Goal: Information Seeking & Learning: Find specific fact

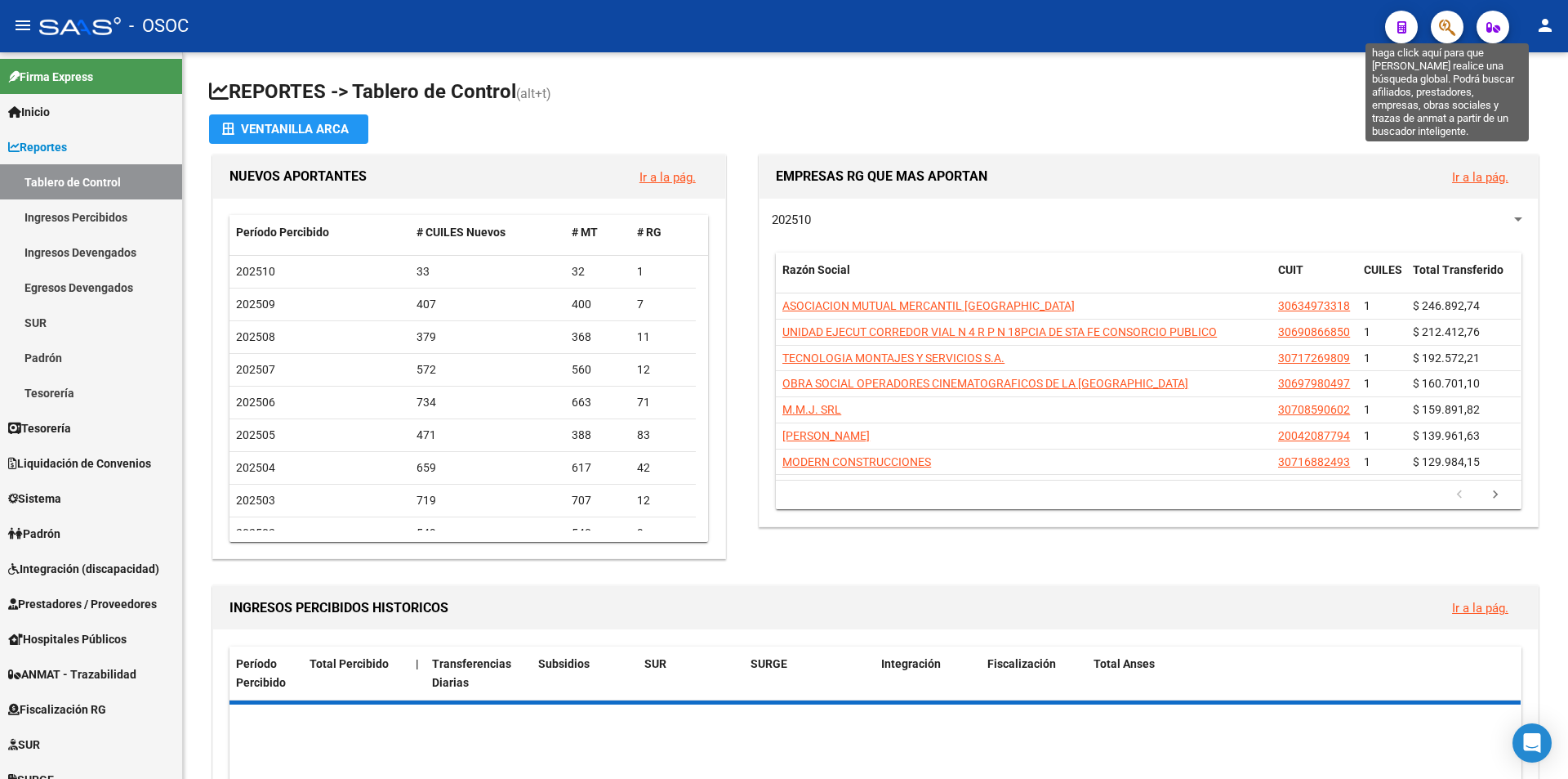
click at [1432, 27] on button "button" at bounding box center [1448, 27] width 33 height 33
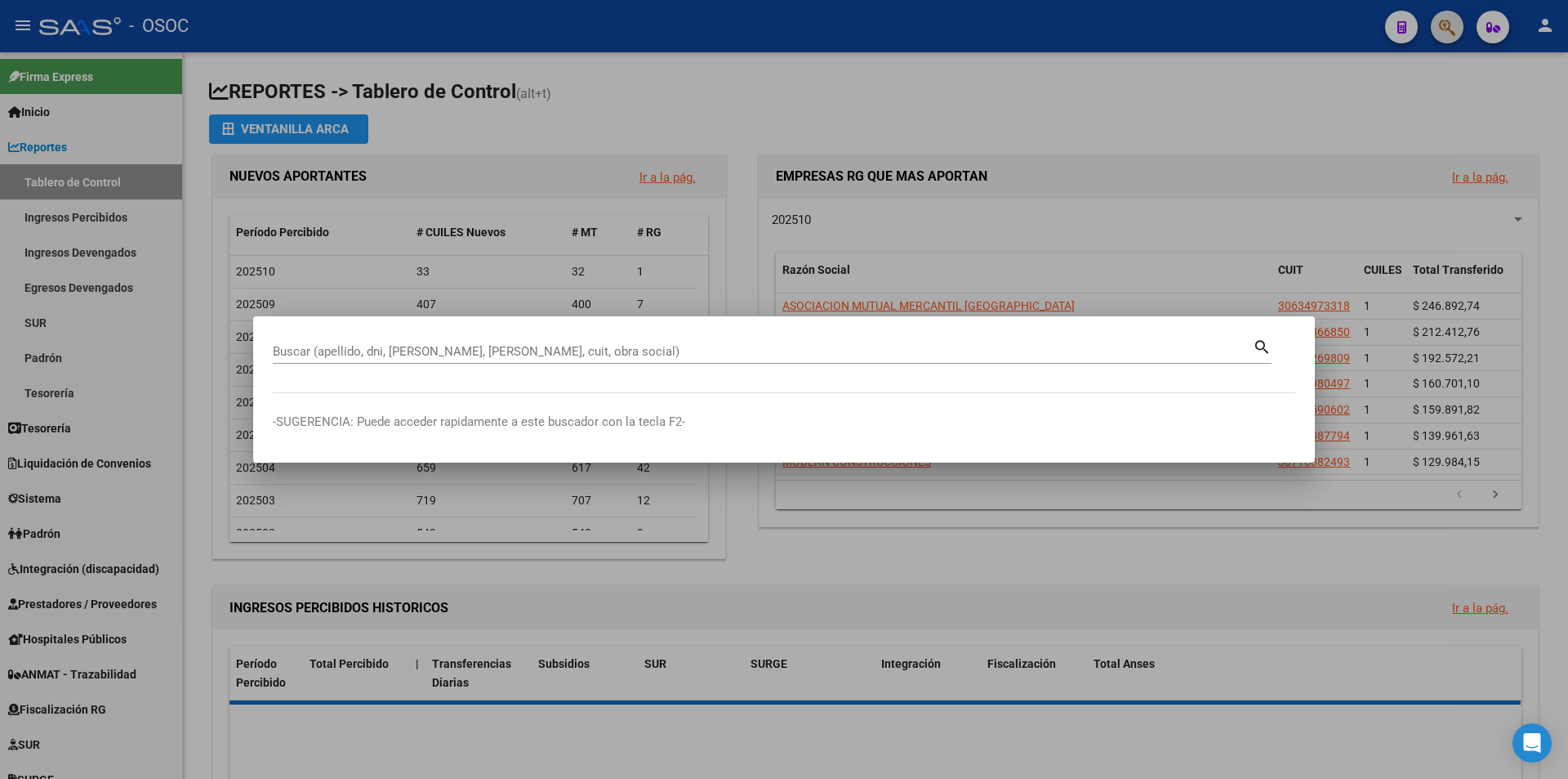
paste input "22000297"
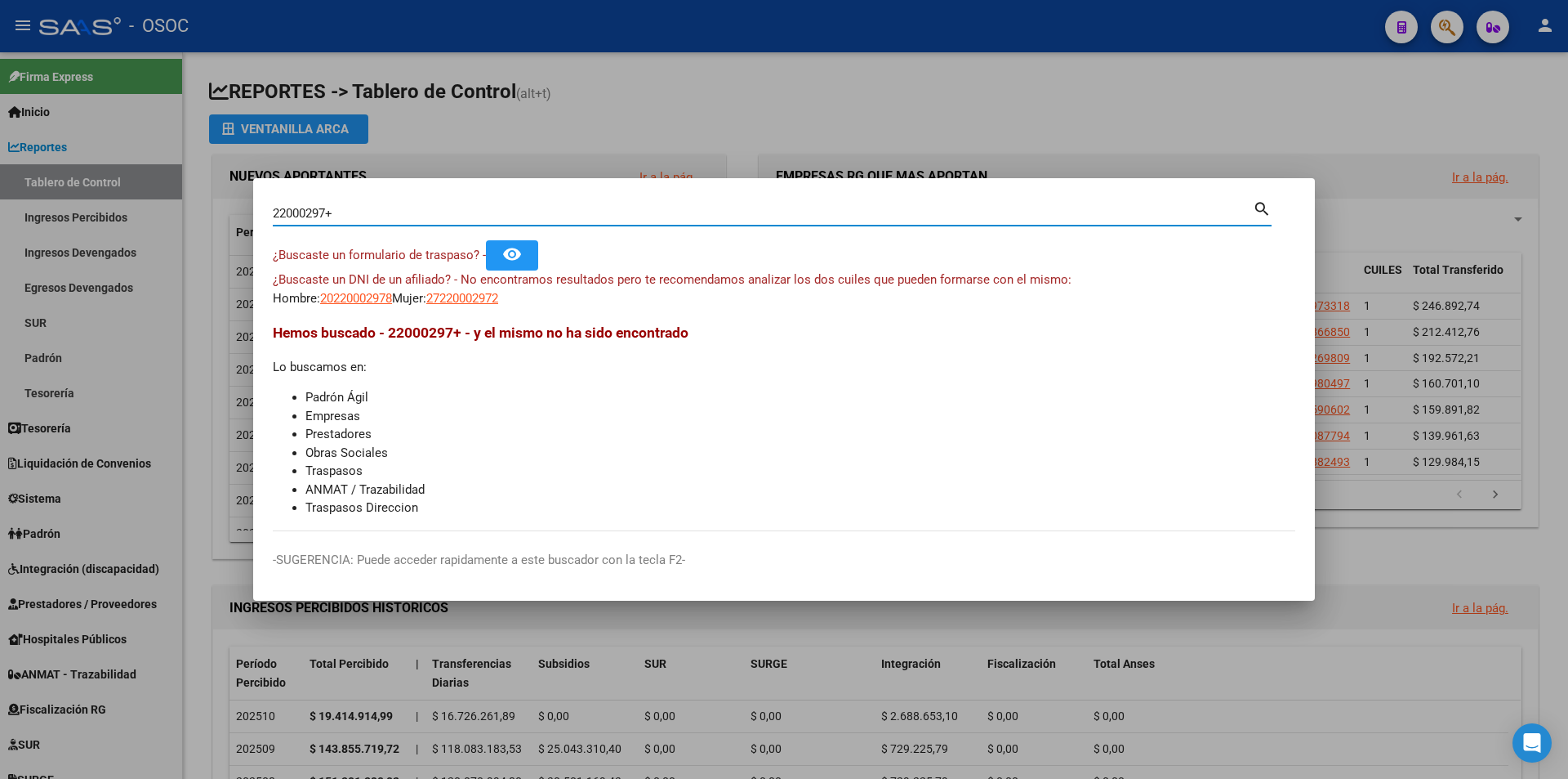
type input "22000297"
click at [392, 303] on span "20220002978" at bounding box center [356, 298] width 72 height 14
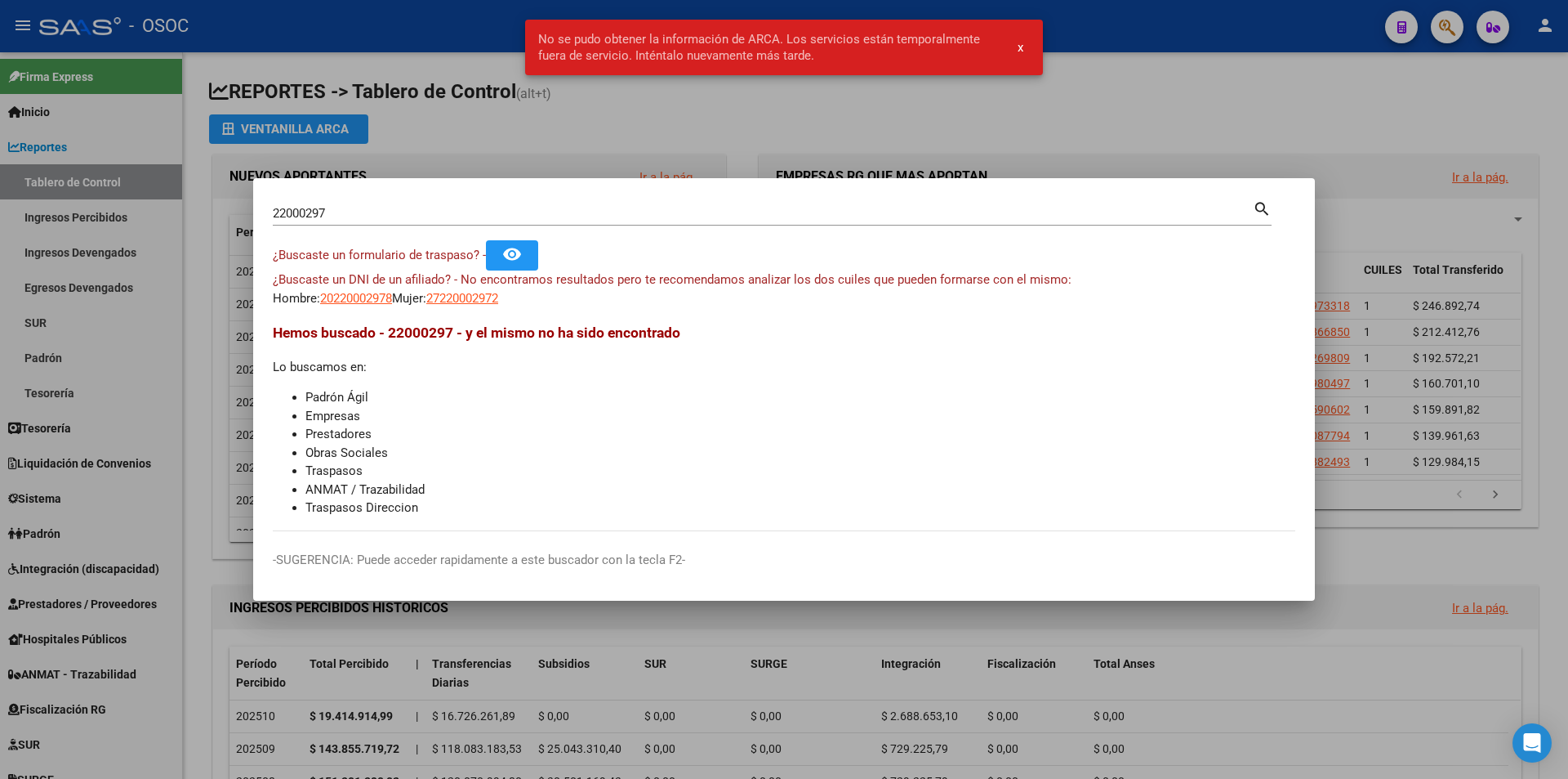
click at [463, 284] on span "¿Buscaste un DNI de un afiliado? - No encontramos resultados pero te recomendam…" at bounding box center [672, 279] width 799 height 14
click at [466, 287] on span "¿Buscaste un DNI de un afiliado? - No encontramos resultados pero te recomendam…" at bounding box center [672, 279] width 799 height 14
click at [466, 295] on span "27220002972" at bounding box center [462, 298] width 72 height 14
type textarea "27220002972"
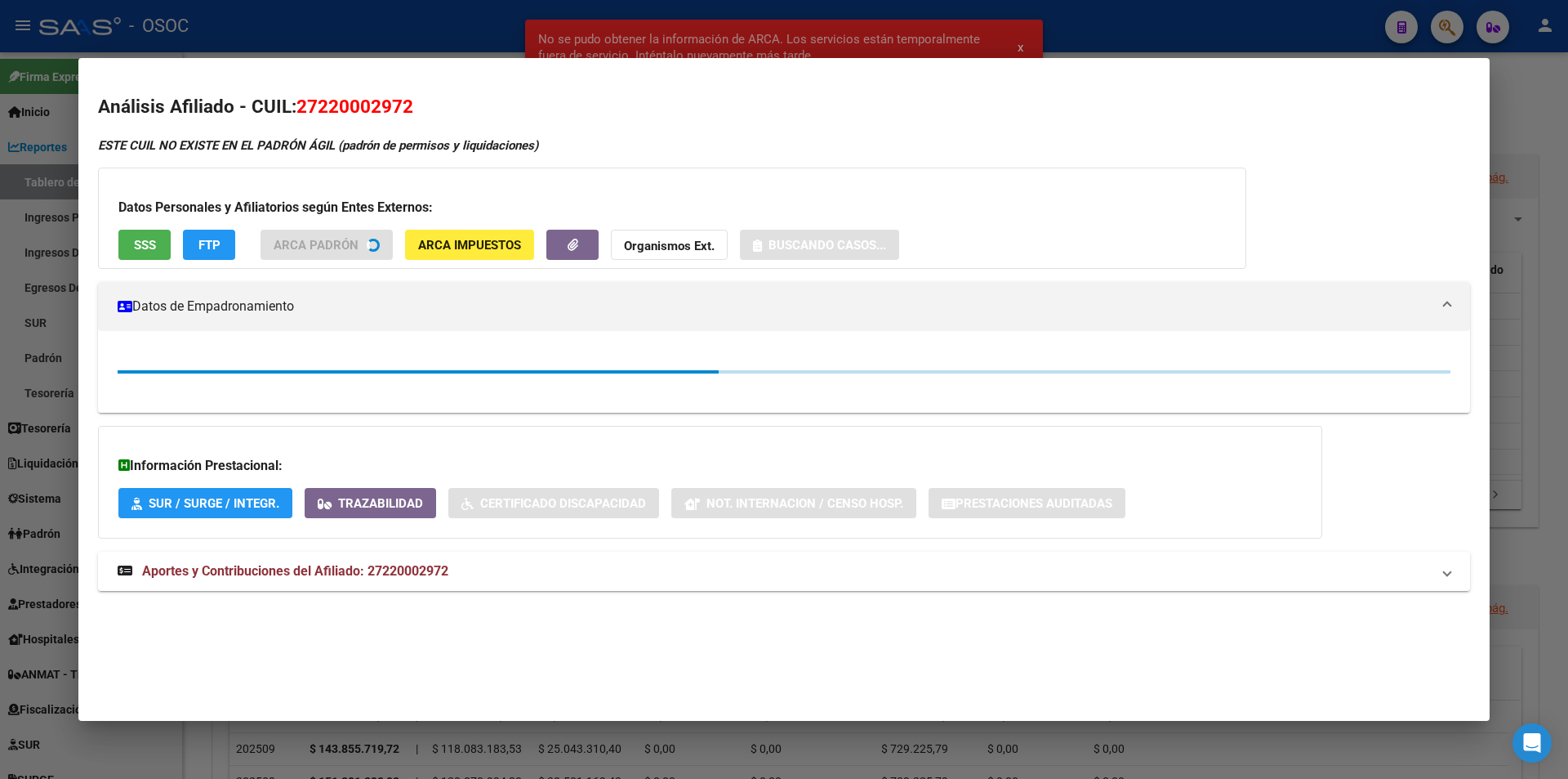
click at [151, 247] on span "SSS" at bounding box center [144, 245] width 22 height 14
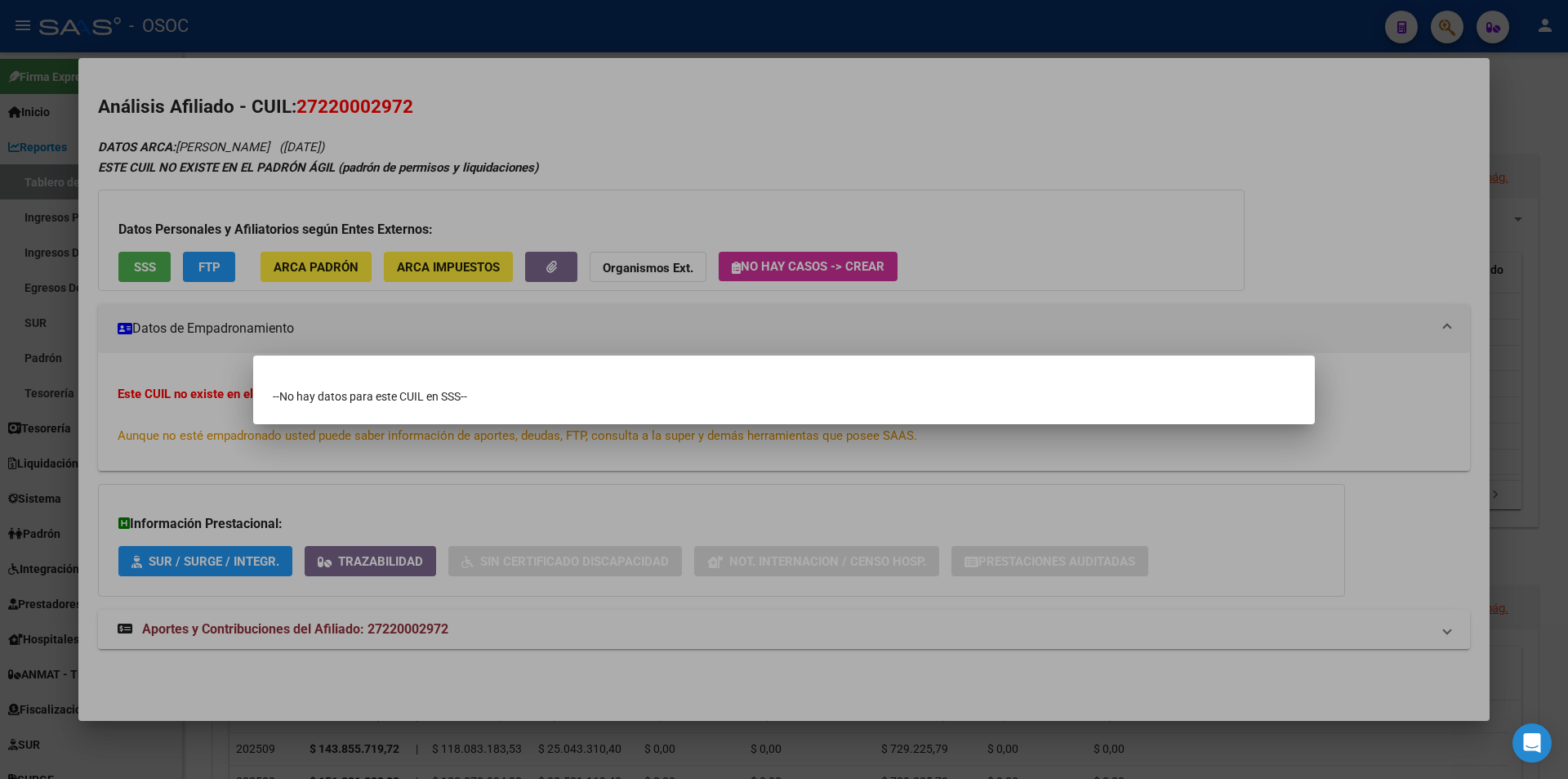
click at [286, 402] on div "--No hay datos para este CUIL en SSS--" at bounding box center [784, 396] width 1022 height 16
click at [115, 248] on div at bounding box center [784, 389] width 1568 height 779
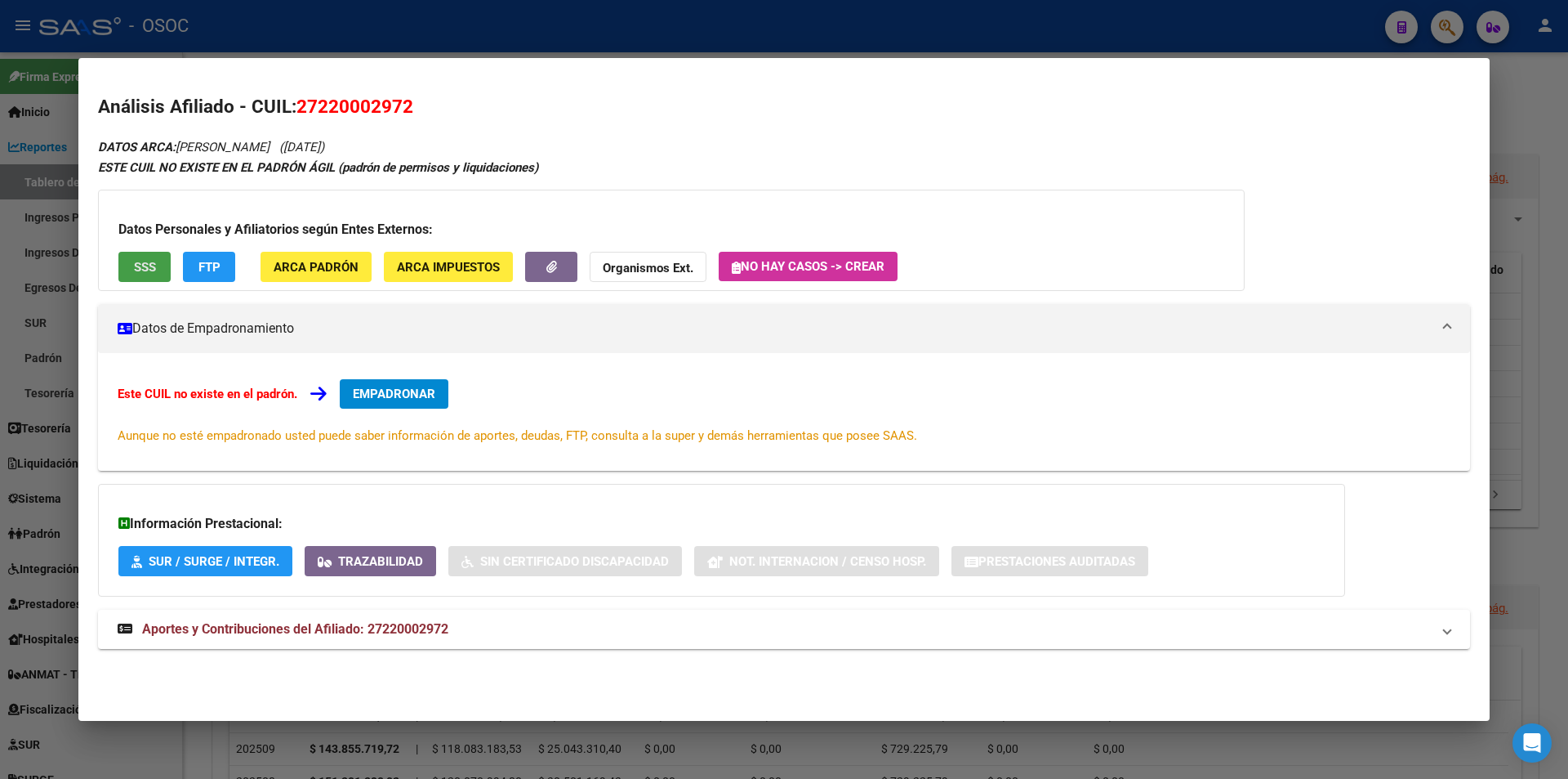
click at [129, 259] on button "SSS" at bounding box center [144, 266] width 52 height 30
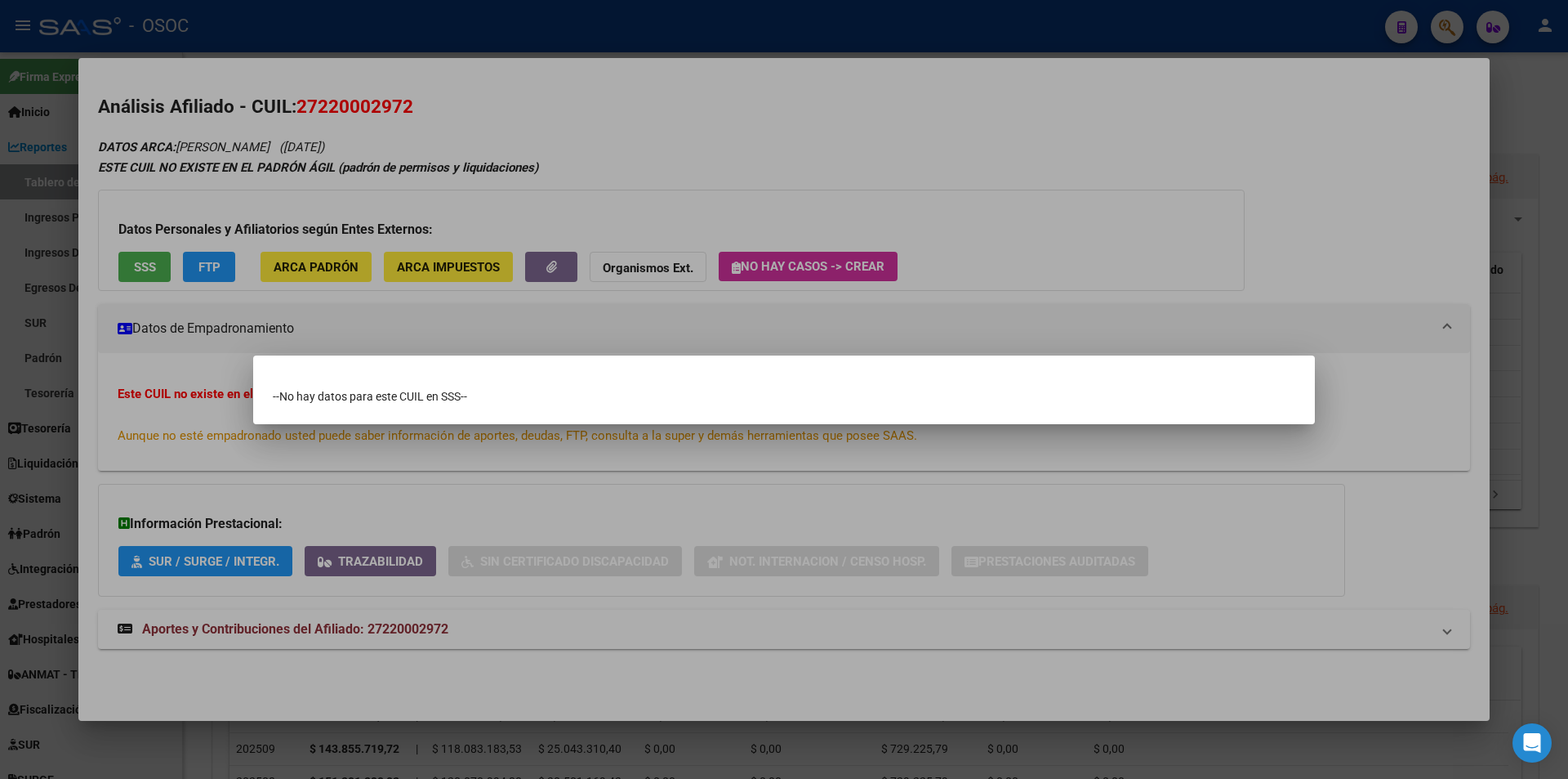
click at [452, 688] on div at bounding box center [784, 389] width 1568 height 779
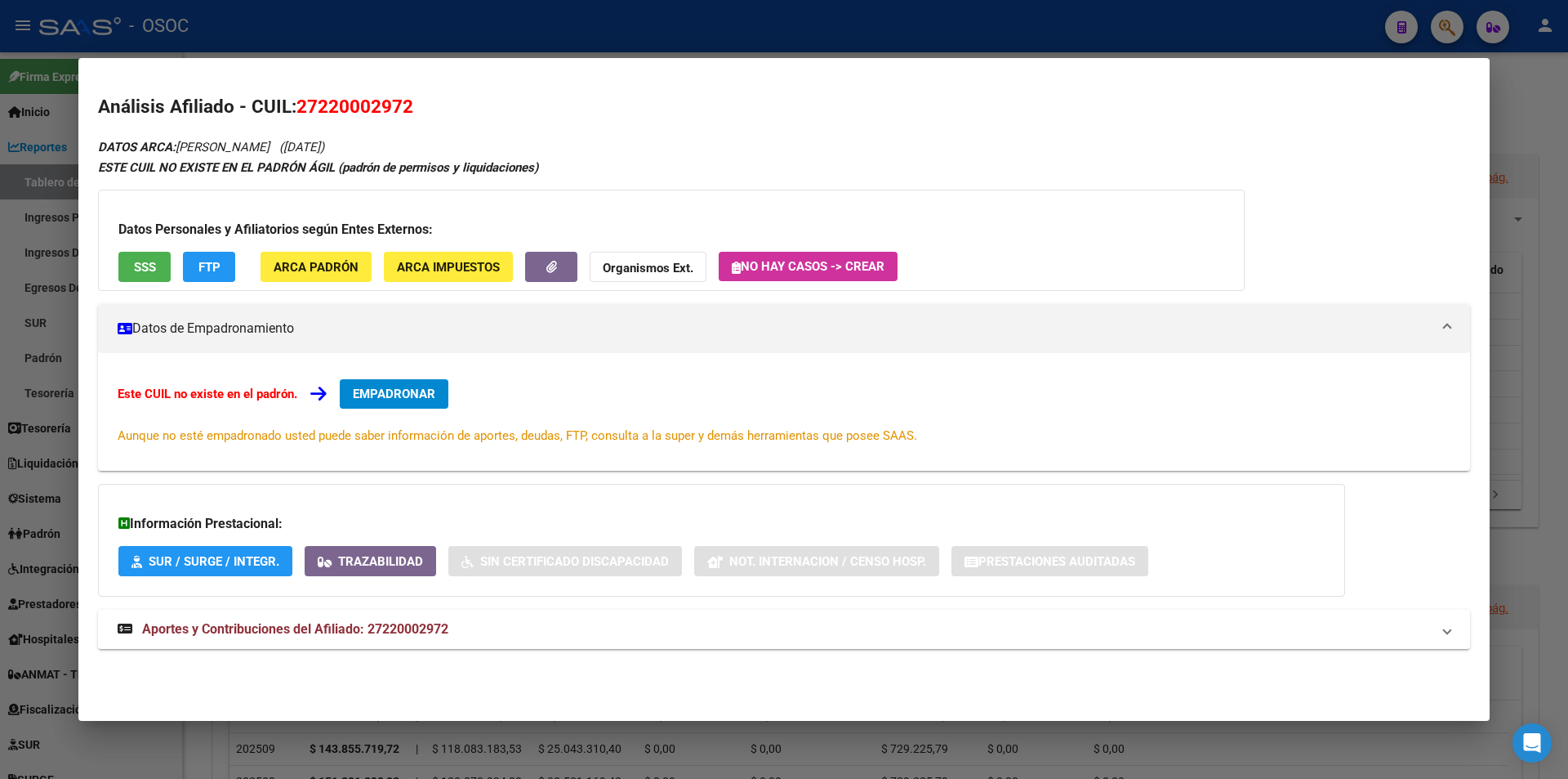
click at [476, 651] on div "DATOS ARCA: [PERSON_NAME] ([DATE]) ESTE CUIL NO EXISTE EN EL PADRÓN ÁGIL (padró…" at bounding box center [784, 402] width 1373 height 532
click at [487, 635] on mat-panel-title "Aportes y Contribuciones del Afiliado: 27220002972" at bounding box center [774, 629] width 1314 height 19
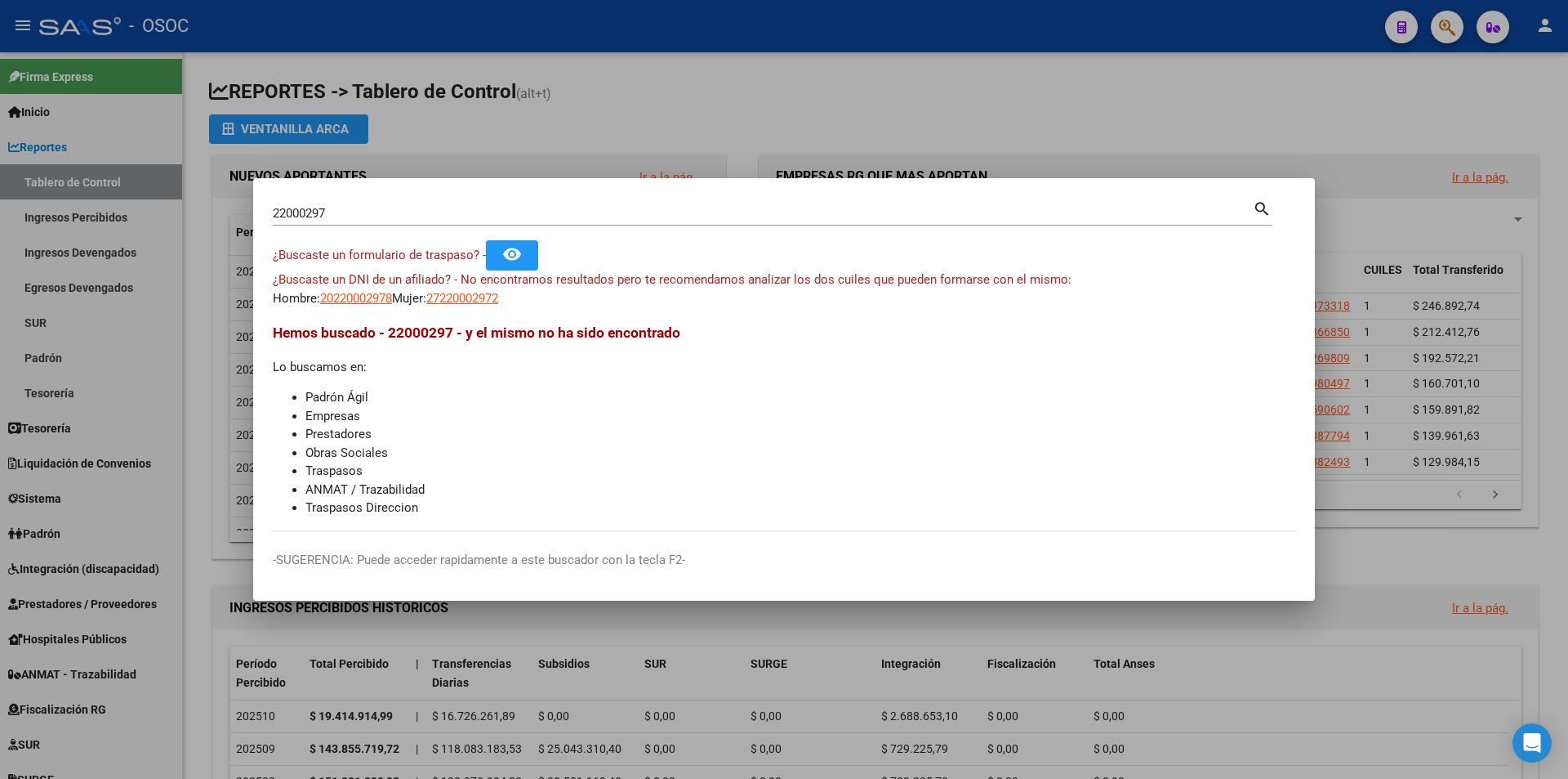
click at [537, 219] on input "22000297" at bounding box center [762, 213] width 980 height 14
paste input "0220014526"
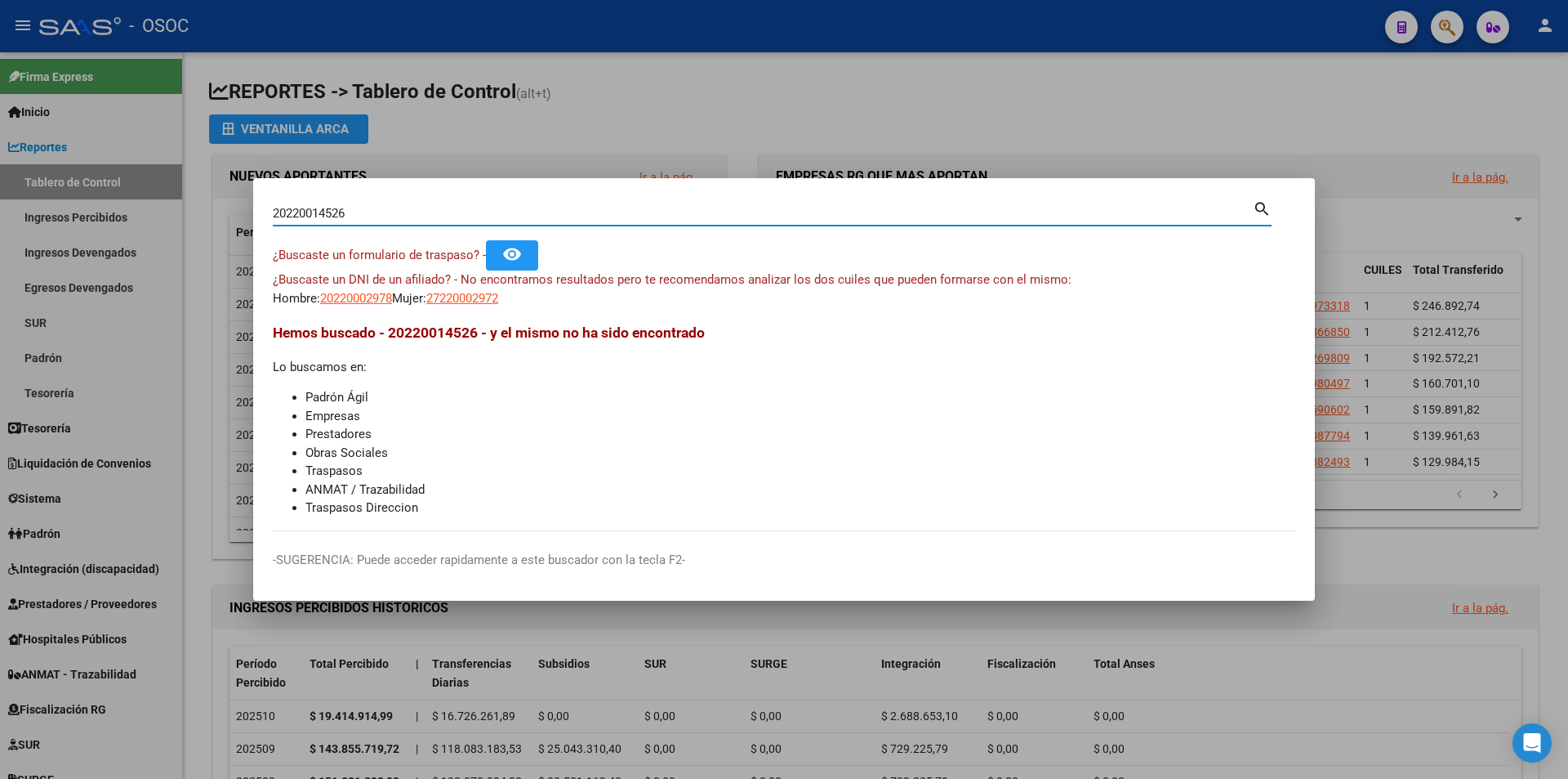
type input "20220014526"
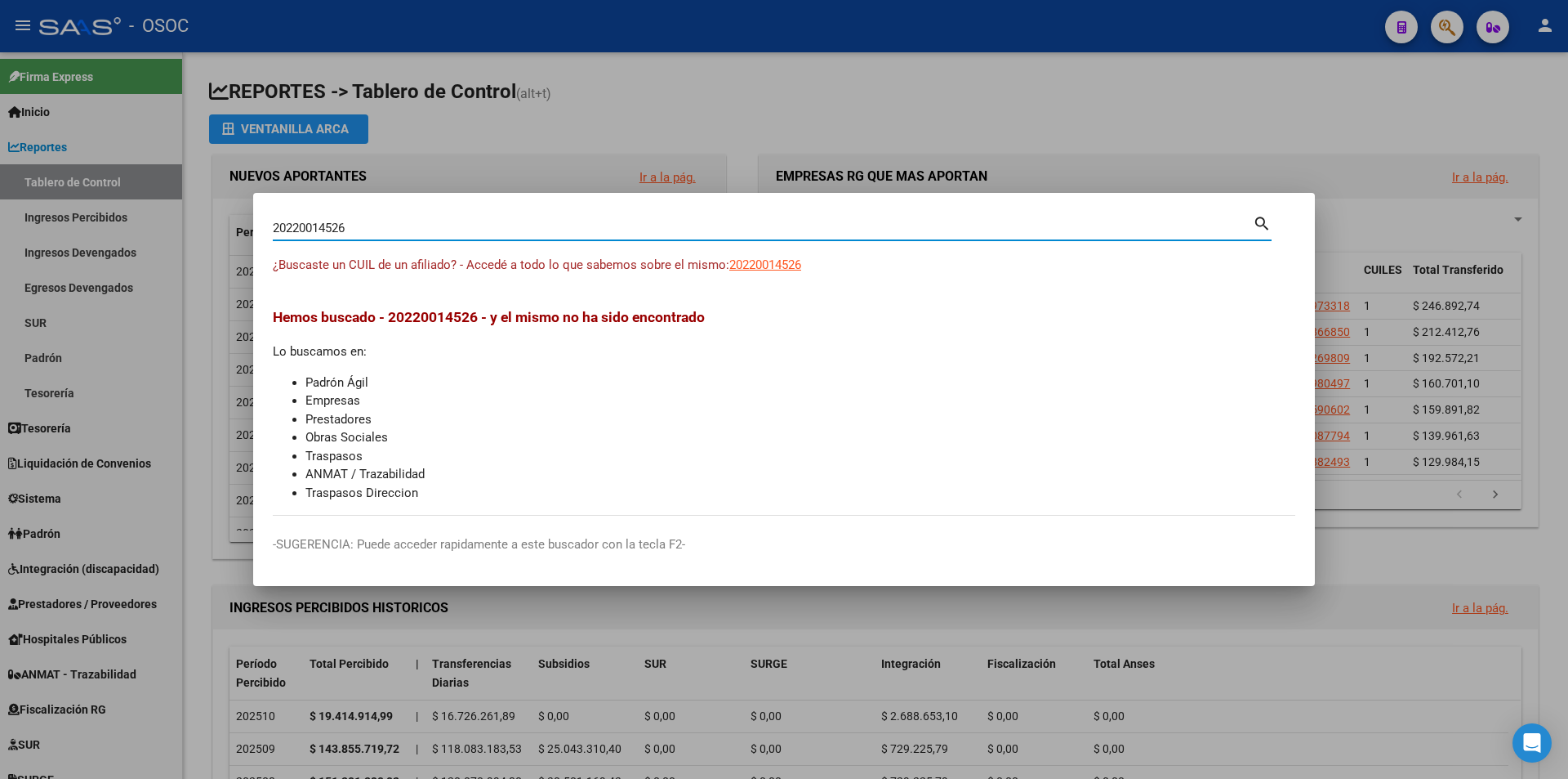
click at [784, 257] on span "20220014526" at bounding box center [765, 264] width 72 height 14
type textarea "20220014526"
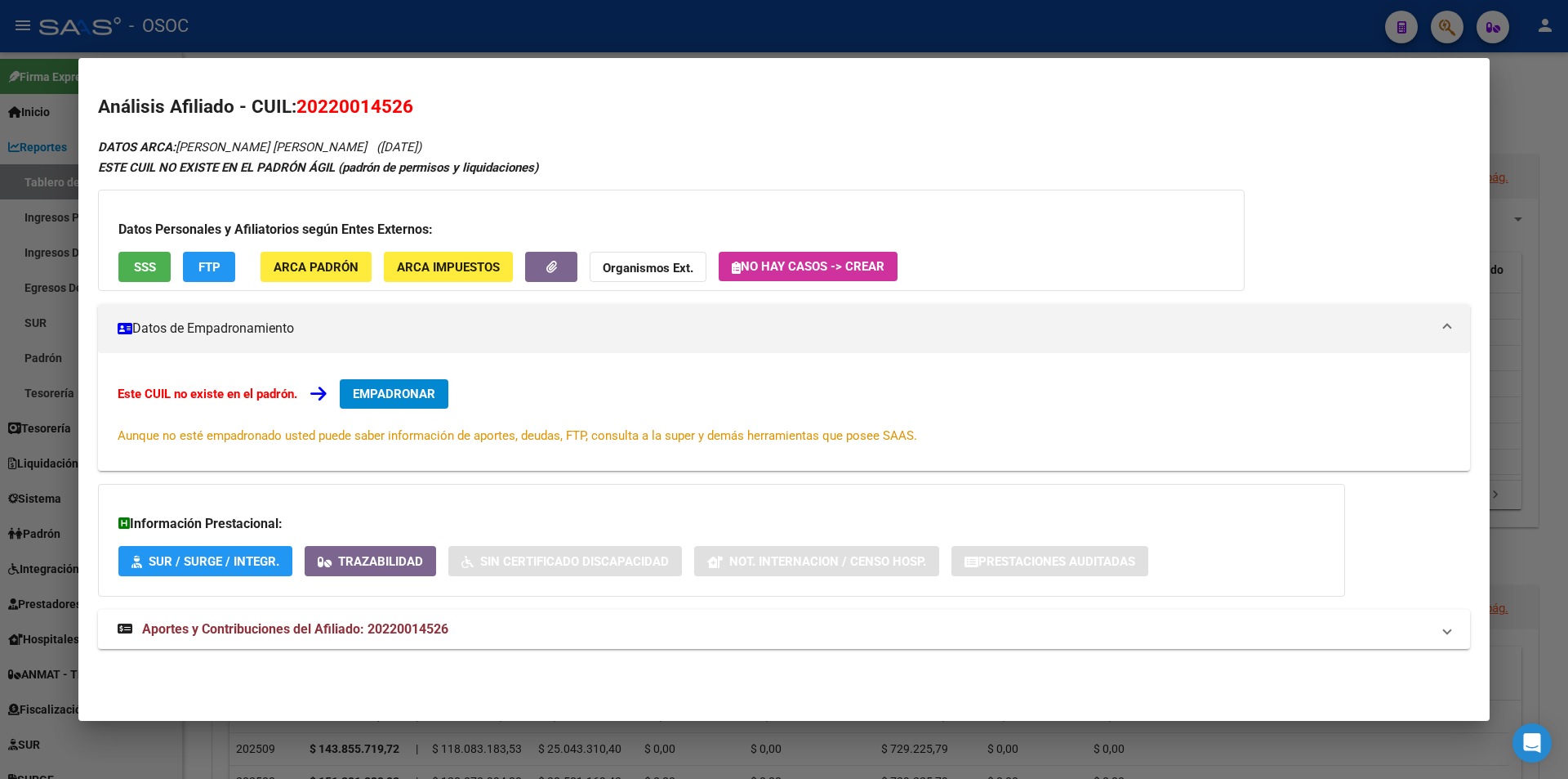
click at [165, 284] on div "Datos Personales y Afiliatorios según Entes Externos: SSS FTP ARCA Padrón ARCA …" at bounding box center [671, 240] width 1146 height 101
click at [165, 278] on button "SSS" at bounding box center [144, 266] width 52 height 30
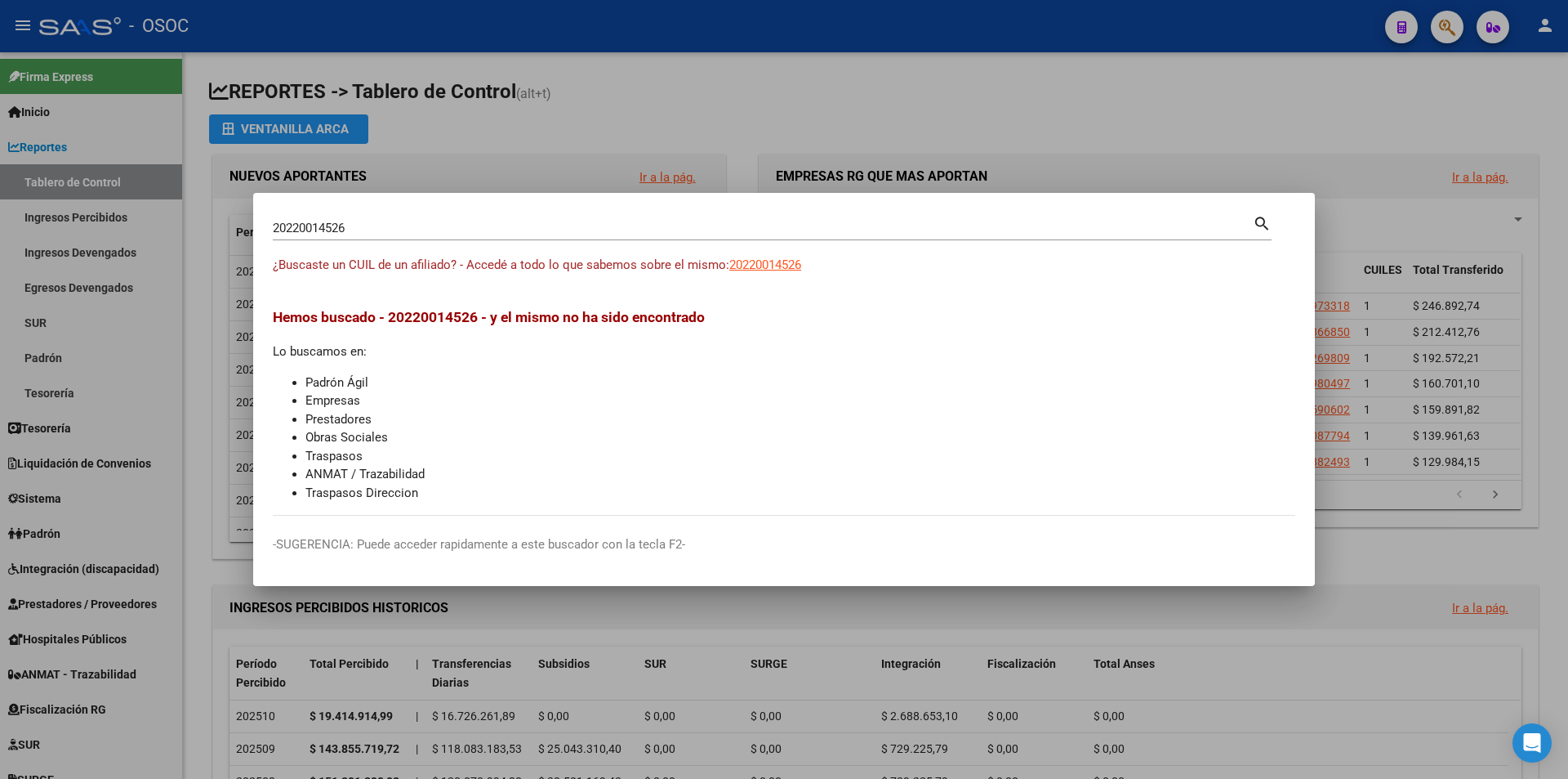
click at [575, 238] on div "20220014526 Buscar (apellido, dni, [PERSON_NAME], [PERSON_NAME], cuit, obra soc…" at bounding box center [762, 227] width 980 height 24
click at [585, 229] on input "20220014526" at bounding box center [762, 227] width 980 height 14
paste input "3220426939"
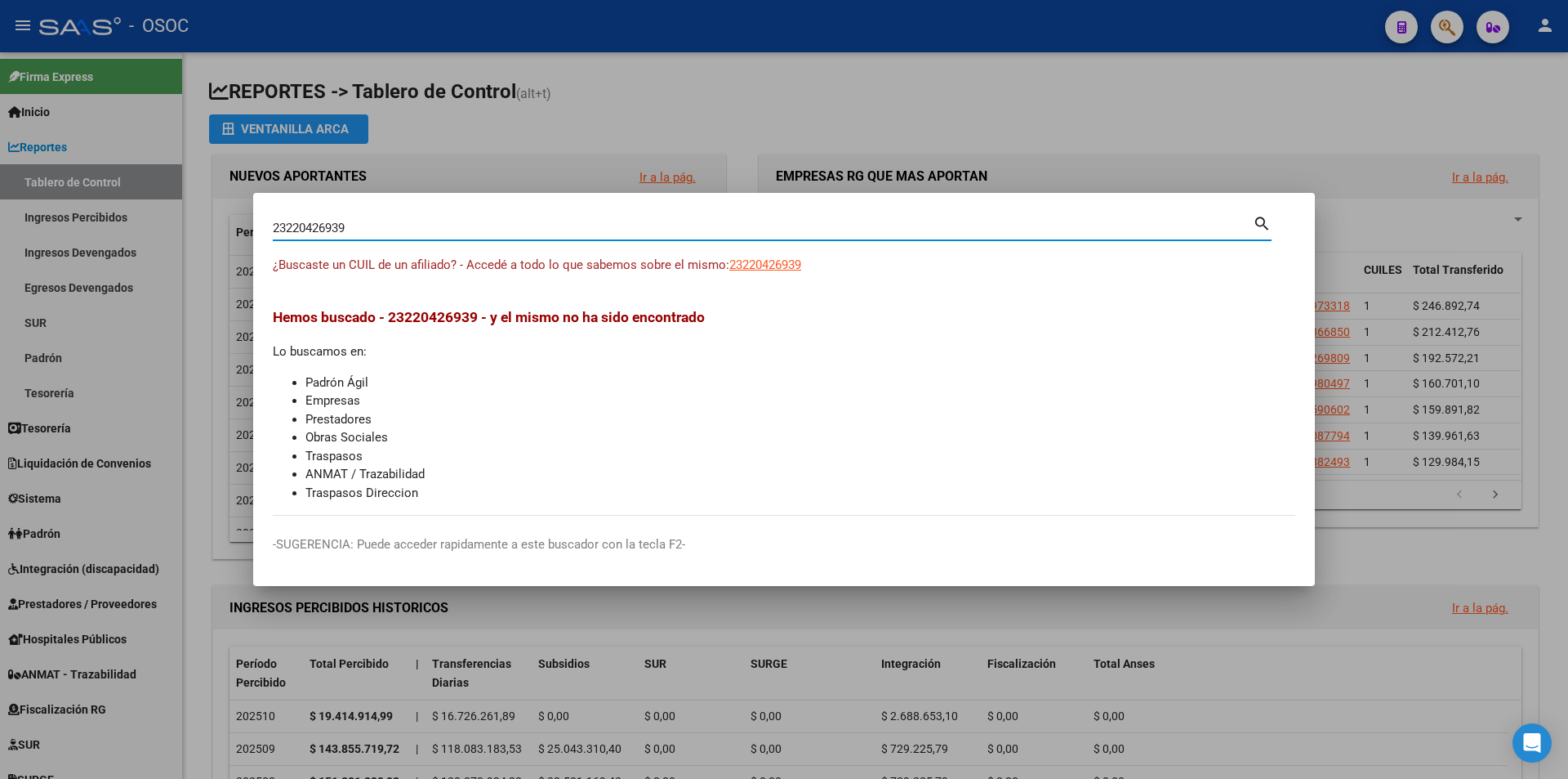
type input "23220426939"
click at [780, 271] on span "23220426939" at bounding box center [765, 264] width 72 height 14
type textarea "23220426939"
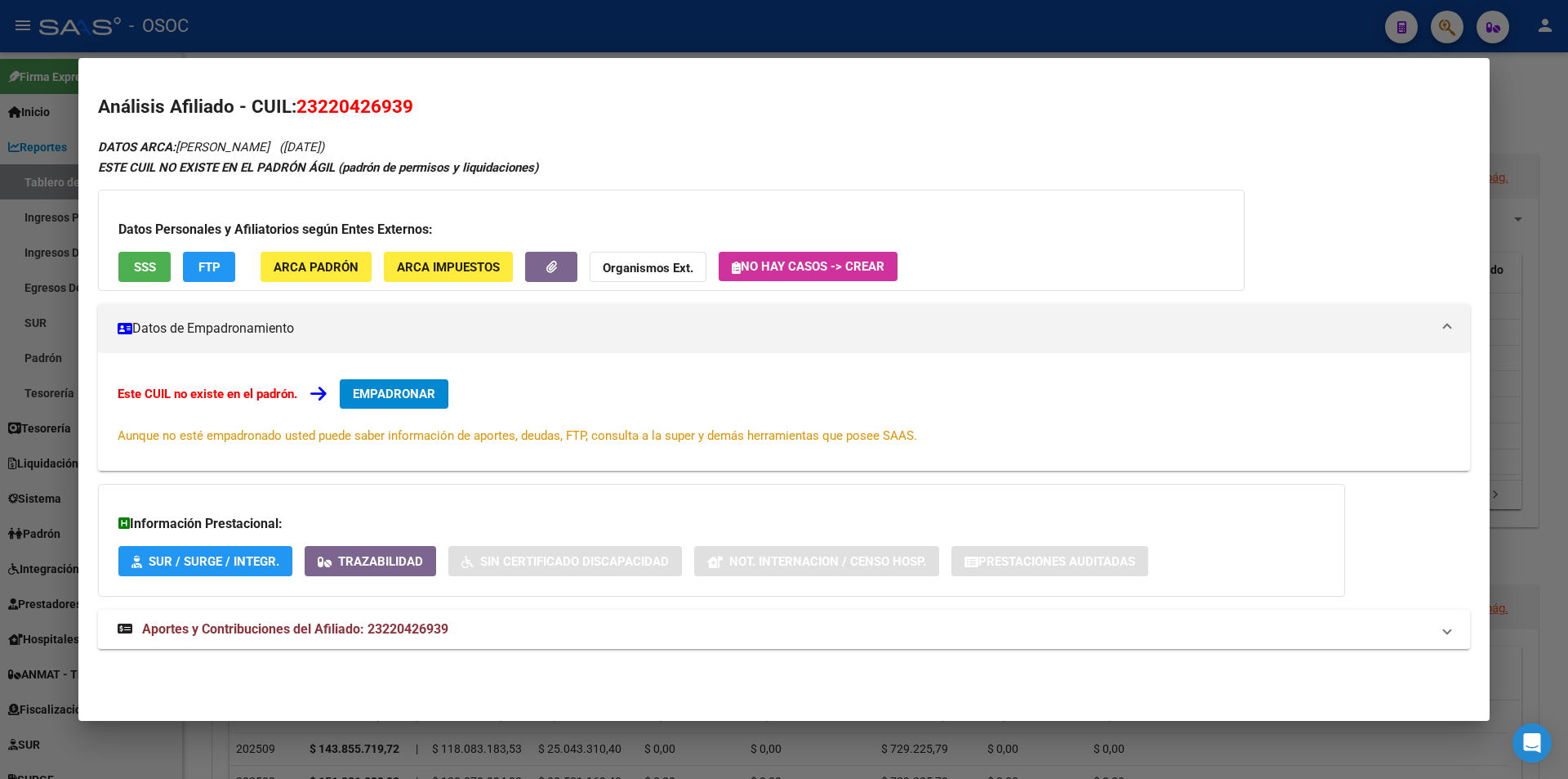
click at [151, 261] on span "SSS" at bounding box center [144, 267] width 22 height 14
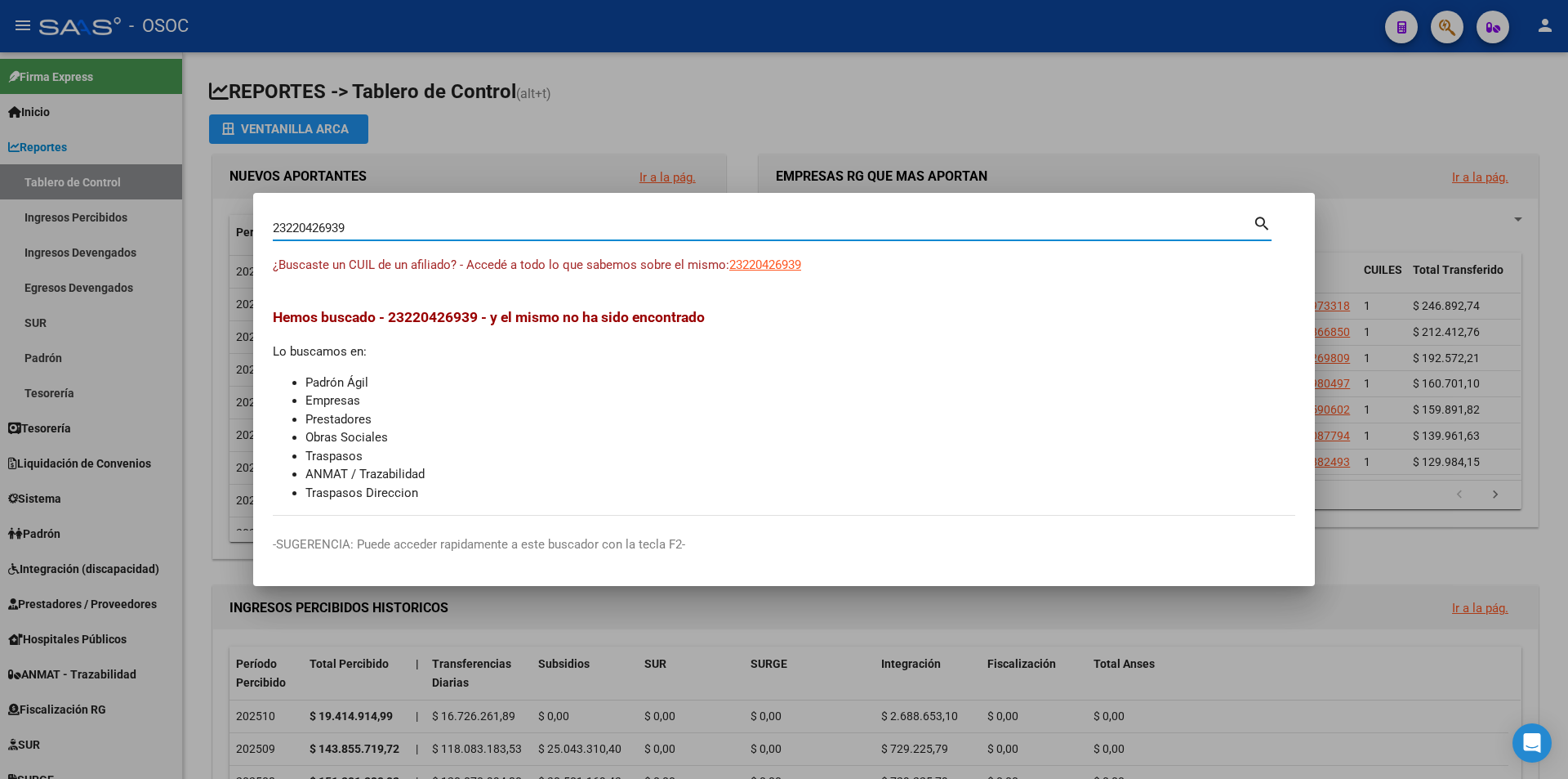
click at [778, 234] on input "23220426939" at bounding box center [762, 227] width 980 height 14
paste input "7220462965"
type input "27220462965"
click at [733, 256] on app-link-go-to "27220462965" at bounding box center [765, 266] width 72 height 19
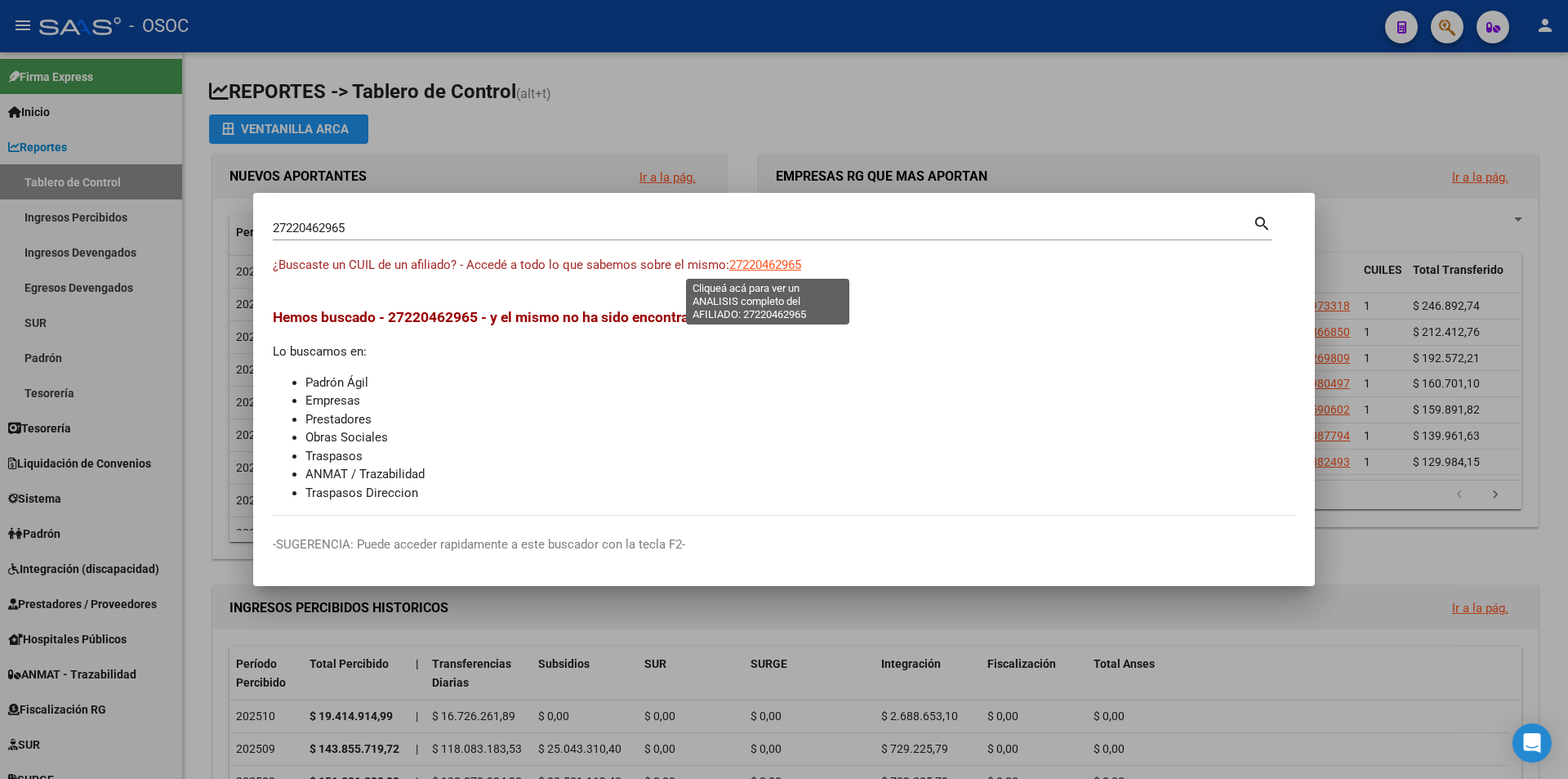
click at [736, 260] on span "27220462965" at bounding box center [765, 264] width 72 height 14
type textarea "27220462965"
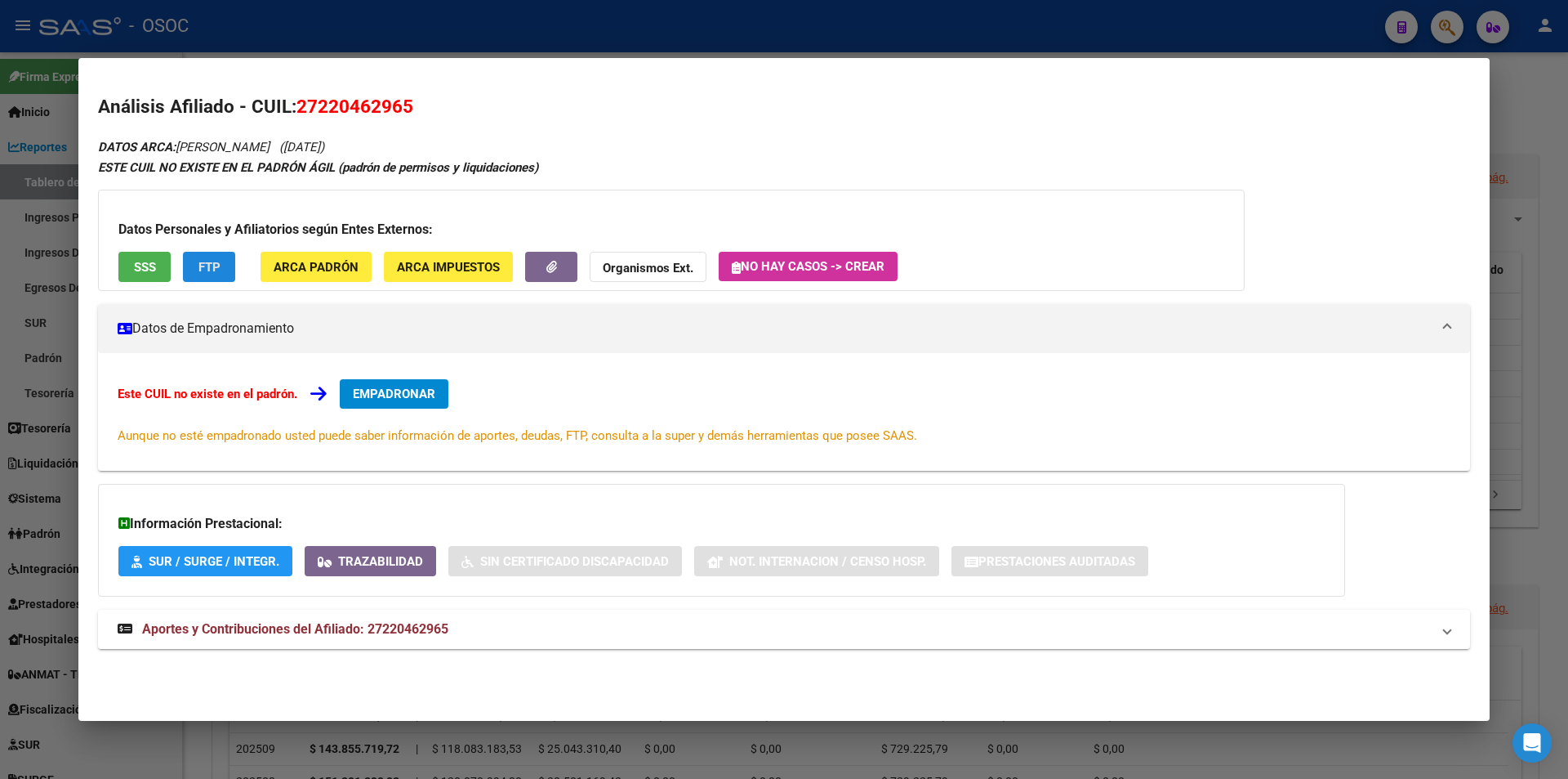
click at [188, 268] on button "FTP" at bounding box center [209, 266] width 52 height 30
click at [167, 260] on button "SSS" at bounding box center [144, 266] width 52 height 30
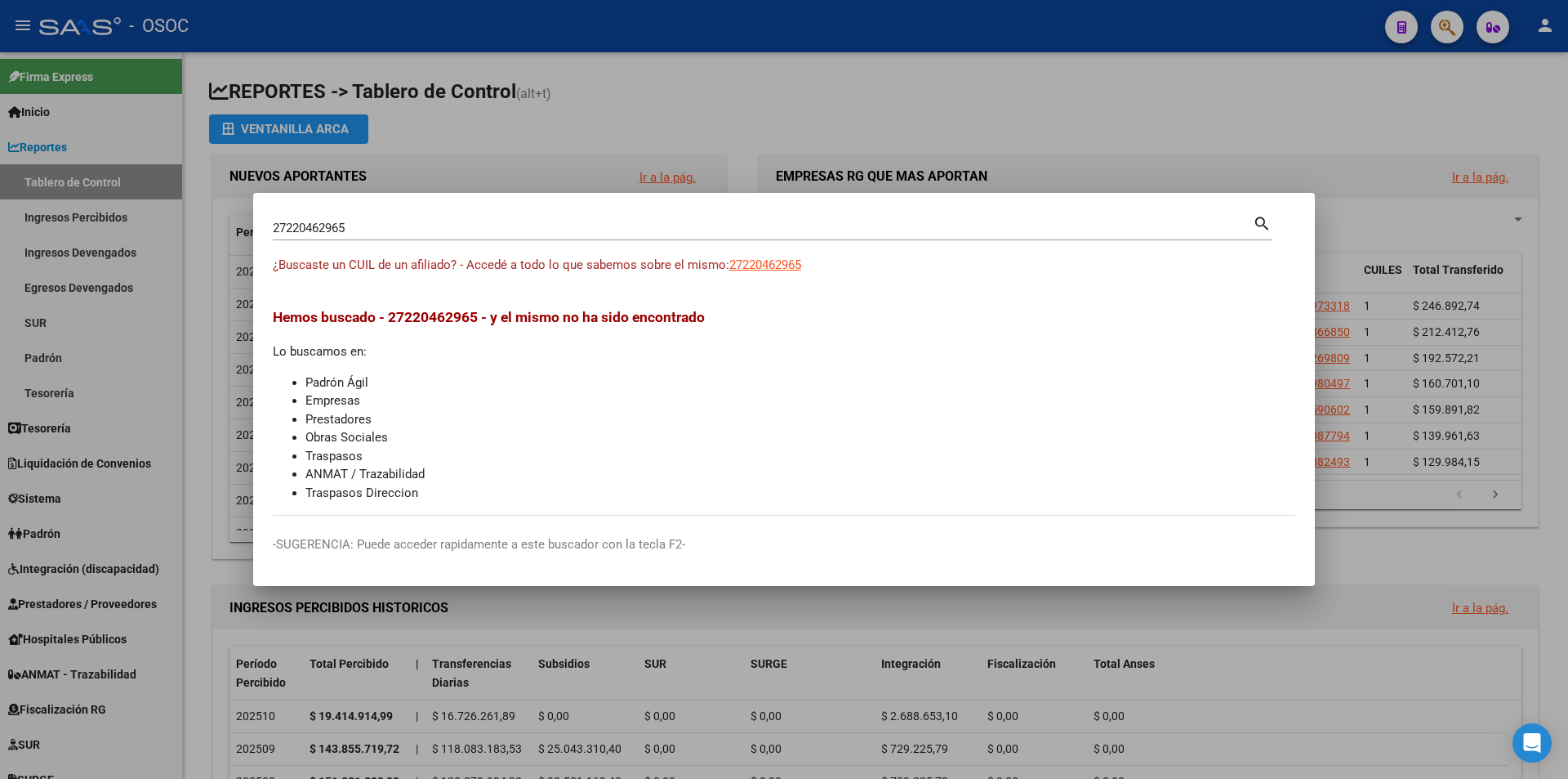
click at [612, 231] on input "27220462965" at bounding box center [762, 227] width 980 height 14
click at [612, 232] on input "27220462965" at bounding box center [762, 227] width 980 height 14
paste input "0220489370"
type input "20220489370"
click at [741, 265] on span "20220489370" at bounding box center [765, 264] width 72 height 14
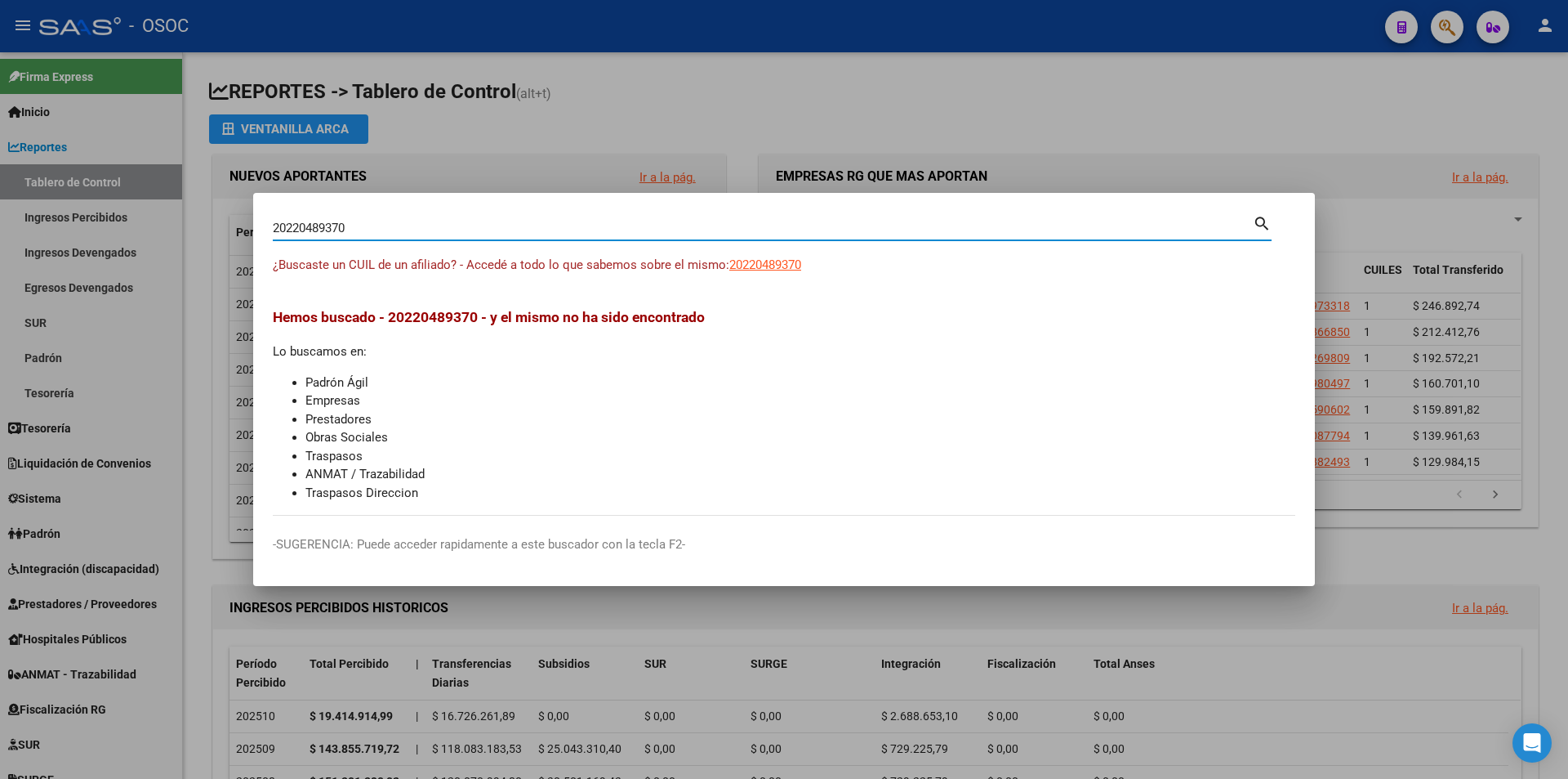
type textarea "20220489370"
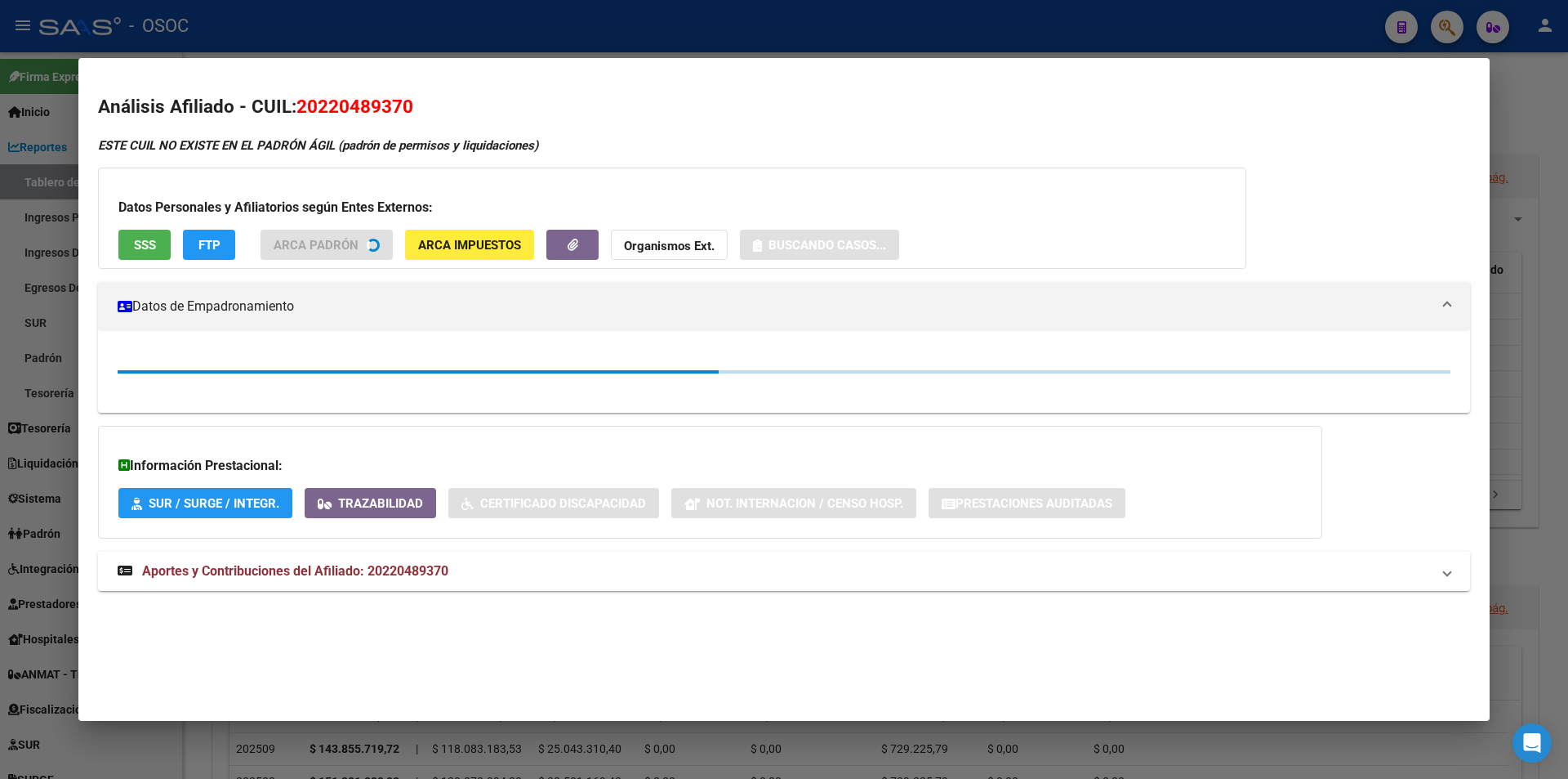
click at [153, 249] on span "SSS" at bounding box center [144, 245] width 22 height 14
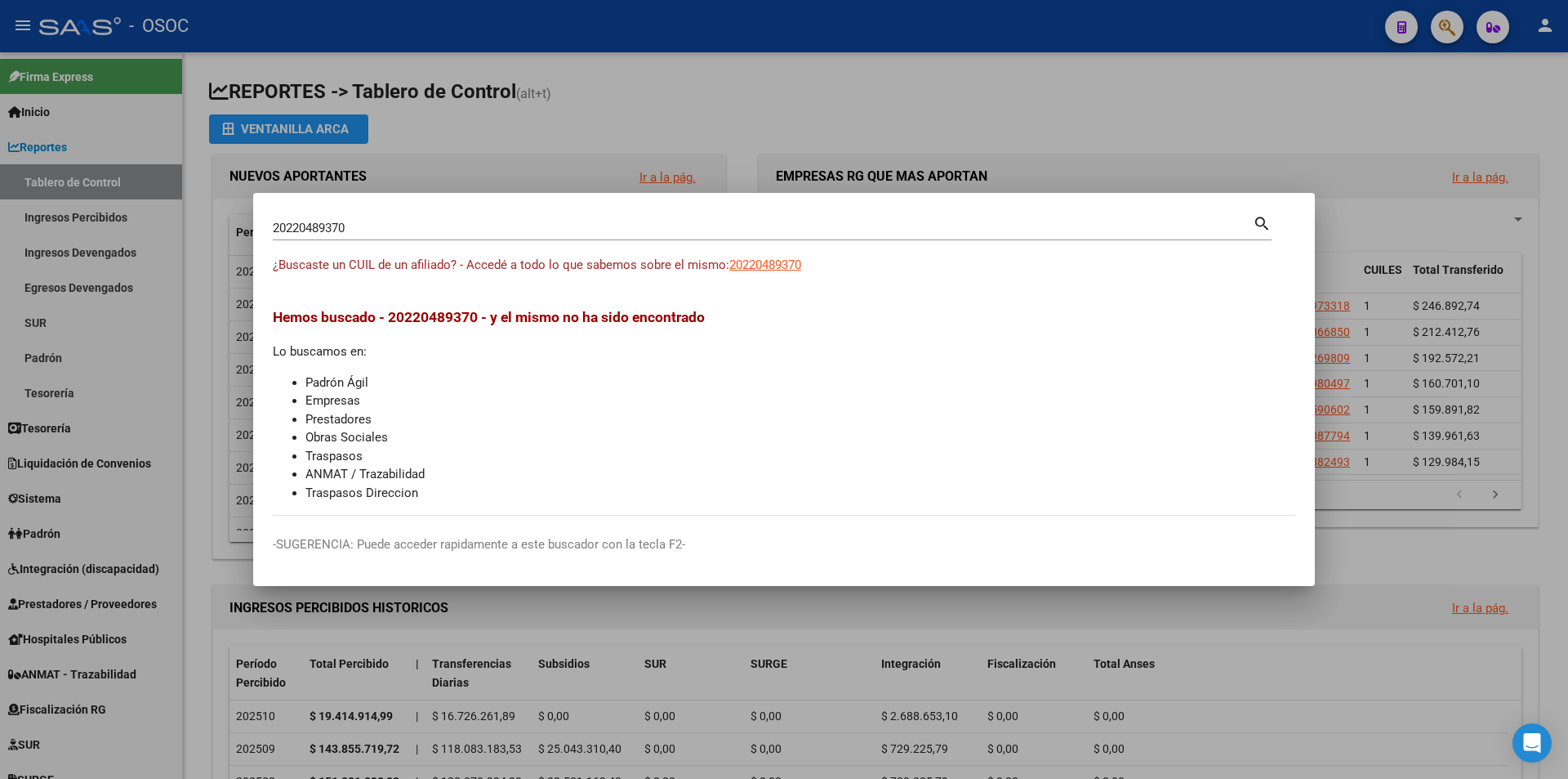
click at [641, 229] on input "20220489370" at bounding box center [762, 227] width 980 height 14
paste input "53524"
type input "20220535240"
click at [771, 255] on div "20220535240 Buscar (apellido, dni, cuil, [PERSON_NAME], cuit, obra social) sear…" at bounding box center [772, 234] width 999 height 43
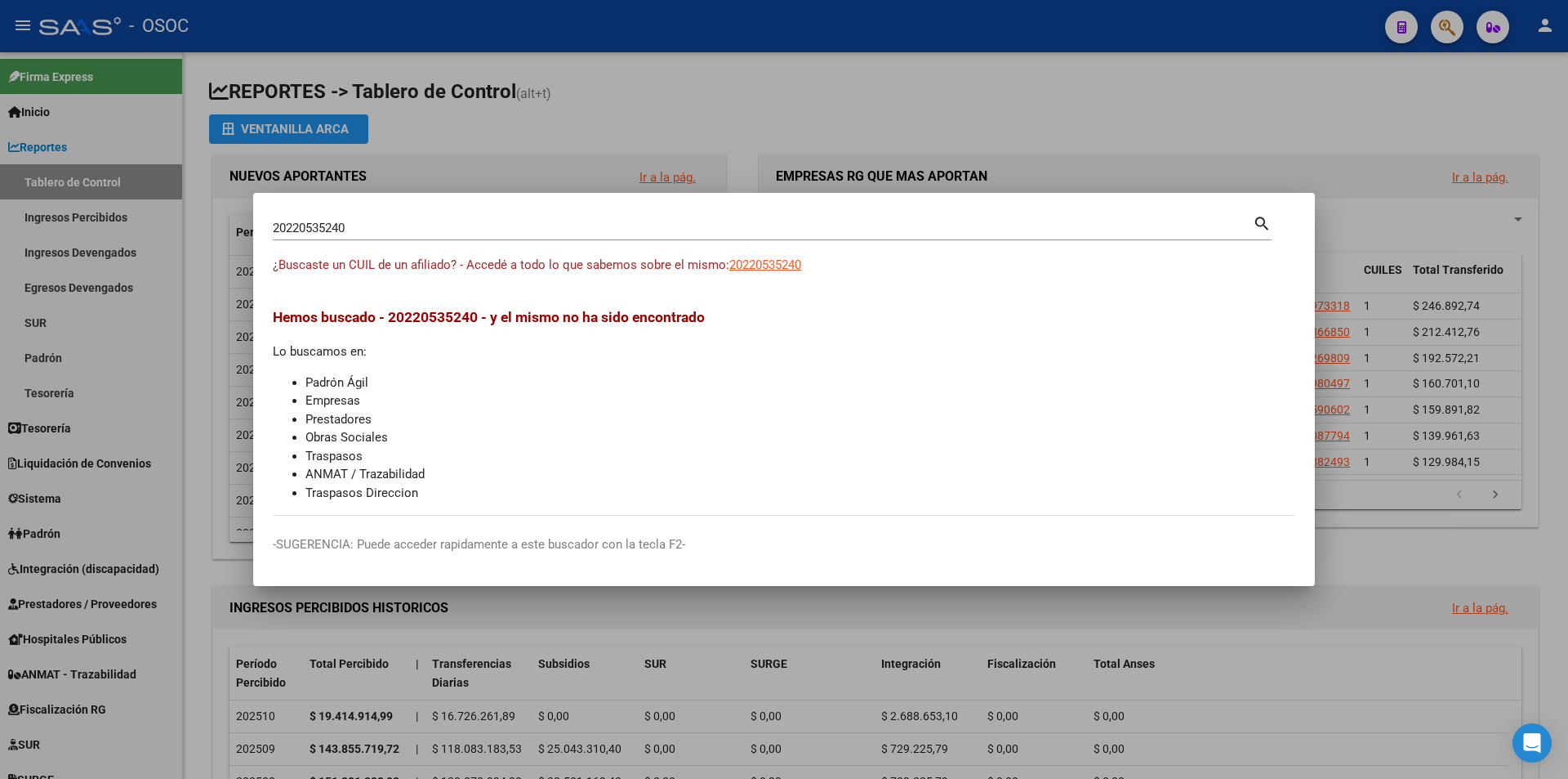
click at [771, 260] on span "20220535240" at bounding box center [765, 264] width 72 height 14
type textarea "20220535240"
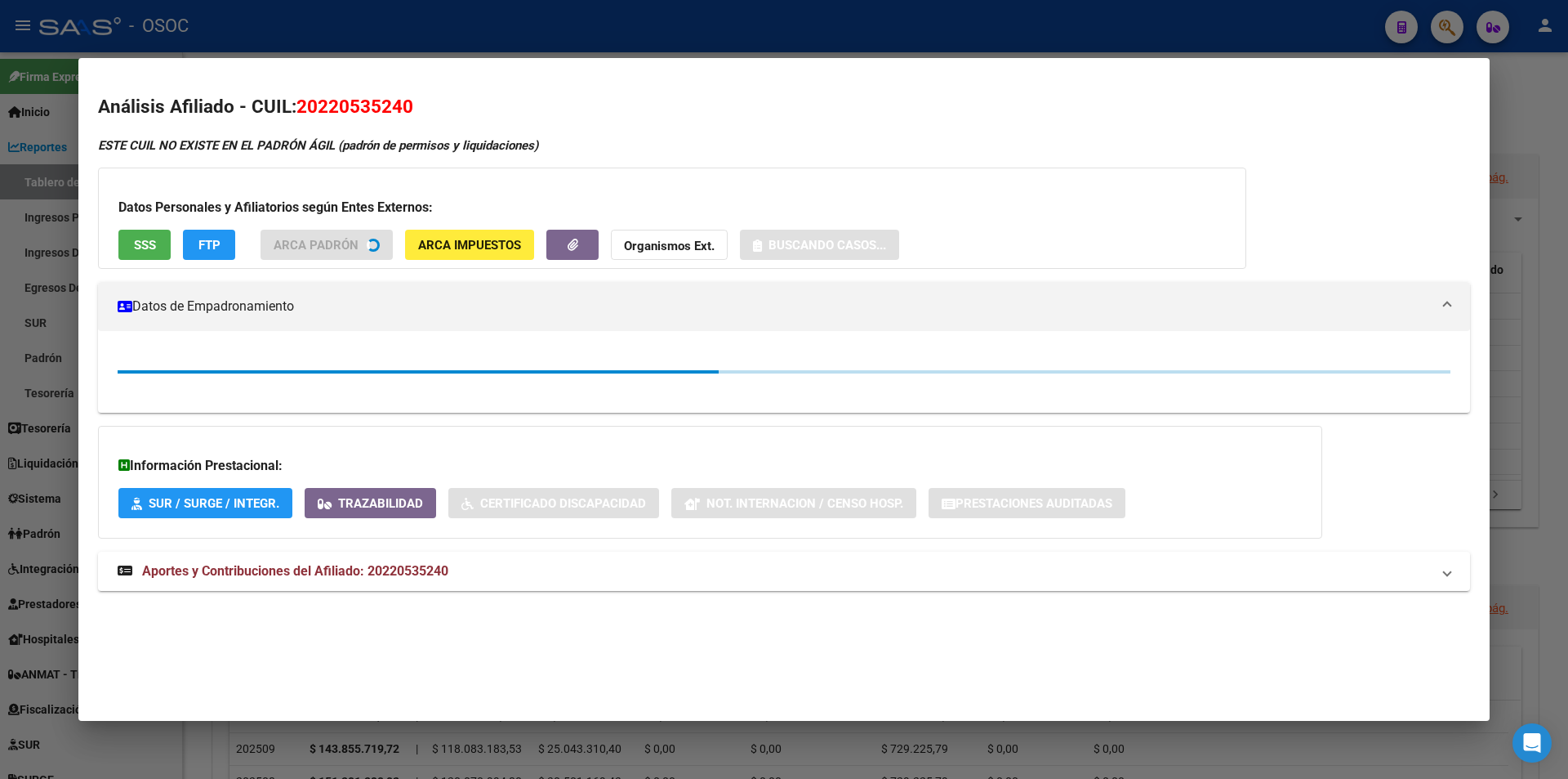
click at [155, 256] on button "SSS" at bounding box center [144, 244] width 52 height 30
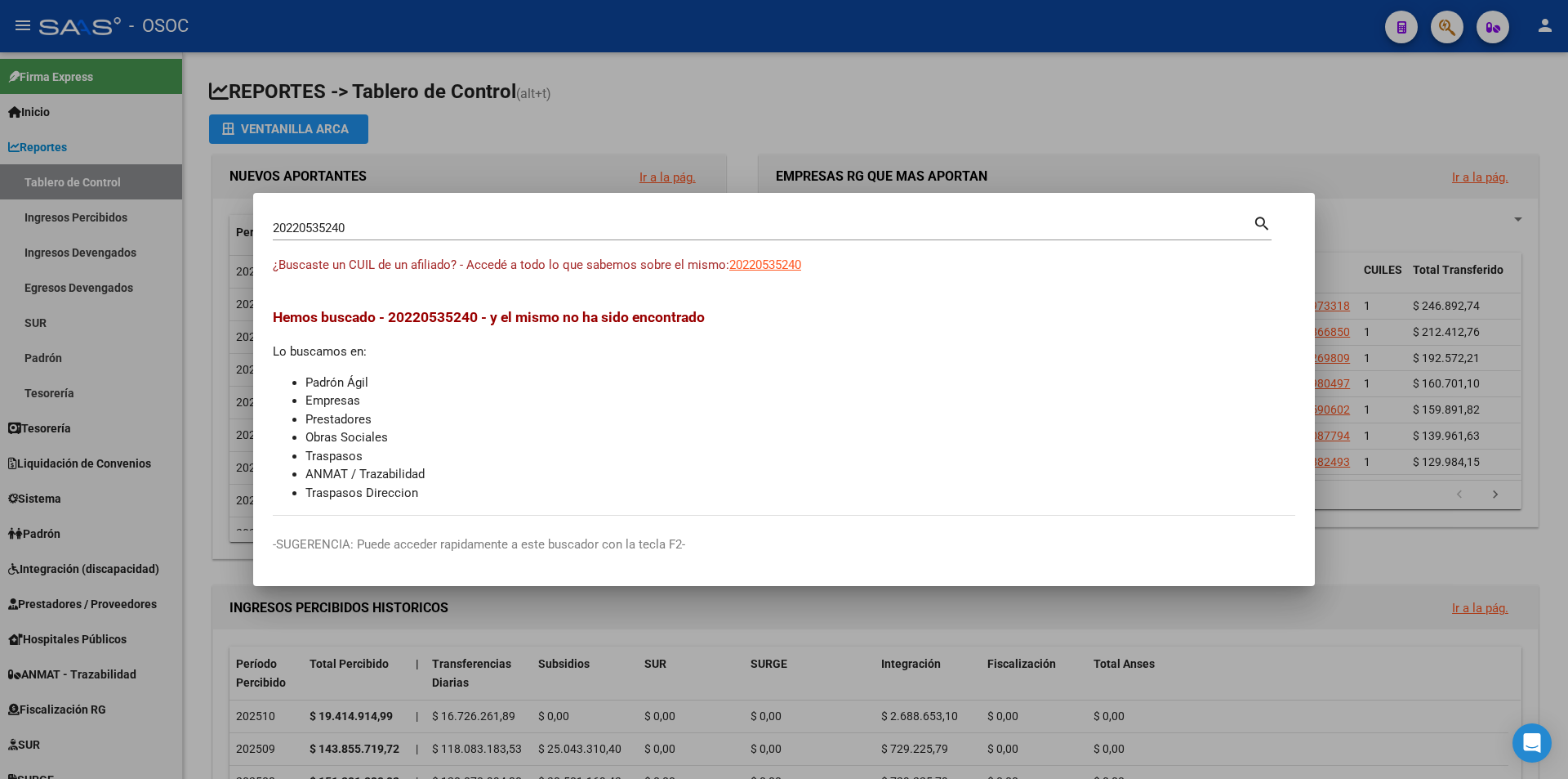
click at [682, 233] on input "20220535240" at bounding box center [762, 227] width 980 height 14
paste input "7220795158"
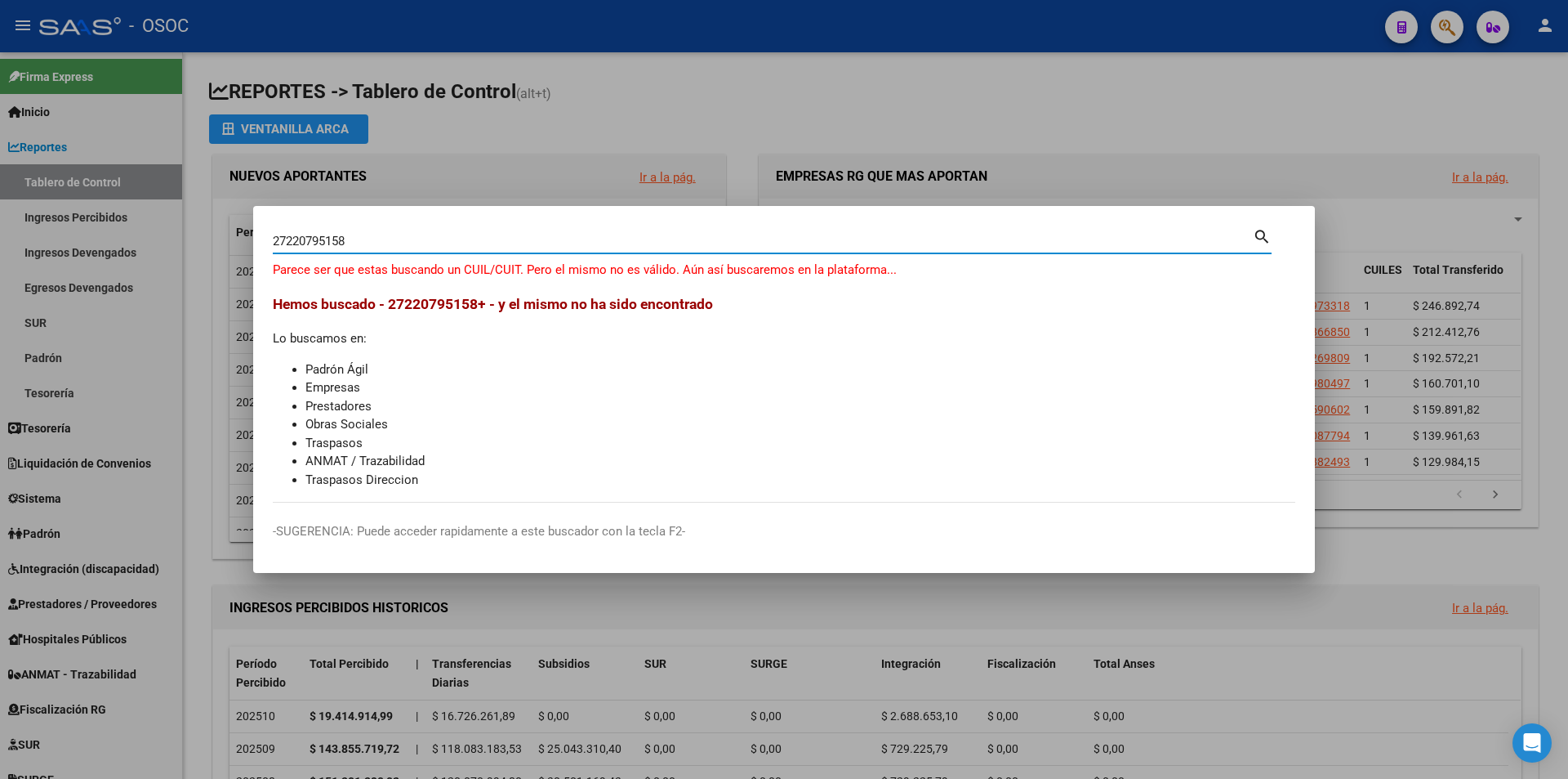
type input "27220795158"
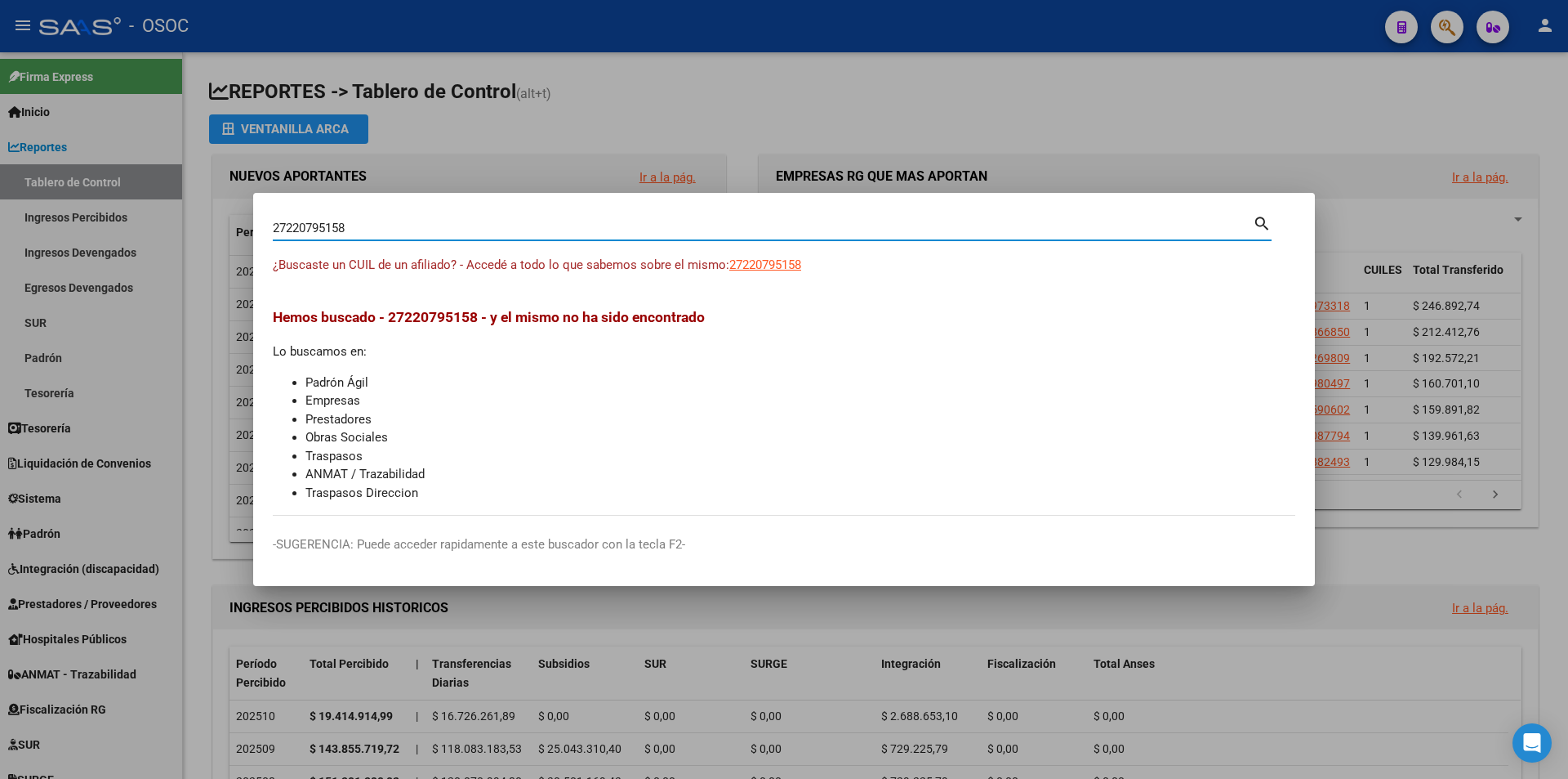
click at [749, 262] on span "27220795158" at bounding box center [765, 264] width 72 height 14
type textarea "27220795158"
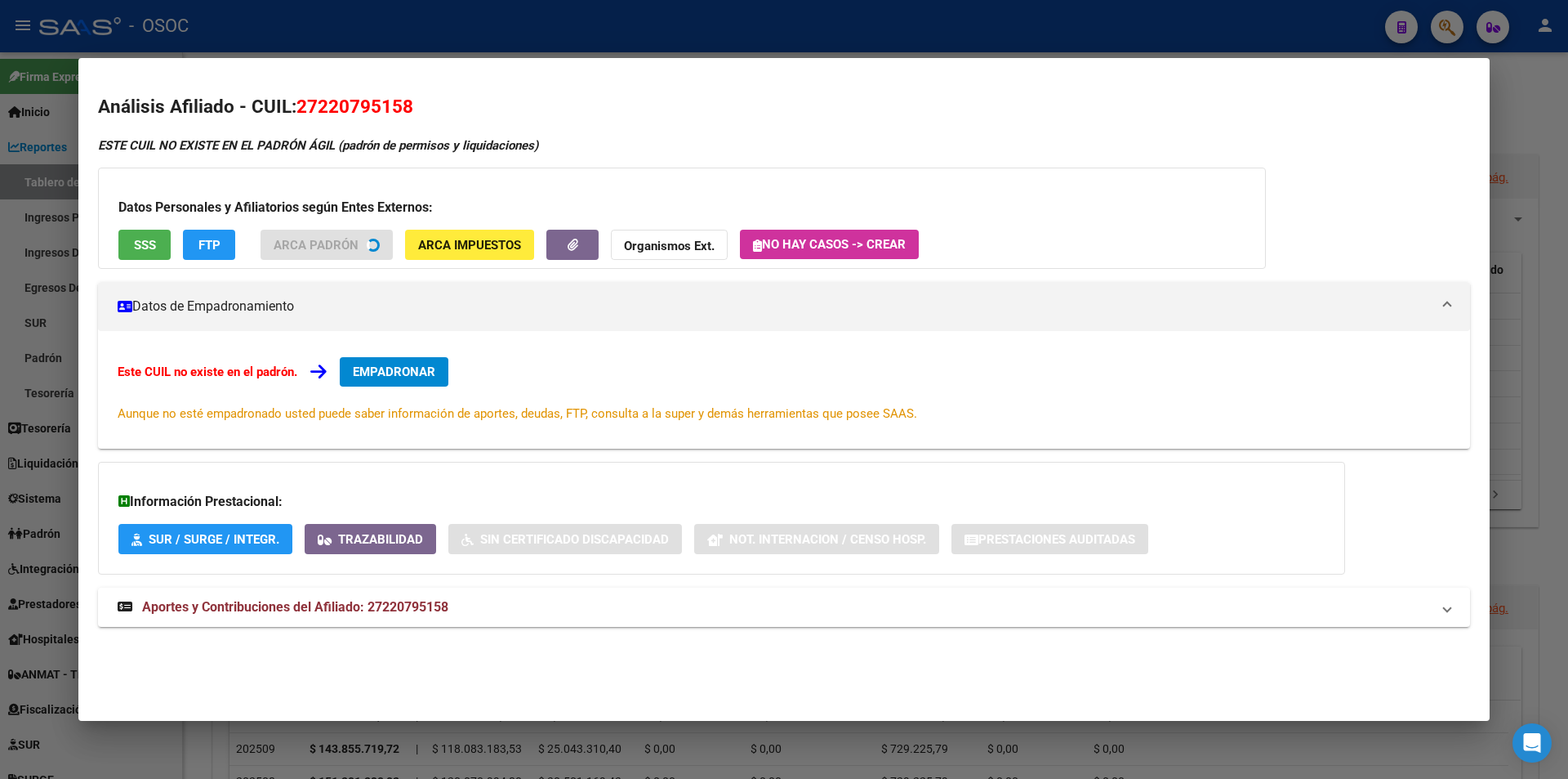
click at [170, 244] on button "SSS" at bounding box center [144, 244] width 52 height 30
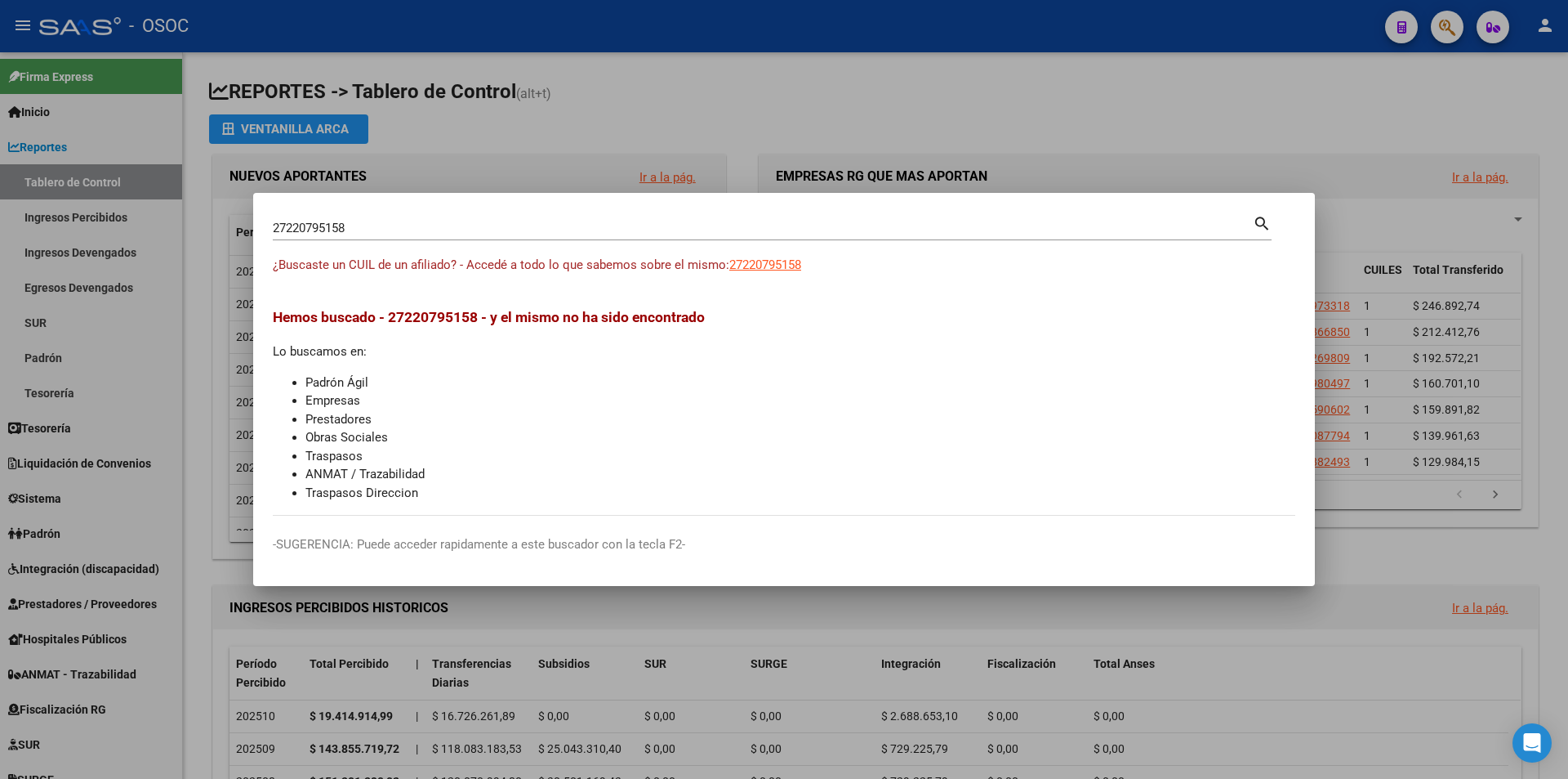
click at [743, 229] on input "27220795158" at bounding box center [762, 227] width 980 height 14
paste input "[PERSON_NAME]"
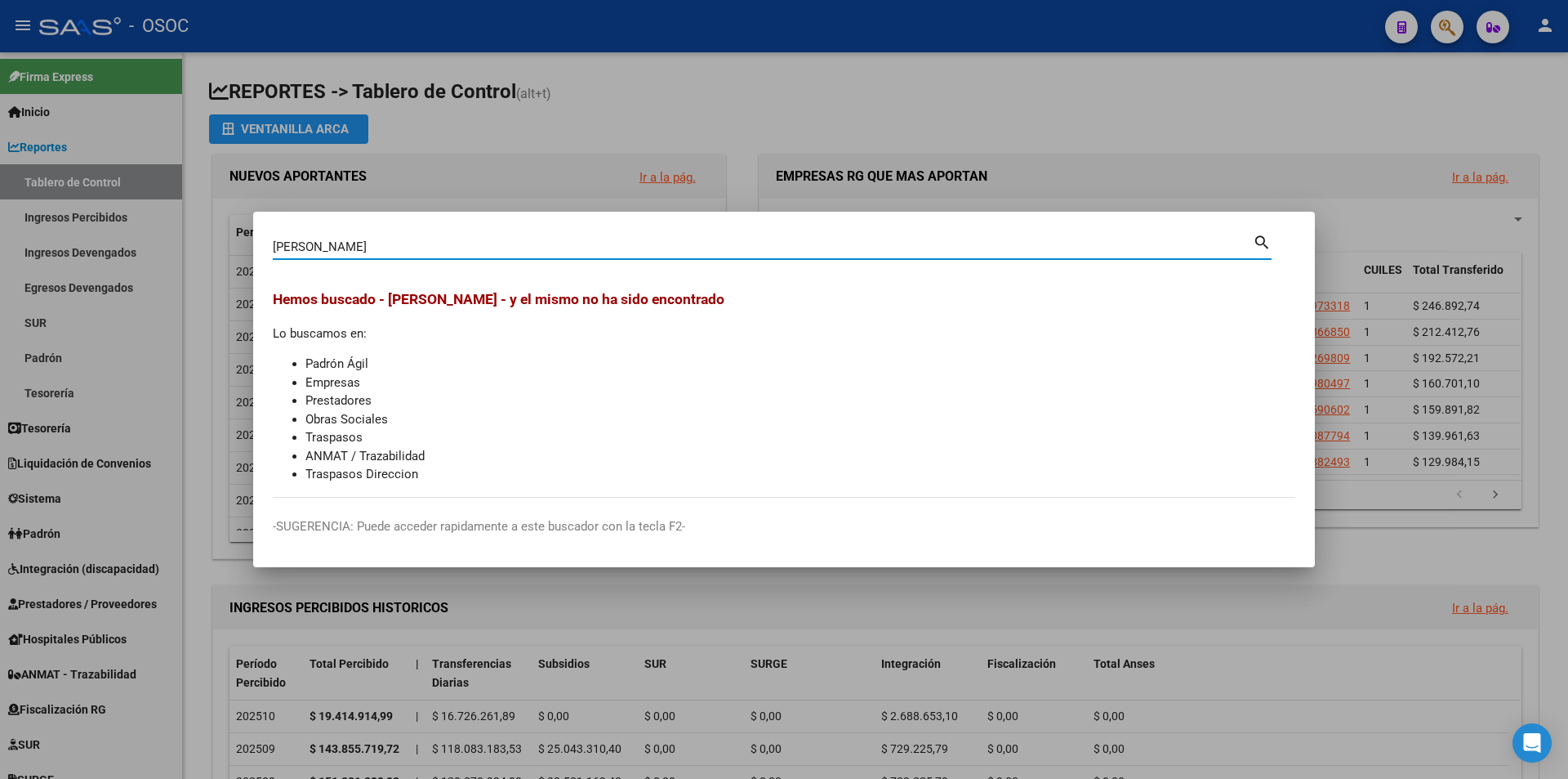
click at [609, 242] on input "[PERSON_NAME]" at bounding box center [762, 247] width 980 height 14
paste input "27220803959"
click at [608, 242] on input "[PERSON_NAME] 27220803959" at bounding box center [762, 247] width 980 height 14
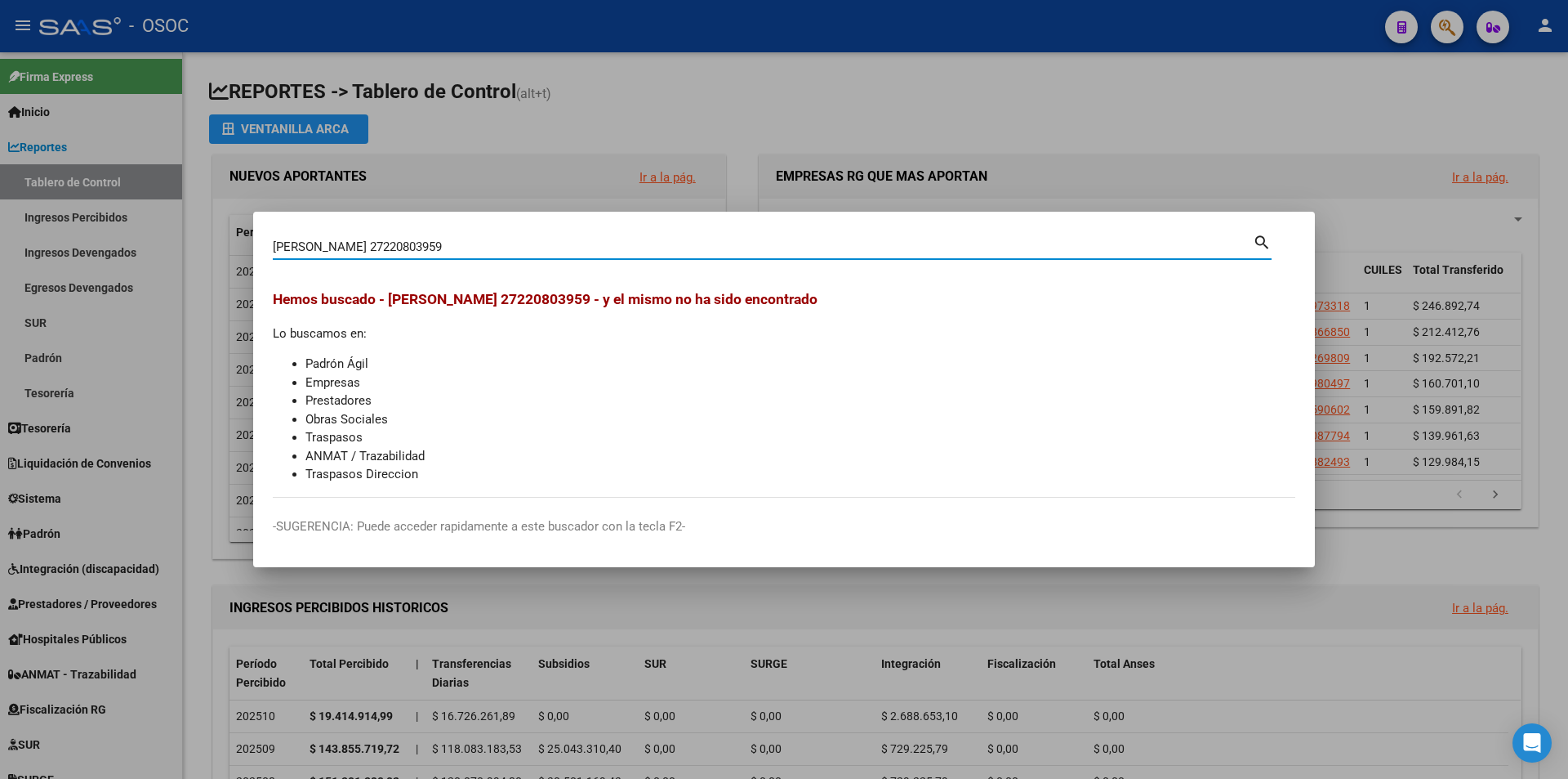
click at [608, 242] on input "[PERSON_NAME] 27220803959" at bounding box center [762, 247] width 980 height 14
paste input
type input "27220803959"
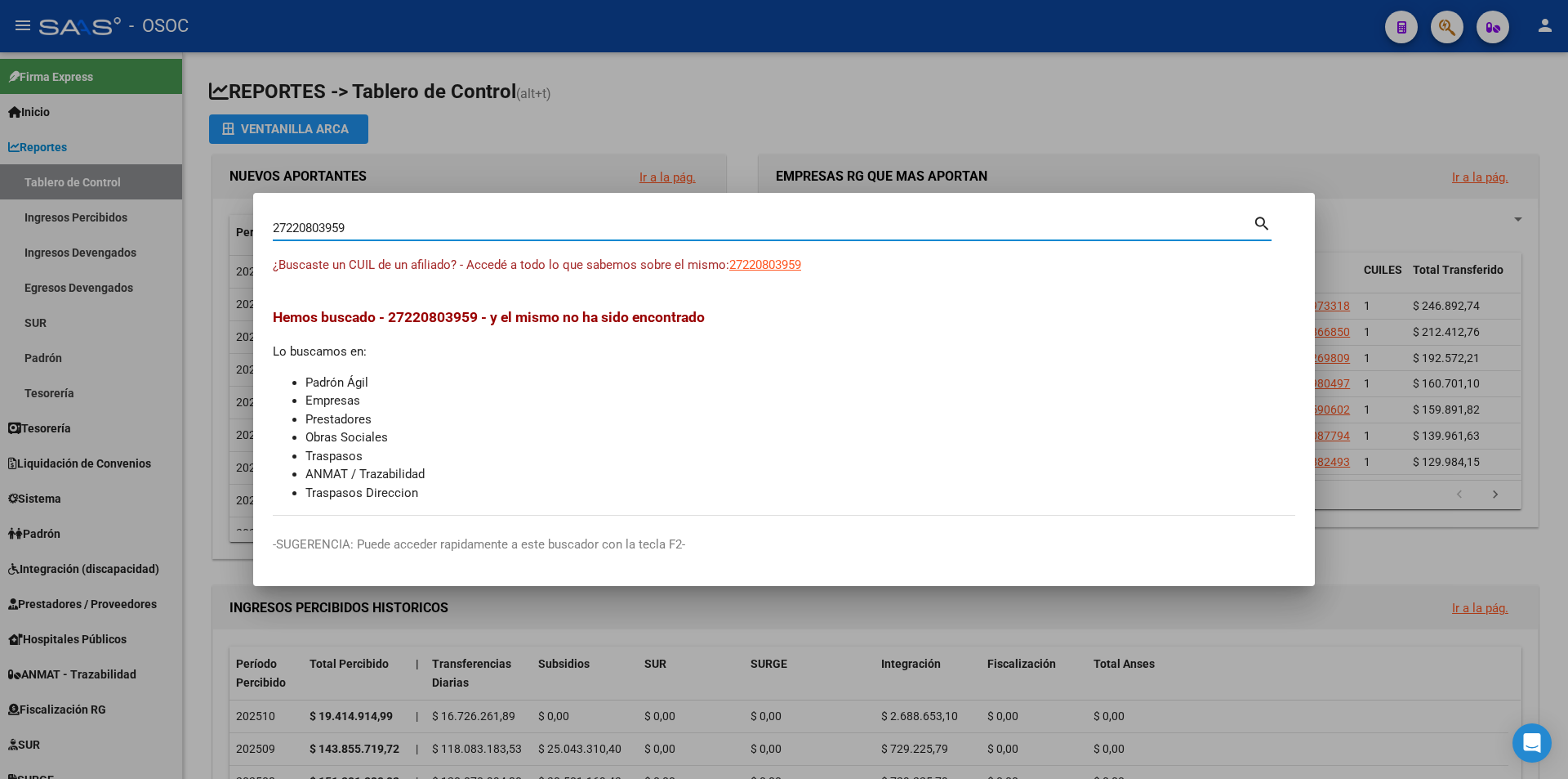
click at [797, 278] on div "¿Buscaste un CUIL de un afiliado? - Accedé a todo lo que sabemos sobre el mismo…" at bounding box center [784, 274] width 1022 height 37
click at [797, 274] on div "¿Buscaste un CUIL de un afiliado? - Accedé a todo lo que sabemos sobre el mismo…" at bounding box center [784, 274] width 1022 height 37
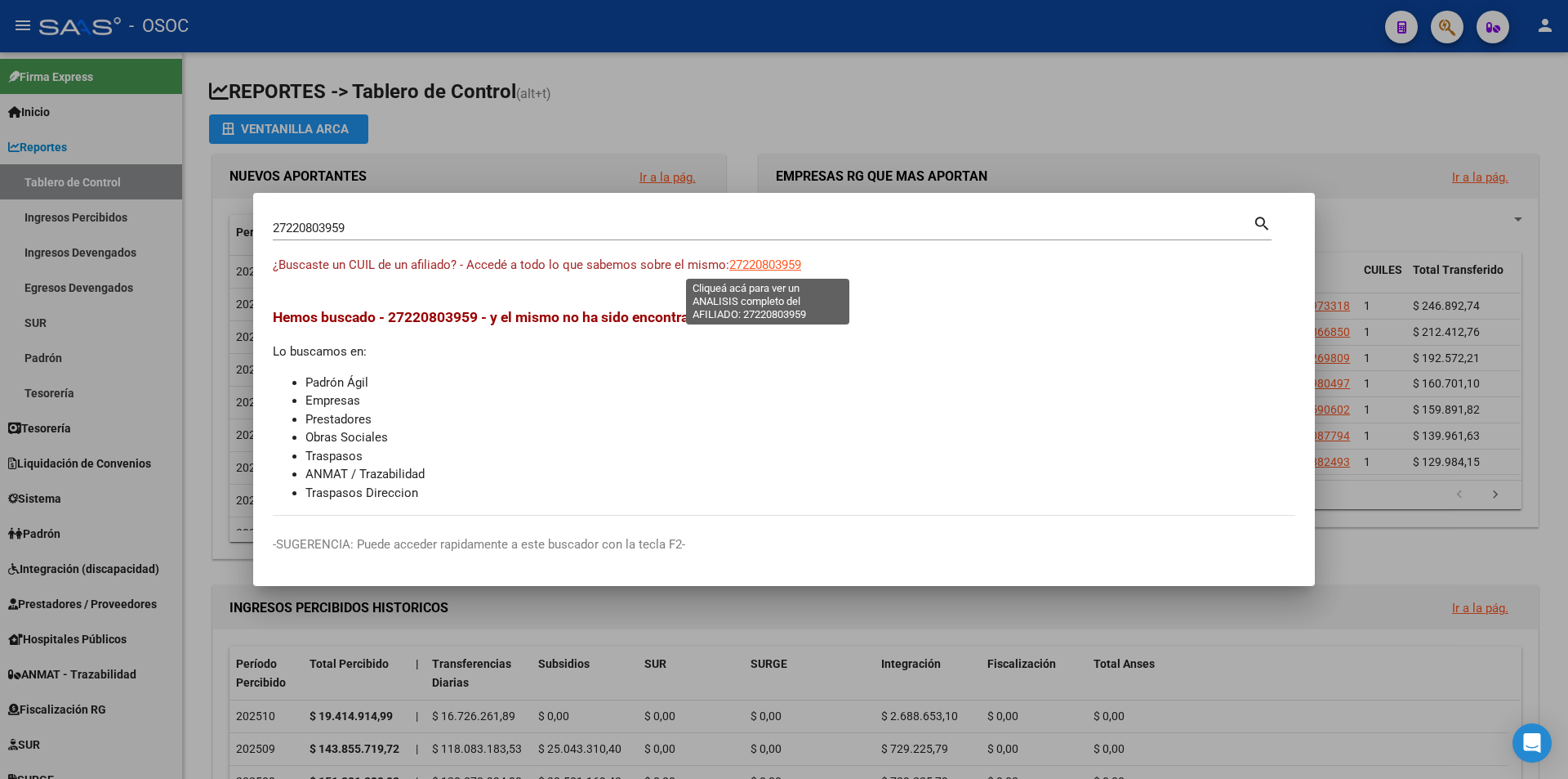
click at [796, 269] on span "27220803959" at bounding box center [765, 264] width 72 height 14
type textarea "27220803959"
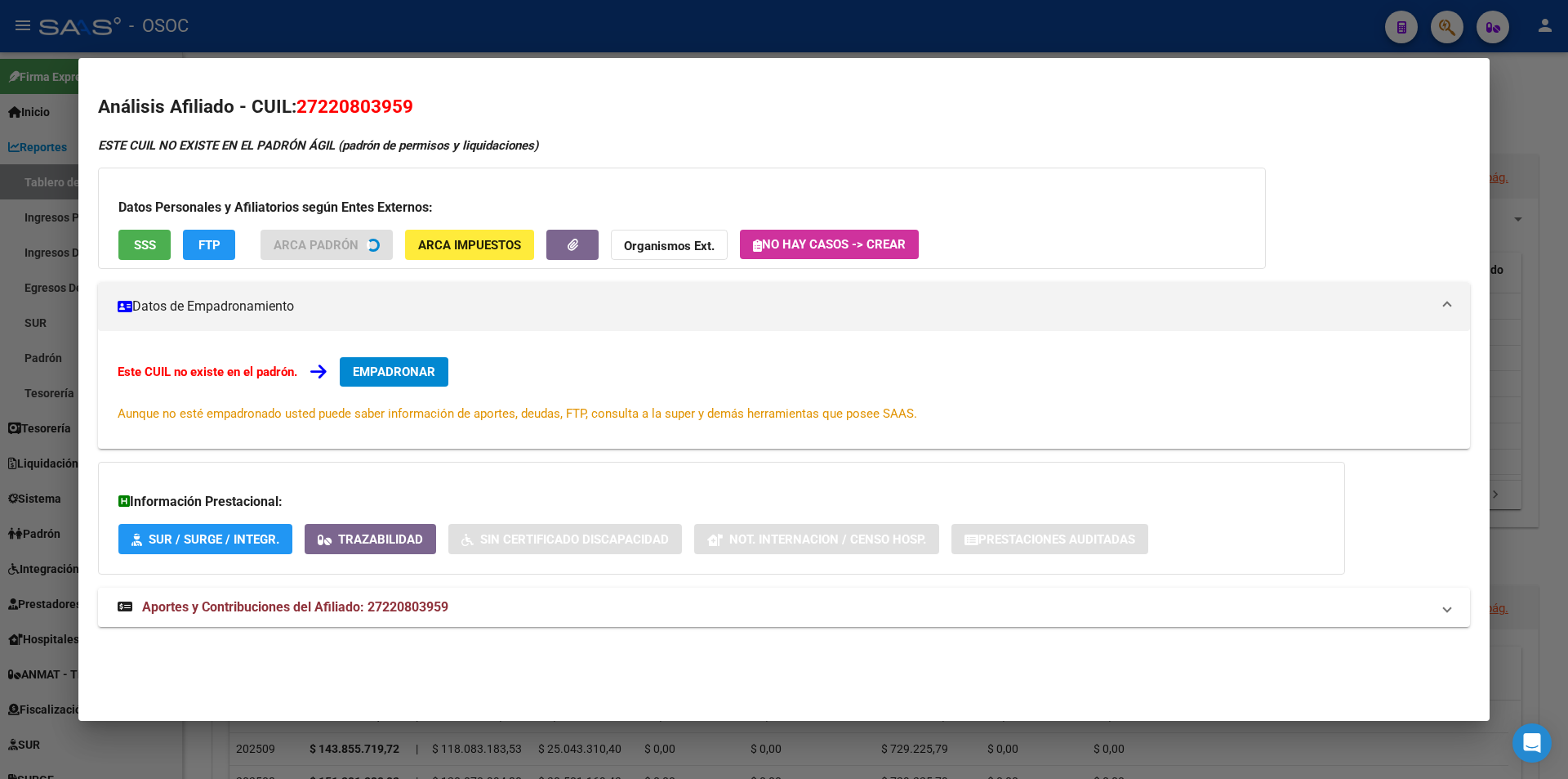
click at [148, 235] on button "SSS" at bounding box center [144, 244] width 52 height 30
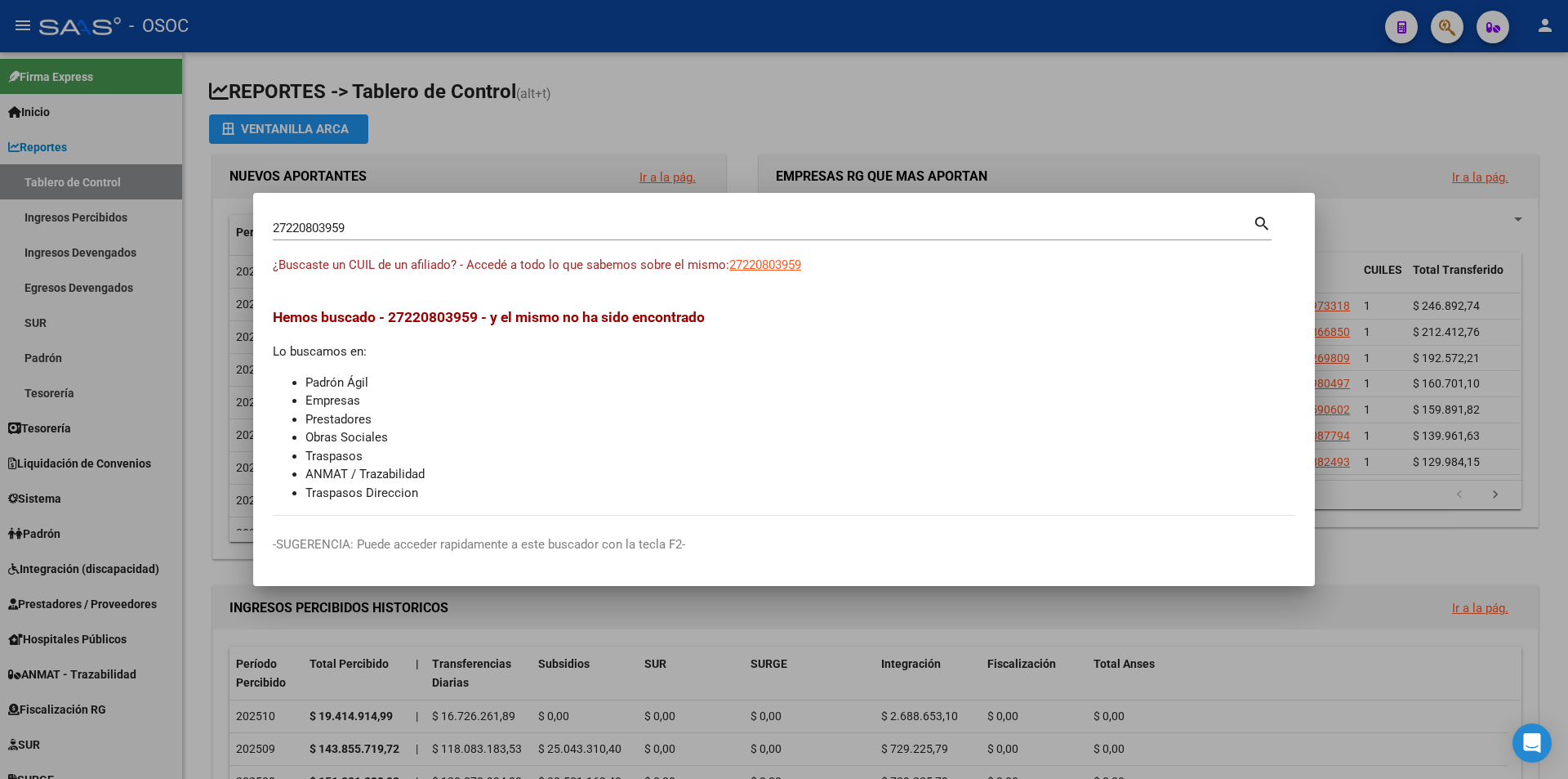
click at [708, 233] on input "27220803959" at bounding box center [762, 227] width 980 height 14
paste input "1102946"
type input "27221102946"
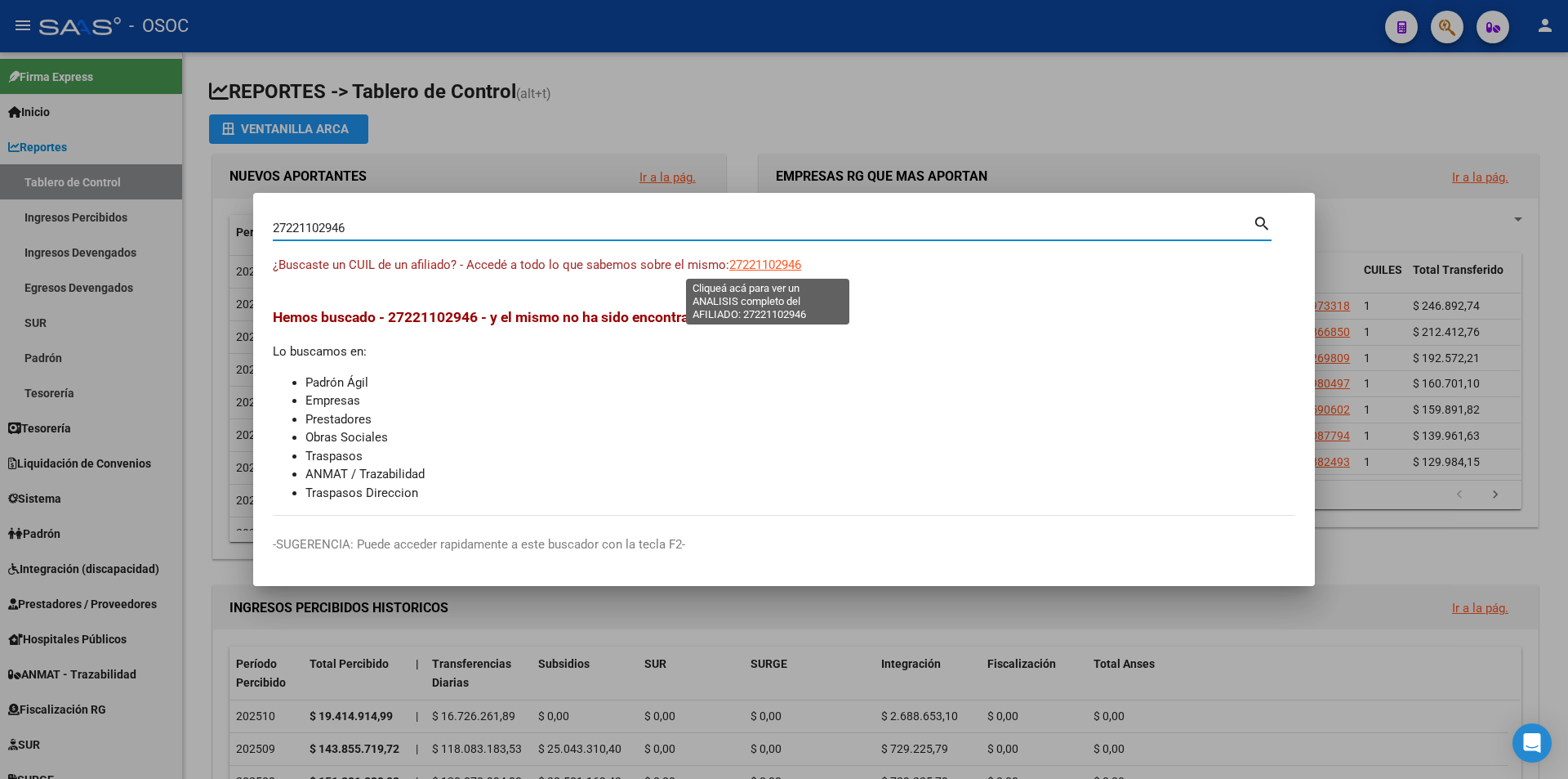
click at [758, 267] on span "27221102946" at bounding box center [765, 264] width 72 height 14
type textarea "27221102946"
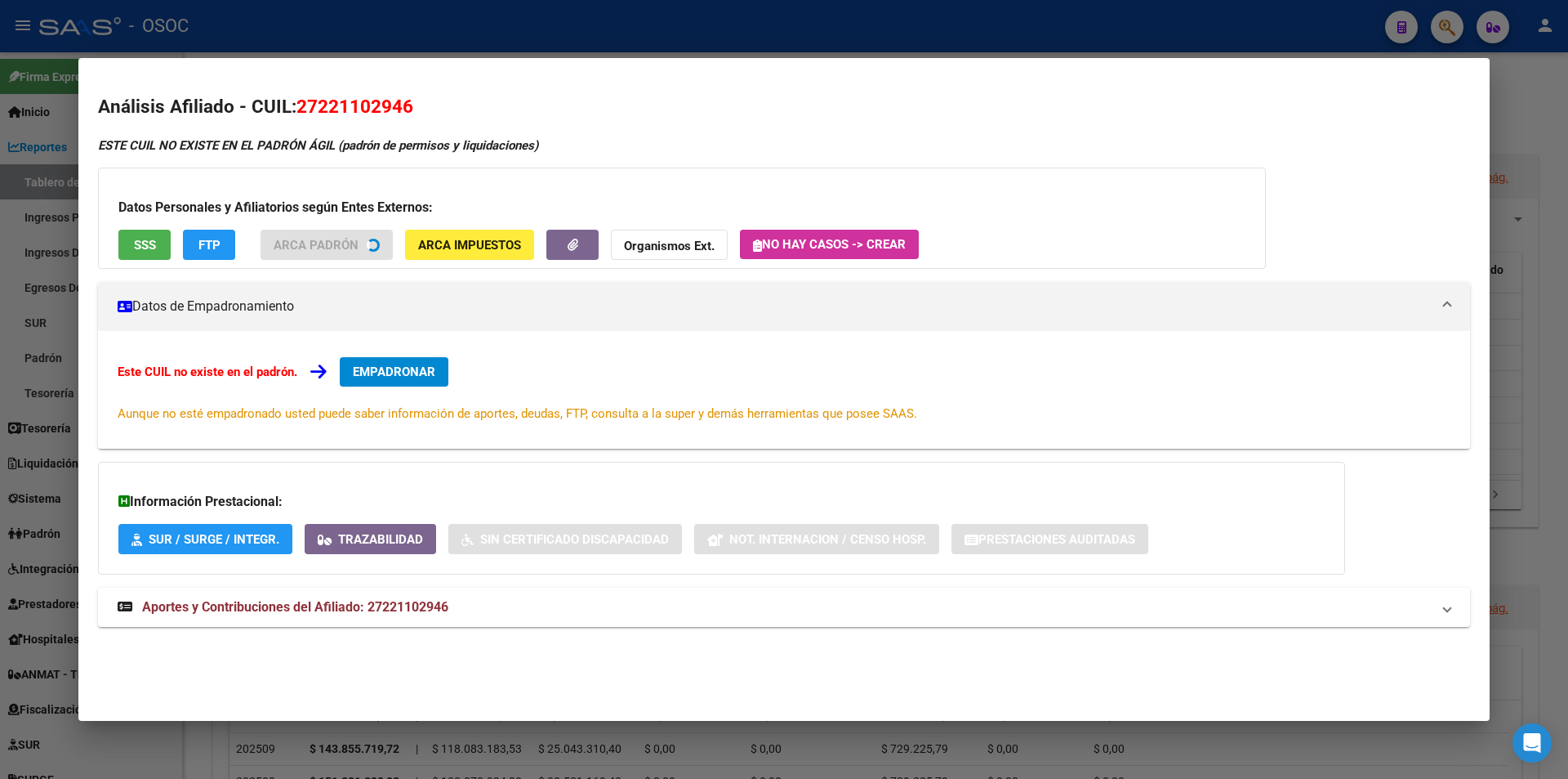
click at [150, 231] on button "SSS" at bounding box center [144, 244] width 52 height 30
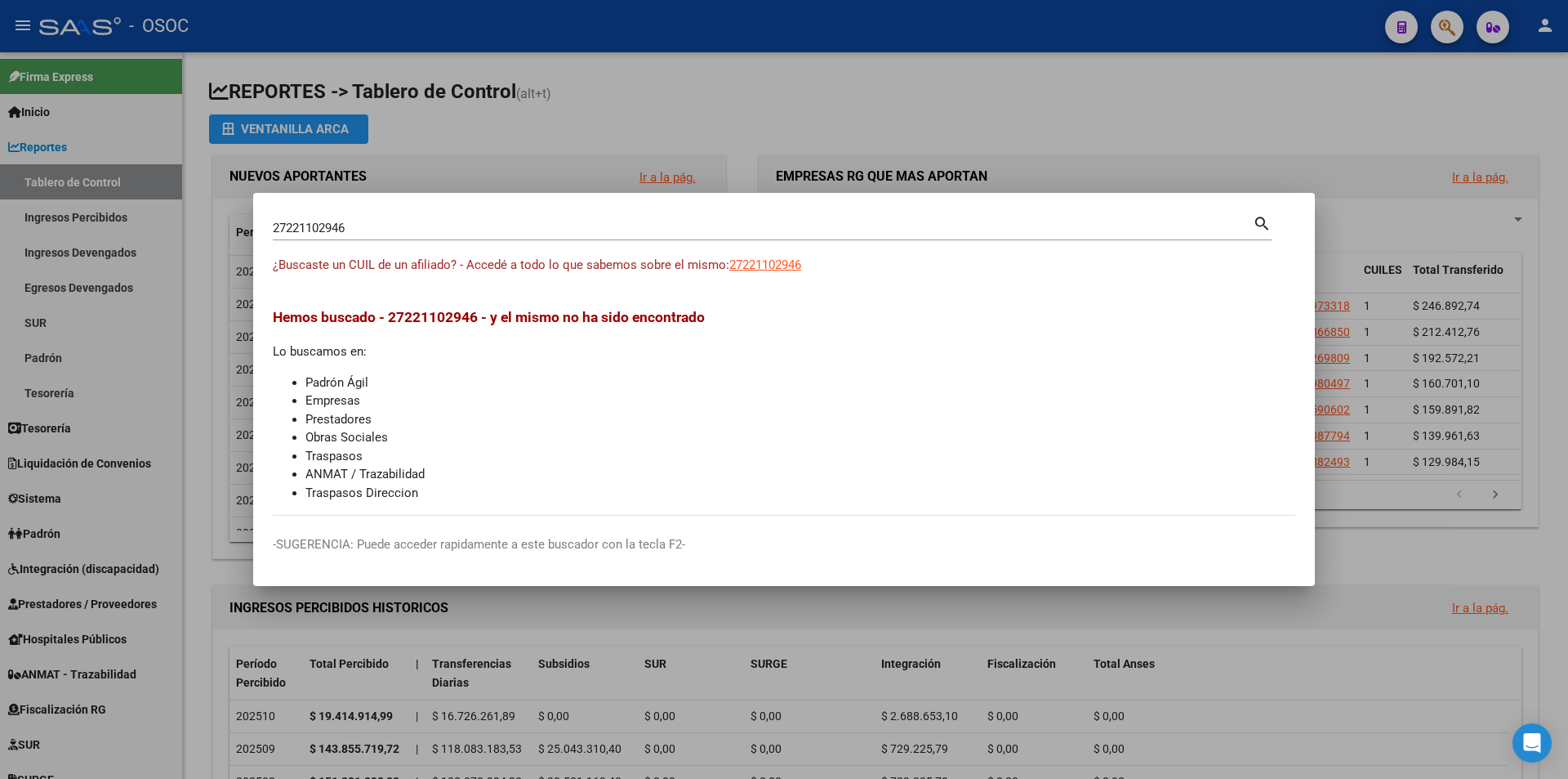
click at [689, 229] on input "27221102946" at bounding box center [762, 227] width 980 height 14
paste input "301019"
type input "27221301019"
click at [751, 261] on span "27221301019" at bounding box center [765, 264] width 72 height 14
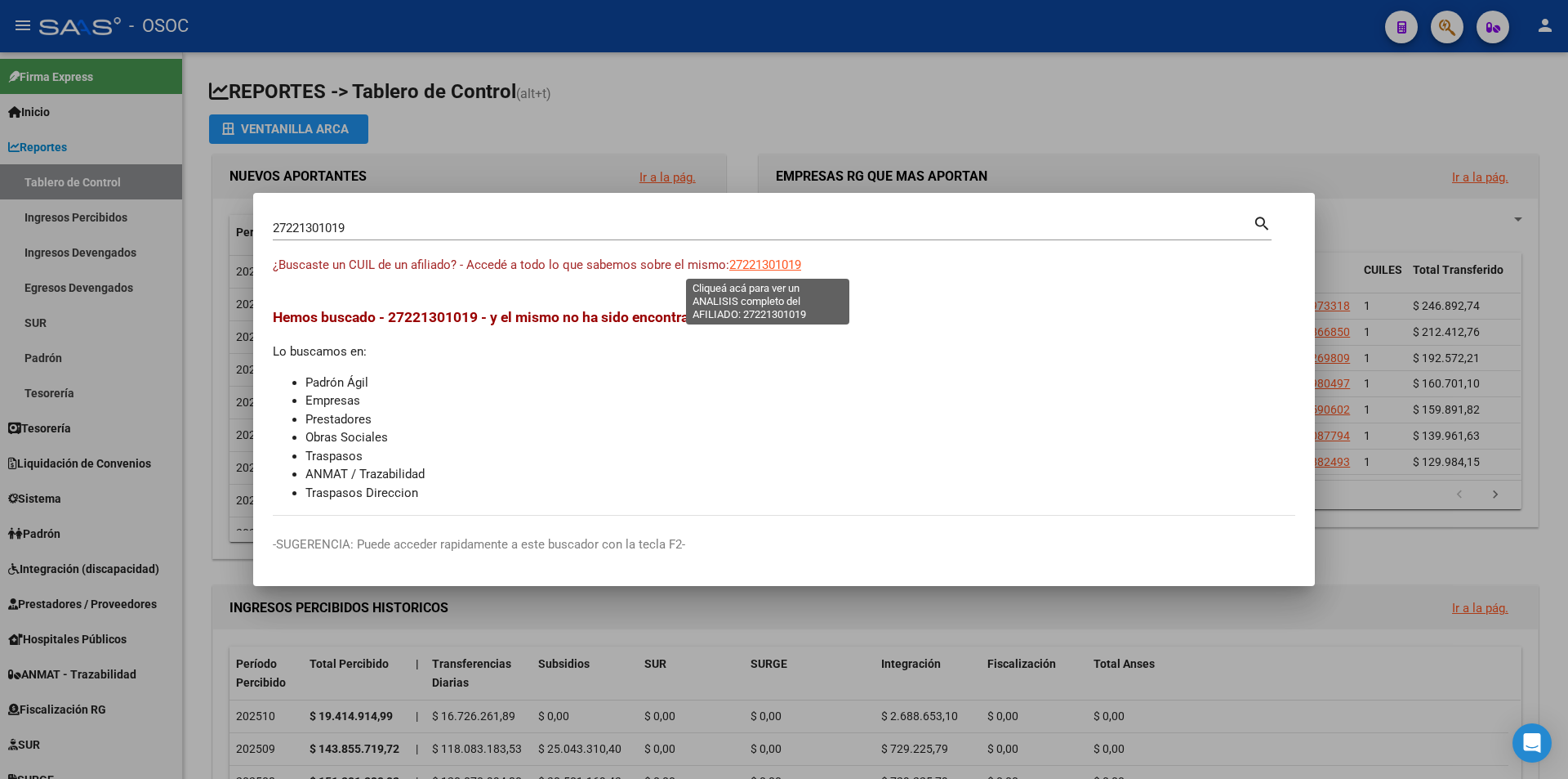
type textarea "27221301019"
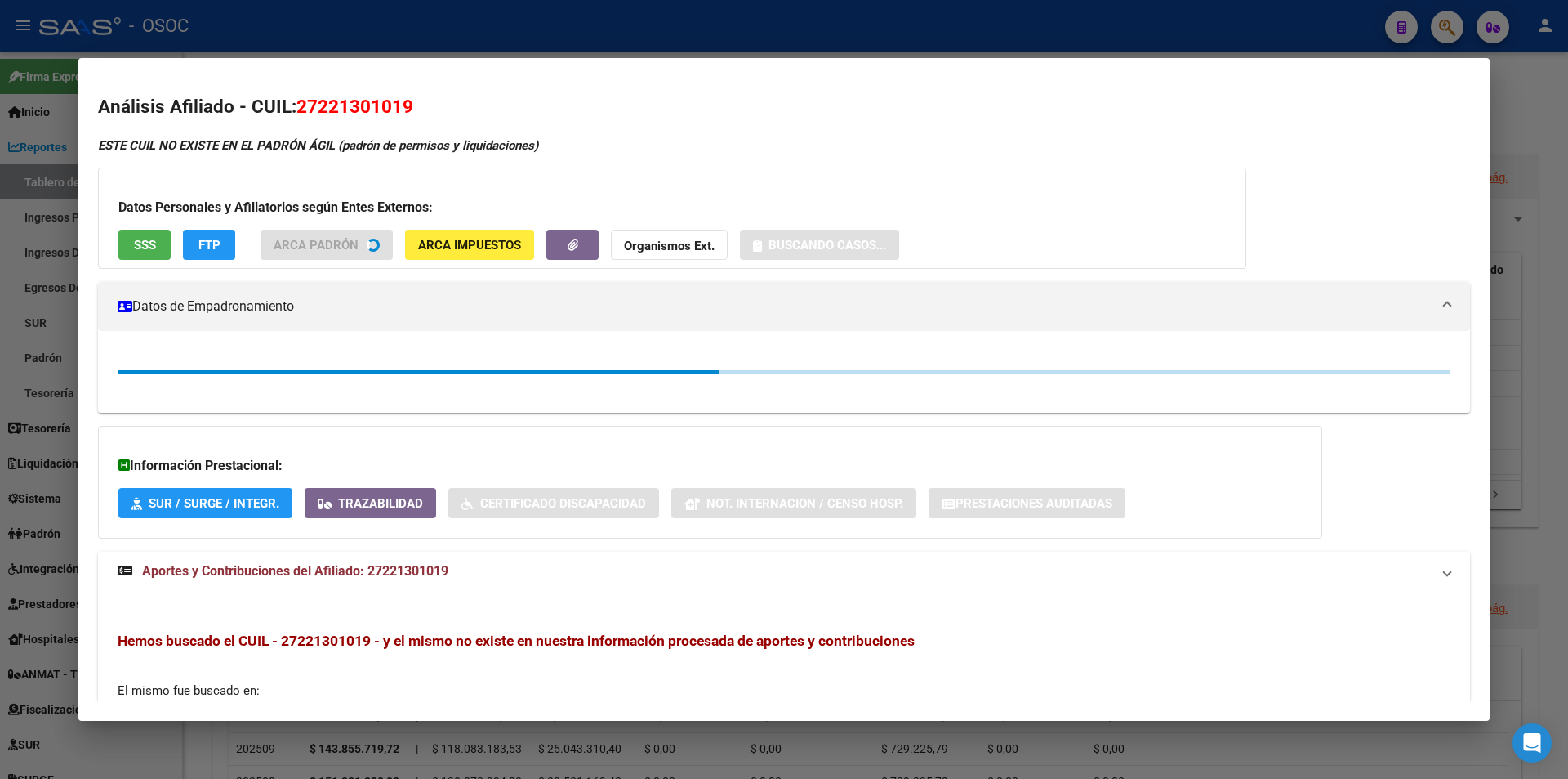
click at [161, 240] on button "SSS" at bounding box center [144, 244] width 52 height 30
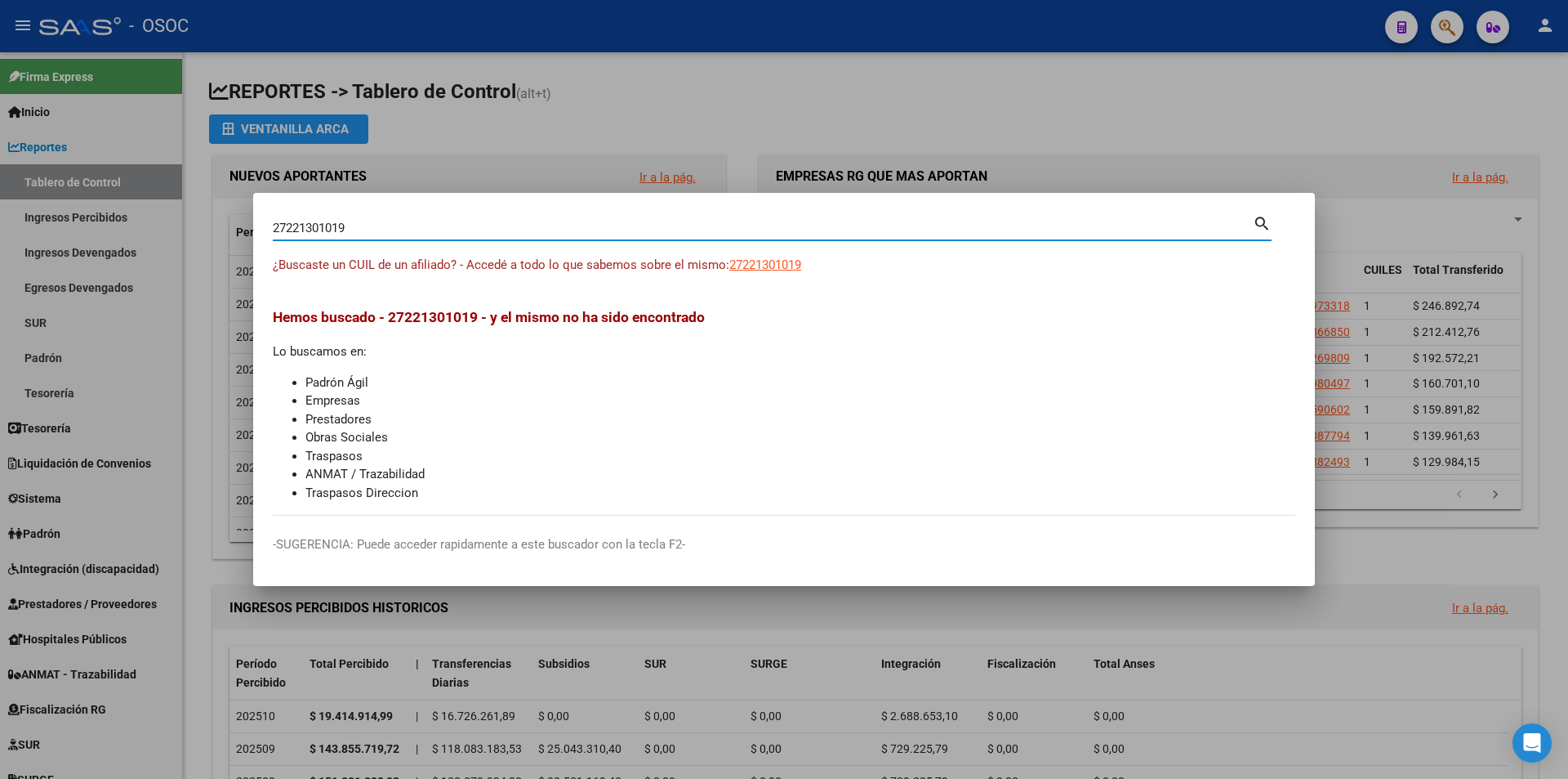
click at [735, 232] on input "27221301019" at bounding box center [762, 227] width 980 height 14
paste input "0221343868"
type input "20221343868"
click at [765, 267] on span "20221343868" at bounding box center [765, 264] width 72 height 14
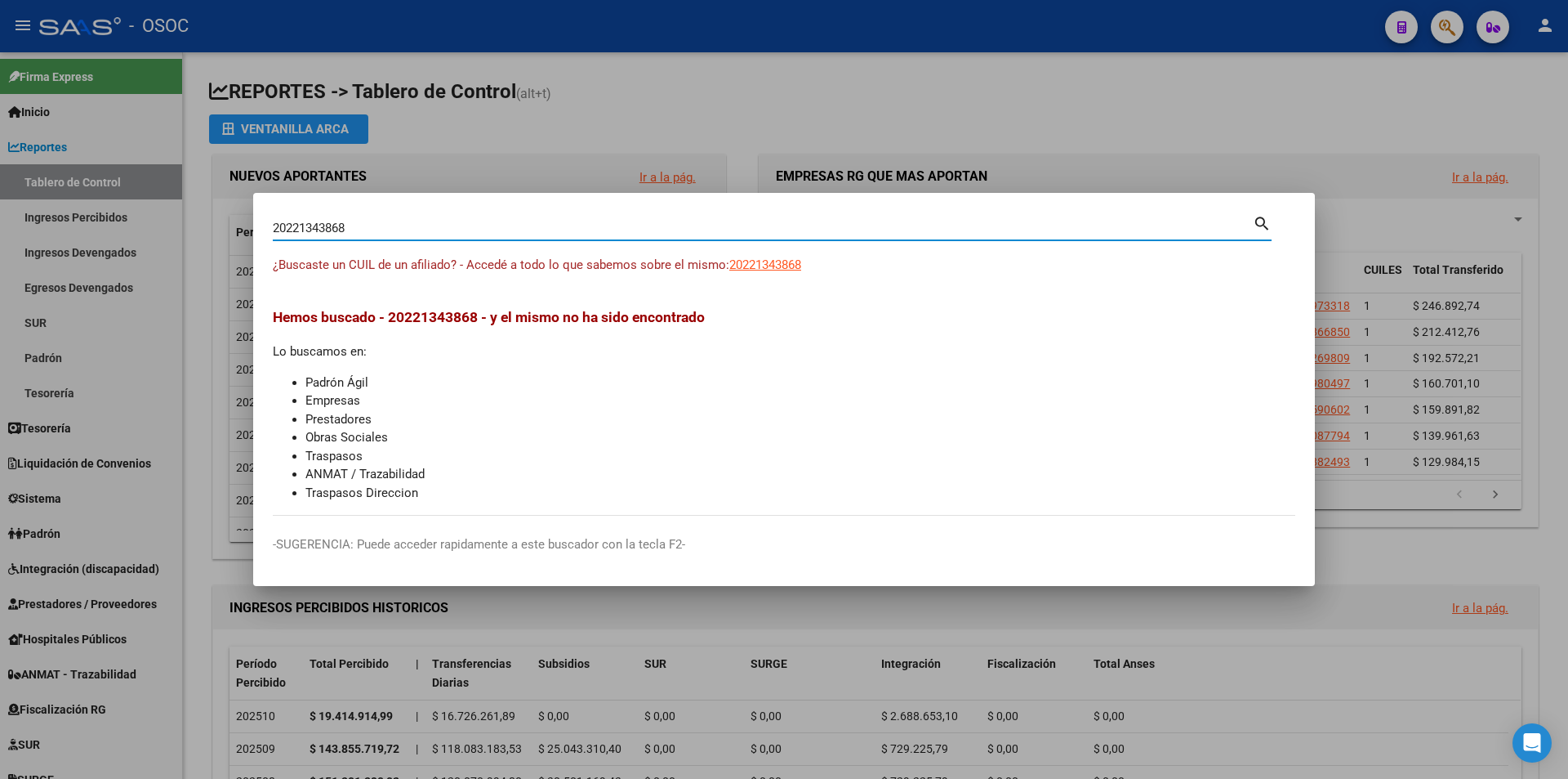
type textarea "20221343868"
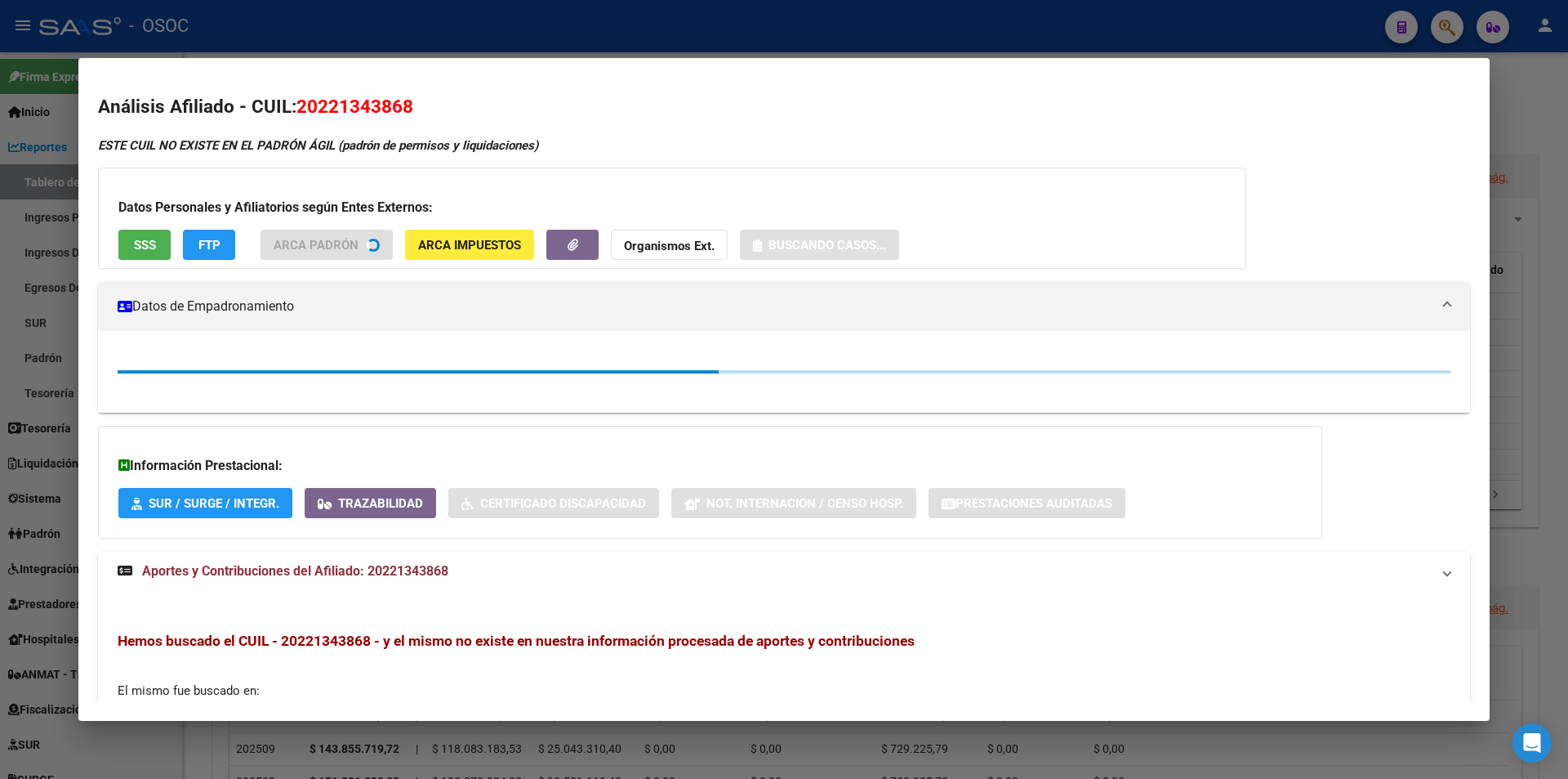
click at [149, 260] on button "SSS" at bounding box center [144, 244] width 52 height 30
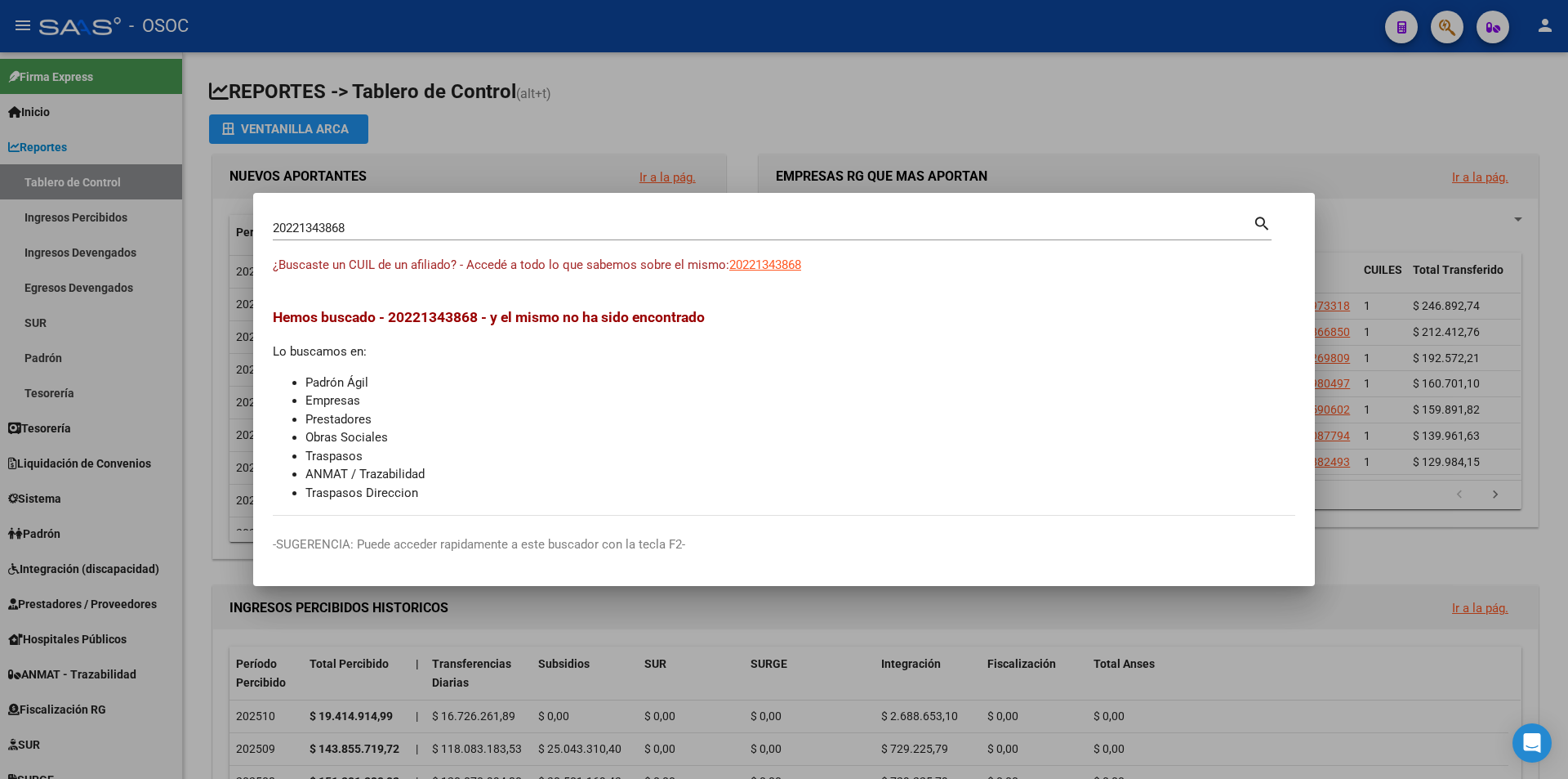
click at [736, 224] on input "20221343868" at bounding box center [762, 227] width 980 height 14
paste input "722234130"
type input "27222341308"
click at [838, 269] on div "¿Buscaste un CUIL de un afiliado? - Accedé a todo lo que sabemos sobre el mismo…" at bounding box center [784, 274] width 1022 height 37
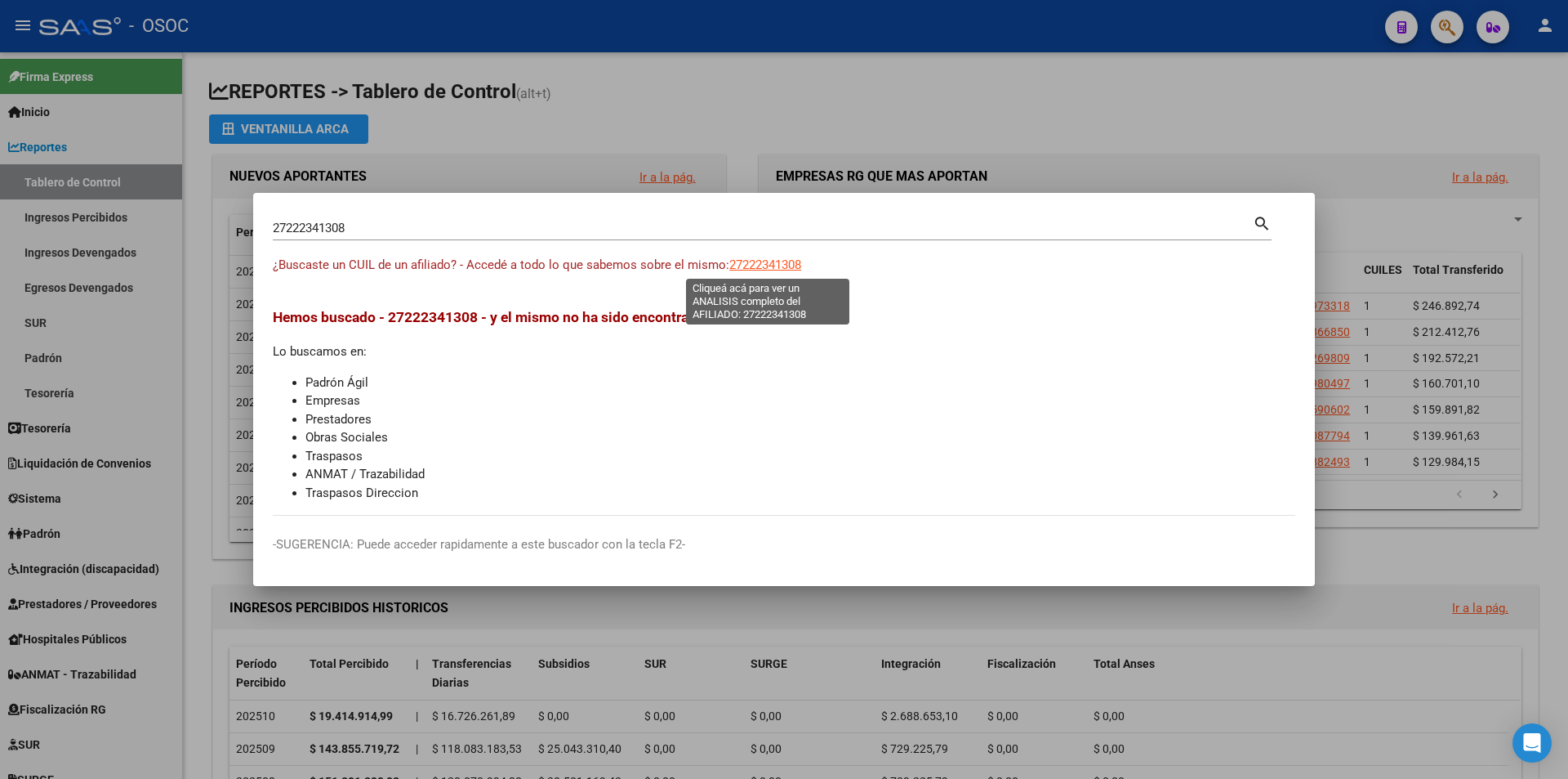
click at [800, 269] on span "27222341308" at bounding box center [765, 264] width 72 height 14
type textarea "27222341308"
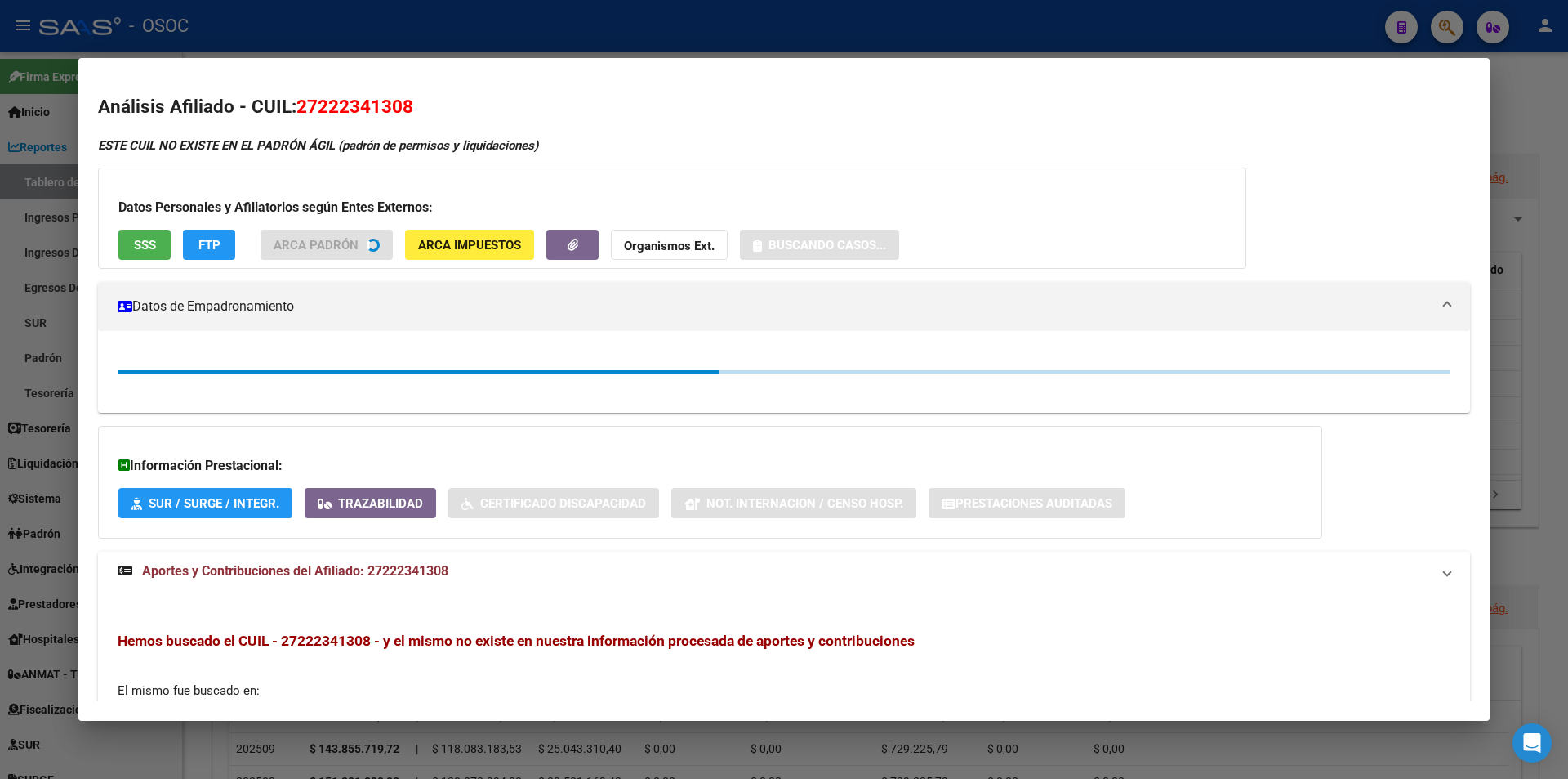
click at [149, 249] on span "SSS" at bounding box center [144, 245] width 22 height 14
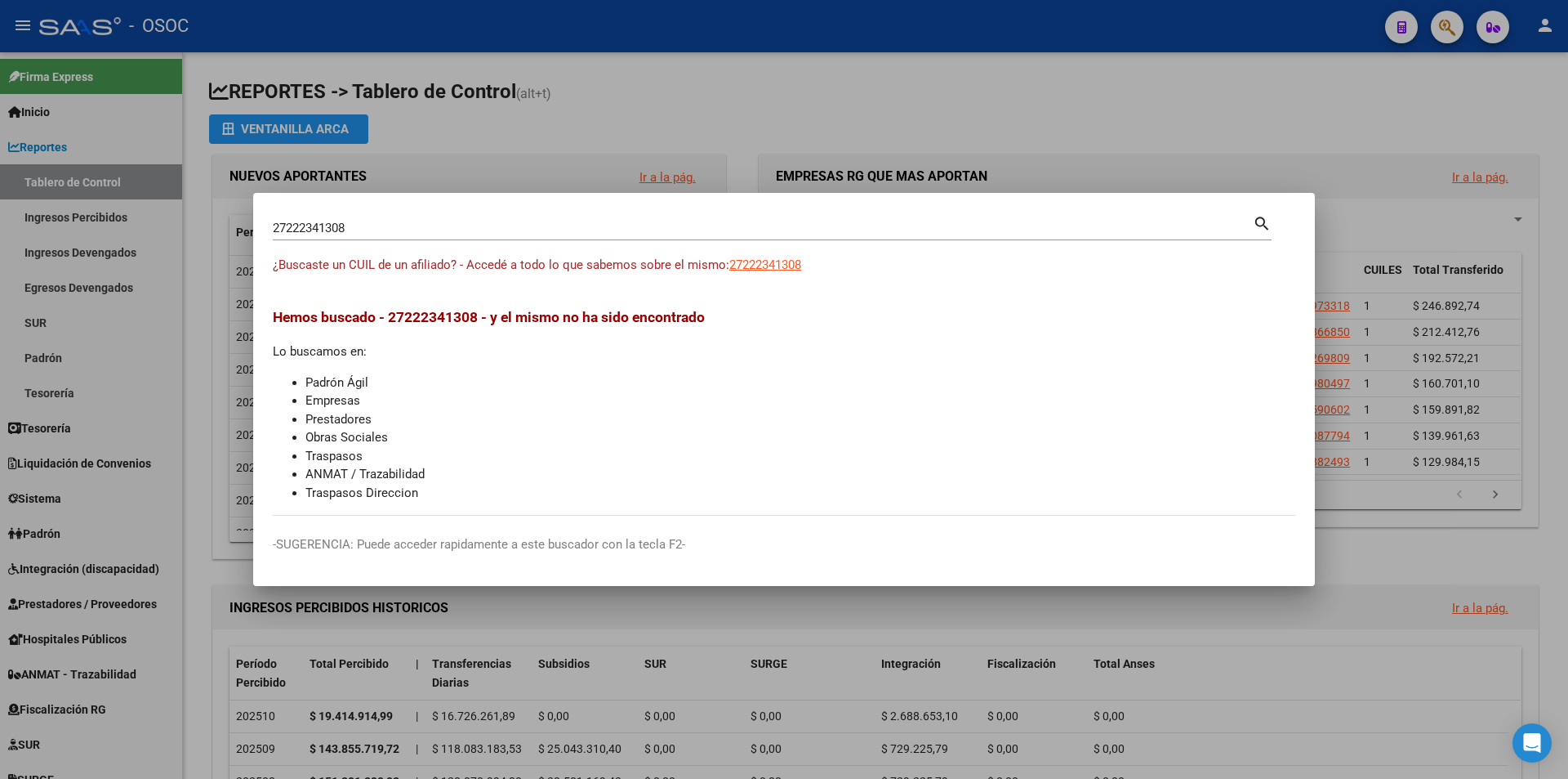
click at [684, 231] on input "27222341308" at bounding box center [762, 227] width 980 height 14
click at [685, 231] on input "27222341308" at bounding box center [762, 227] width 980 height 14
paste input "0222525986"
type input "20222525986"
click at [772, 254] on div "20222525986 Buscar (apellido, dni, cuil, [PERSON_NAME], cuit, obra social) sear…" at bounding box center [772, 234] width 999 height 43
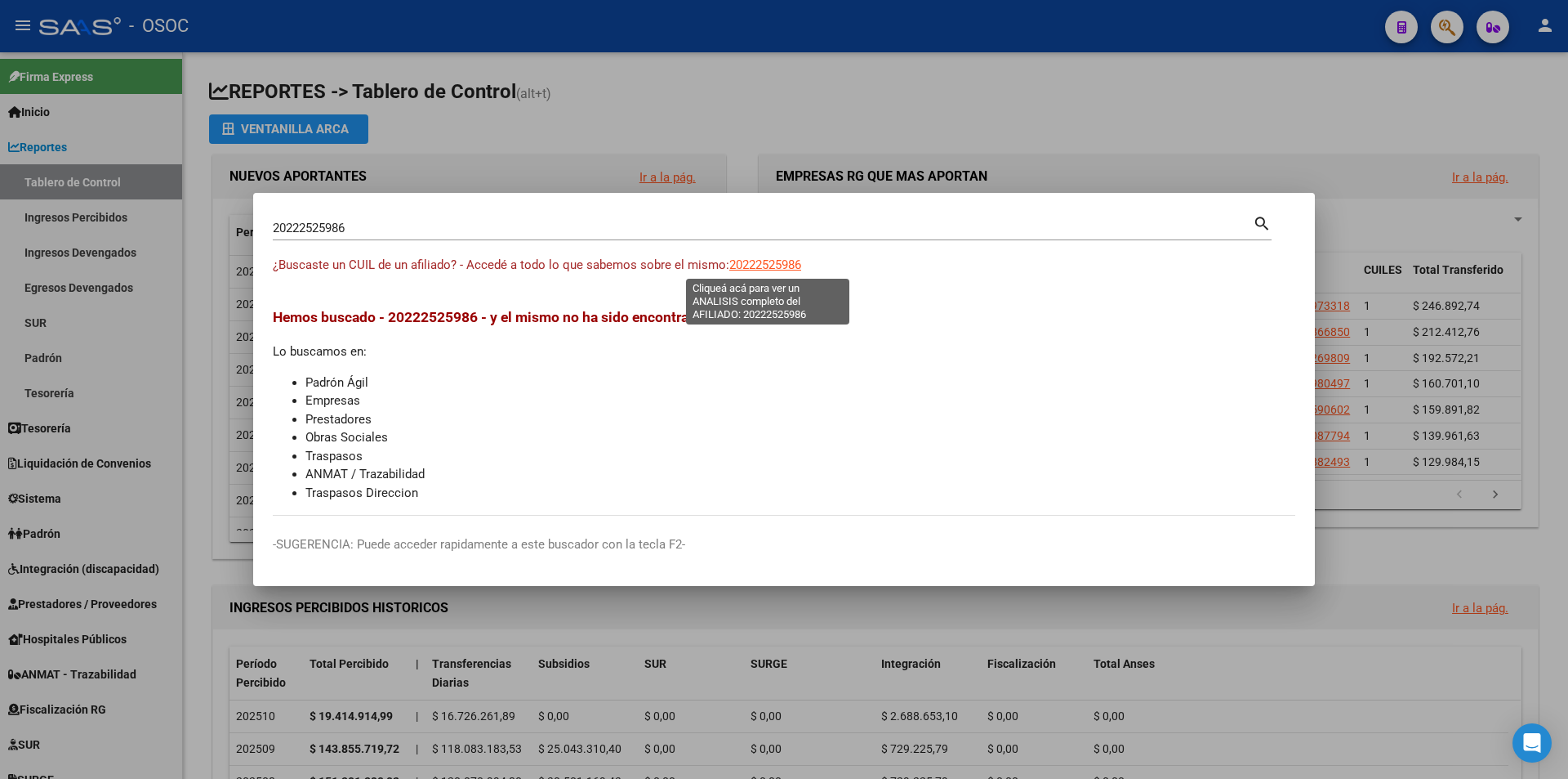
click at [769, 257] on span "20222525986" at bounding box center [765, 264] width 72 height 14
type textarea "20222525986"
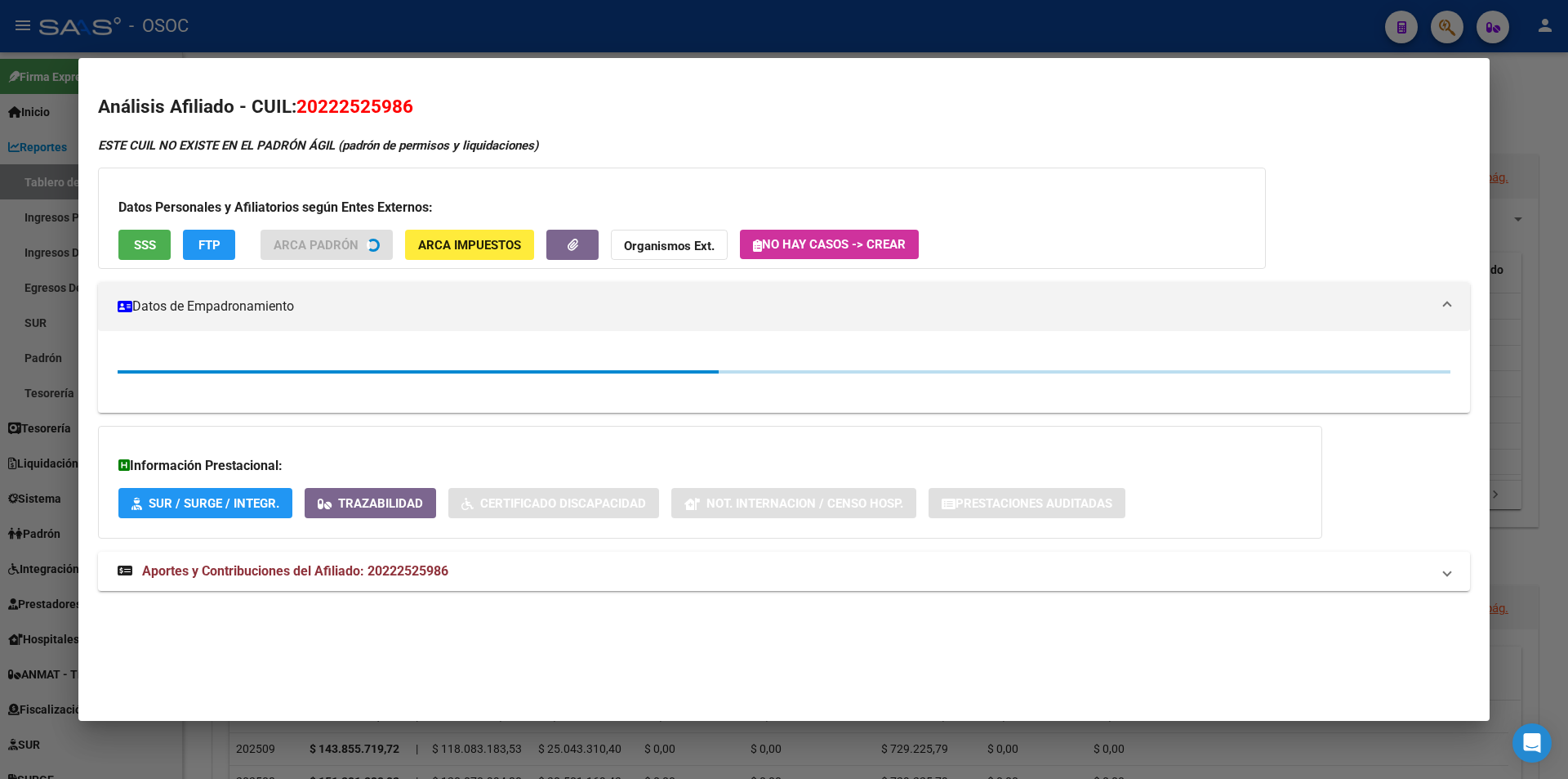
click at [143, 226] on div "Datos Personales y Afiliatorios según Entes Externos: SSS FTP ARCA Padrón ARCA …" at bounding box center [681, 218] width 1168 height 101
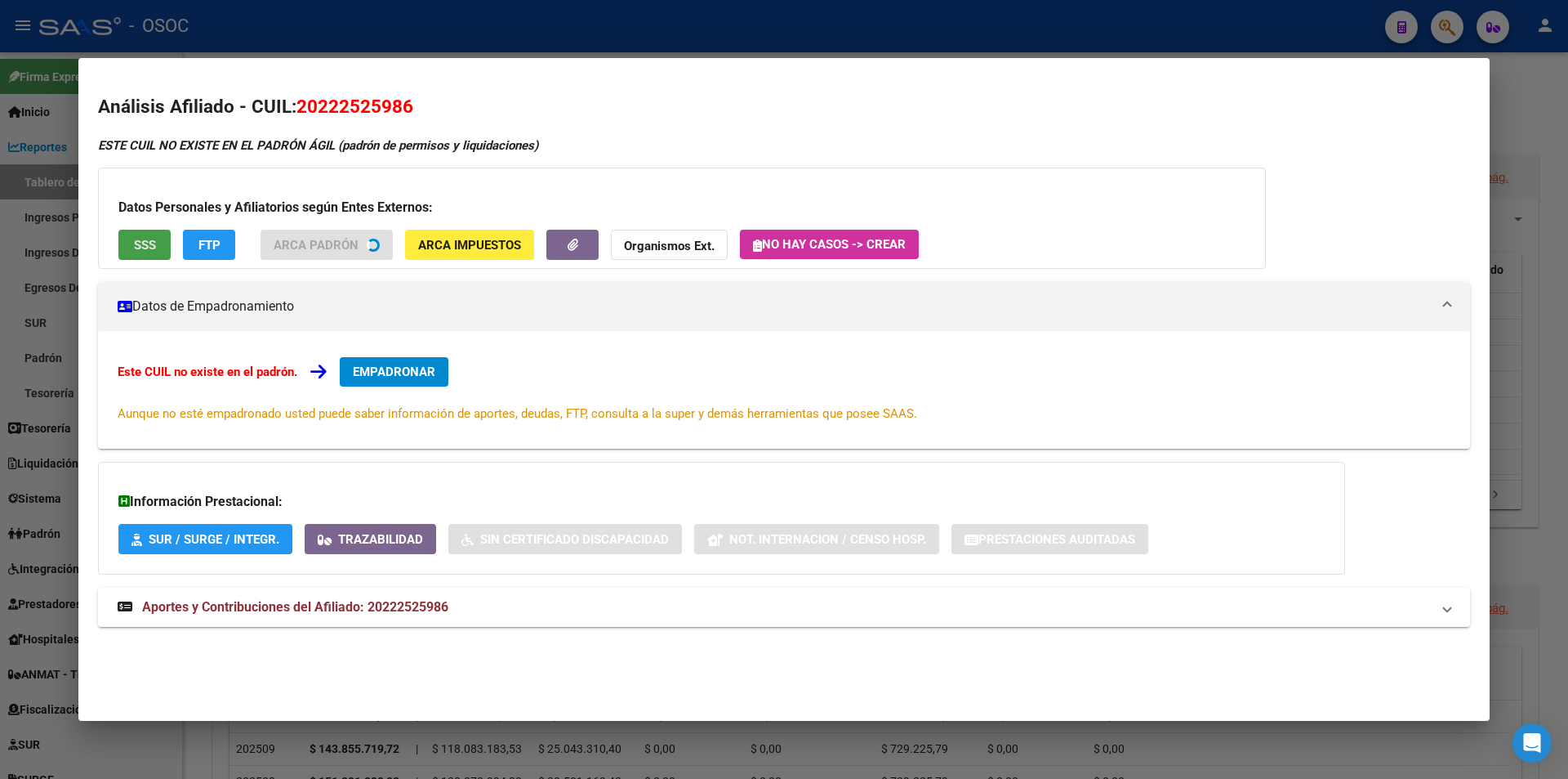
click at [143, 232] on button "SSS" at bounding box center [144, 244] width 52 height 30
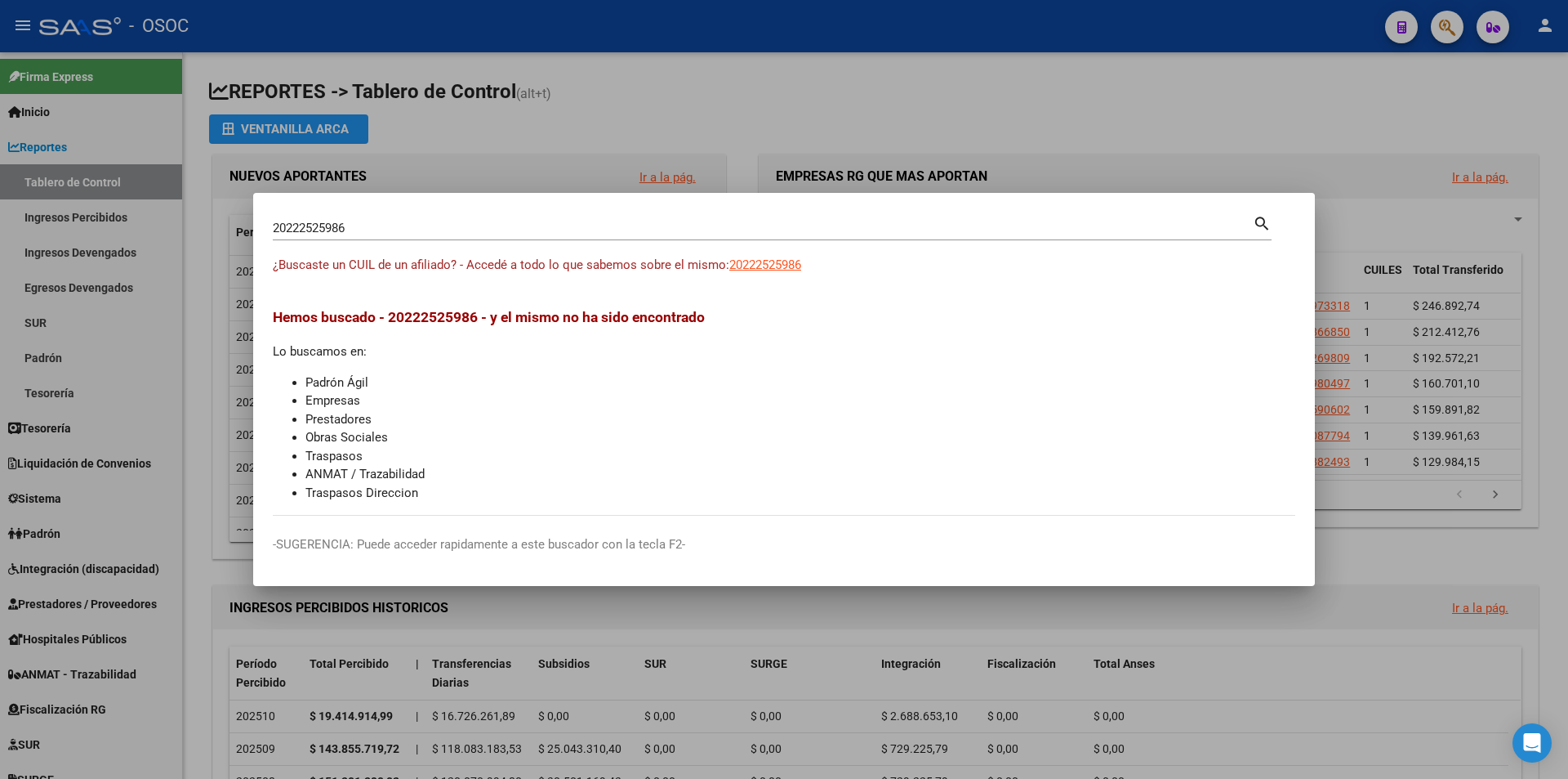
click at [540, 236] on div "20222525986 Buscar (apellido, dni, cuil, [PERSON_NAME], cuit, obra social)" at bounding box center [762, 227] width 980 height 24
paste input "27223479257"
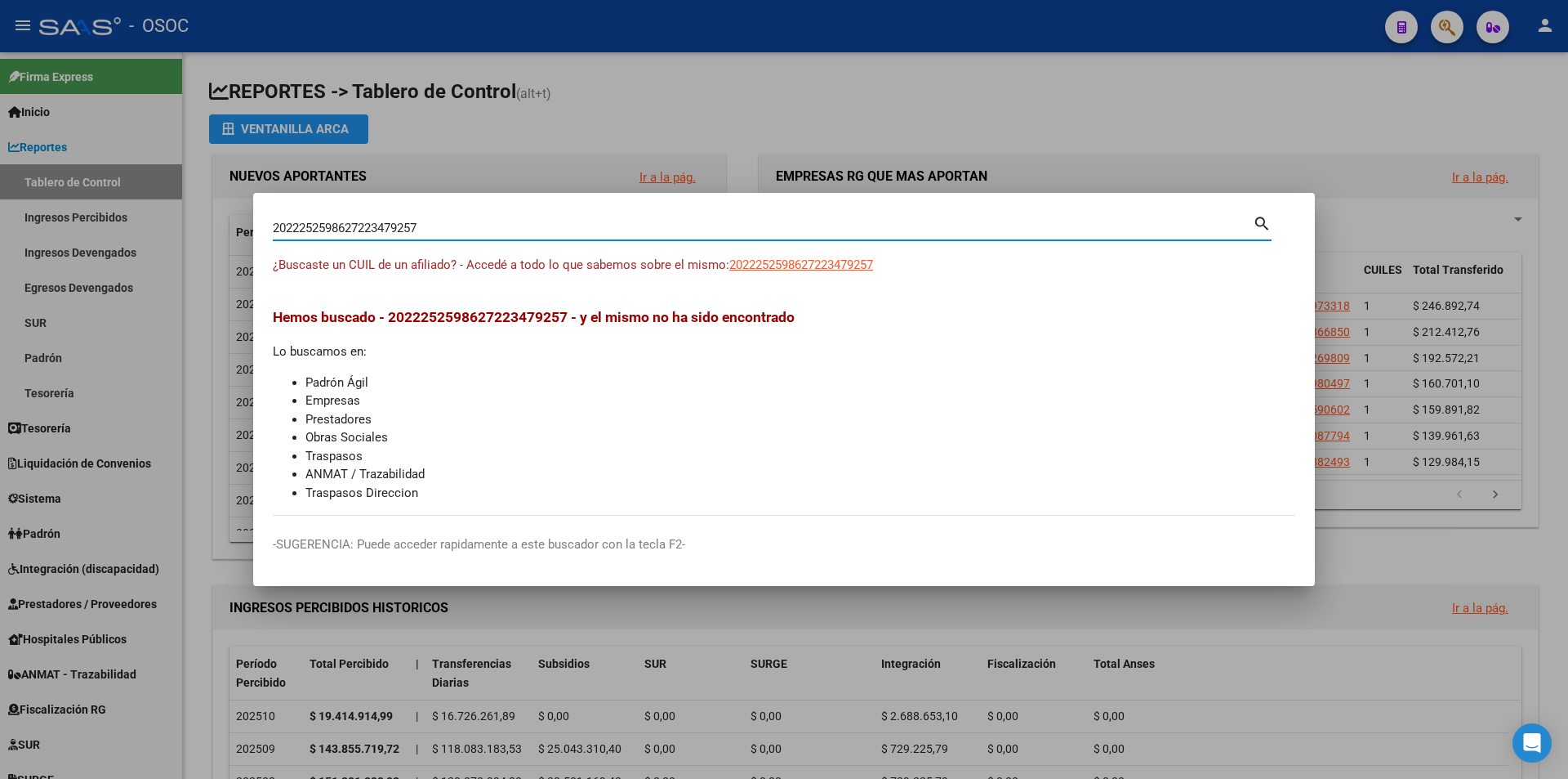
click at [553, 225] on input "2022252598627223479257" at bounding box center [762, 227] width 980 height 14
paste input
type input "27223479257"
click at [731, 257] on span "27223479257" at bounding box center [765, 264] width 72 height 14
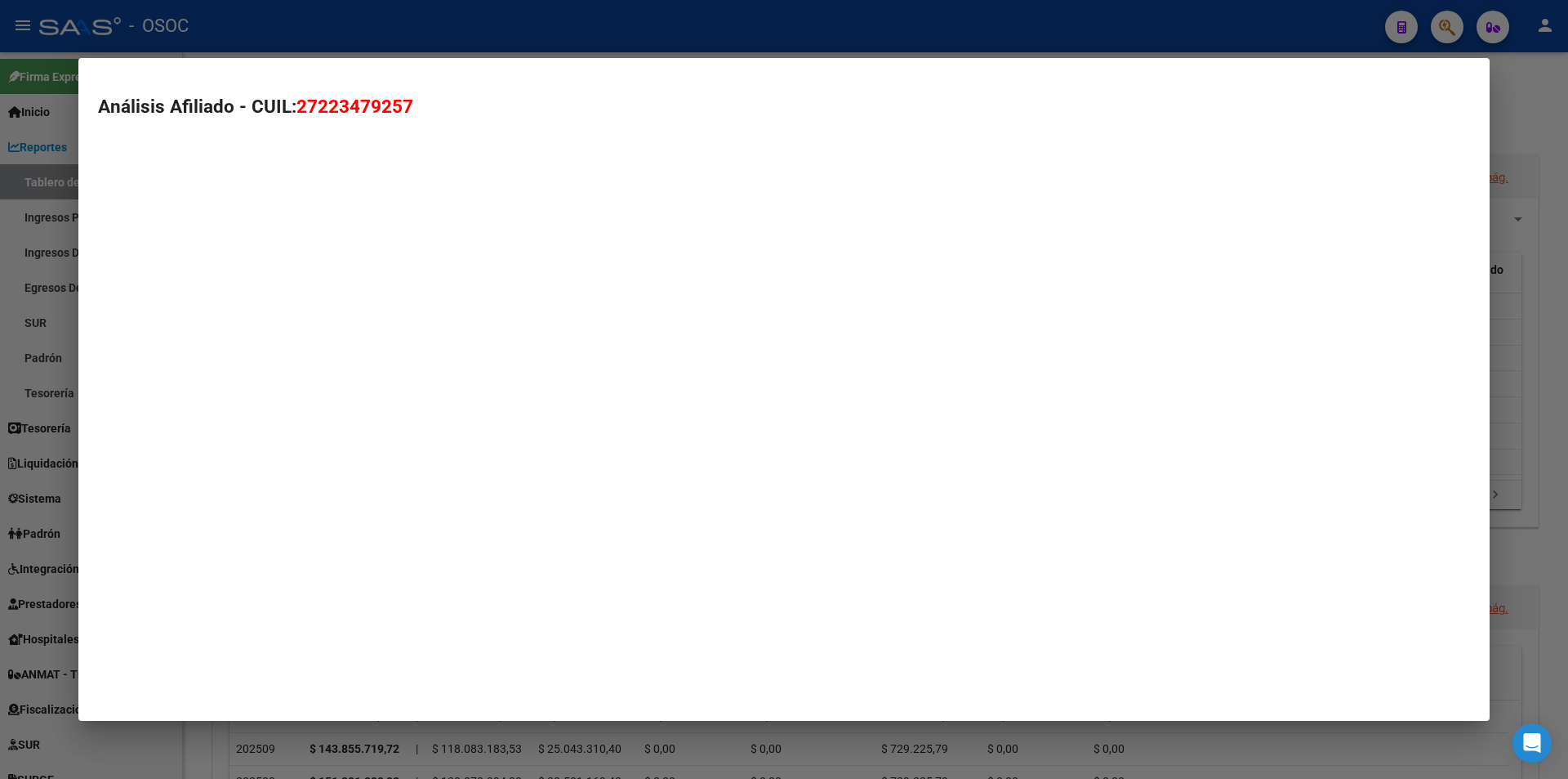
type textarea "27223479257"
click at [746, 273] on mat-dialog-container "Análisis Afiliado - CUIL: 27223479257" at bounding box center [784, 388] width 1411 height 662
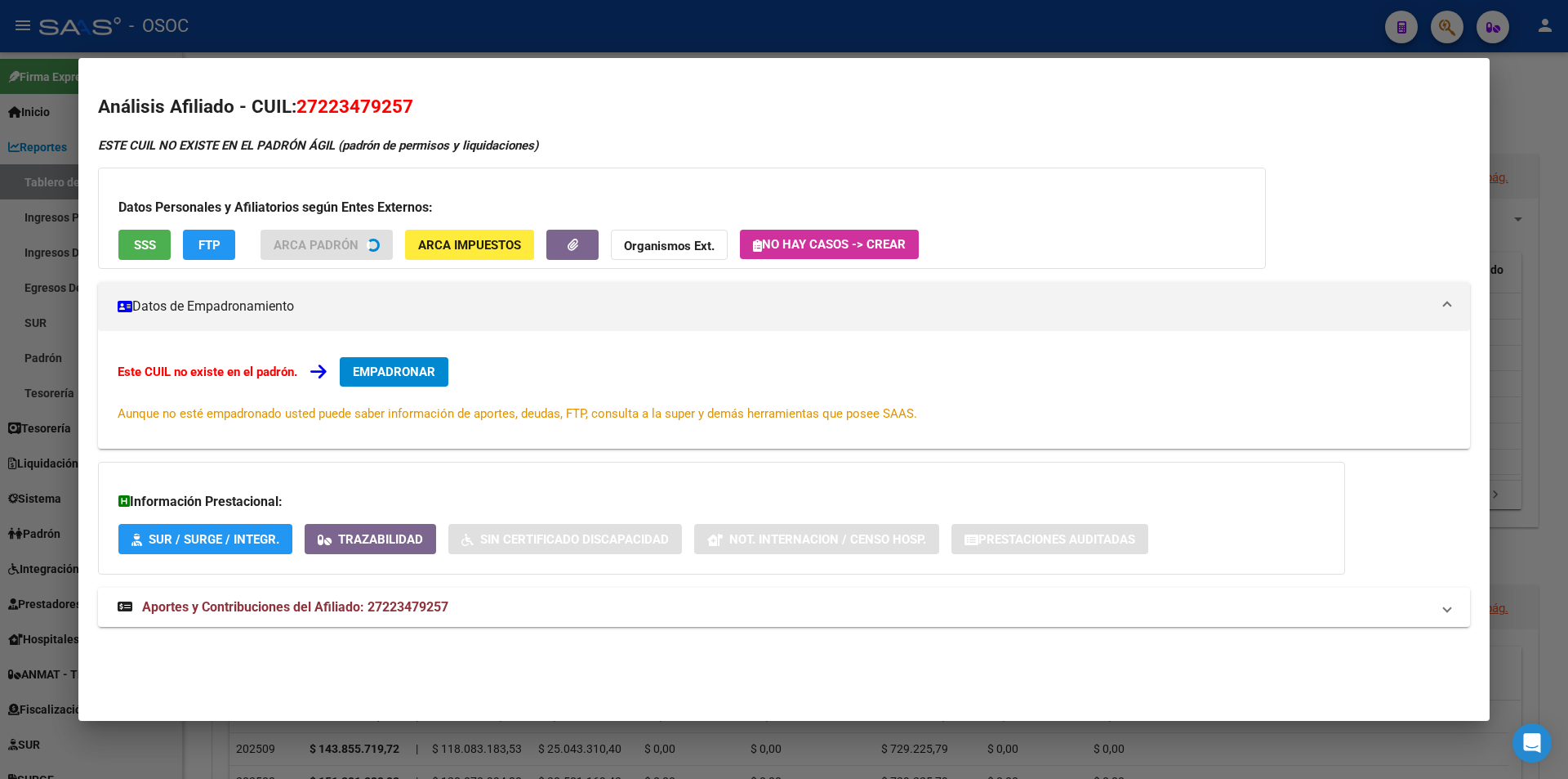
click at [142, 242] on span "SSS" at bounding box center [144, 245] width 22 height 14
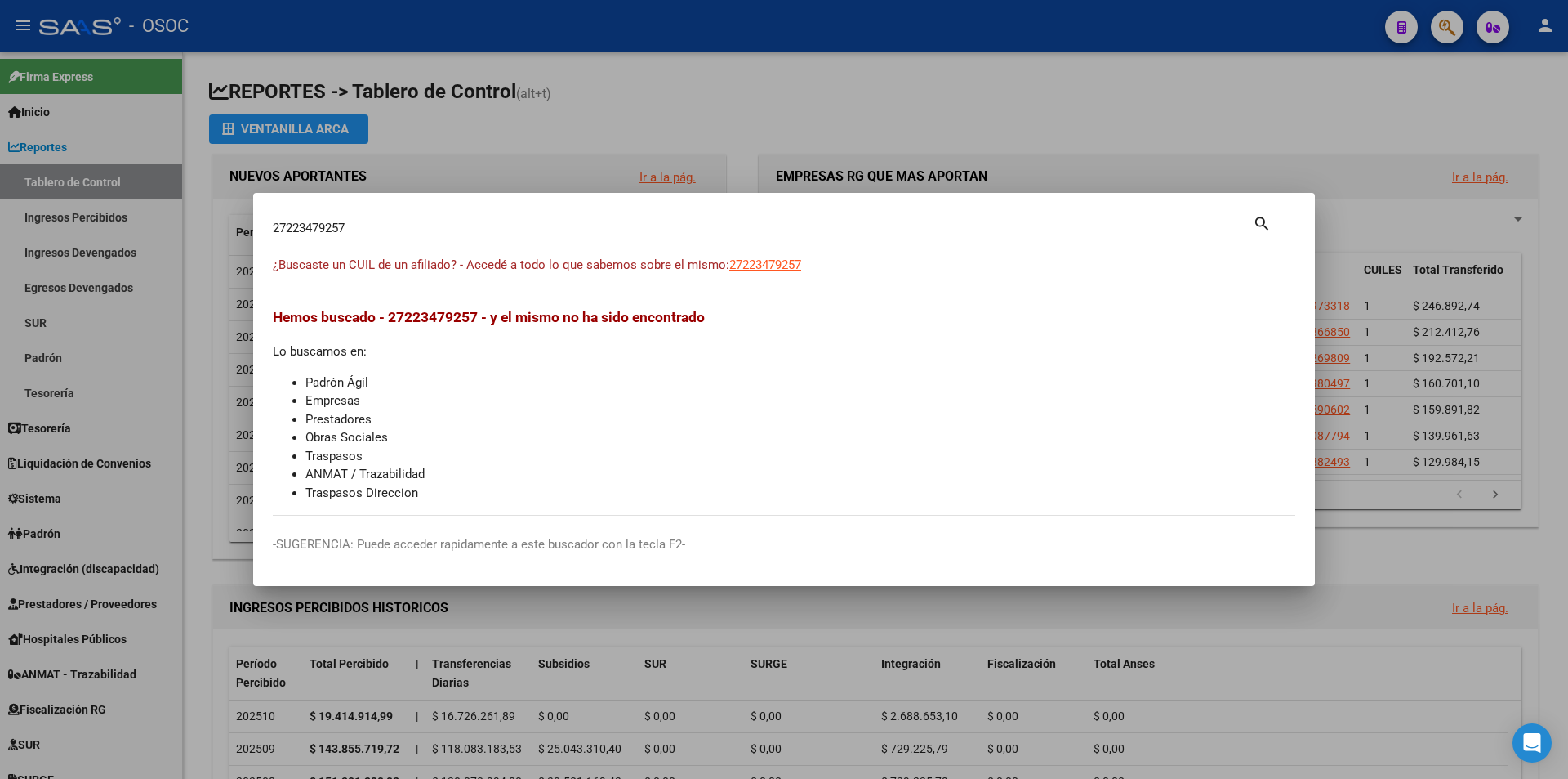
click at [709, 229] on input "27223479257" at bounding box center [762, 227] width 980 height 14
paste input "658364"
type input "27223658364"
click at [785, 273] on div "¿Buscaste un CUIL de un afiliado? - Accedé a todo lo que sabemos sobre el mismo…" at bounding box center [784, 274] width 1022 height 37
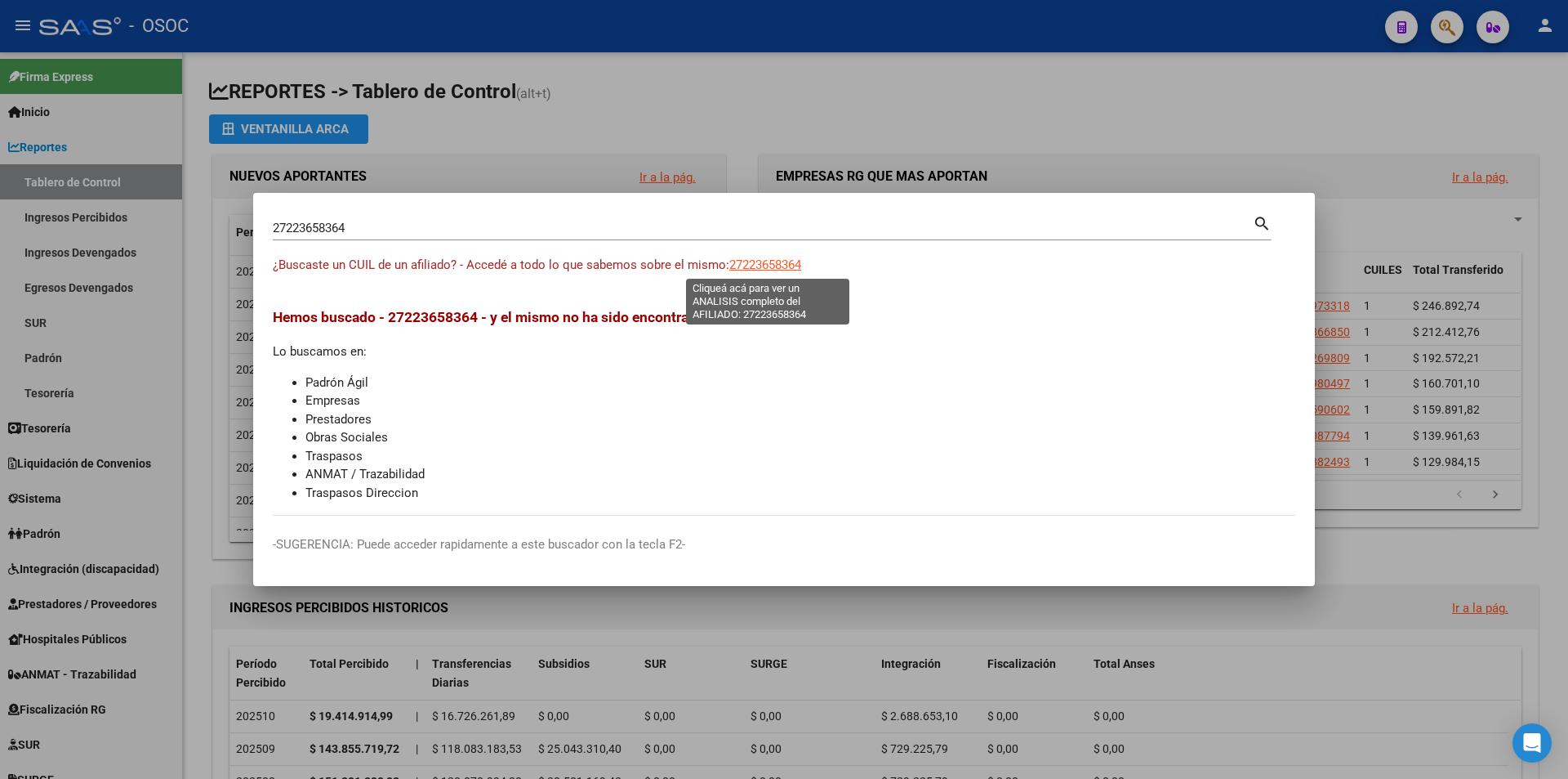
click at [785, 268] on span "27223658364" at bounding box center [765, 264] width 72 height 14
copy span "364"
type textarea "27223658364"
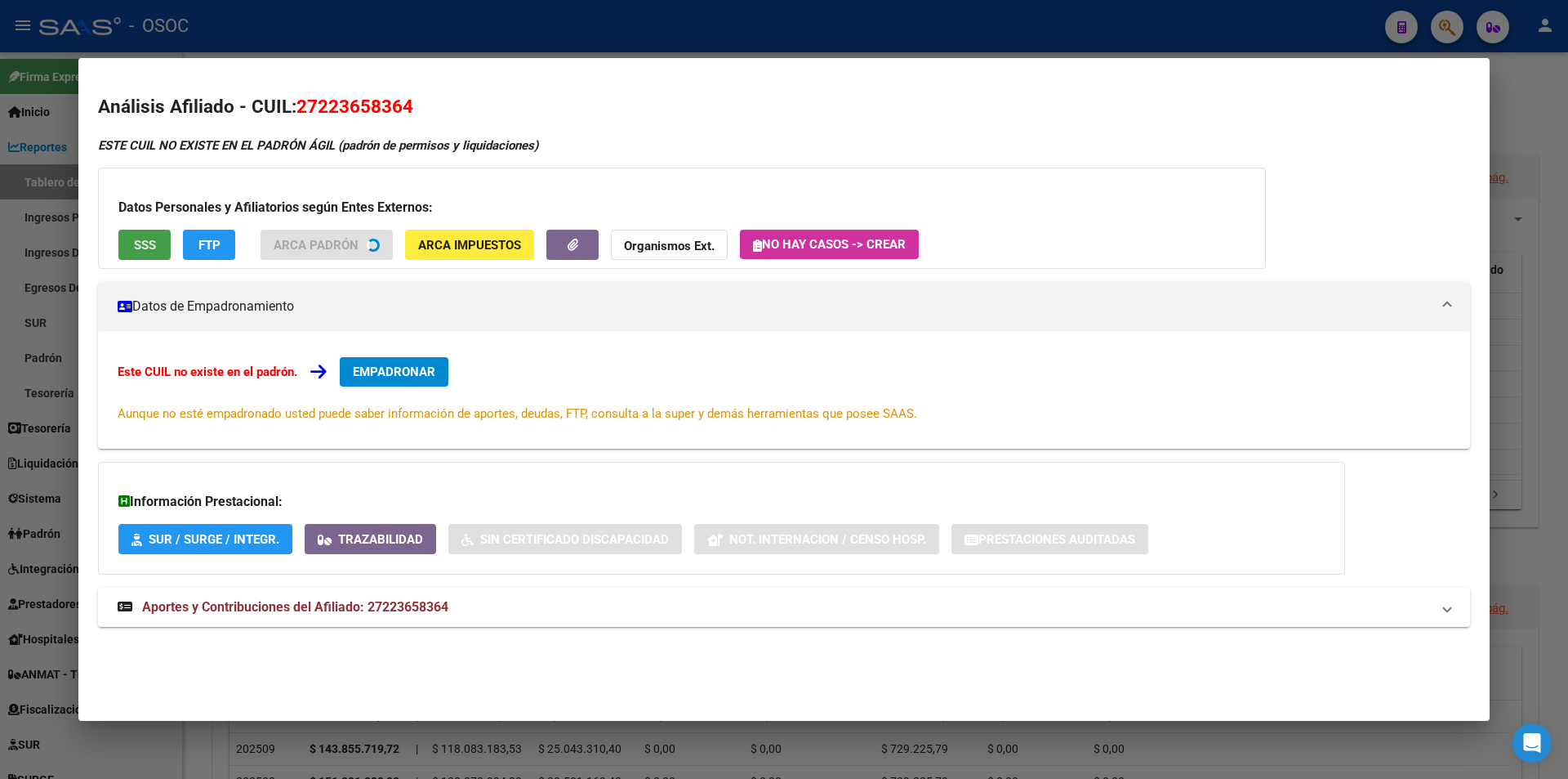
click at [145, 256] on button "SSS" at bounding box center [144, 244] width 52 height 30
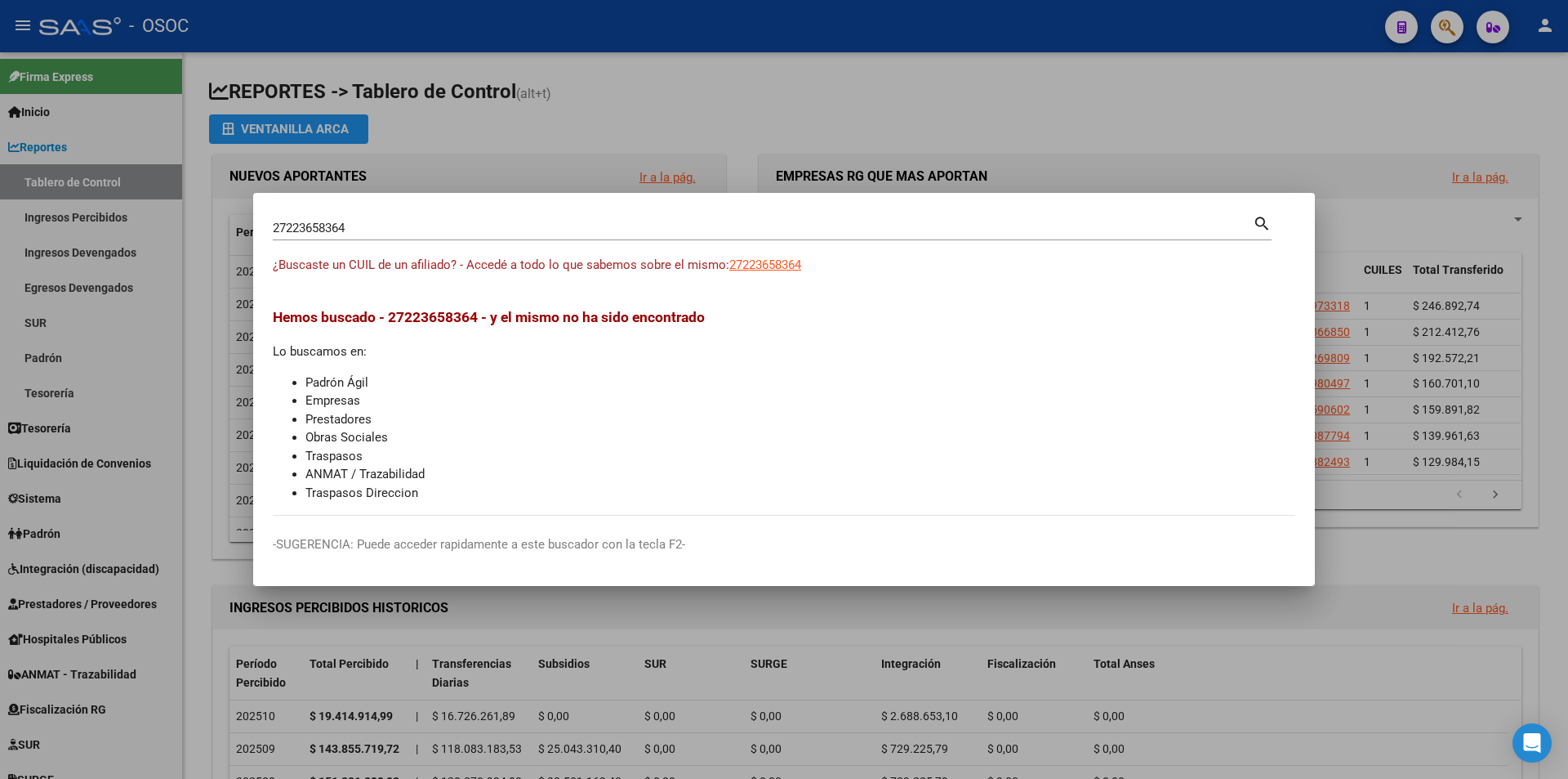
click at [758, 216] on div "27223658364 Buscar (apellido, dni, cuil, [PERSON_NAME], cuit, obra social)" at bounding box center [762, 227] width 980 height 24
click at [750, 231] on input "27223658364" at bounding box center [762, 227] width 980 height 14
paste input "868032"
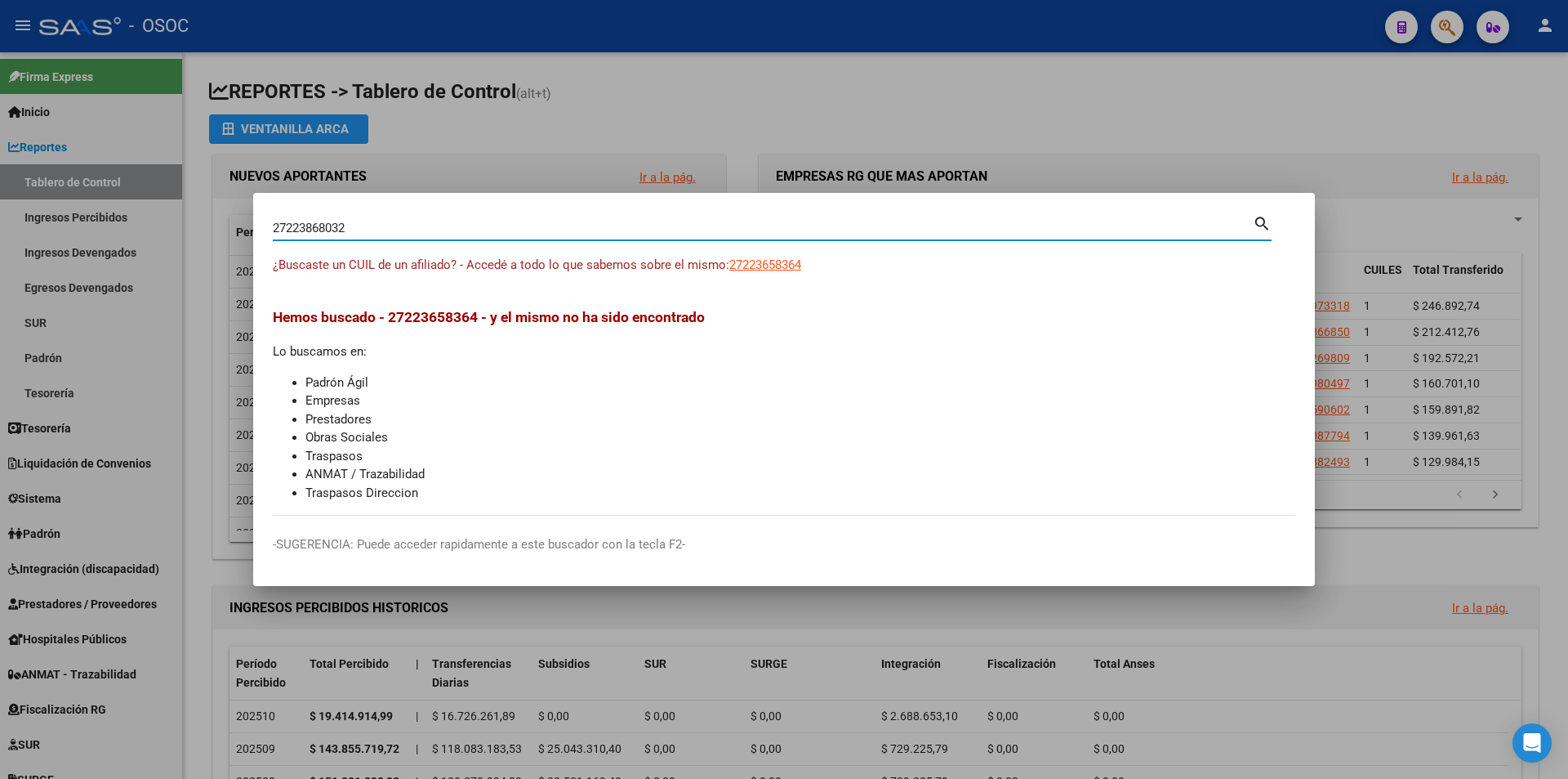
type input "27223868032"
click at [785, 248] on div "27223868032 Buscar (apellido, dni, cuil, [PERSON_NAME], cuit, obra social) sear…" at bounding box center [772, 234] width 999 height 43
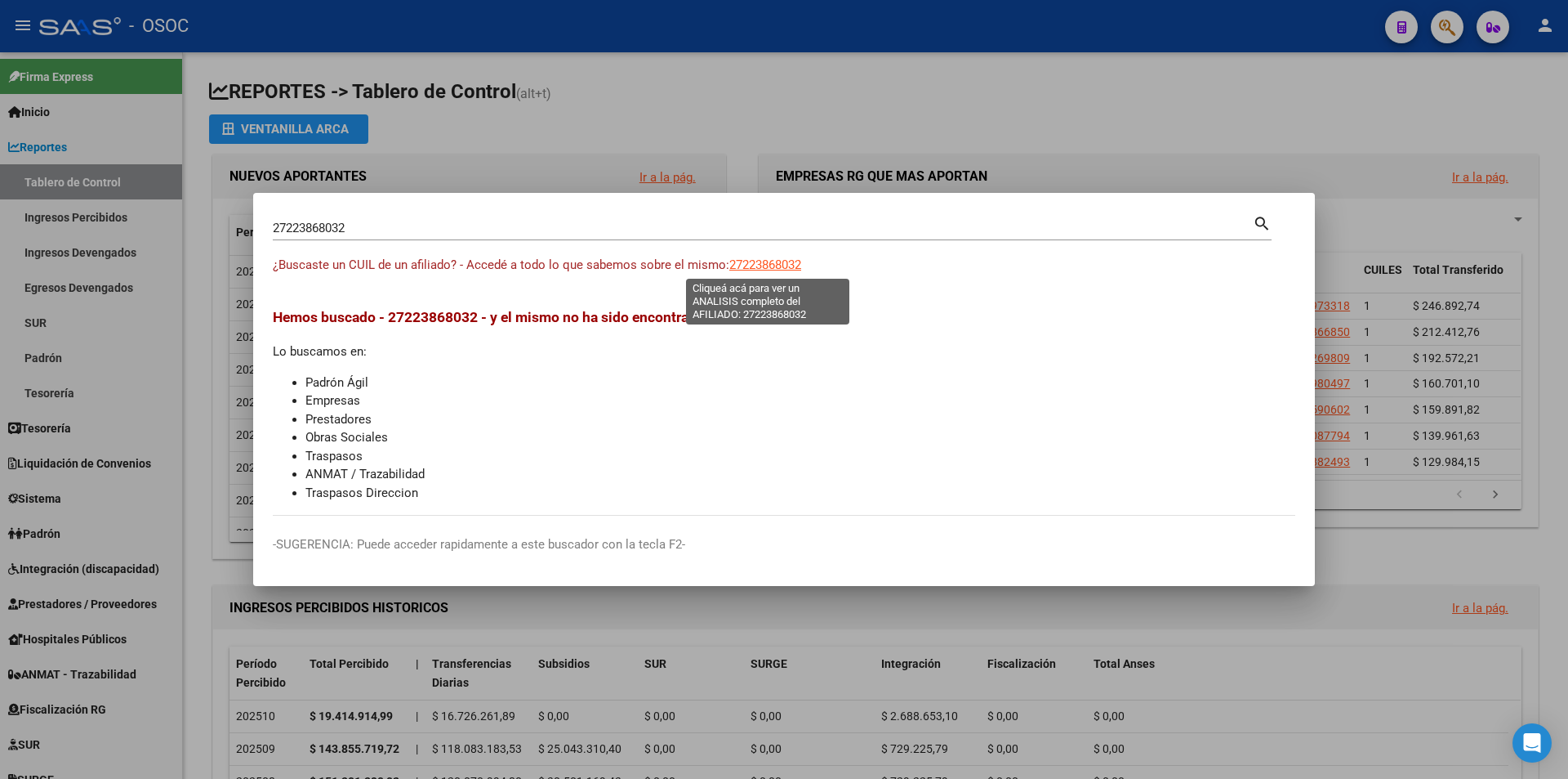
click at [785, 258] on span "27223868032" at bounding box center [765, 264] width 72 height 14
type textarea "27223868032"
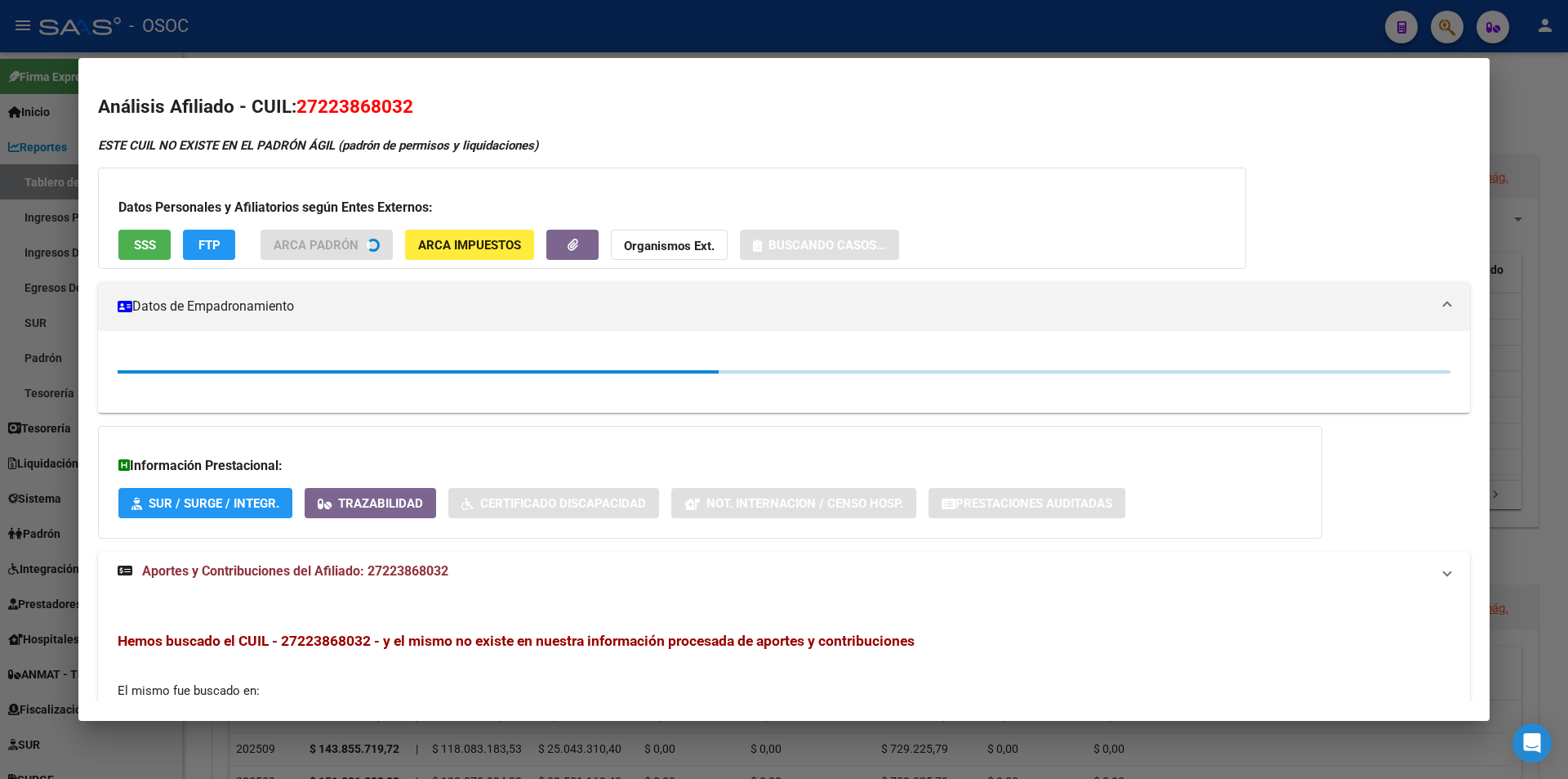
click at [118, 217] on div "Datos Personales y Afiliatorios según Entes Externos: SSS FTP ARCA Padrón ARCA …" at bounding box center [672, 218] width 1148 height 101
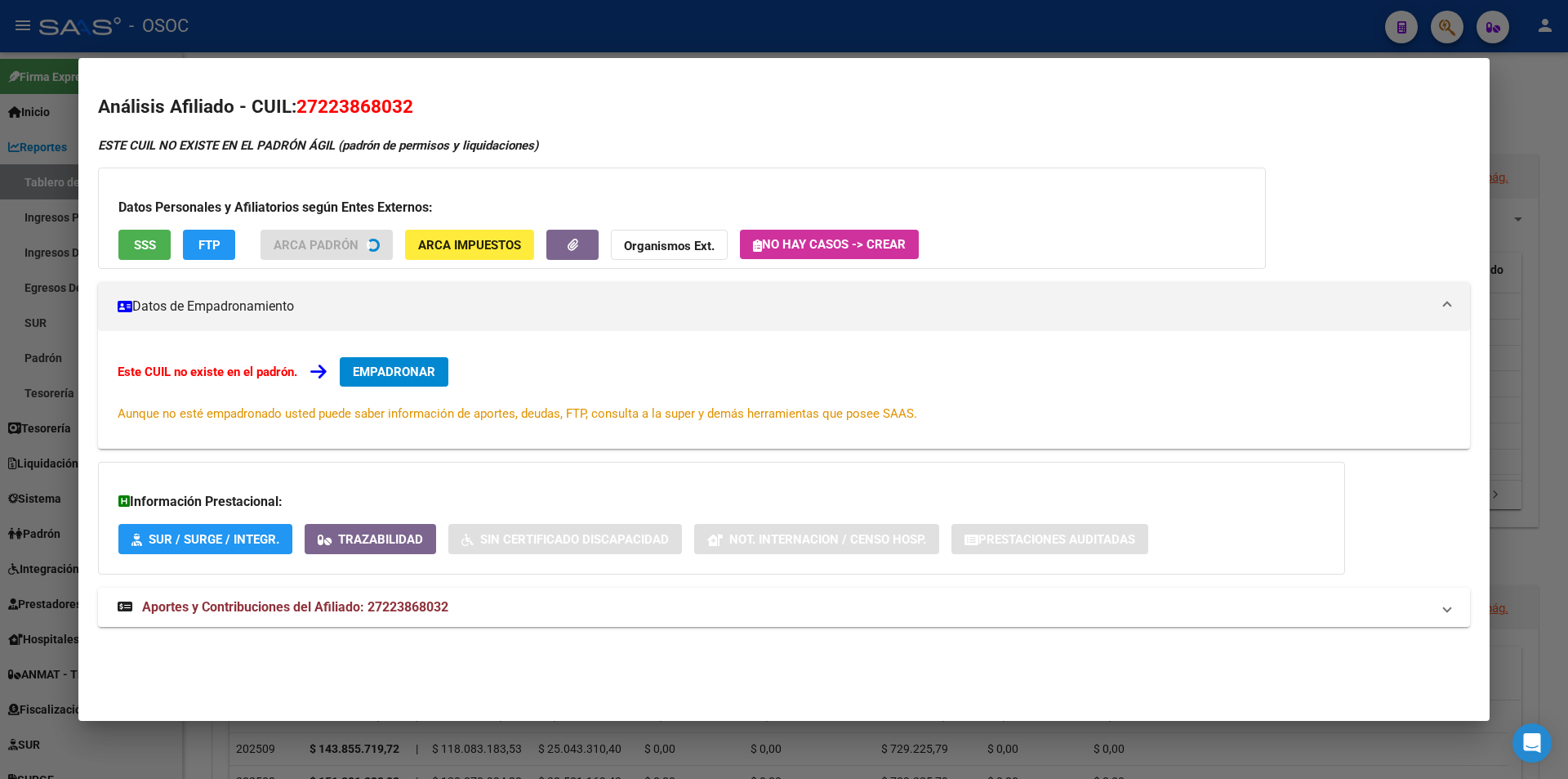
click at [140, 228] on div "Datos Personales y Afiliatorios según Entes Externos: SSS FTP ARCA Padrón ARCA …" at bounding box center [681, 218] width 1168 height 101
click at [151, 256] on button "SSS" at bounding box center [144, 244] width 52 height 30
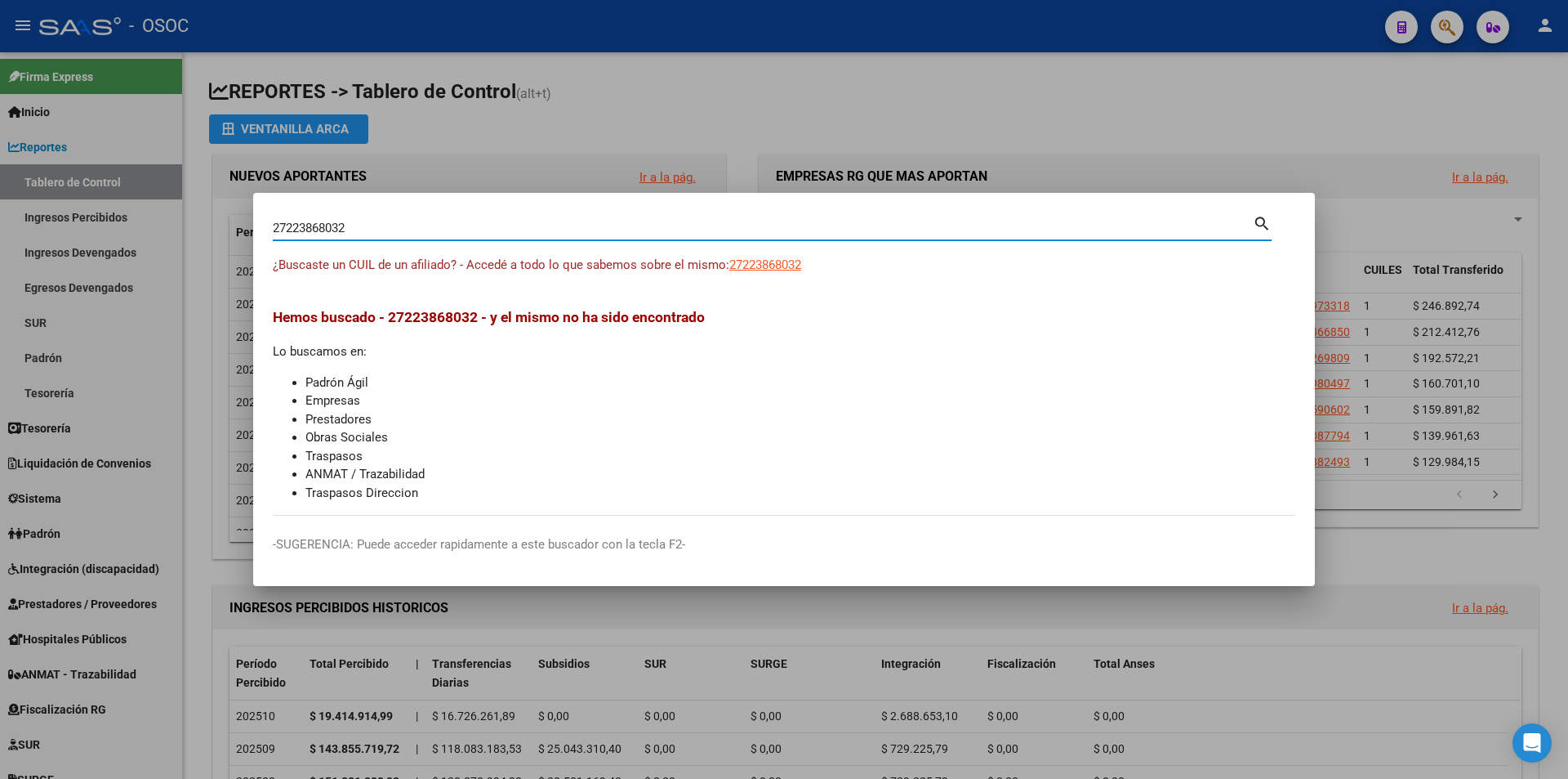
click at [671, 221] on input "27223868032" at bounding box center [762, 227] width 980 height 14
paste input "4000524"
type input "27224000524"
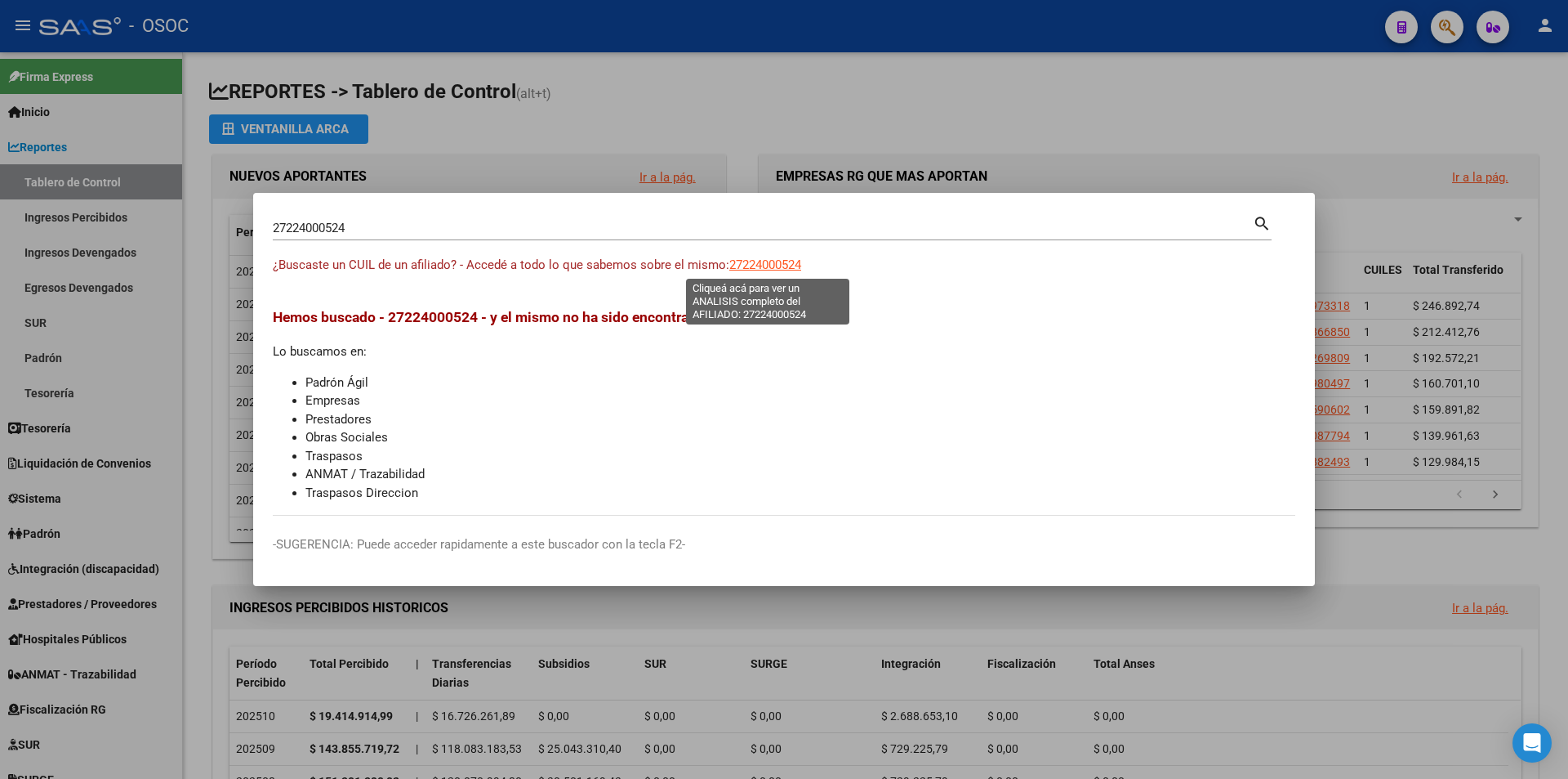
click at [801, 265] on span "27224000524" at bounding box center [765, 264] width 72 height 14
type textarea "27224000524"
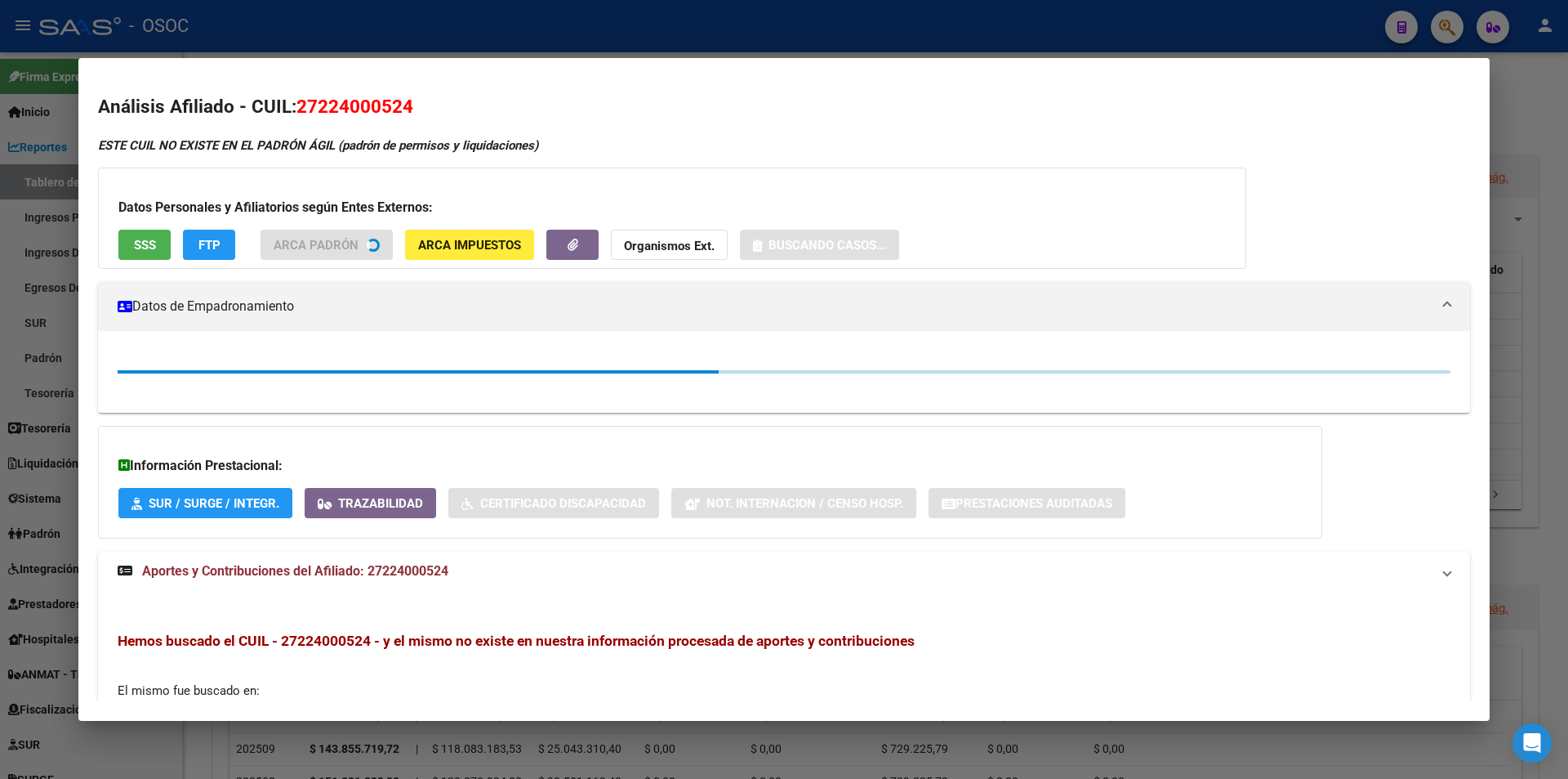
click at [159, 235] on button "SSS" at bounding box center [144, 244] width 52 height 30
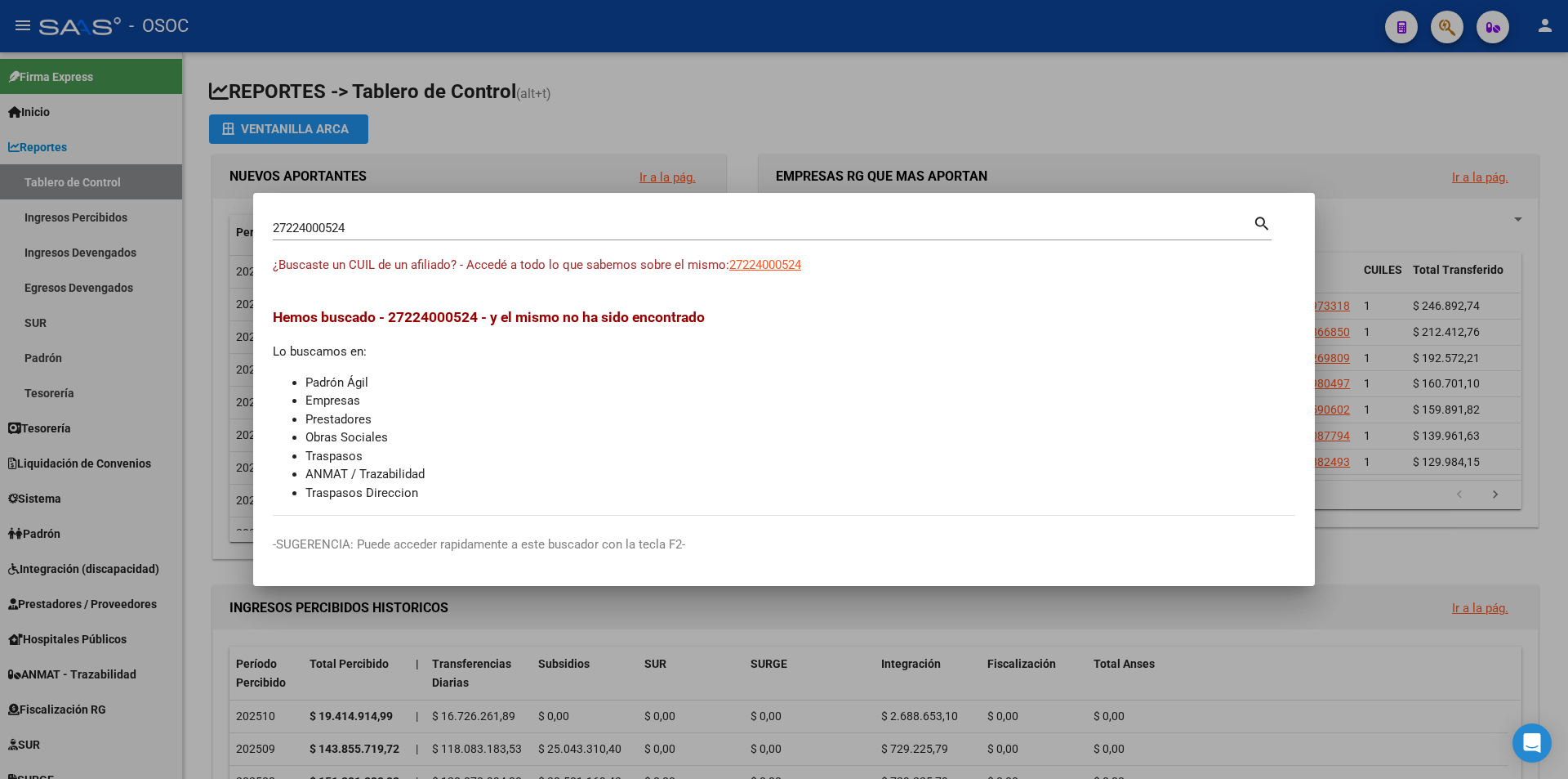
click at [592, 221] on div "27224000524 Buscar (apellido, dni, [PERSON_NAME], [PERSON_NAME], cuit, obra soc…" at bounding box center [762, 227] width 980 height 24
click at [596, 227] on input "27224000524" at bounding box center [762, 227] width 980 height 14
paste input "7626"
type input "27224007626"
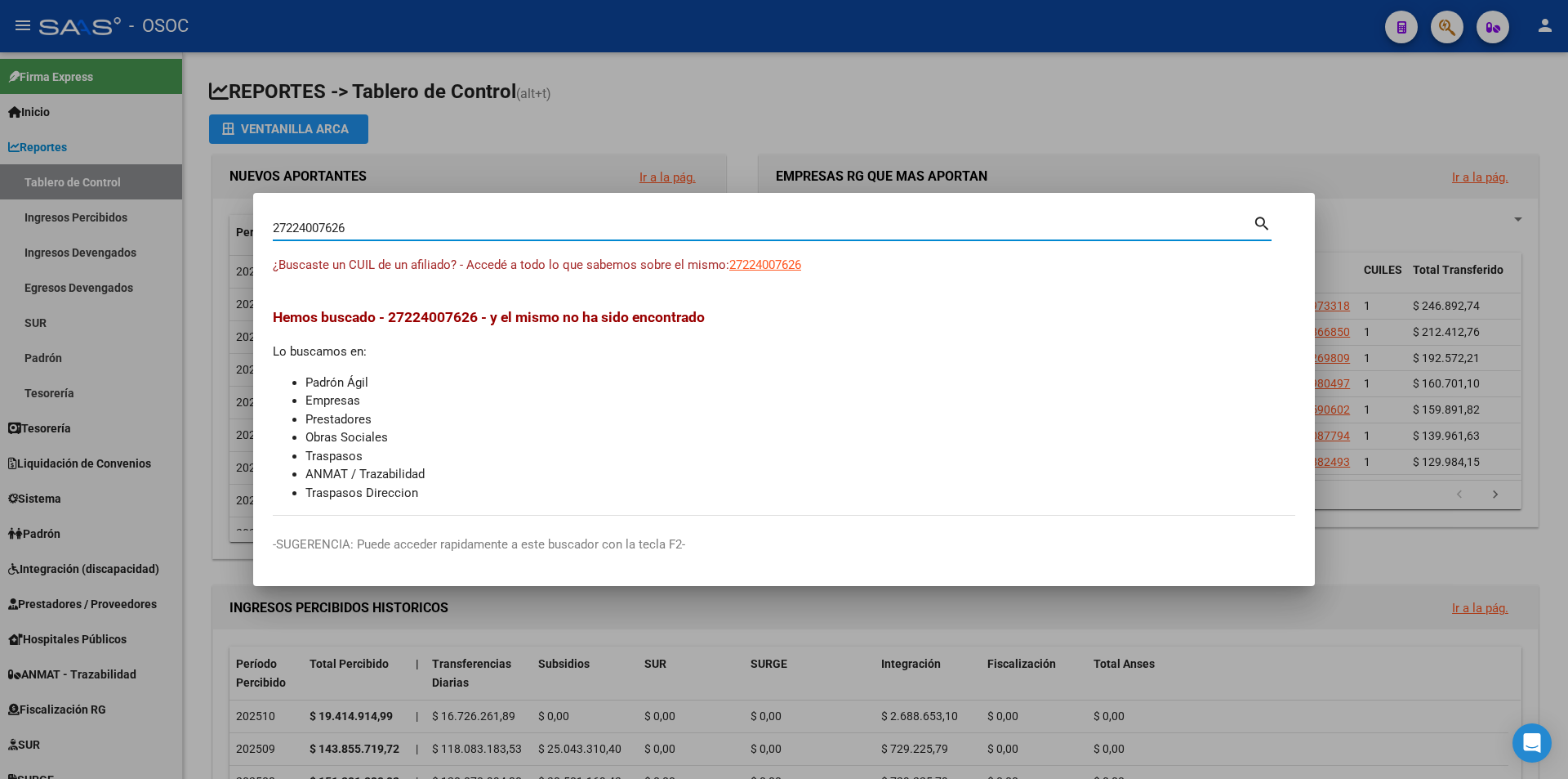
click at [763, 273] on app-link-go-to "27224007626" at bounding box center [765, 266] width 72 height 19
click at [758, 285] on div "¿Buscaste un CUIL de un afiliado? - Accedé a todo lo que sabemos sobre el mismo…" at bounding box center [784, 274] width 1022 height 37
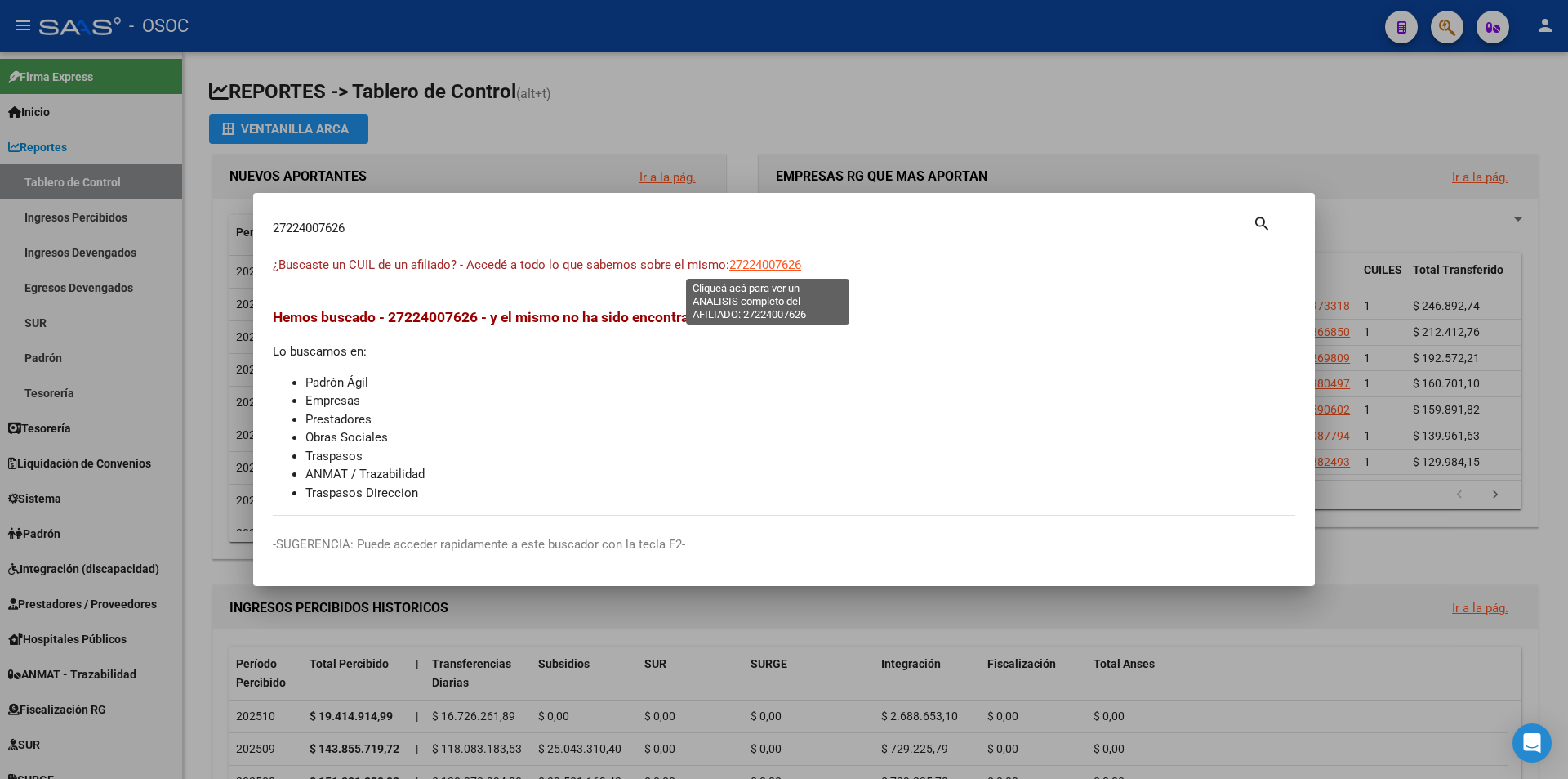
click at [800, 257] on span "27224007626" at bounding box center [765, 264] width 72 height 14
type textarea "27224007626"
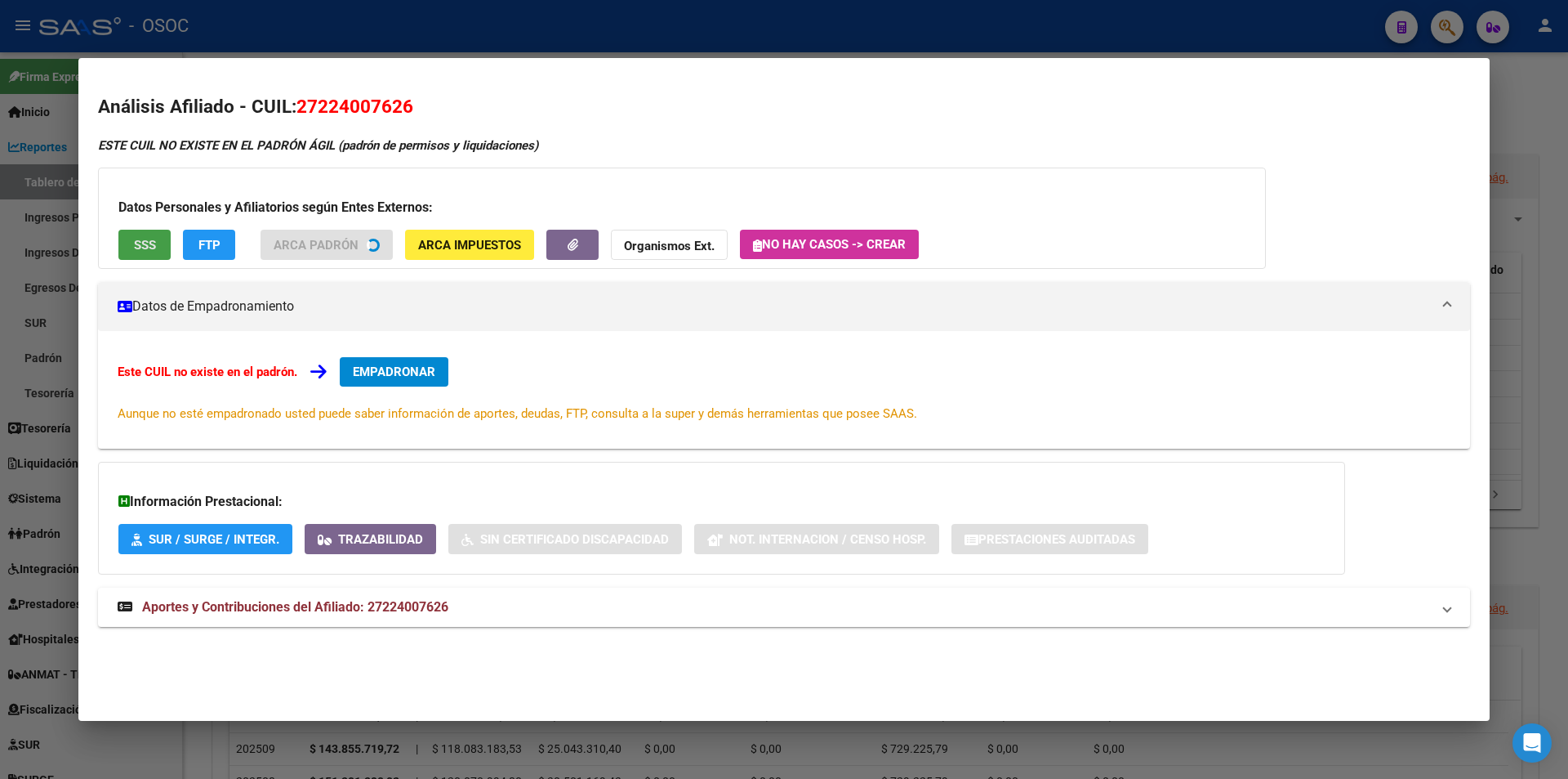
click at [145, 237] on span "SSS" at bounding box center [144, 244] width 22 height 14
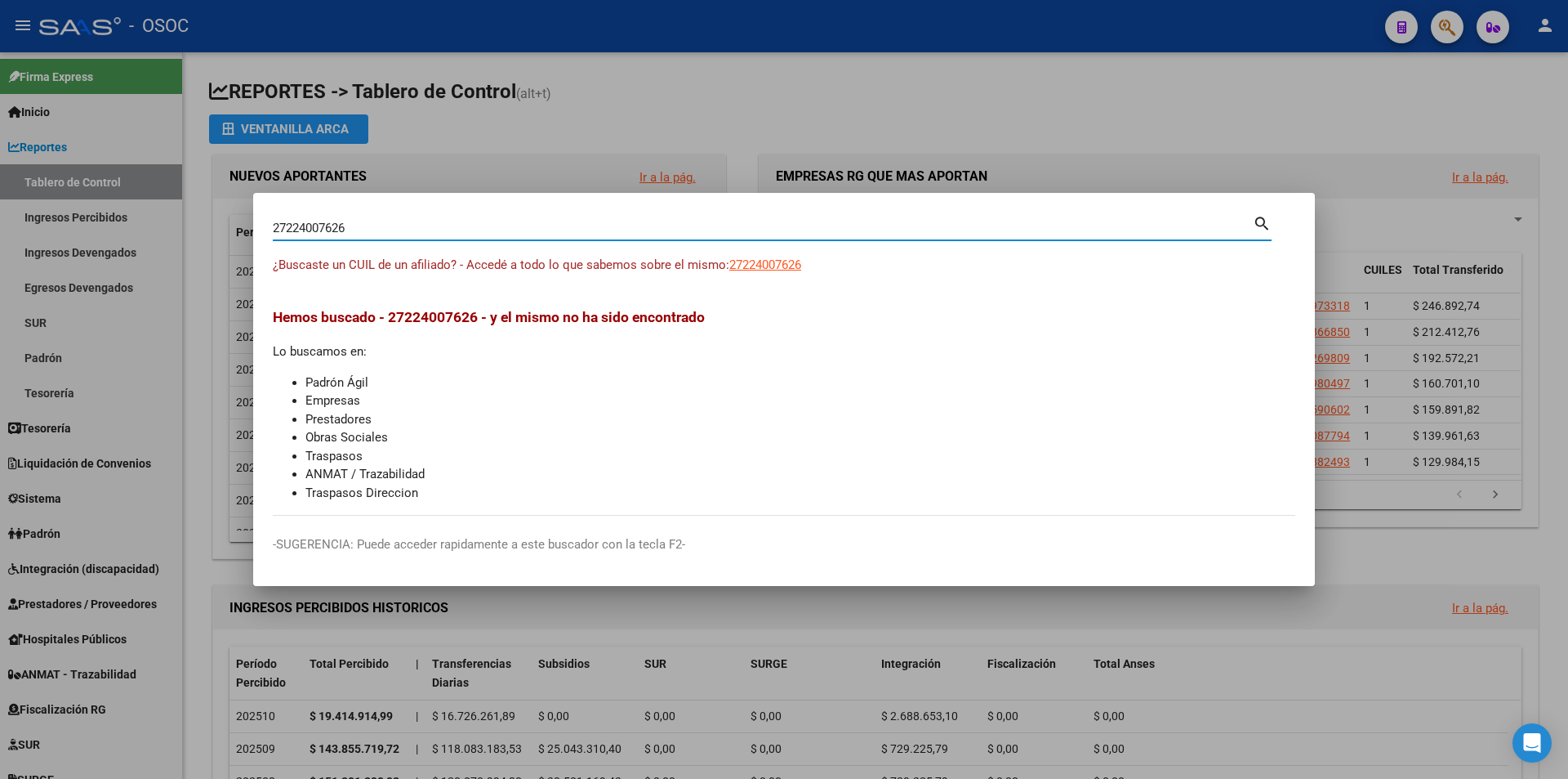
click at [755, 232] on input "27224007626" at bounding box center [762, 227] width 980 height 14
paste input "0224112891"
type input "20224112891"
click at [801, 258] on span "20224112891" at bounding box center [765, 264] width 72 height 14
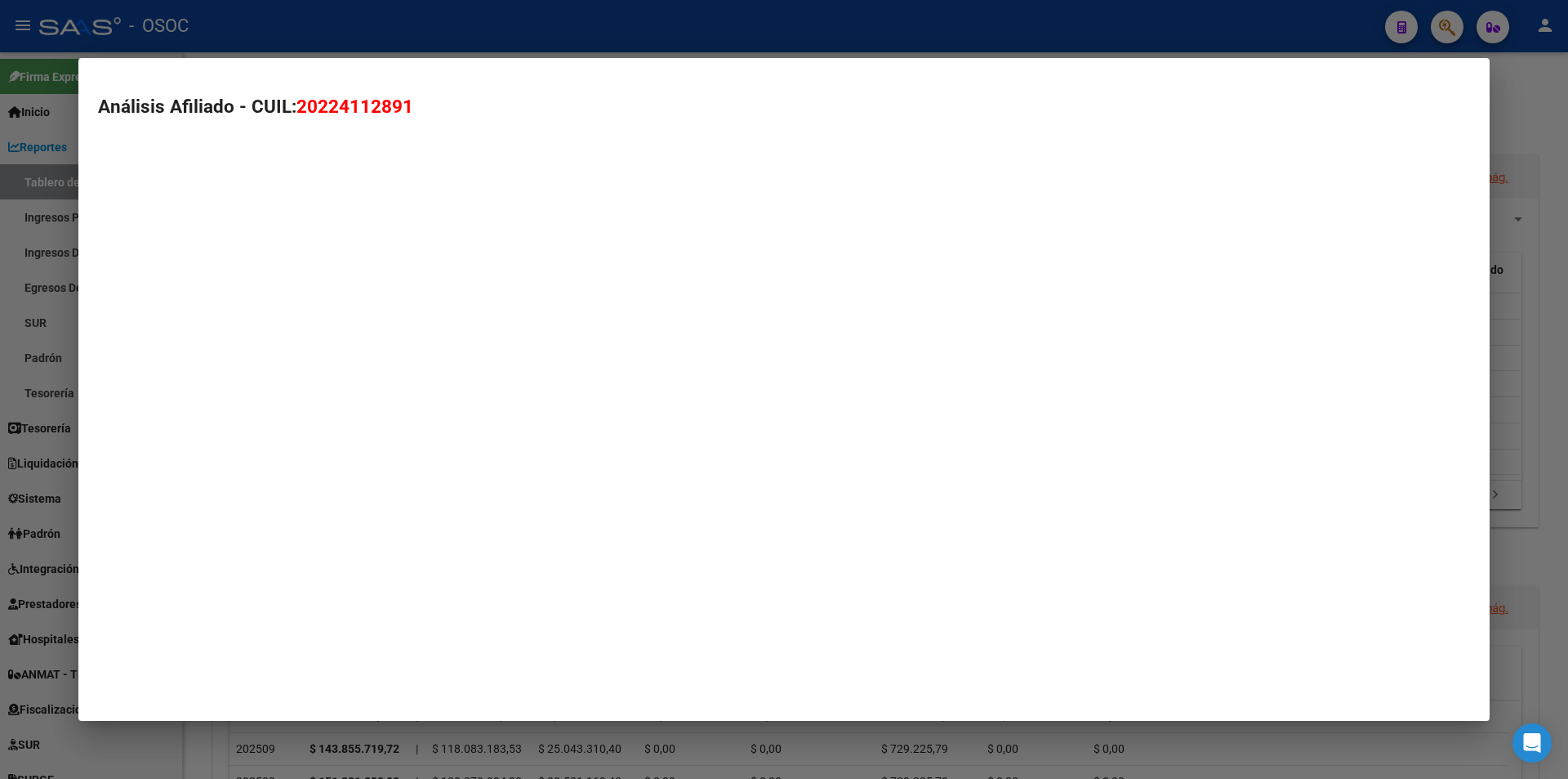
type textarea "20224112891"
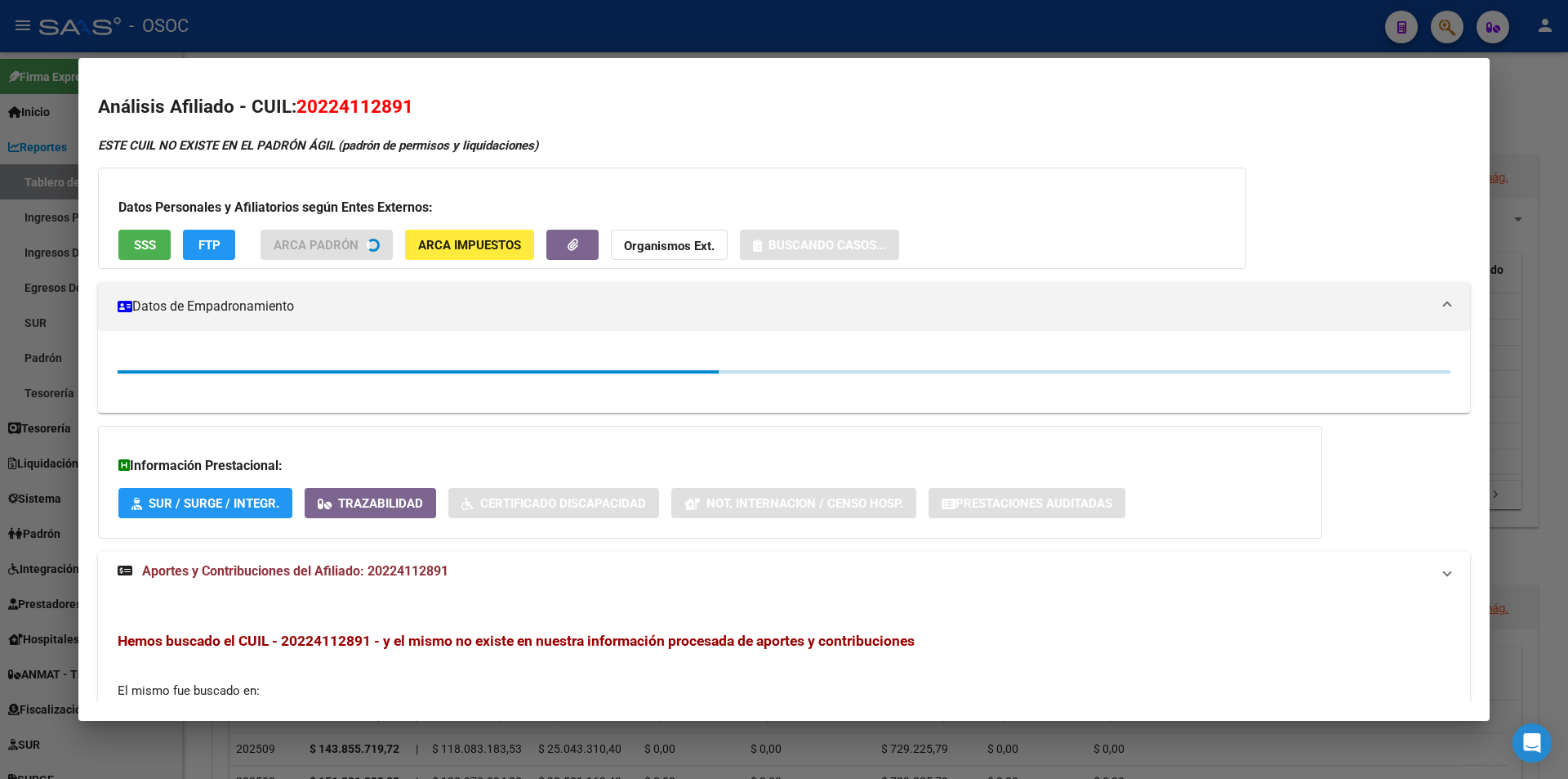
click at [147, 216] on h3 "Datos Personales y Afiliatorios según Entes Externos:" at bounding box center [672, 207] width 1108 height 19
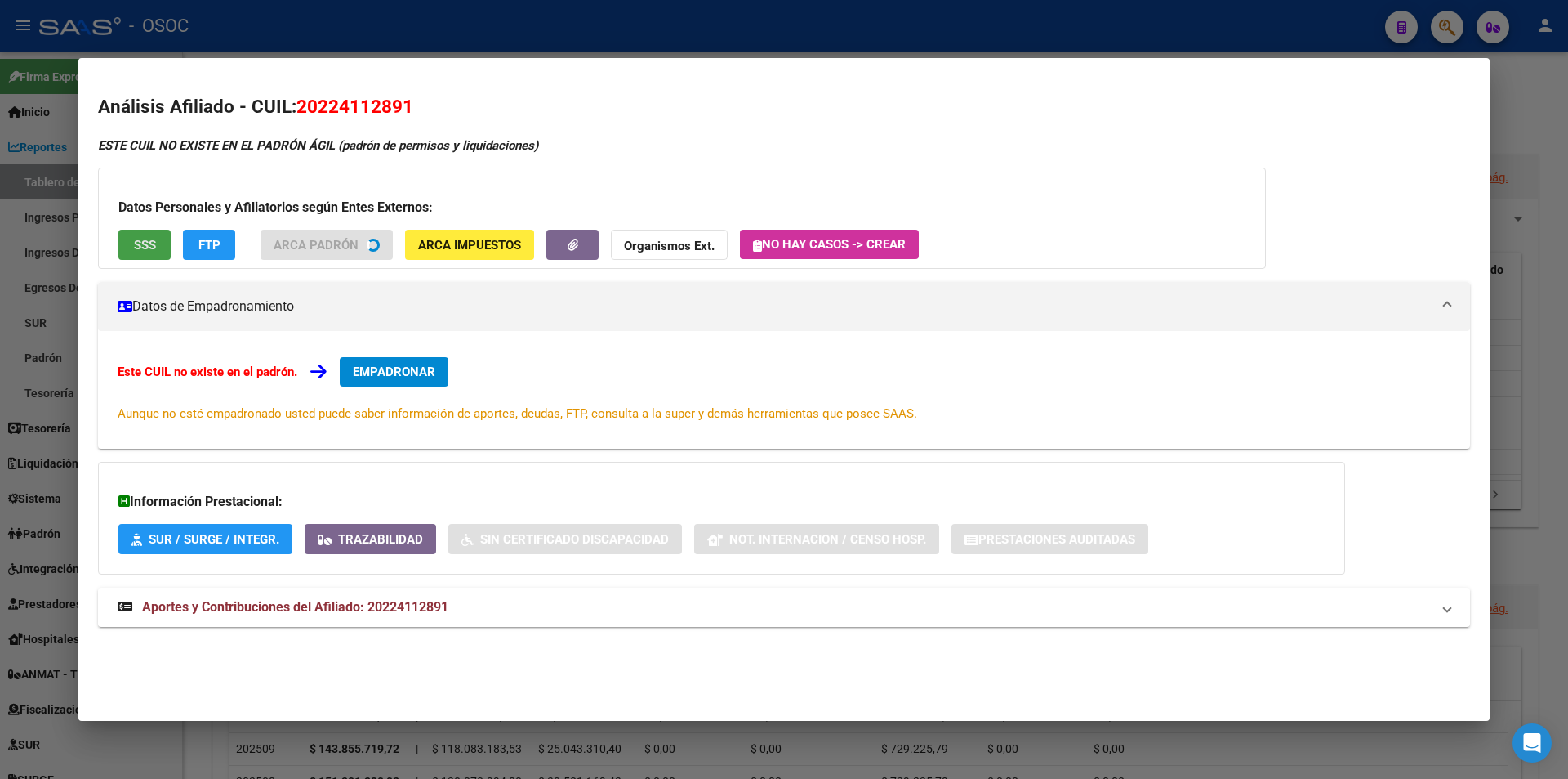
click at [147, 247] on span "SSS" at bounding box center [144, 245] width 22 height 14
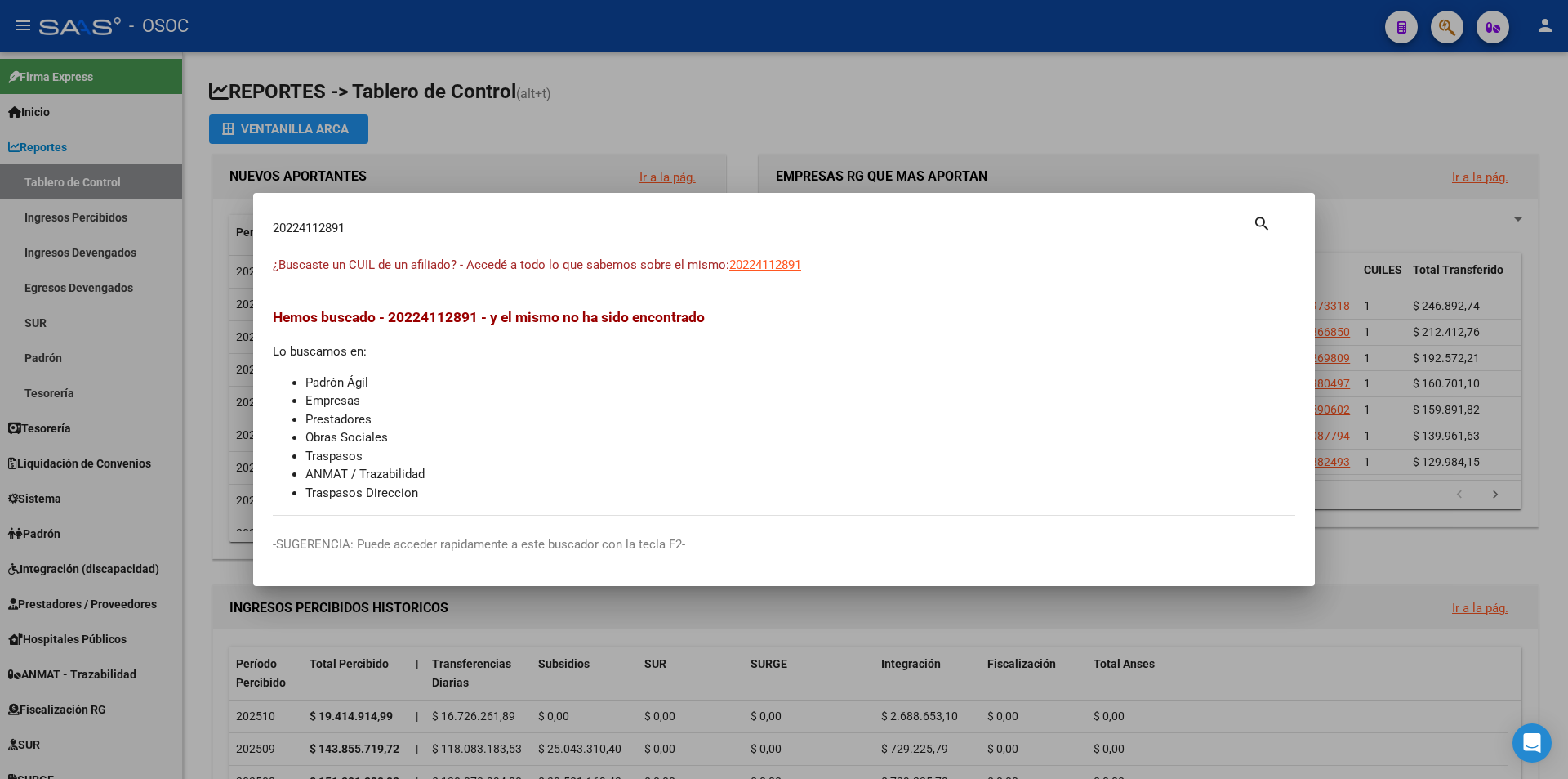
click at [733, 234] on input "20224112891" at bounding box center [762, 227] width 980 height 14
paste input "264985"
type input "20224264985"
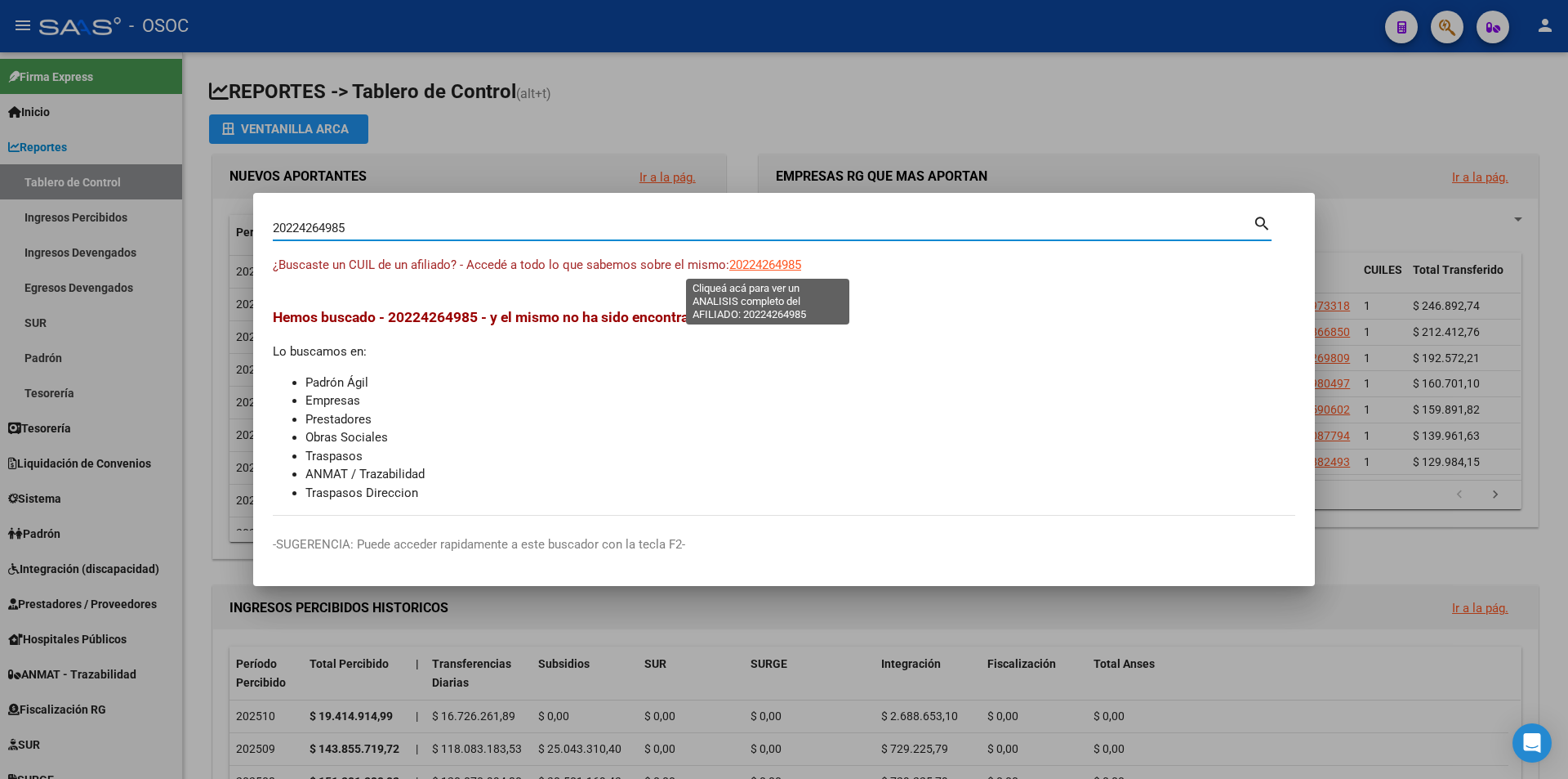
click at [772, 261] on span "20224264985" at bounding box center [765, 264] width 72 height 14
type textarea "20224264985"
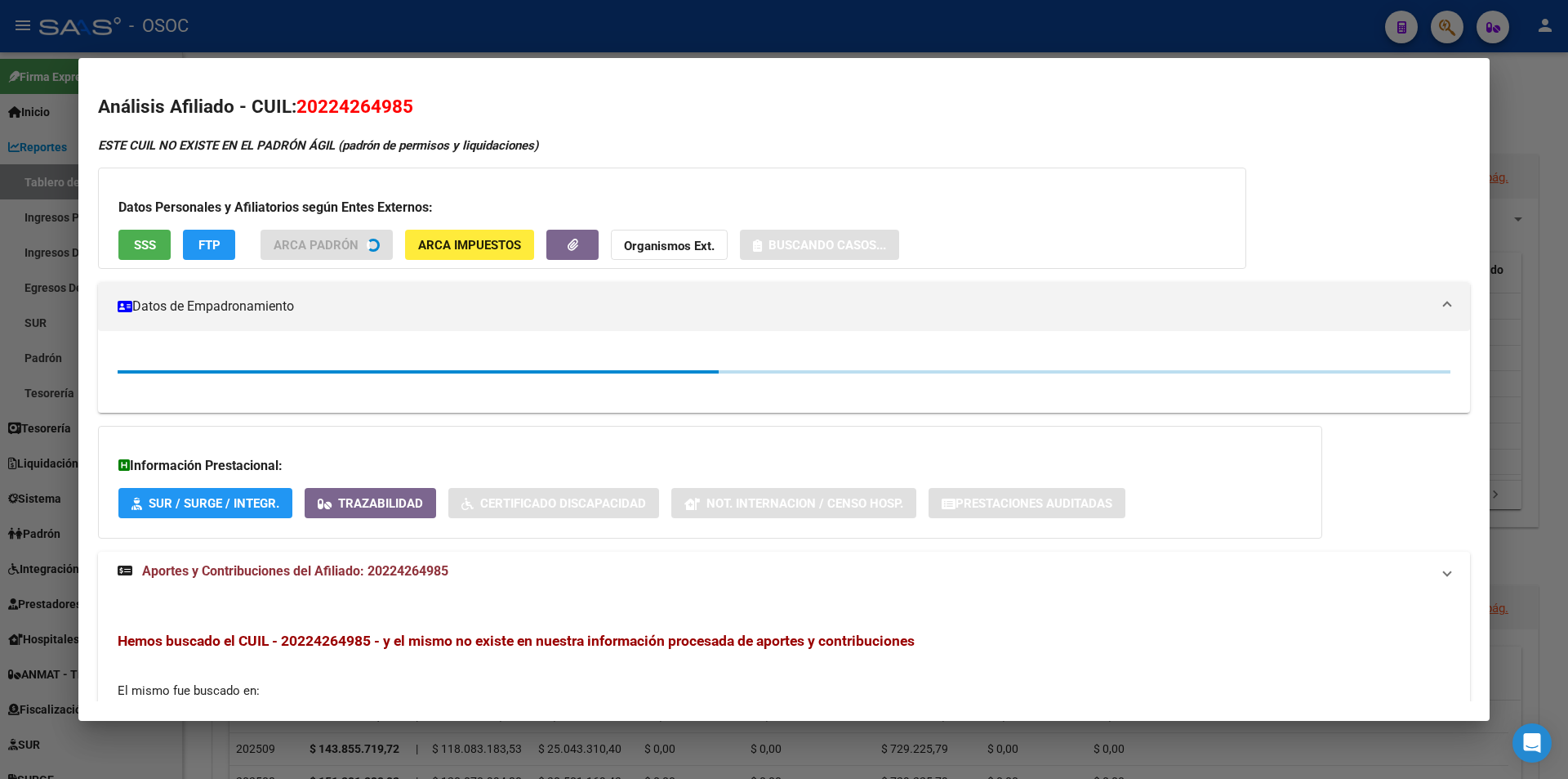
click at [156, 244] on button "SSS" at bounding box center [144, 244] width 52 height 30
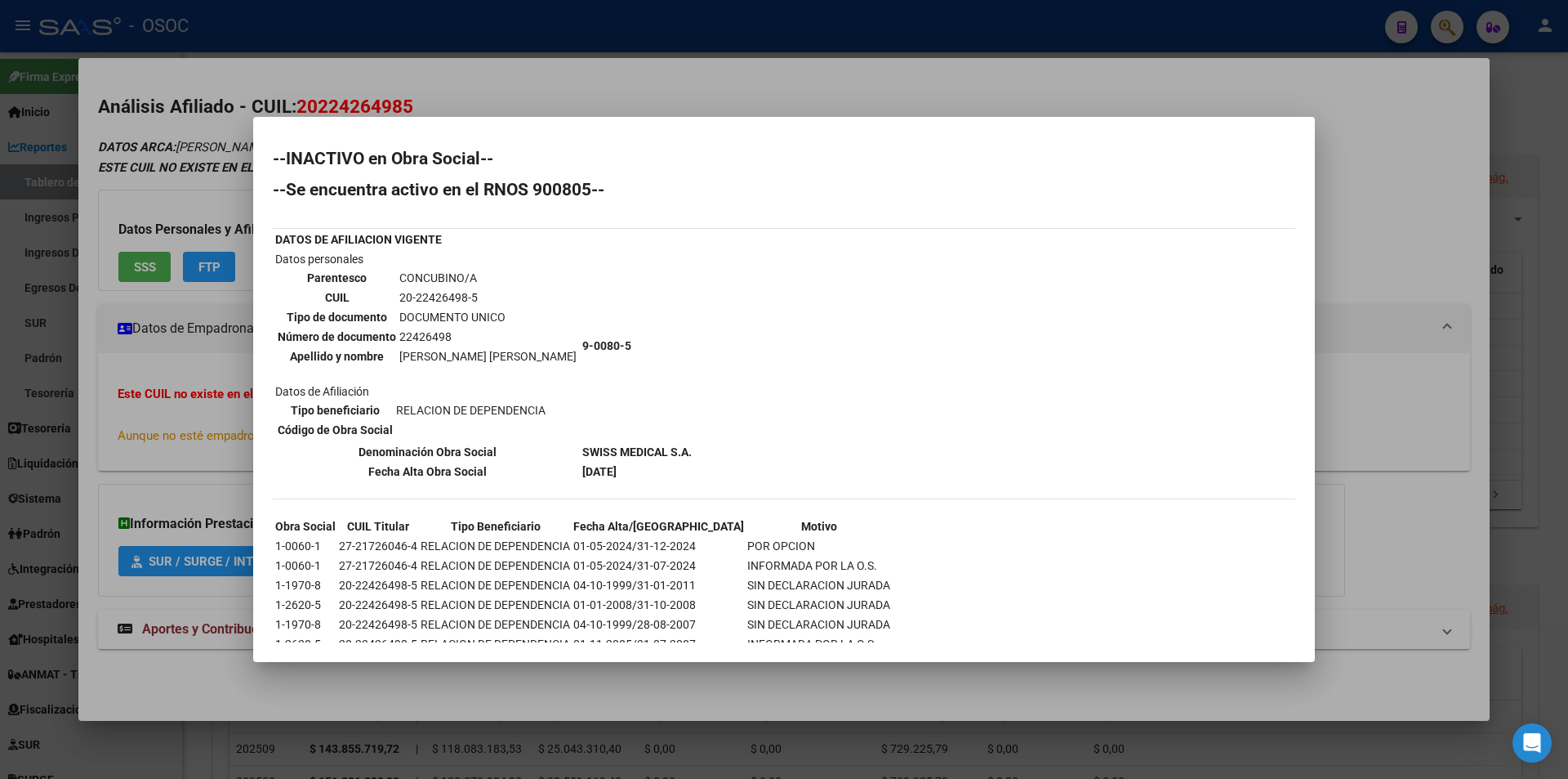
scroll to position [46, 0]
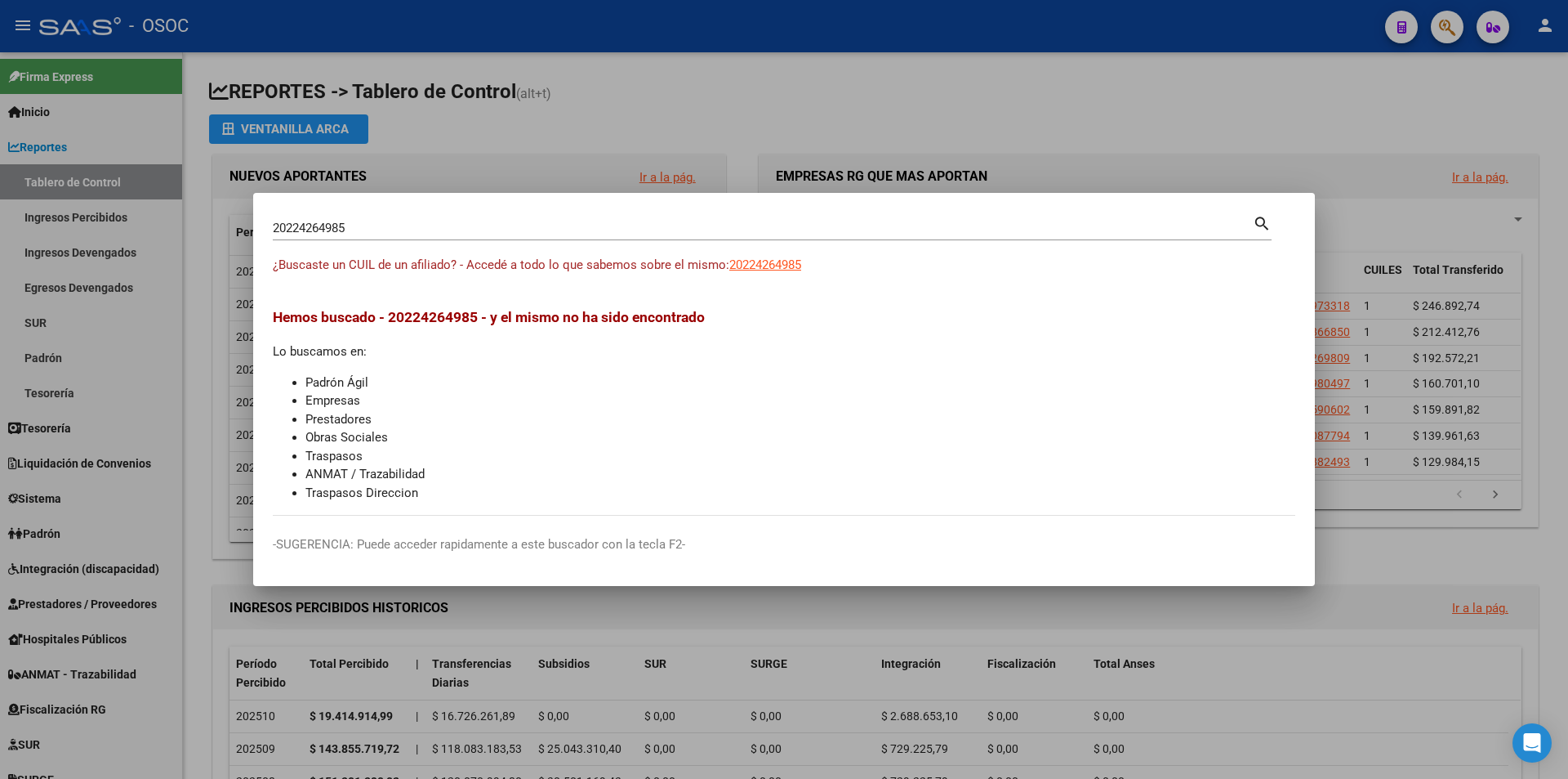
click at [585, 232] on input "20224264985" at bounding box center [762, 227] width 980 height 14
paste input "566531"
type input "20224566531"
click at [811, 272] on div "¿Buscaste un CUIL de un afiliado? - Accedé a todo lo que sabemos sobre el mismo…" at bounding box center [784, 274] width 1022 height 37
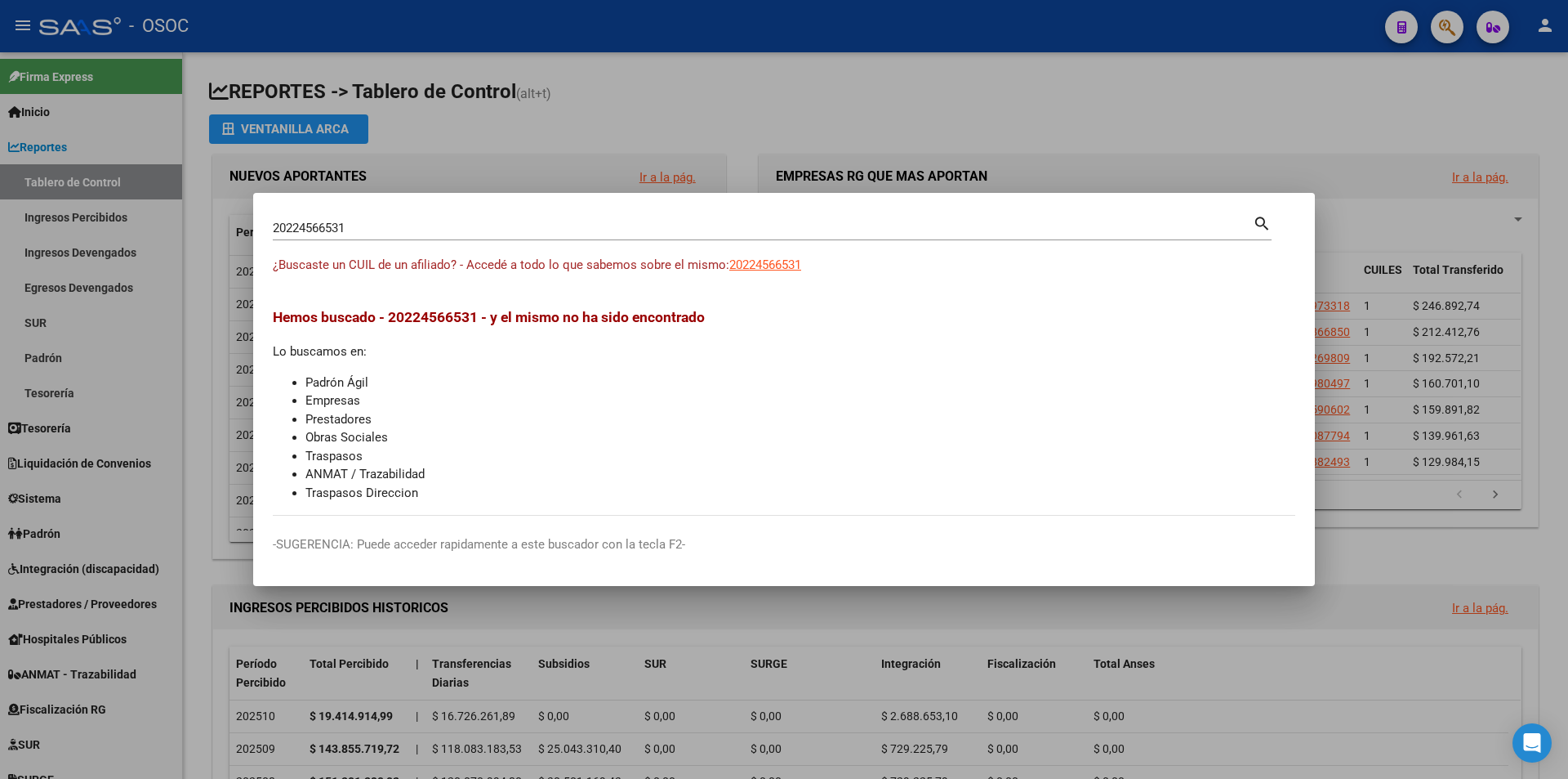
click at [799, 269] on span "20224566531" at bounding box center [765, 264] width 72 height 14
type textarea "20224566531"
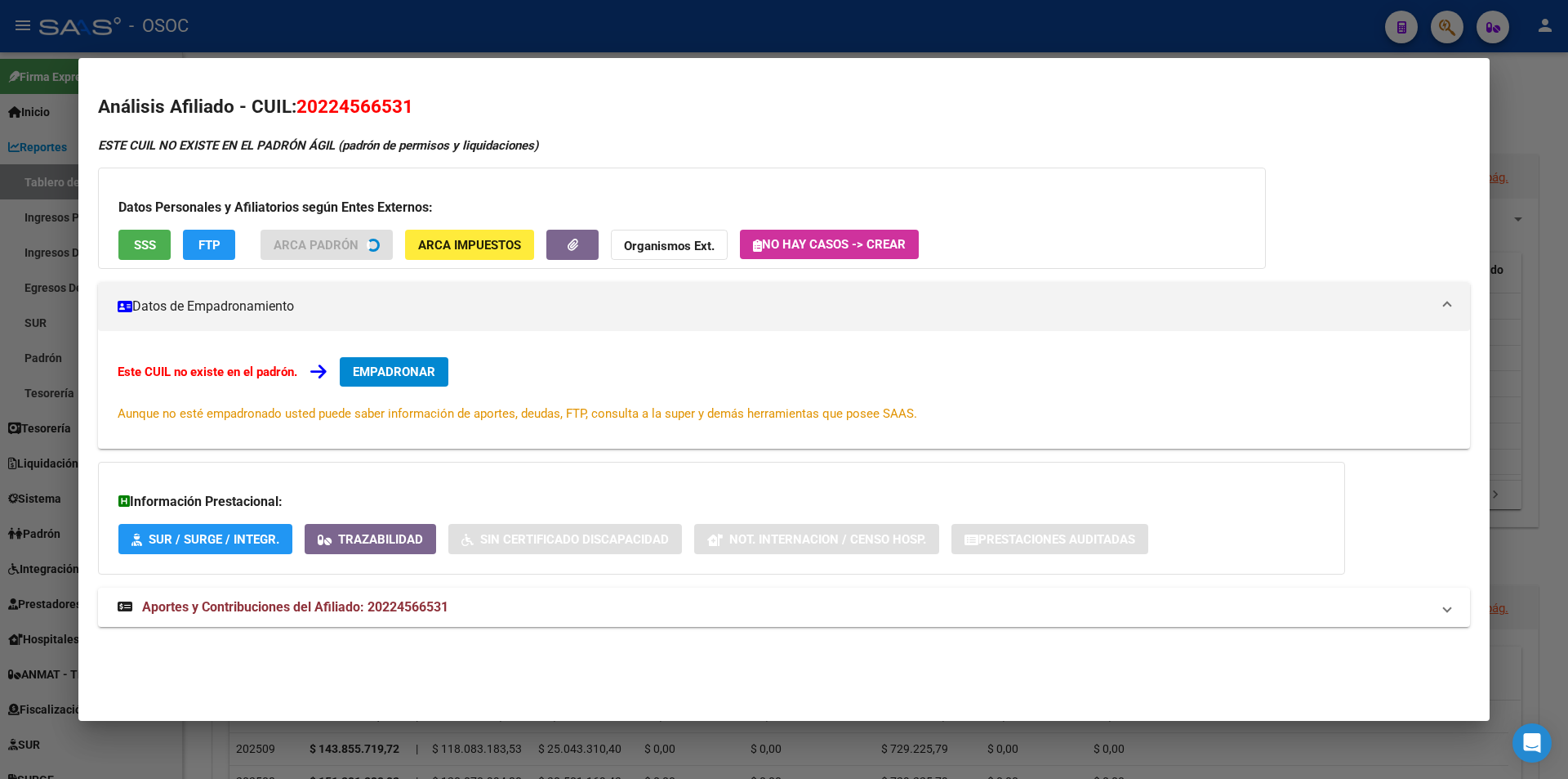
click at [131, 246] on button "SSS" at bounding box center [144, 244] width 52 height 30
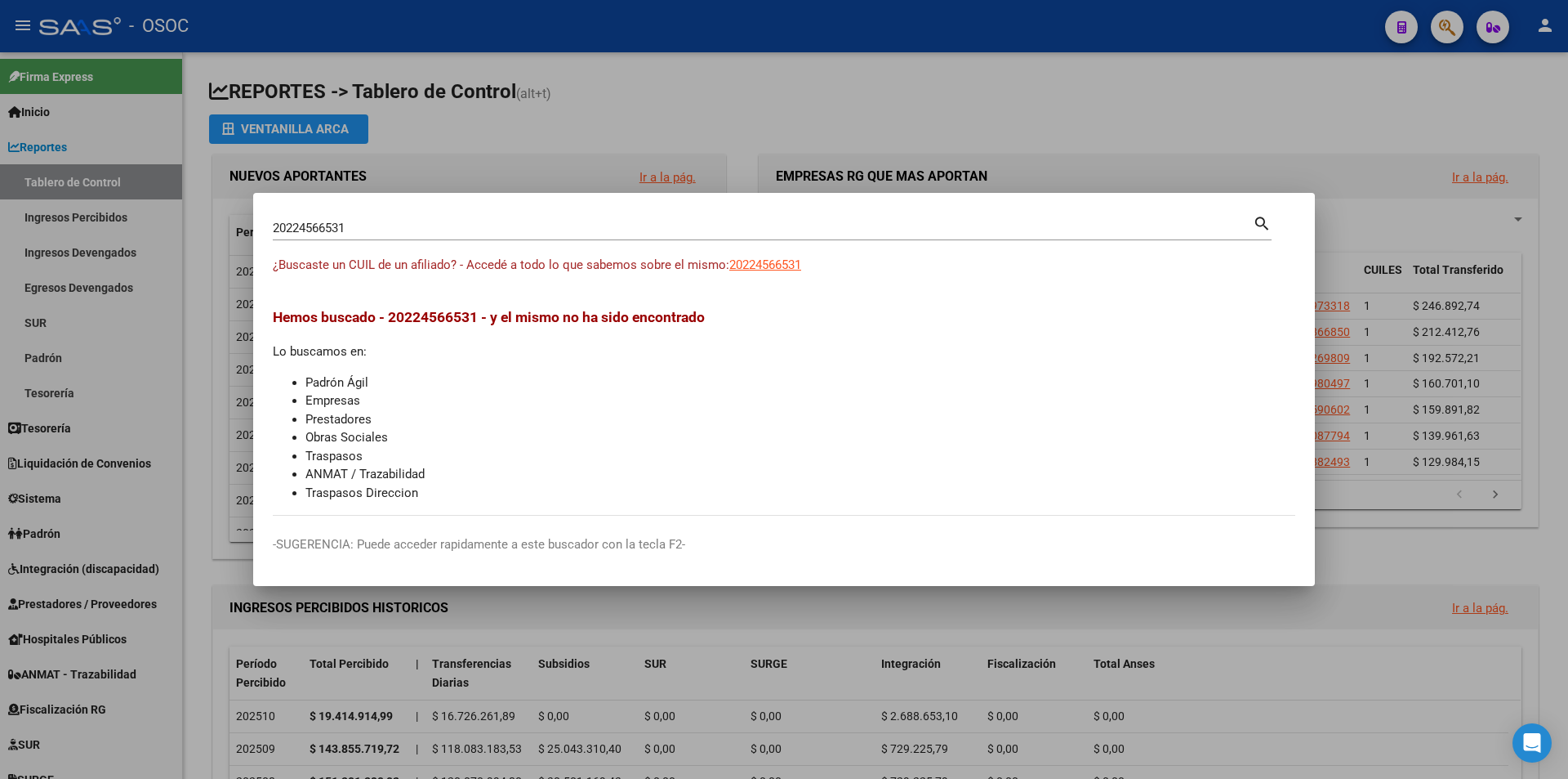
click at [677, 232] on input "20224566531" at bounding box center [762, 227] width 980 height 14
click at [679, 235] on input "20224566531" at bounding box center [762, 227] width 980 height 14
paste input "7224568113"
type input "27224568113"
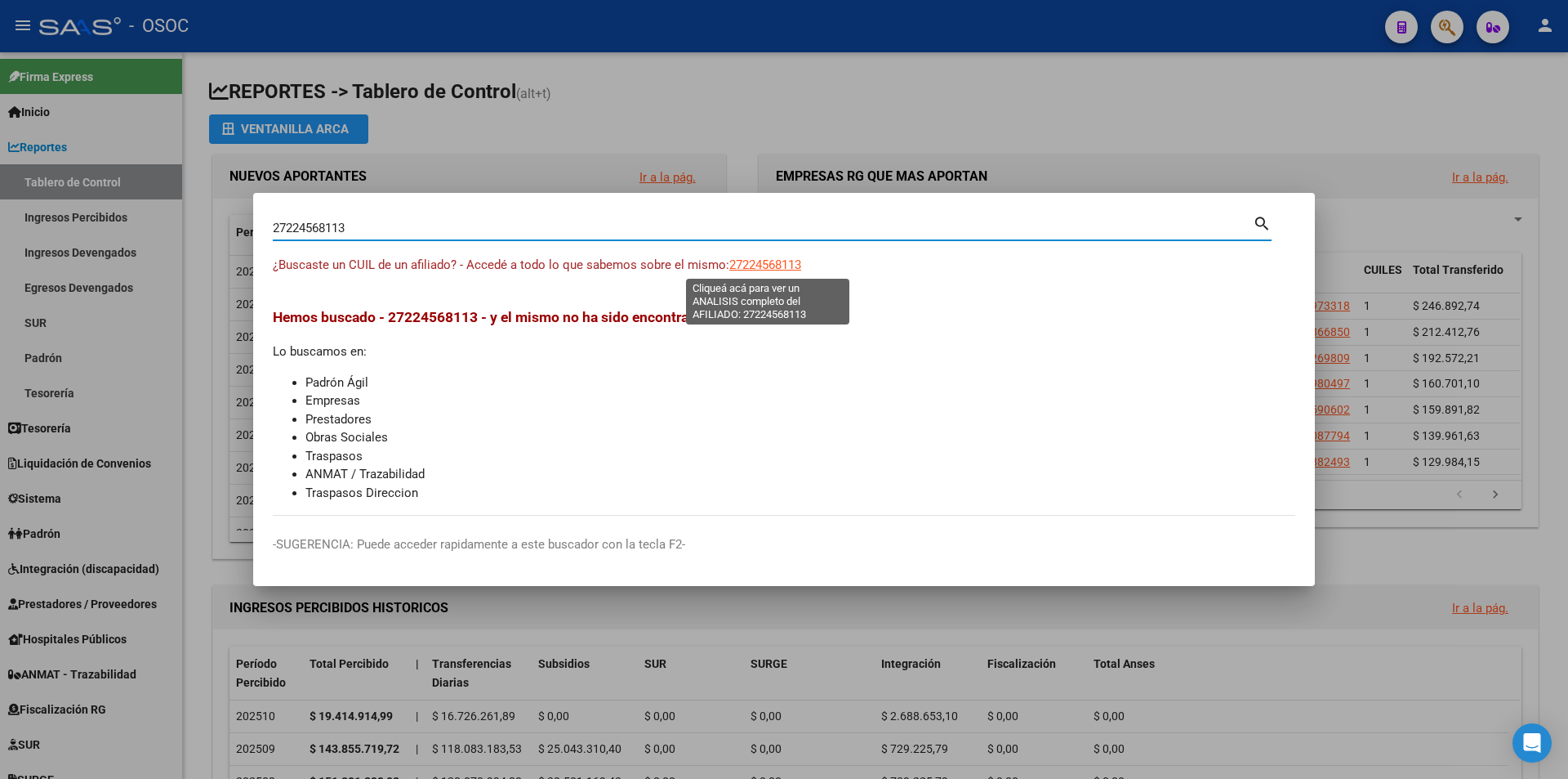
click at [759, 269] on span "27224568113" at bounding box center [765, 264] width 72 height 14
type textarea "27224568113"
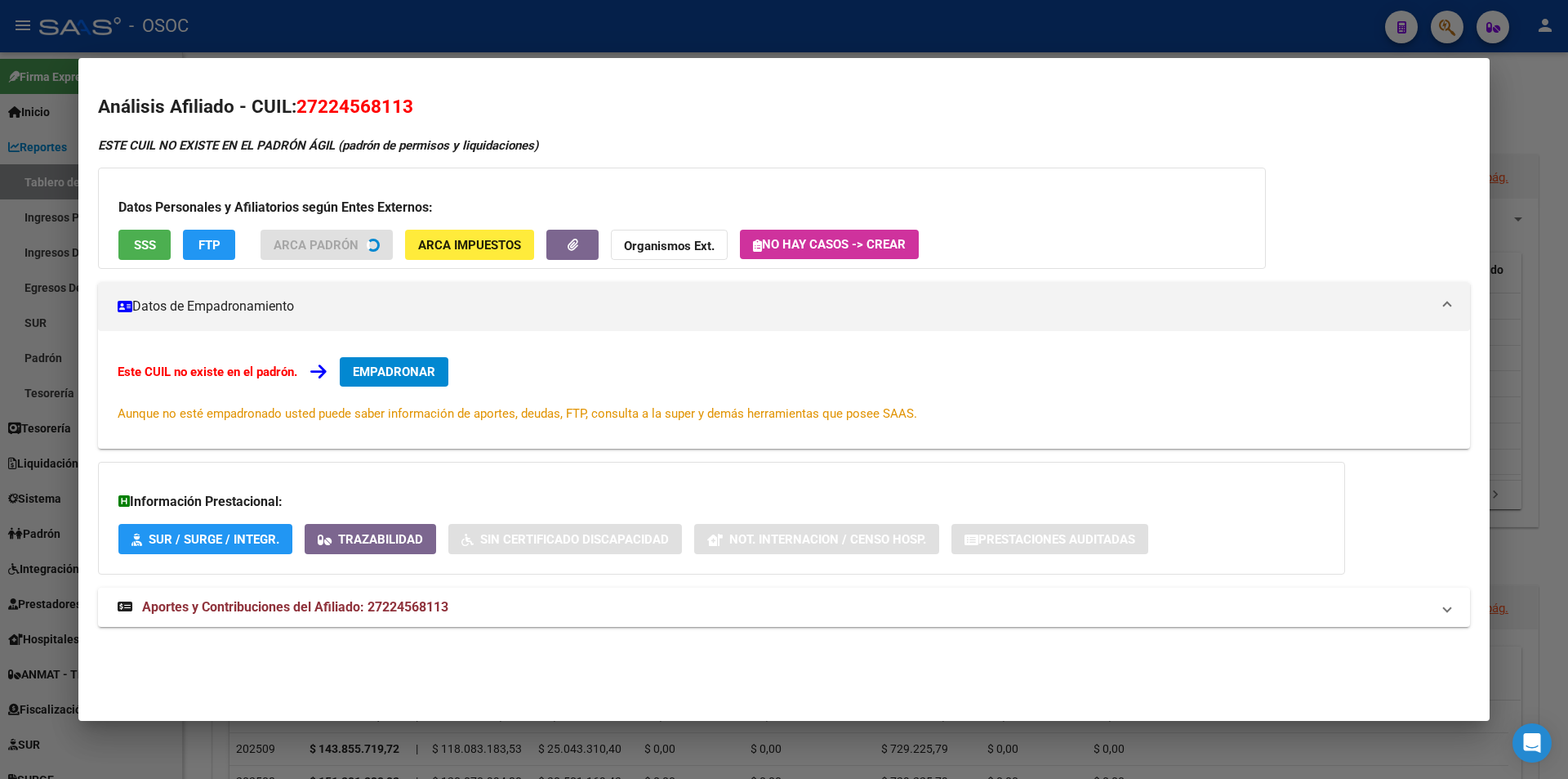
click at [165, 245] on button "SSS" at bounding box center [144, 244] width 52 height 30
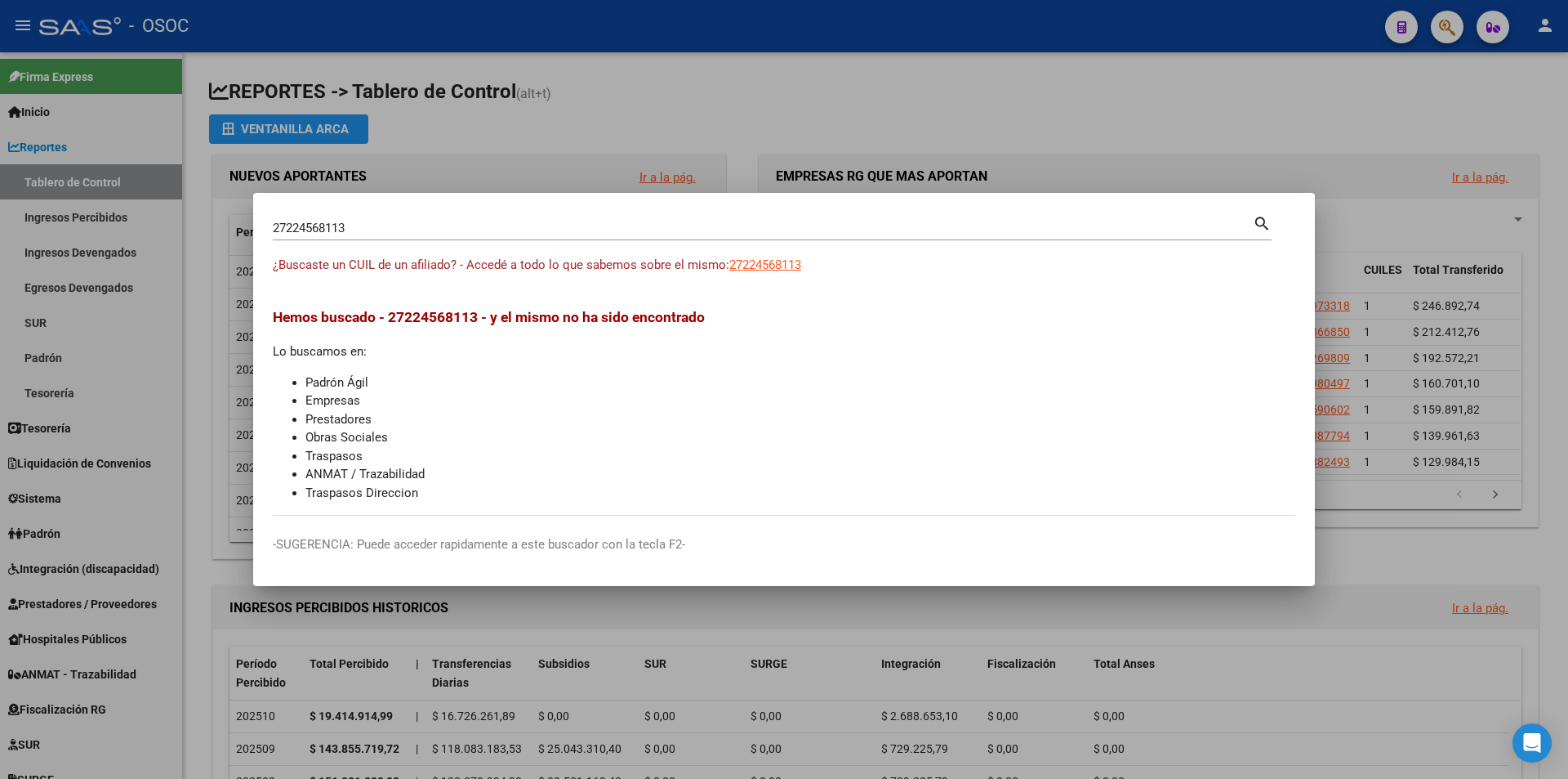
click at [709, 246] on div "27224568113 Buscar (apellido, dni, [PERSON_NAME], [PERSON_NAME], cuit, obra soc…" at bounding box center [772, 234] width 999 height 43
click at [732, 217] on div "27224568113 Buscar (apellido, dni, [PERSON_NAME], [PERSON_NAME], cuit, obra soc…" at bounding box center [762, 227] width 980 height 24
click at [732, 232] on input "27224568113" at bounding box center [762, 227] width 980 height 14
paste input "791408"
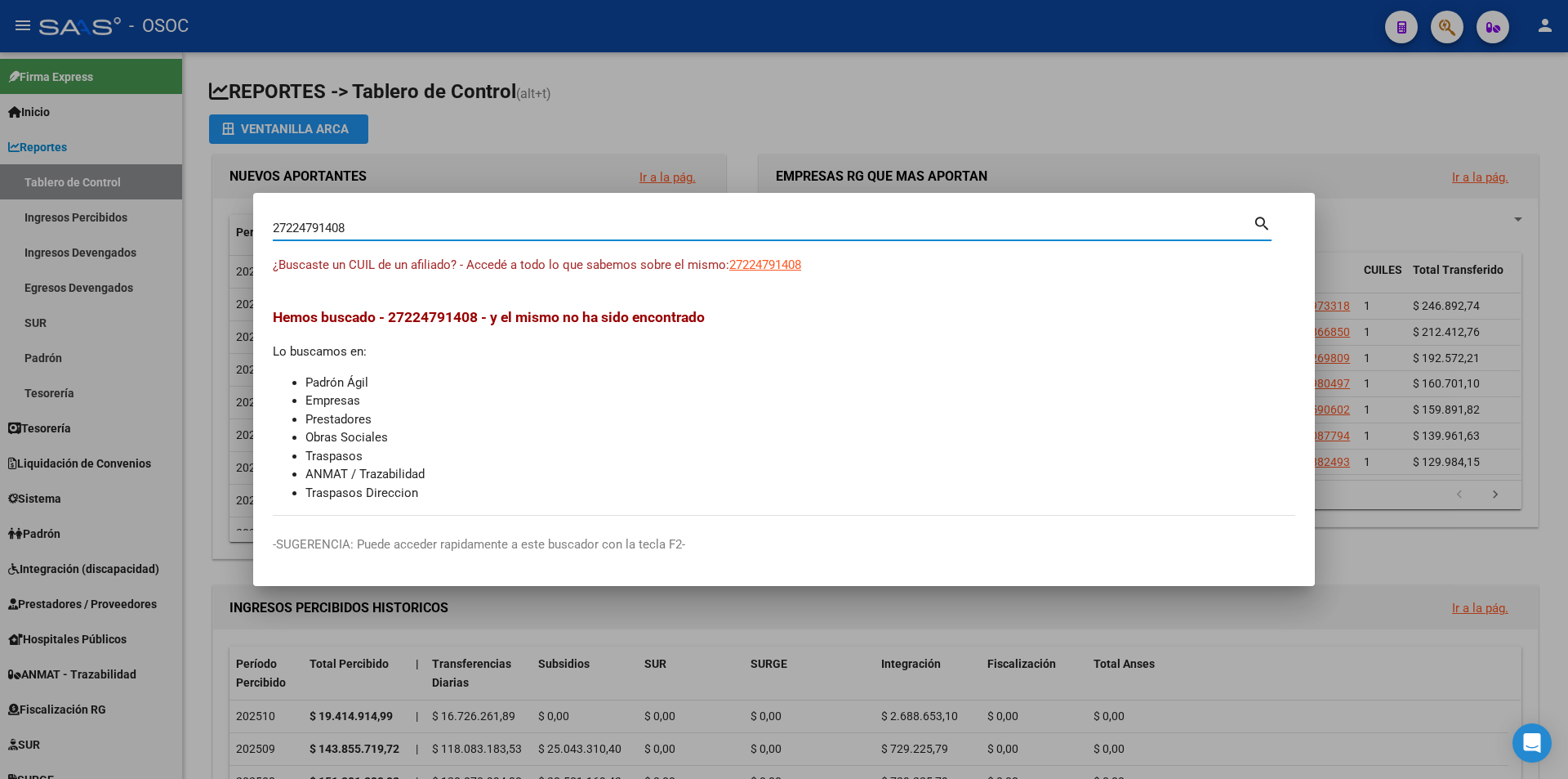
type input "27224791408"
click at [776, 251] on div "27224791408 [PERSON_NAME] (apellido, dni, cuil, [PERSON_NAME], cuit, obra socia…" at bounding box center [772, 234] width 999 height 43
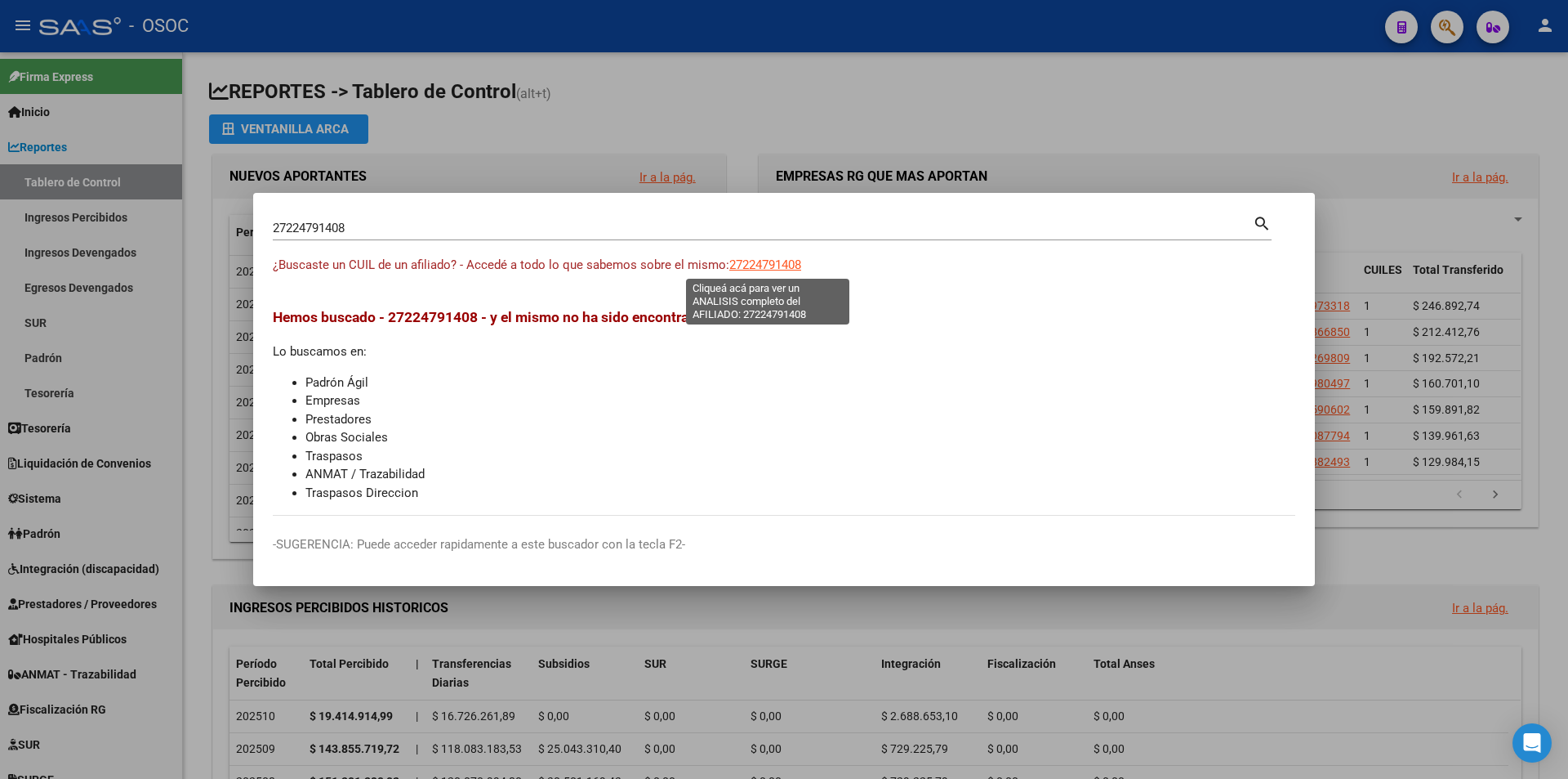
click at [779, 262] on span "27224791408" at bounding box center [765, 264] width 72 height 14
type textarea "27224791408"
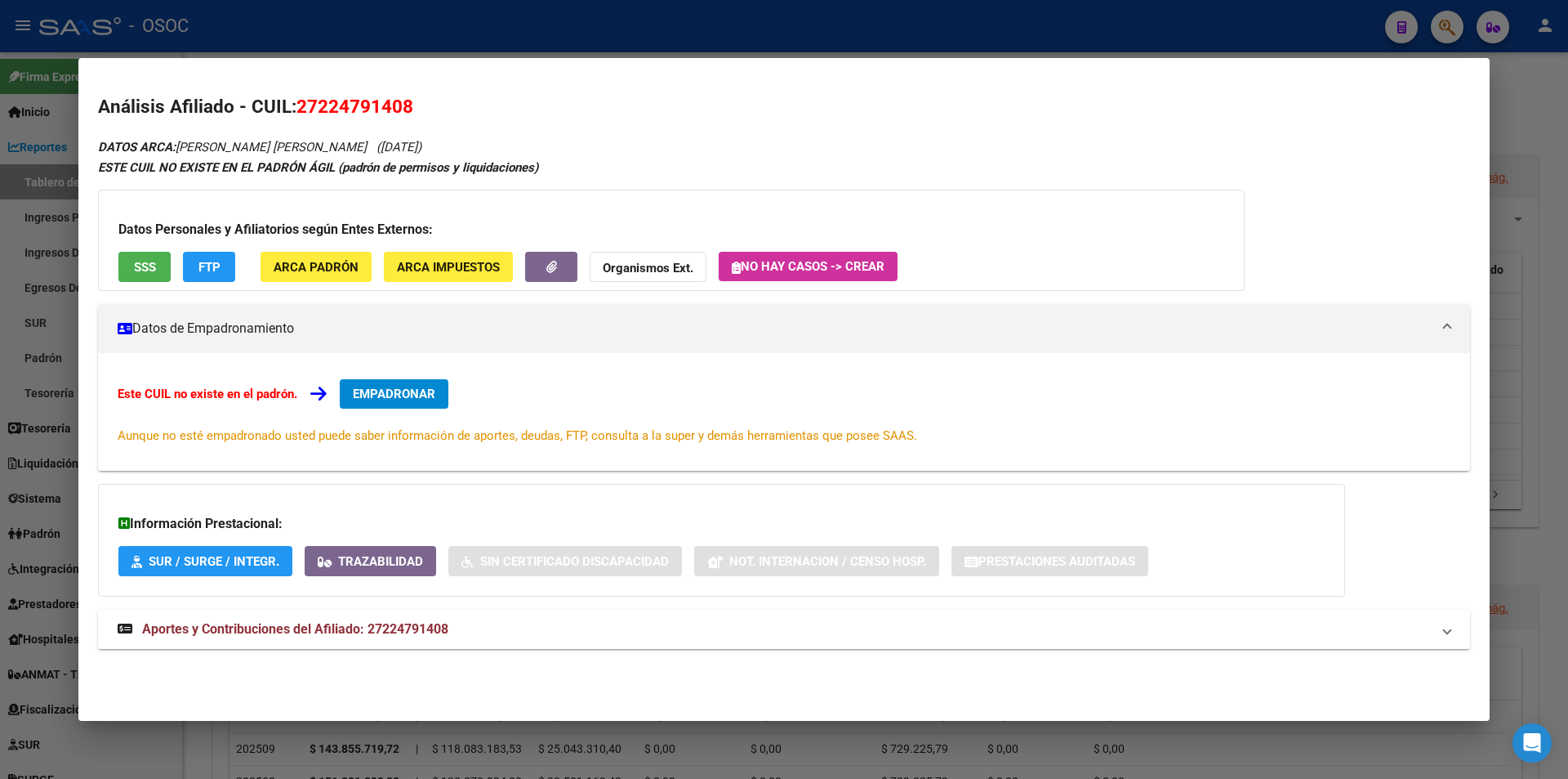
click at [151, 273] on span "SSS" at bounding box center [144, 267] width 22 height 14
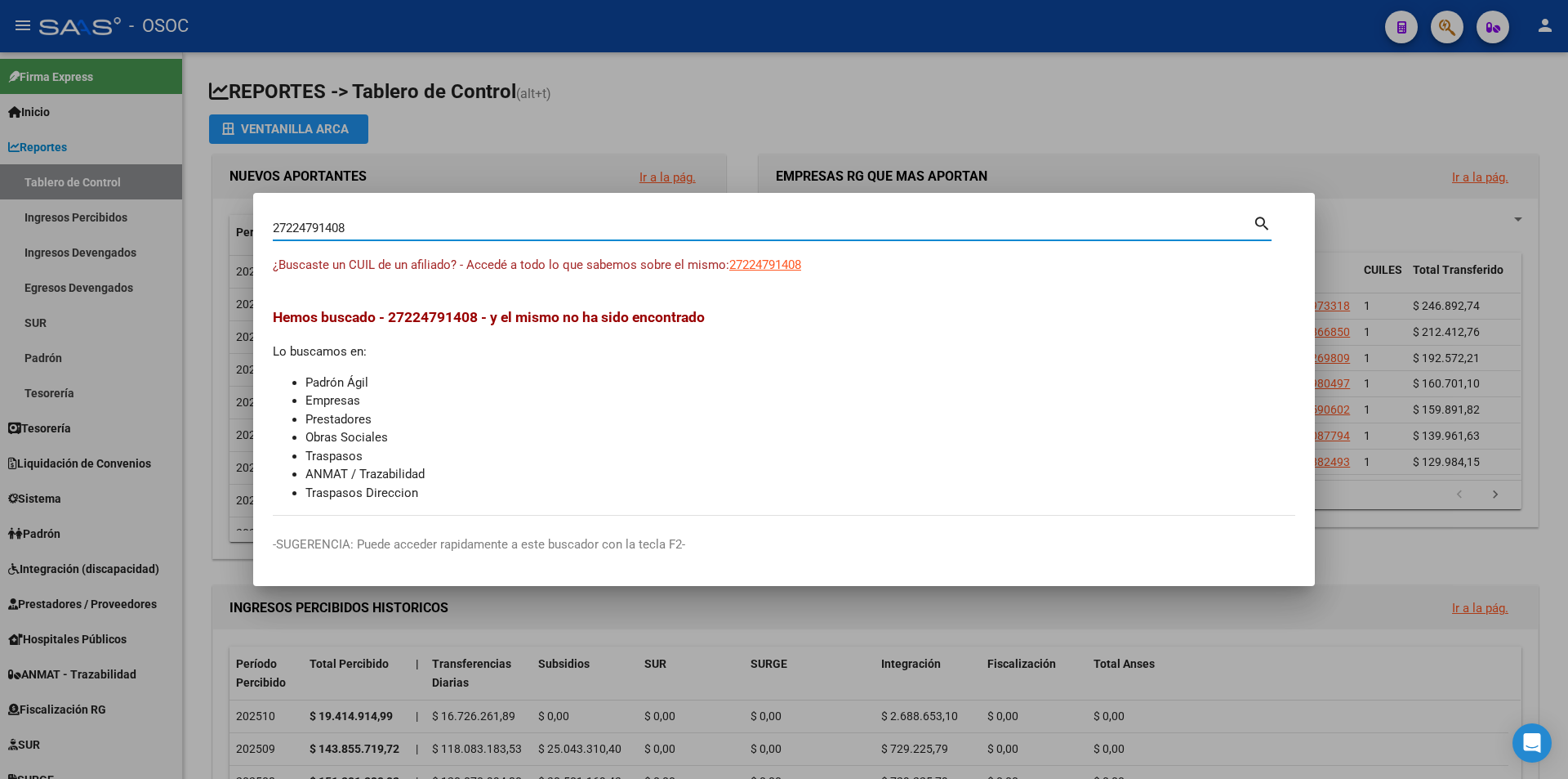
click at [562, 225] on input "27224791408" at bounding box center [762, 227] width 980 height 14
paste input "0224983930"
type input "20224983930"
click at [742, 257] on span "20224983930" at bounding box center [765, 264] width 72 height 14
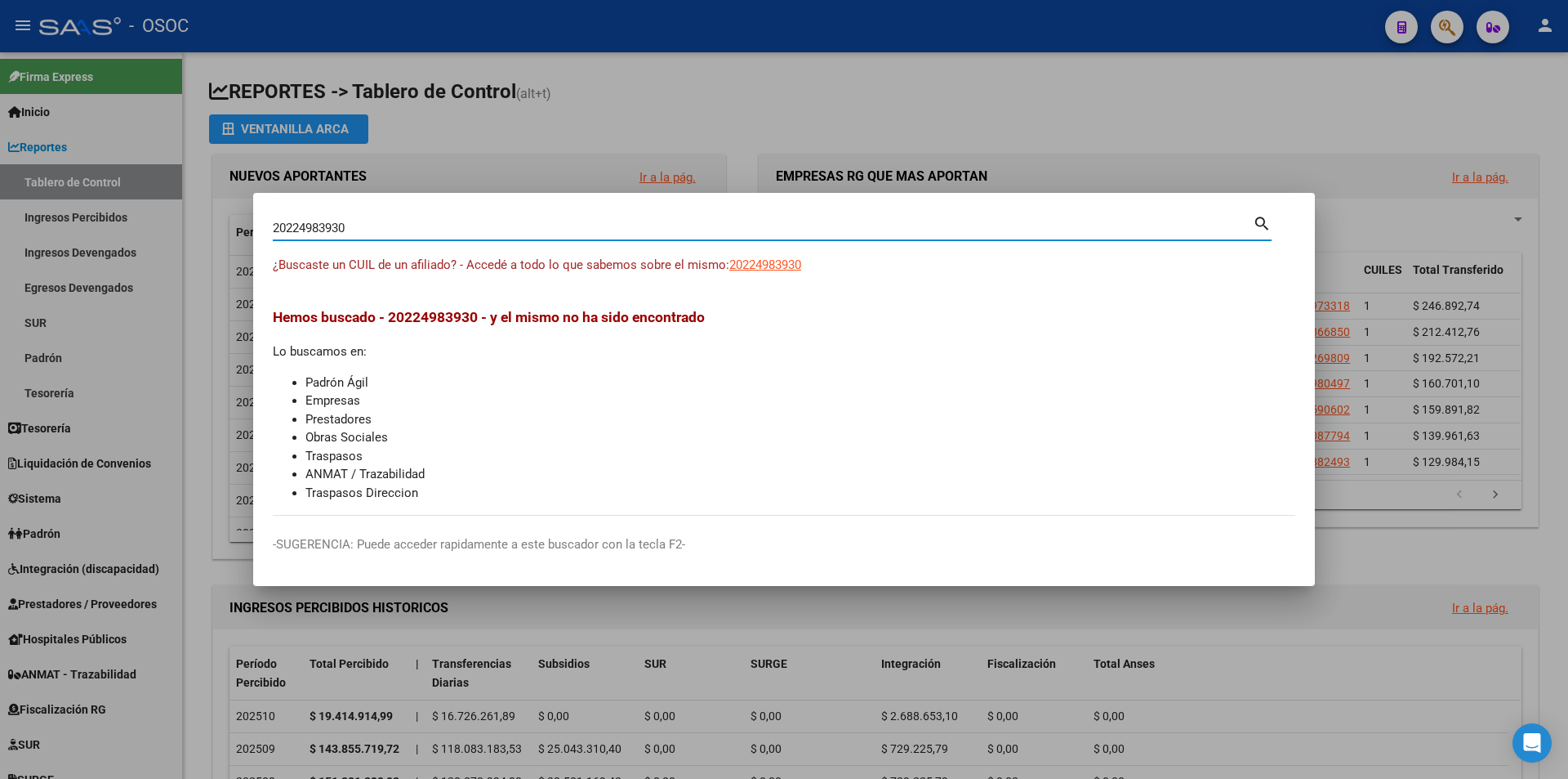
type textarea "20224983930"
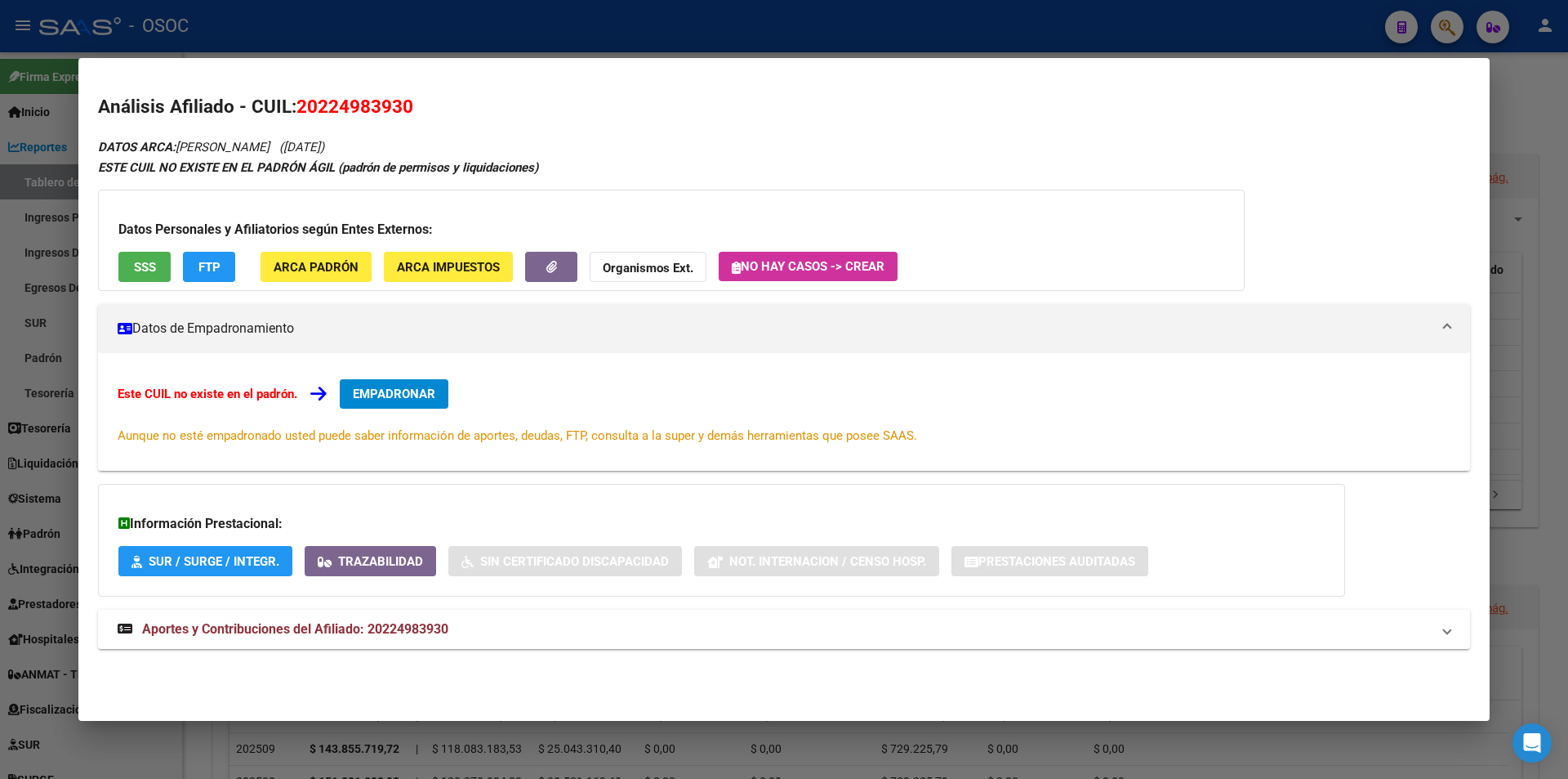
click at [159, 277] on button "SSS" at bounding box center [144, 266] width 52 height 30
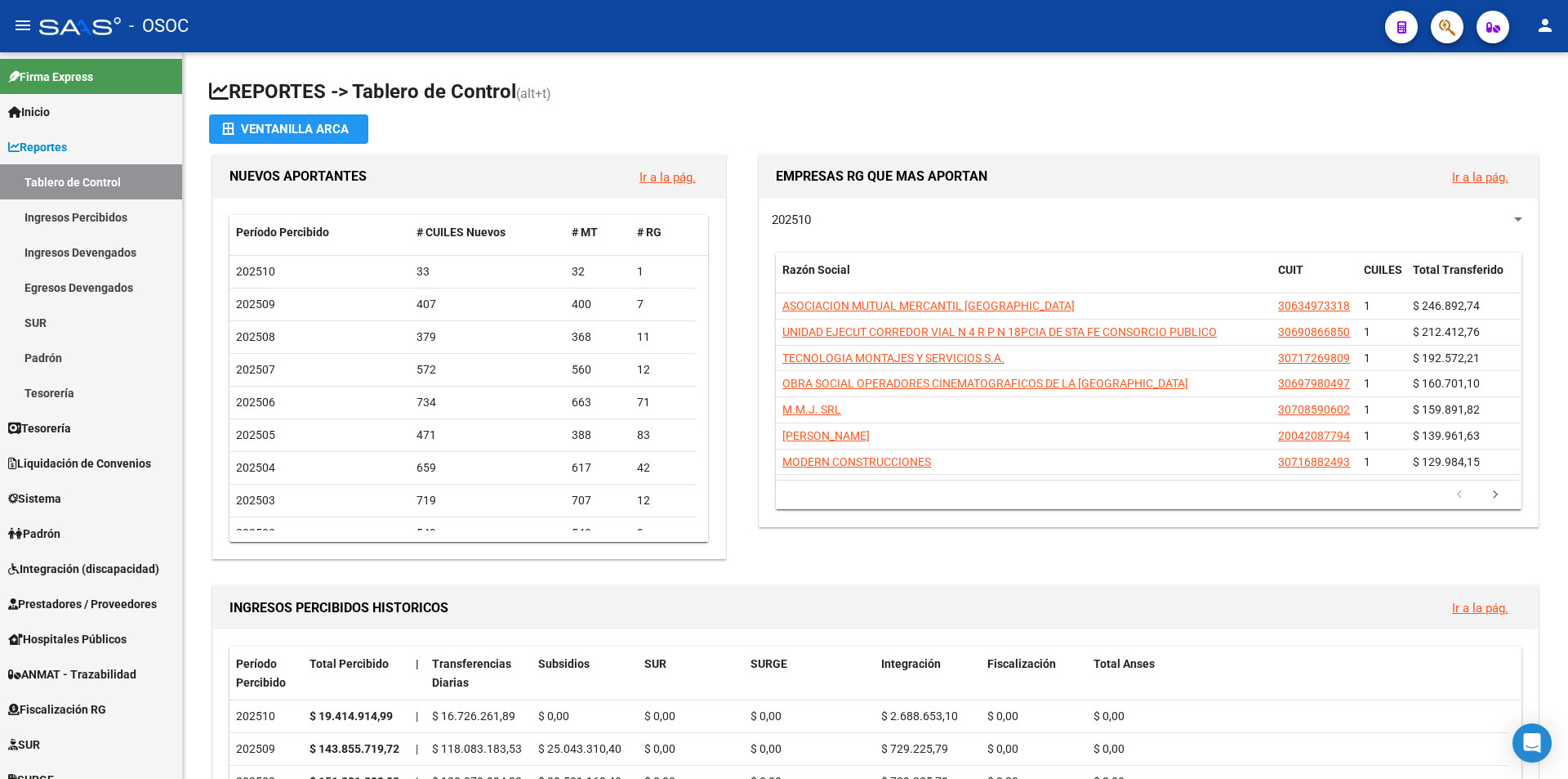
click at [1427, 21] on div at bounding box center [1441, 26] width 46 height 34
click at [1438, 21] on button "button" at bounding box center [1448, 27] width 33 height 33
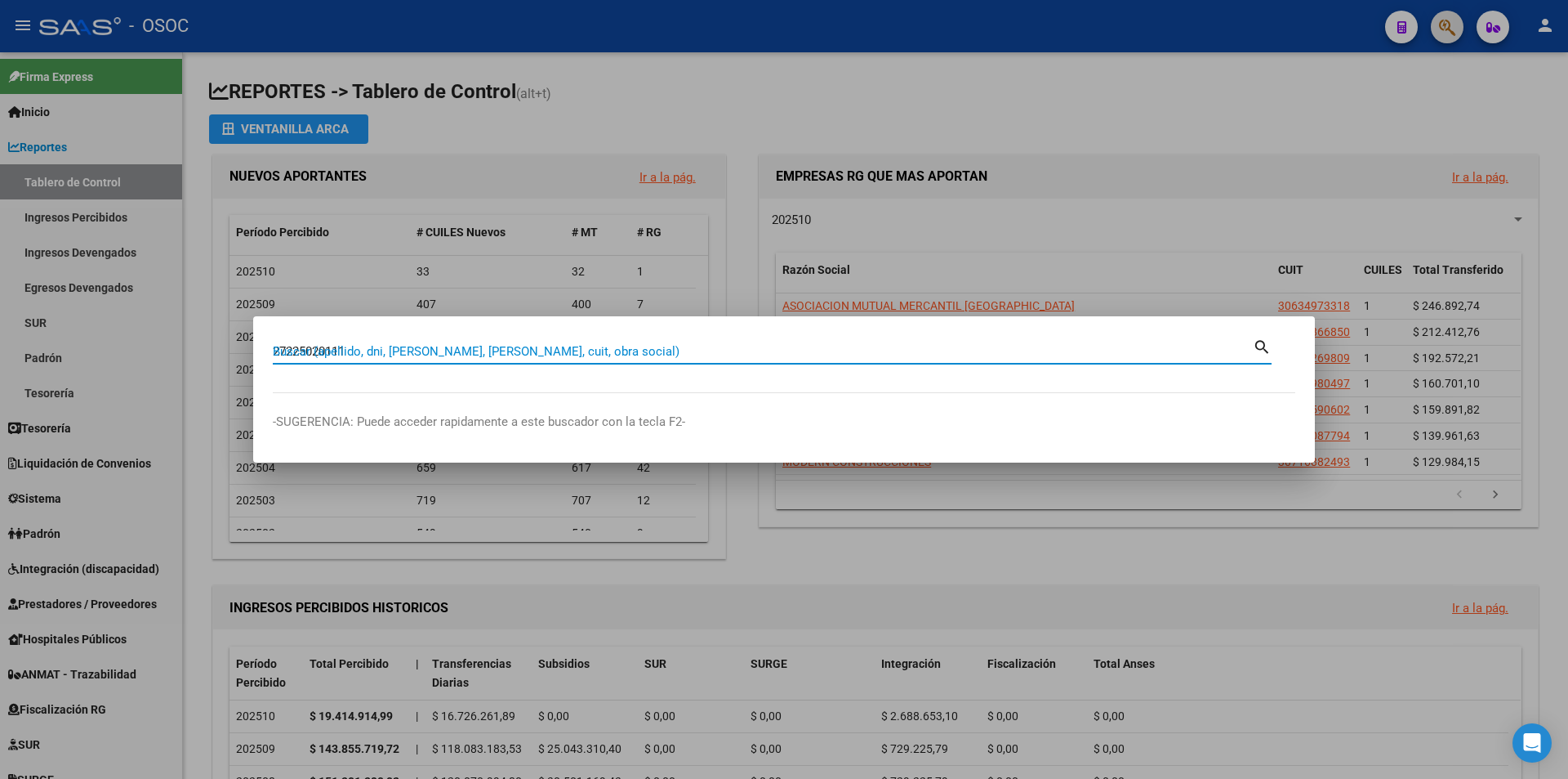
type input "27225020111"
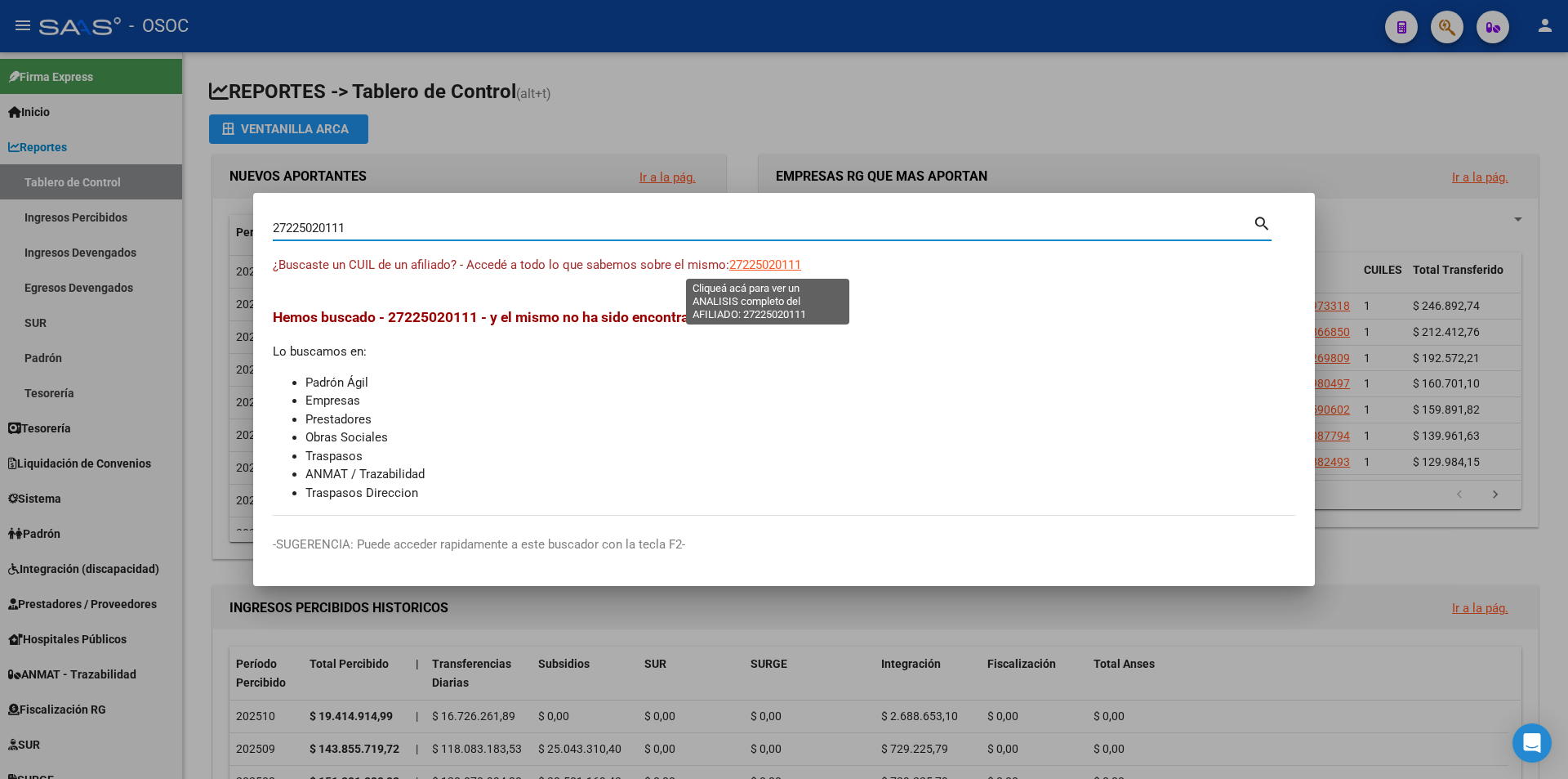
click at [783, 283] on div "¿Buscaste un CUIL de un afiliado? - Accedé a todo lo que sabemos sobre el mismo…" at bounding box center [784, 274] width 1022 height 37
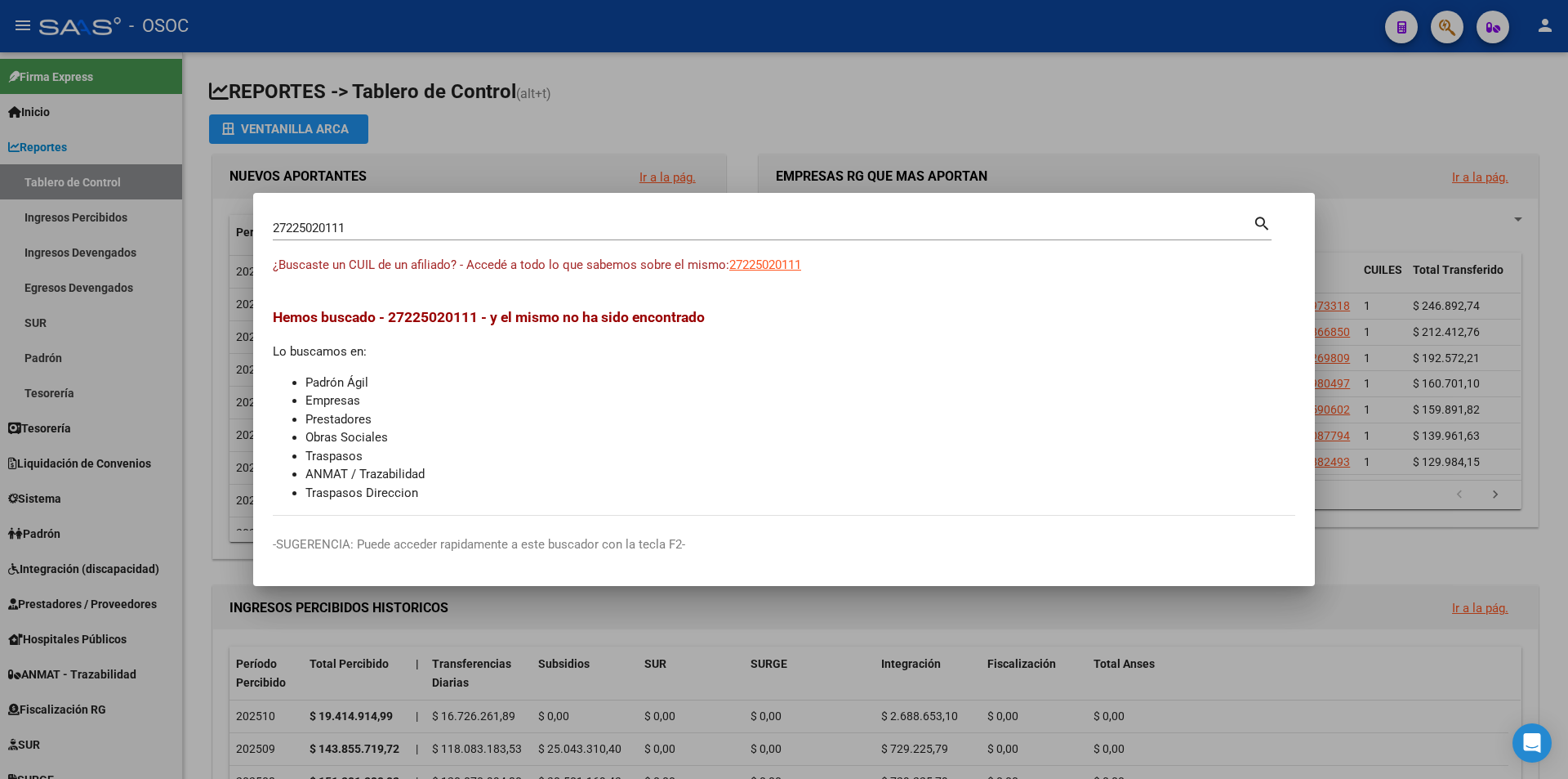
click at [797, 273] on app-link-go-to "27225020111" at bounding box center [765, 266] width 72 height 19
click at [800, 272] on span "27225020111" at bounding box center [765, 264] width 72 height 14
type textarea "27225020111"
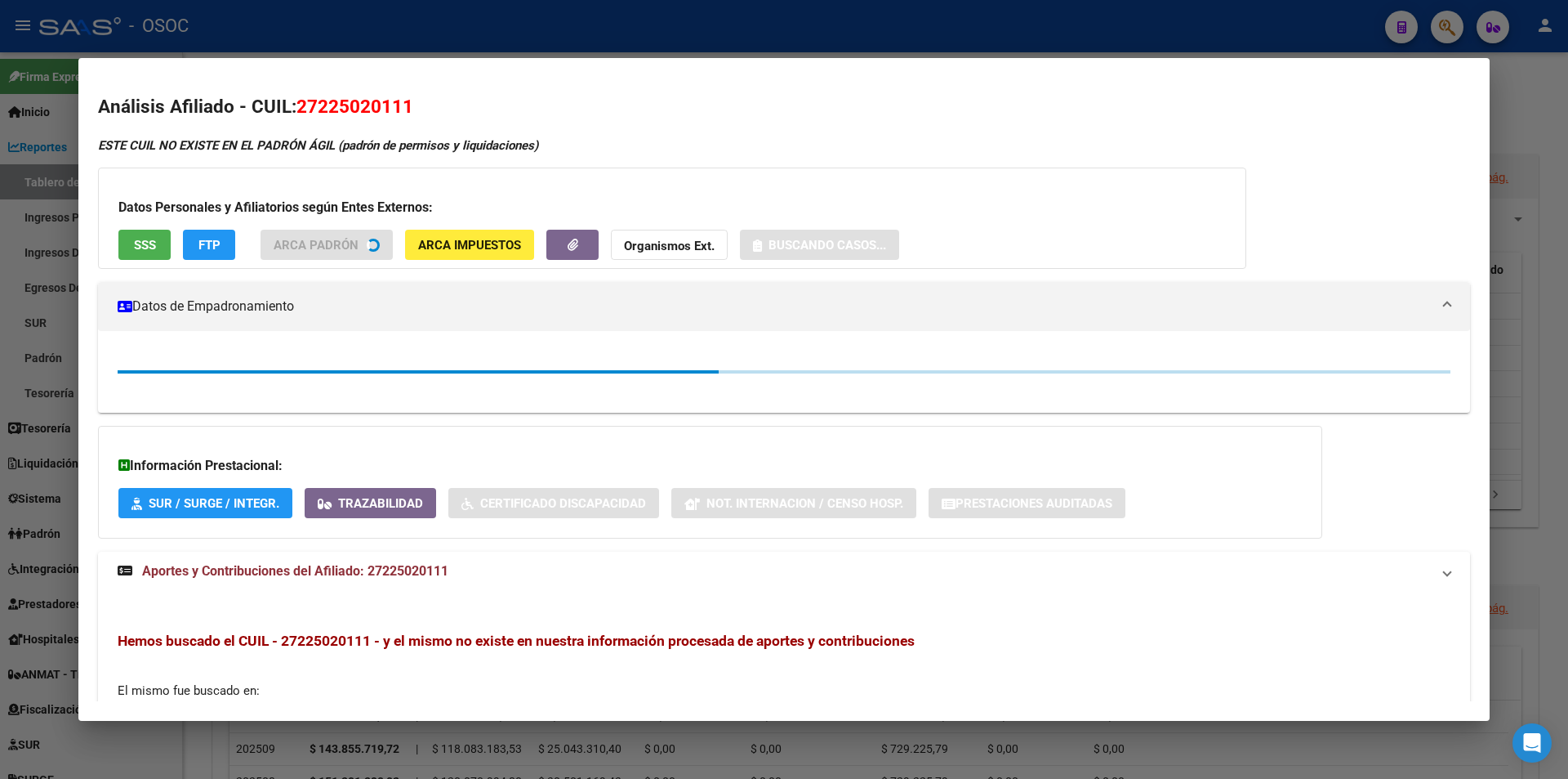
click at [154, 239] on span "SSS" at bounding box center [144, 245] width 22 height 14
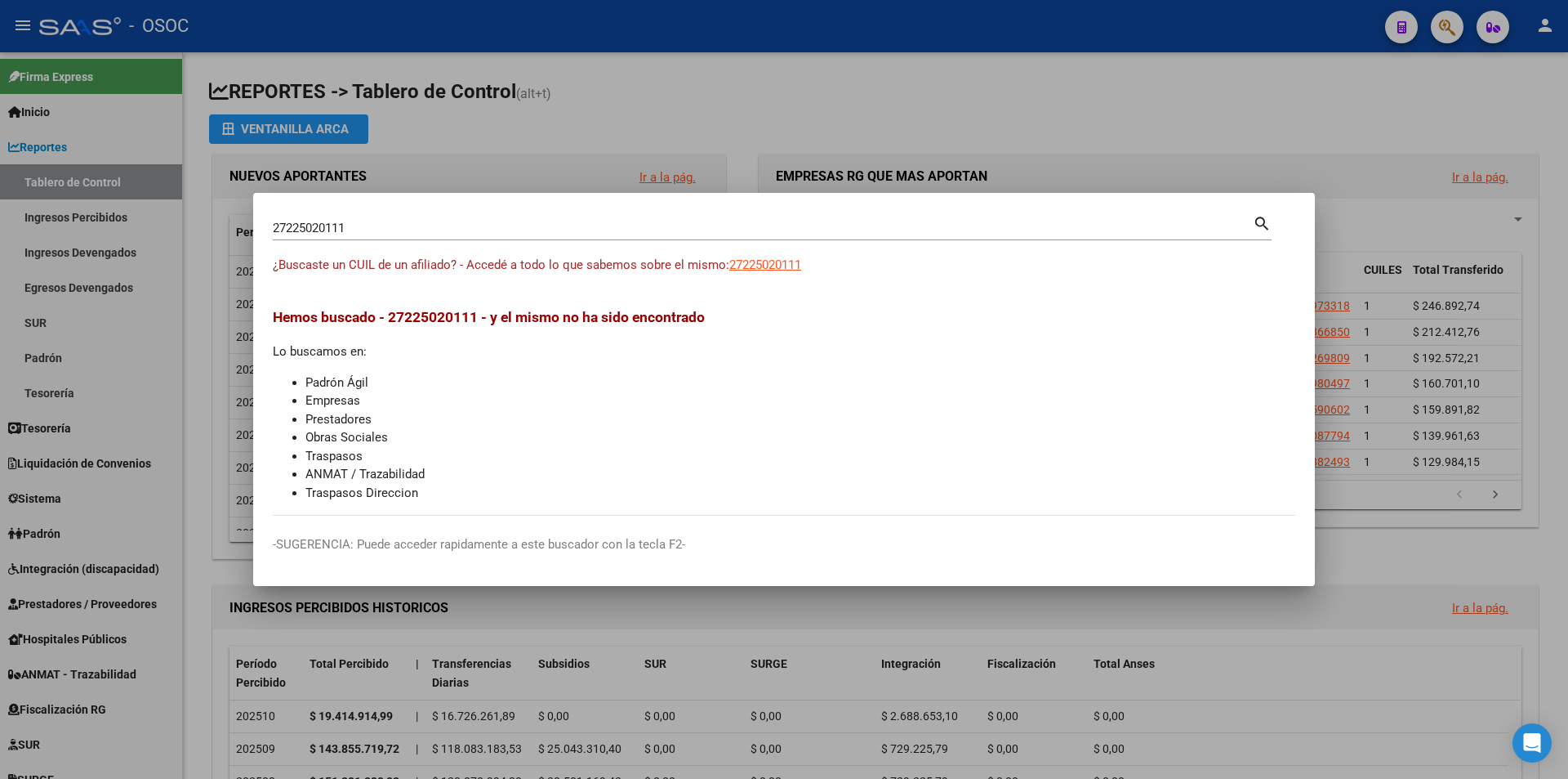
click at [678, 234] on input "27225020111" at bounding box center [762, 227] width 980 height 14
paste input "022508959"
type input "20225089591"
click at [762, 257] on span "20225089591" at bounding box center [765, 264] width 72 height 14
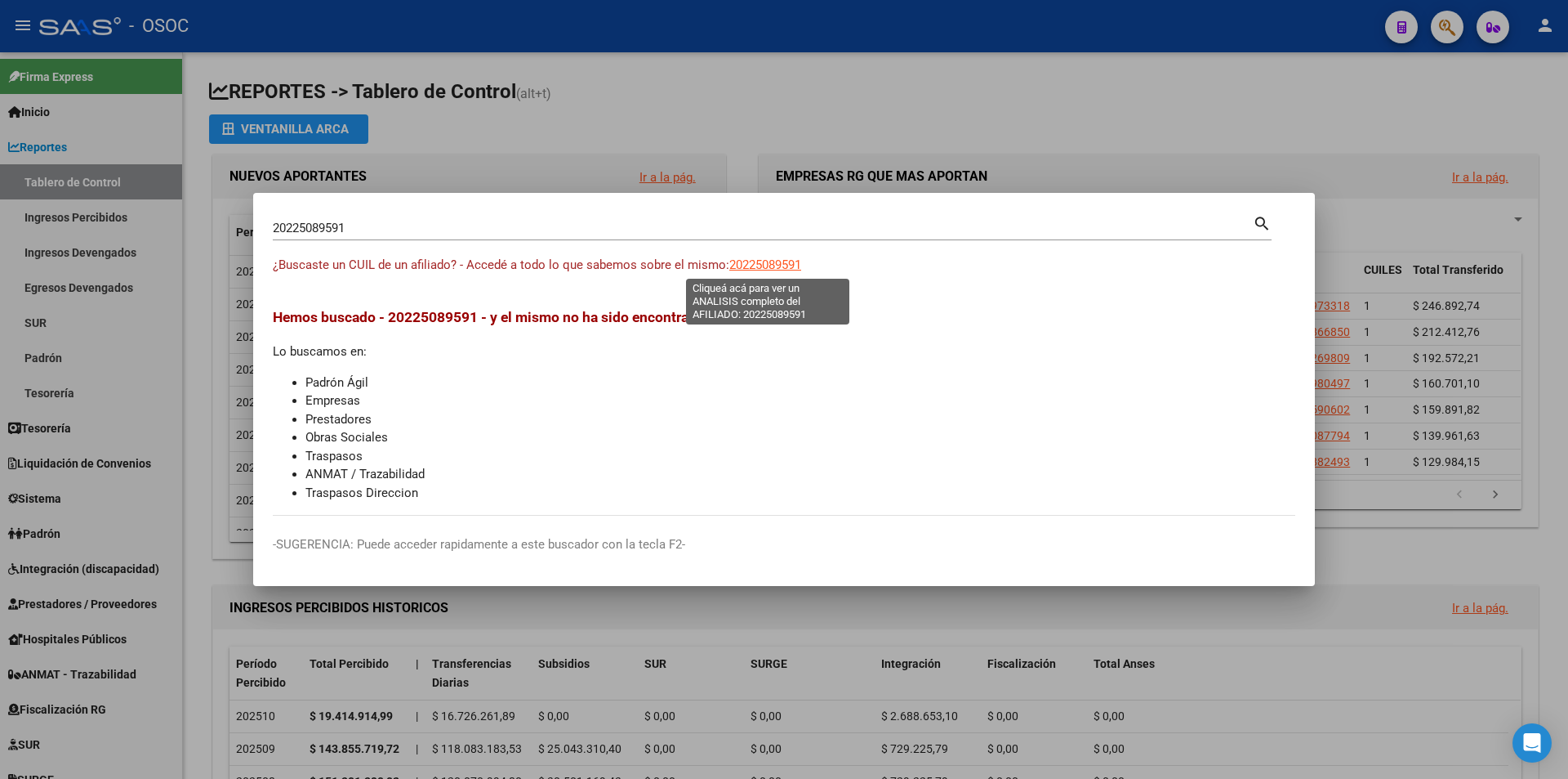
type textarea "20225089591"
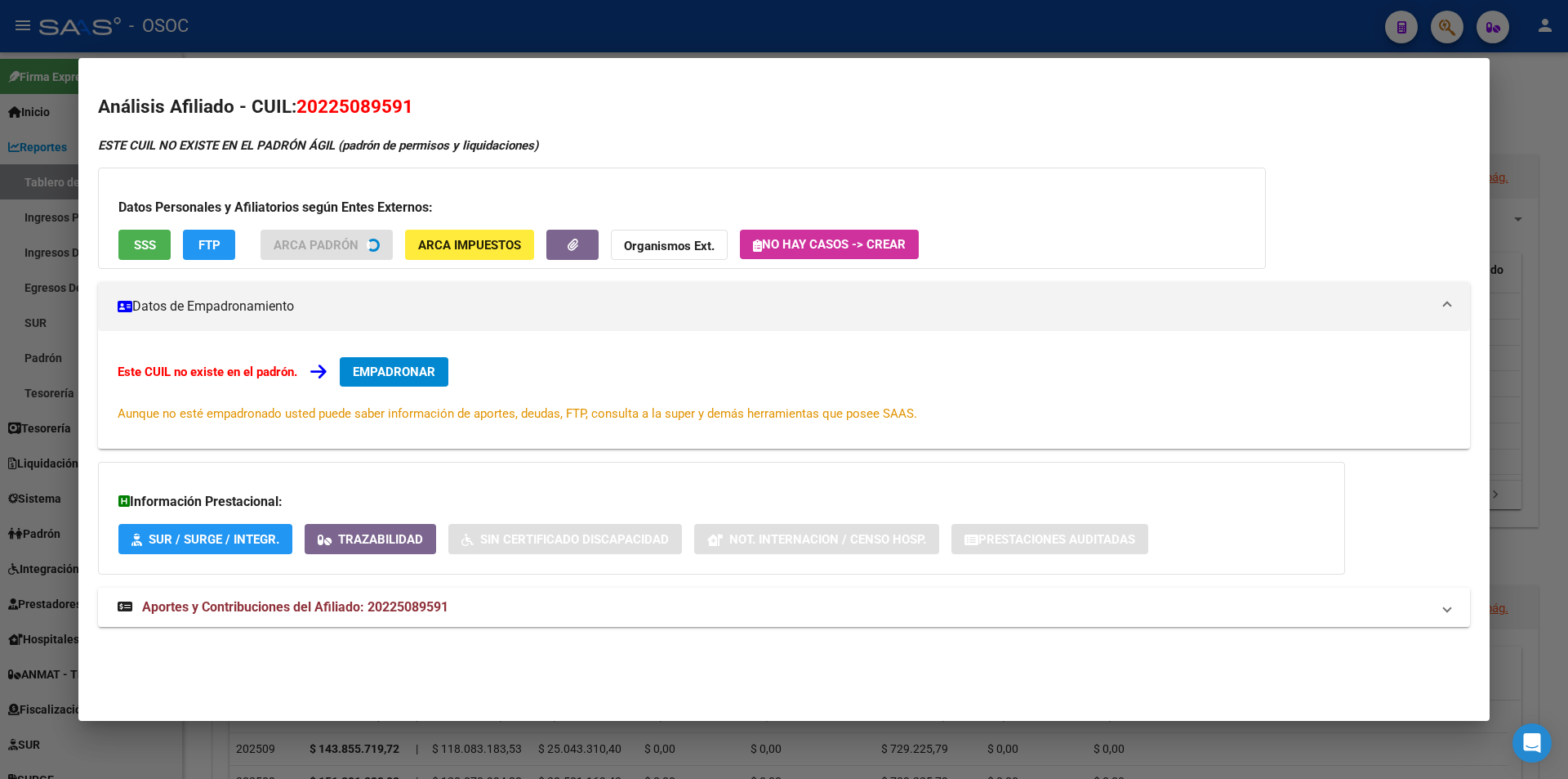
click at [147, 256] on button "SSS" at bounding box center [144, 244] width 52 height 30
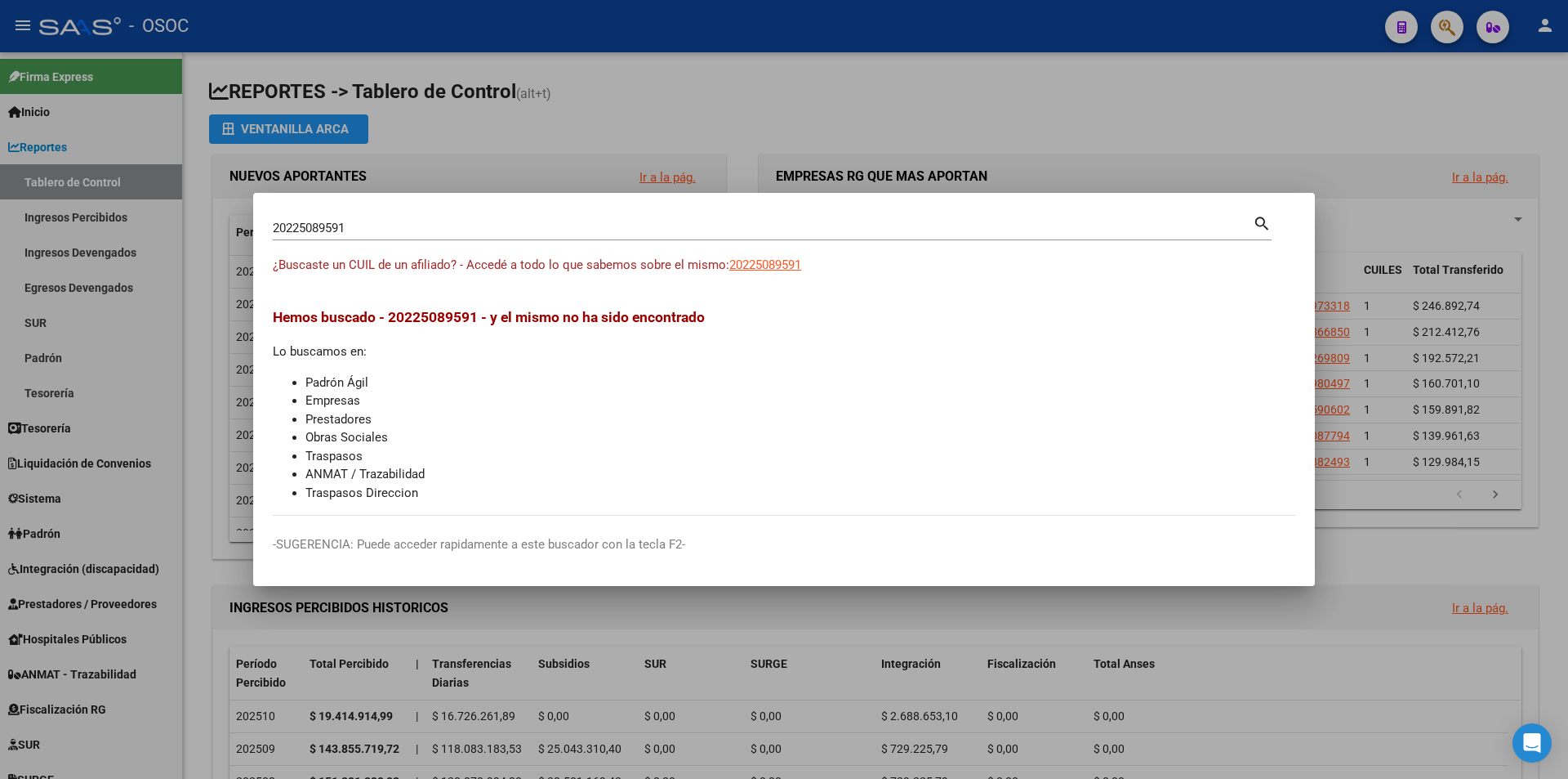
click at [599, 238] on div "20225089591 [PERSON_NAME] (apellido, dni, cuil, [PERSON_NAME], cuit, obra socia…" at bounding box center [762, 227] width 980 height 24
click at [616, 237] on div "20225089591 [PERSON_NAME] (apellido, dni, cuil, [PERSON_NAME], cuit, obra socia…" at bounding box center [762, 227] width 980 height 24
click at [629, 232] on input "20225089591" at bounding box center [762, 227] width 980 height 14
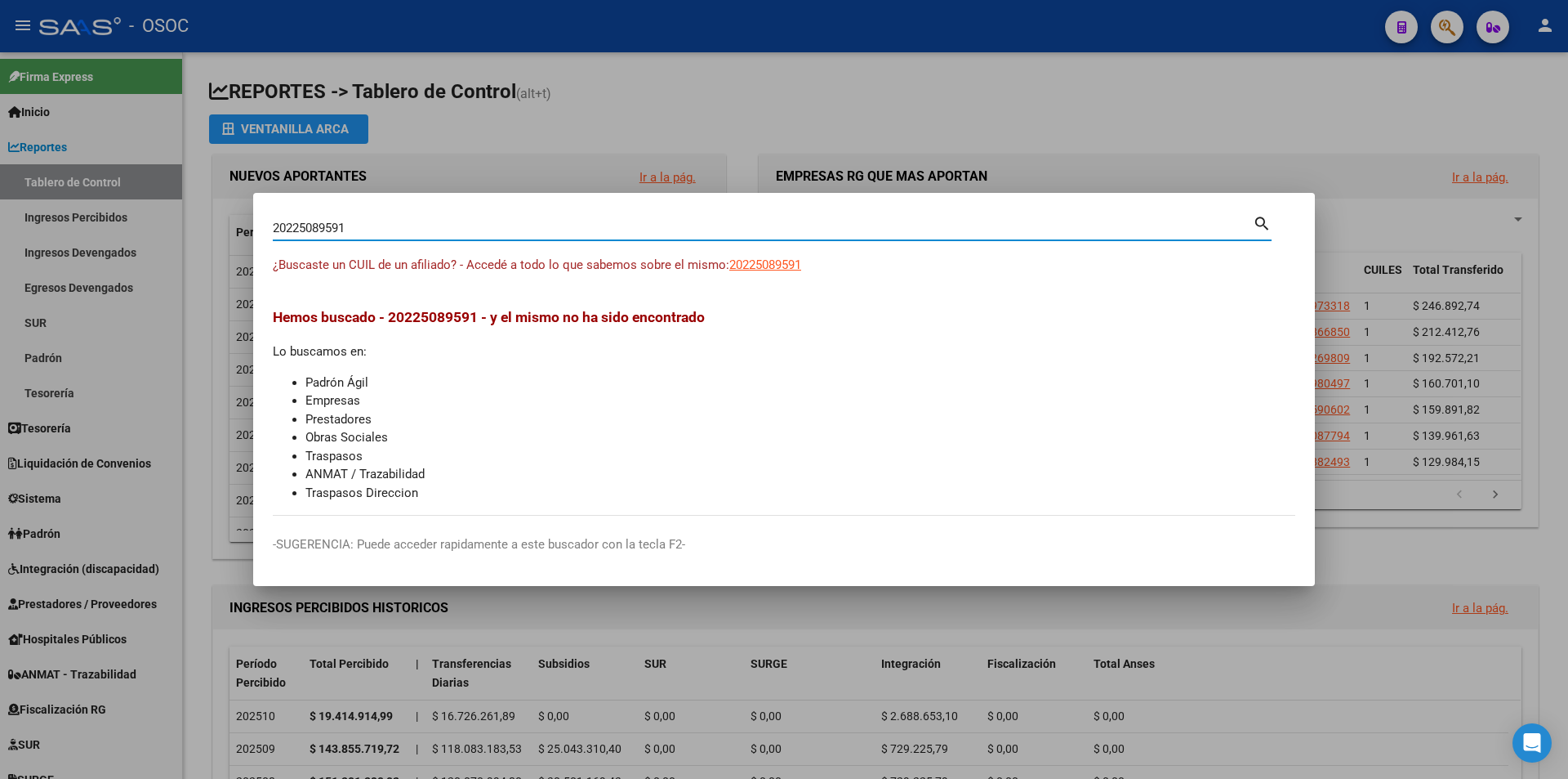
click at [629, 232] on input "20225089591" at bounding box center [762, 227] width 980 height 14
paste input "7225093569"
type input "27225093569"
click at [767, 255] on div "27225093569 Buscar (apellido, dni, [PERSON_NAME], [PERSON_NAME], cuit, obra soc…" at bounding box center [772, 234] width 999 height 43
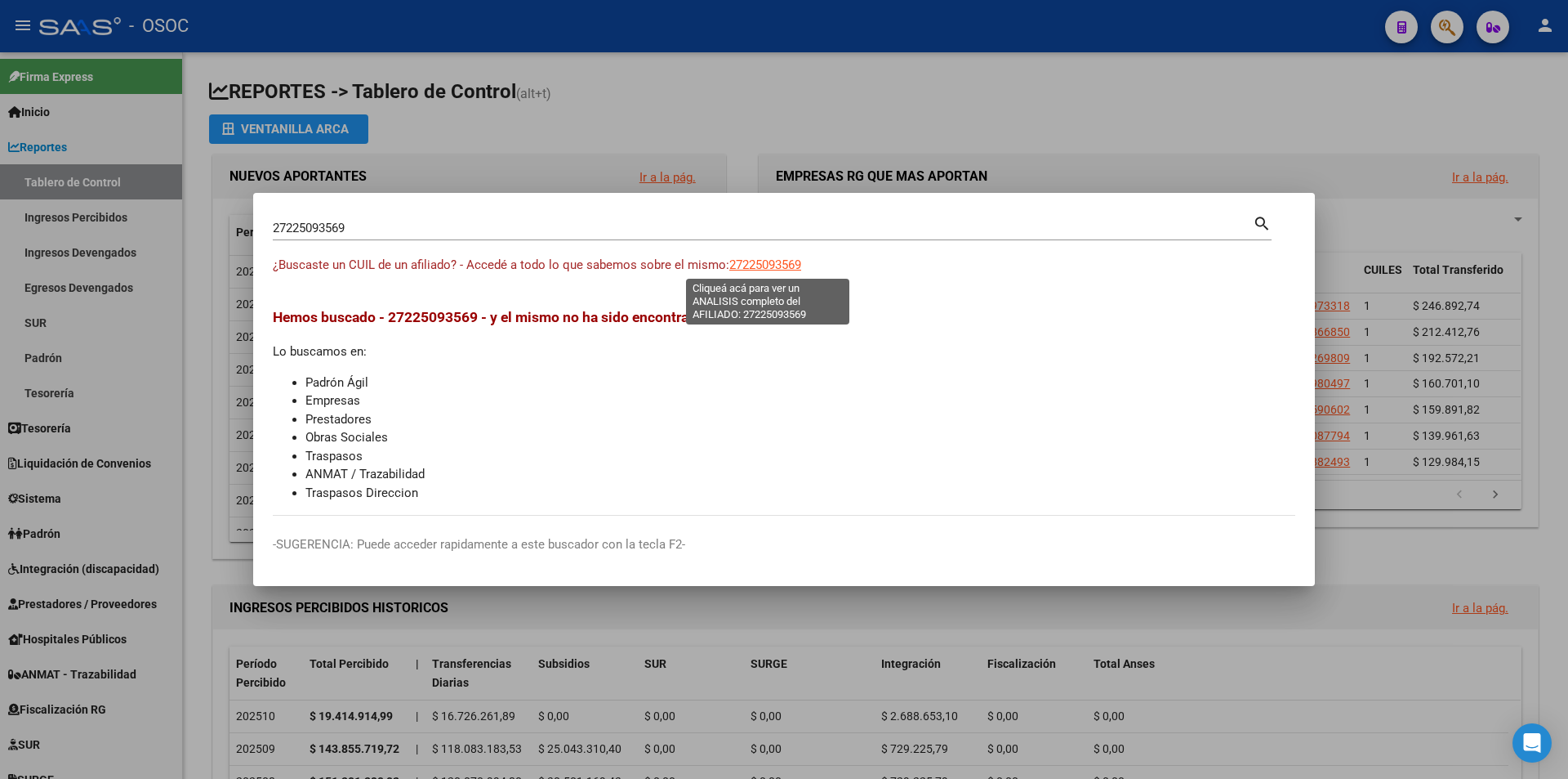
click at [784, 283] on div "¿Buscaste un CUIL de un afiliado? - Accedé a todo lo que sabemos sobre el mismo…" at bounding box center [784, 274] width 1022 height 37
click at [814, 278] on div "¿Buscaste un CUIL de un afiliado? - Accedé a todo lo que sabemos sobre el mismo…" at bounding box center [784, 274] width 1022 height 37
click at [800, 272] on app-link-go-to "27225093569" at bounding box center [765, 266] width 72 height 19
click at [796, 271] on span "27225093569" at bounding box center [765, 264] width 72 height 14
type textarea "27225093569"
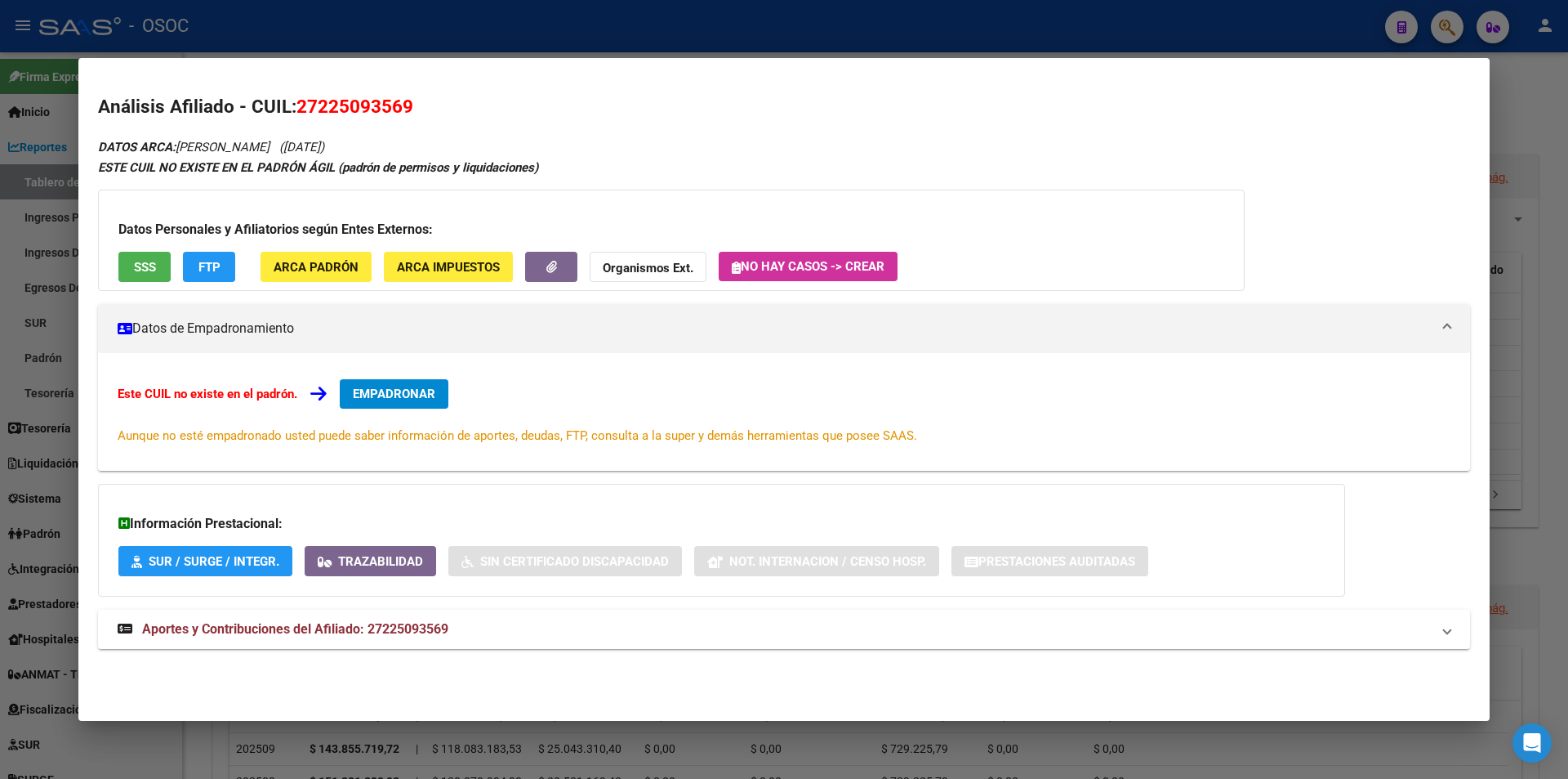
click at [170, 250] on div "Datos Personales y Afiliatorios según Entes Externos: SSS FTP ARCA Padrón ARCA …" at bounding box center [671, 240] width 1146 height 101
drag, startPoint x: 175, startPoint y: 262, endPoint x: 121, endPoint y: 256, distance: 54.3
click at [166, 263] on div "Datos Personales y Afiliatorios según Entes Externos: SSS FTP ARCA Padrón ARCA …" at bounding box center [671, 240] width 1146 height 101
click at [123, 256] on button "SSS" at bounding box center [144, 266] width 52 height 30
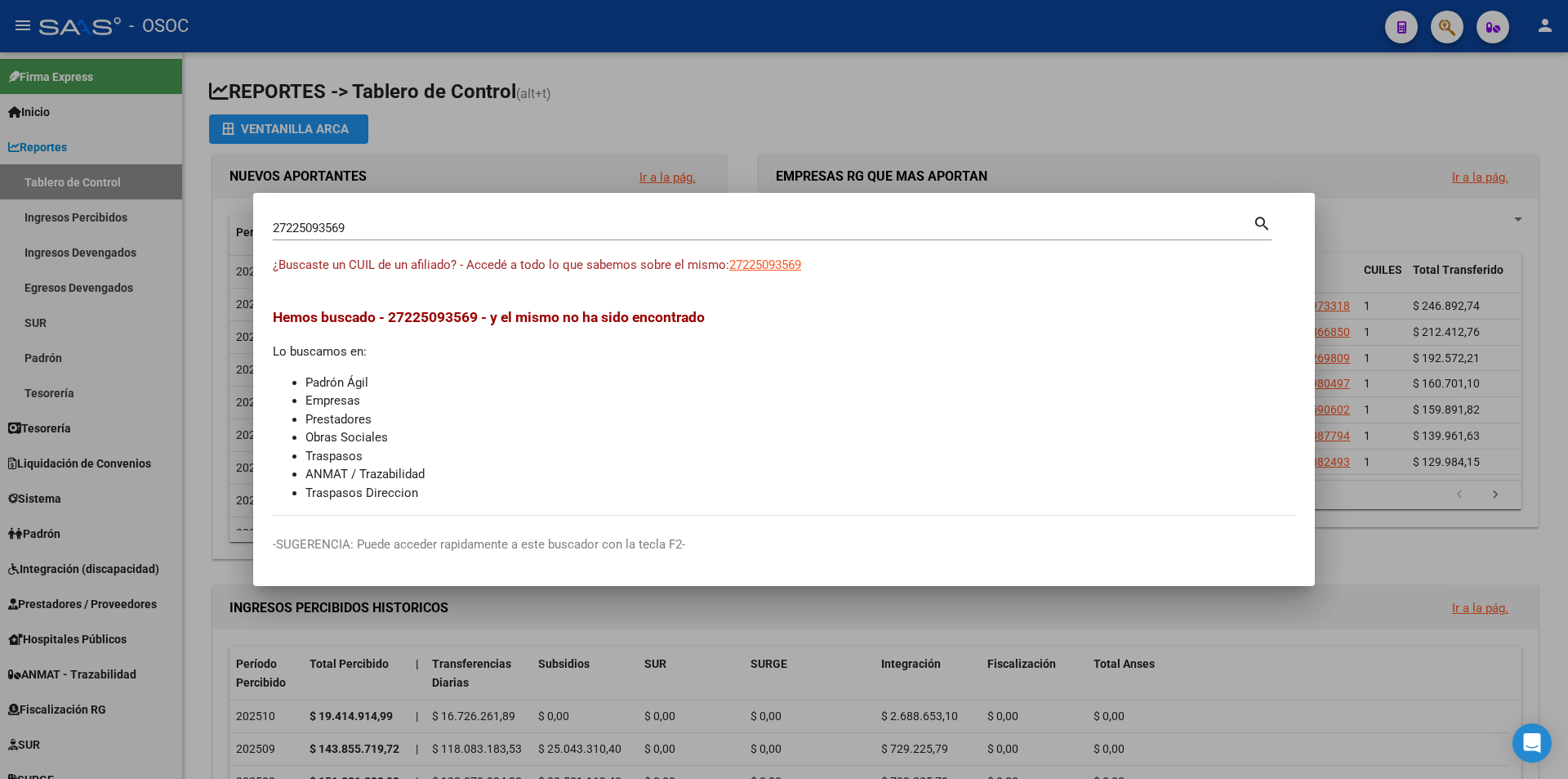
click at [714, 223] on input "27225093569" at bounding box center [762, 227] width 980 height 14
paste input "0225445061"
type input "20225445061"
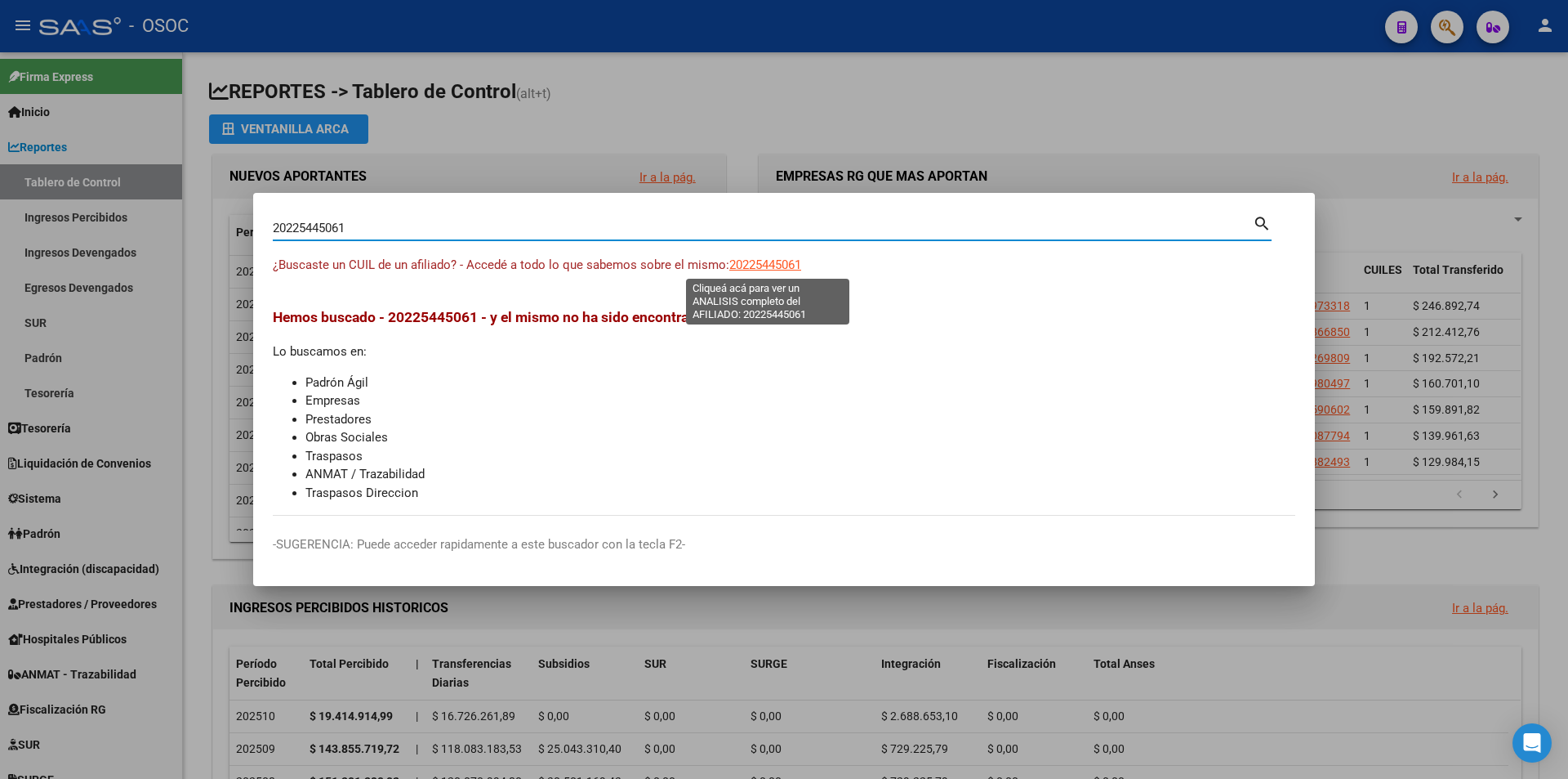
click at [779, 258] on span "20225445061" at bounding box center [765, 264] width 72 height 14
type textarea "20225445061"
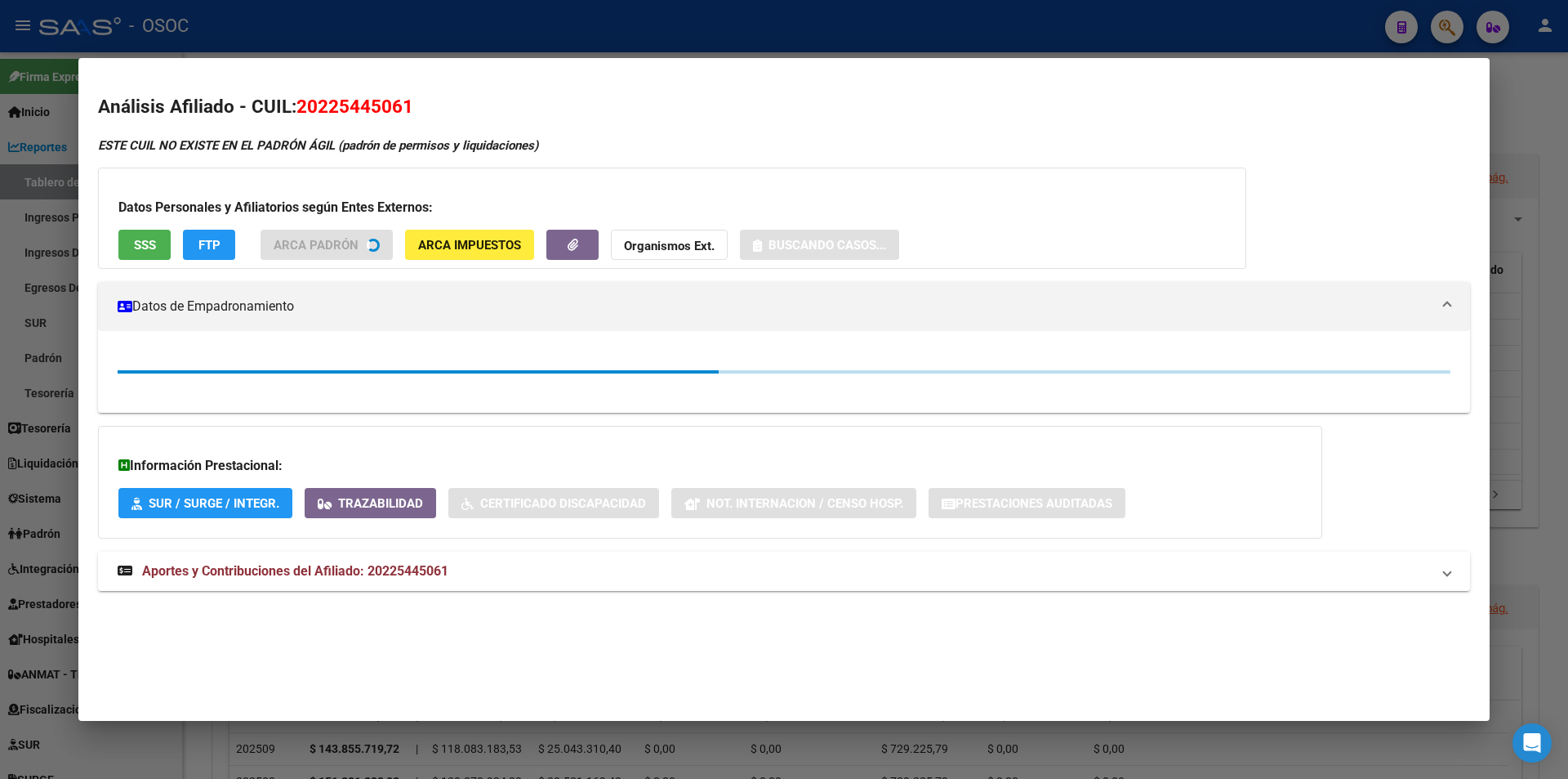
click at [149, 252] on span "SSS" at bounding box center [144, 245] width 22 height 14
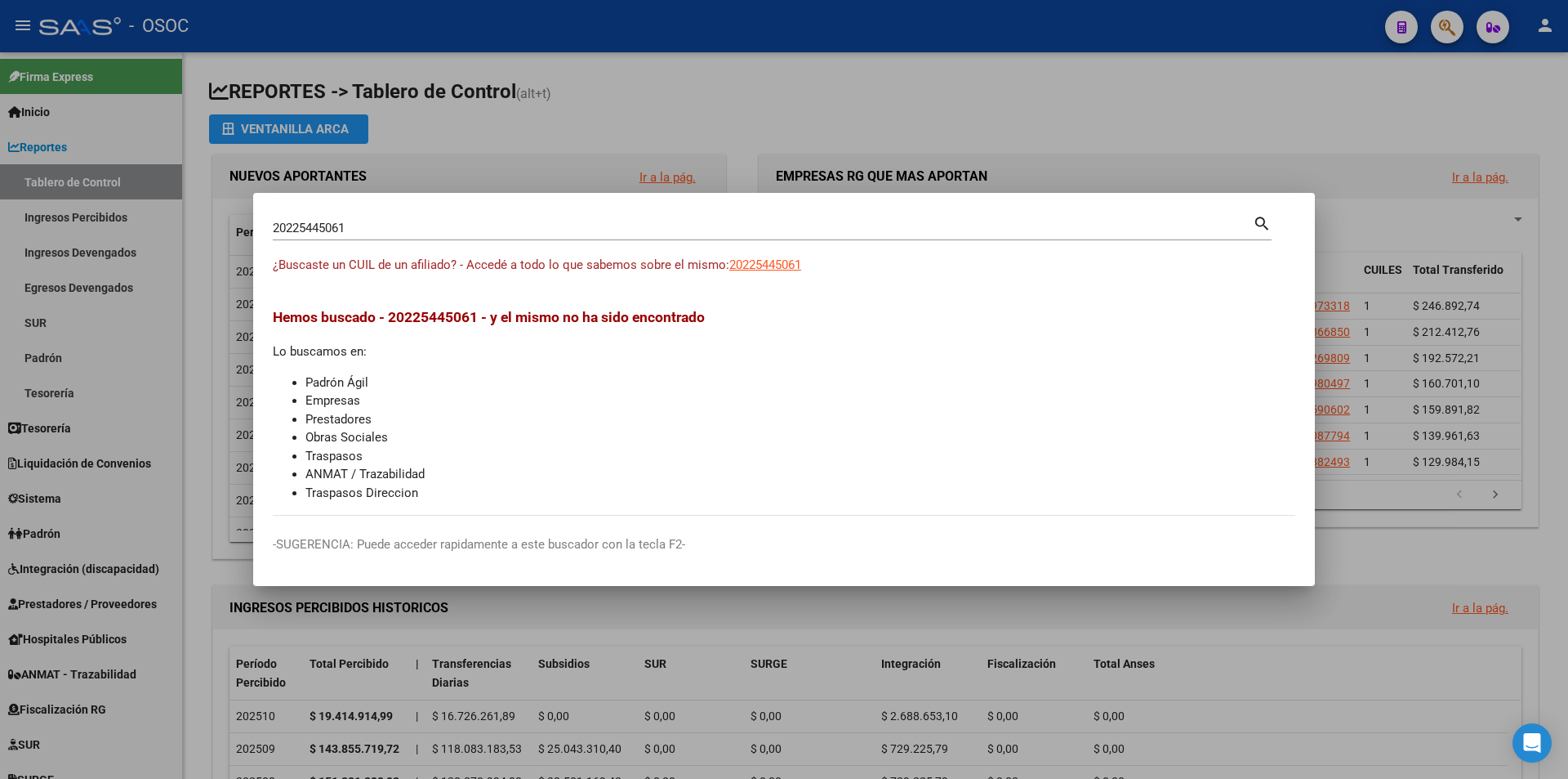
click at [641, 224] on input "20225445061" at bounding box center [762, 227] width 980 height 14
paste input "516554"
type input "20225516554"
click at [799, 283] on div "¿Buscaste un CUIL de un afiliado? - Accedé a todo lo que sabemos sobre el mismo…" at bounding box center [784, 274] width 1022 height 37
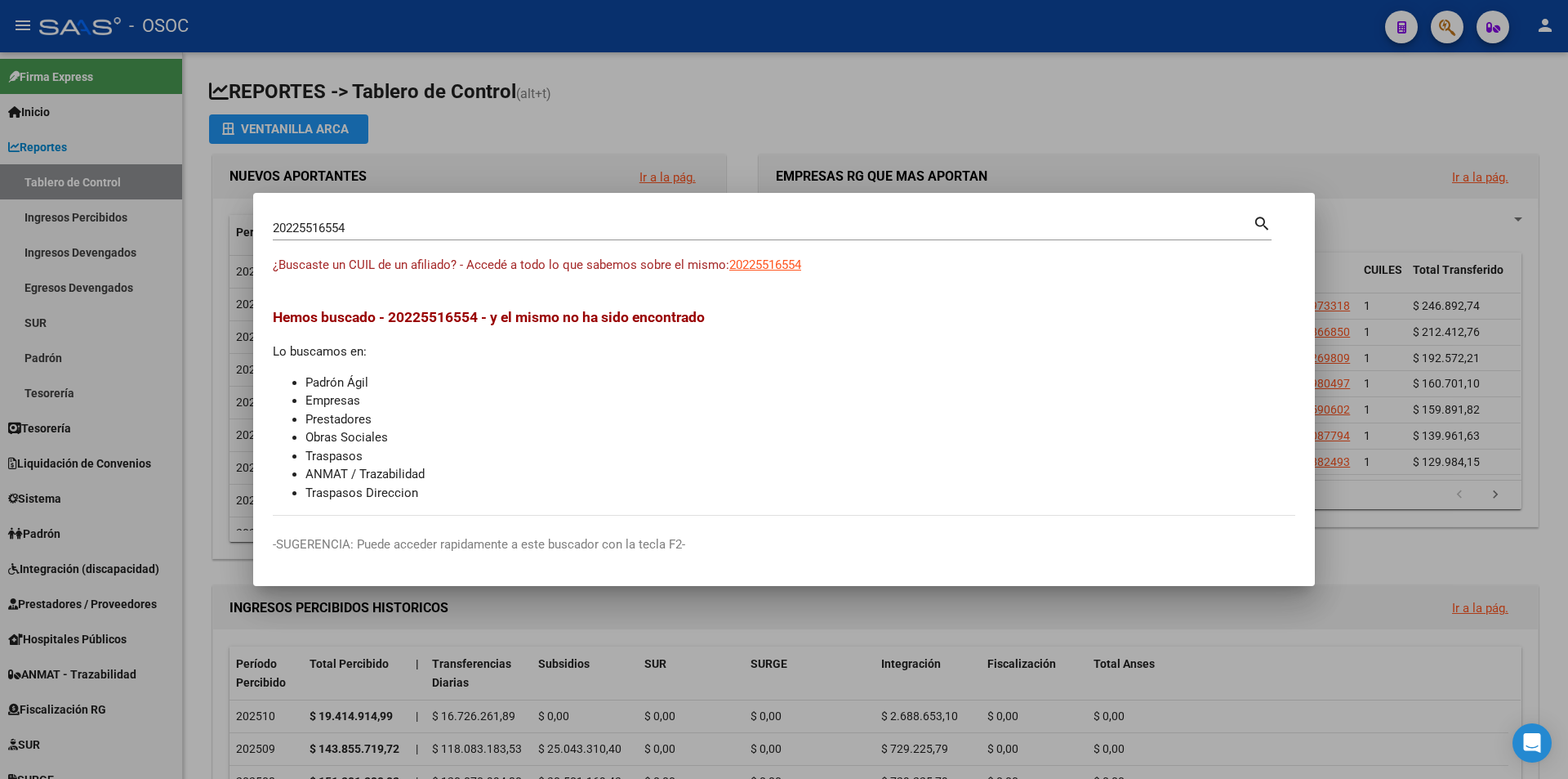
click at [798, 277] on div "¿Buscaste un CUIL de un afiliado? - Accedé a todo lo que sabemos sobre el mismo…" at bounding box center [784, 274] width 1022 height 37
click at [798, 268] on span "20225516554" at bounding box center [765, 264] width 72 height 14
type textarea "20225516554"
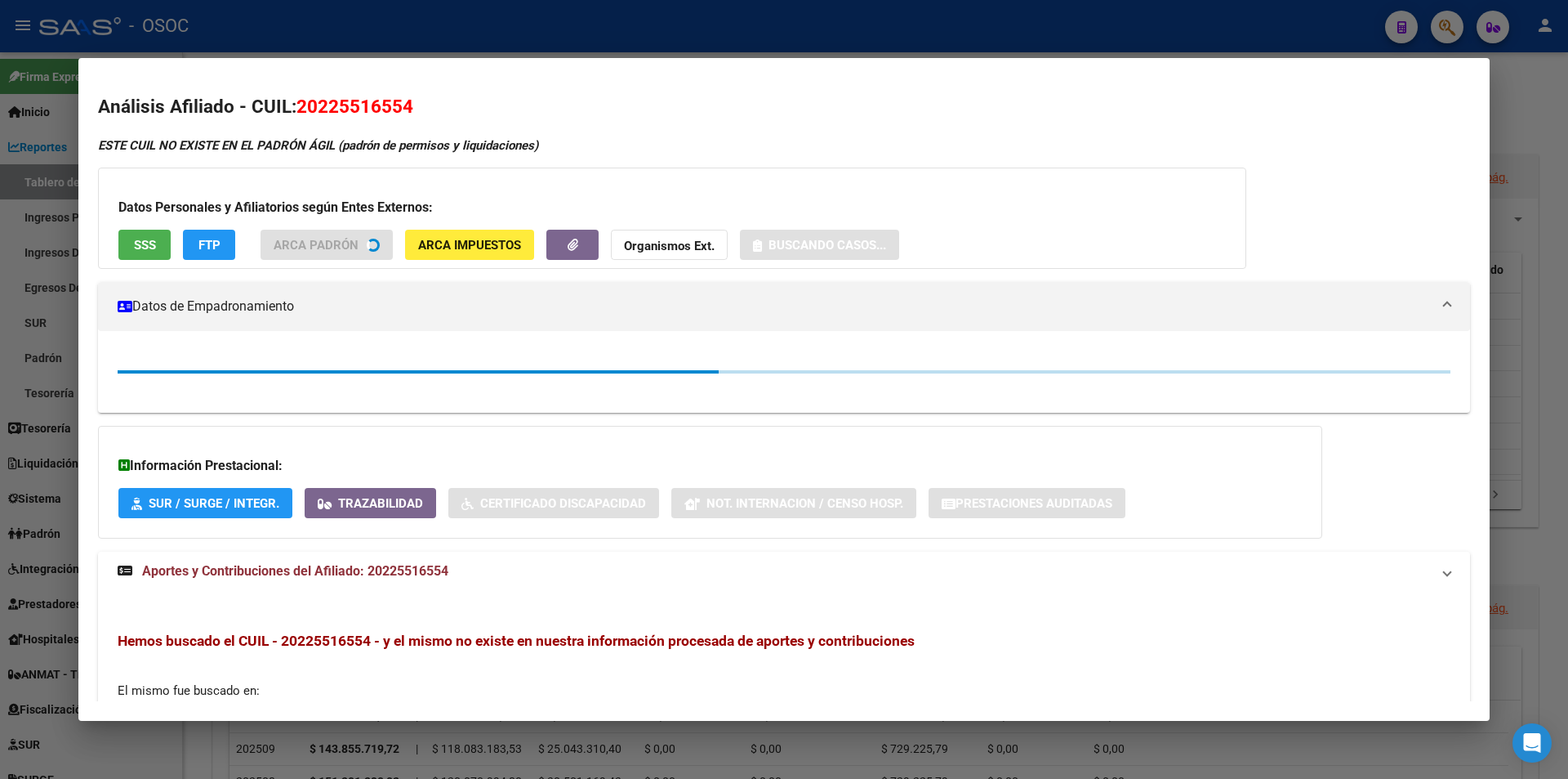
click at [166, 228] on div "Datos Personales y Afiliatorios según Entes Externos: SSS FTP ARCA Padrón ARCA …" at bounding box center [672, 218] width 1148 height 101
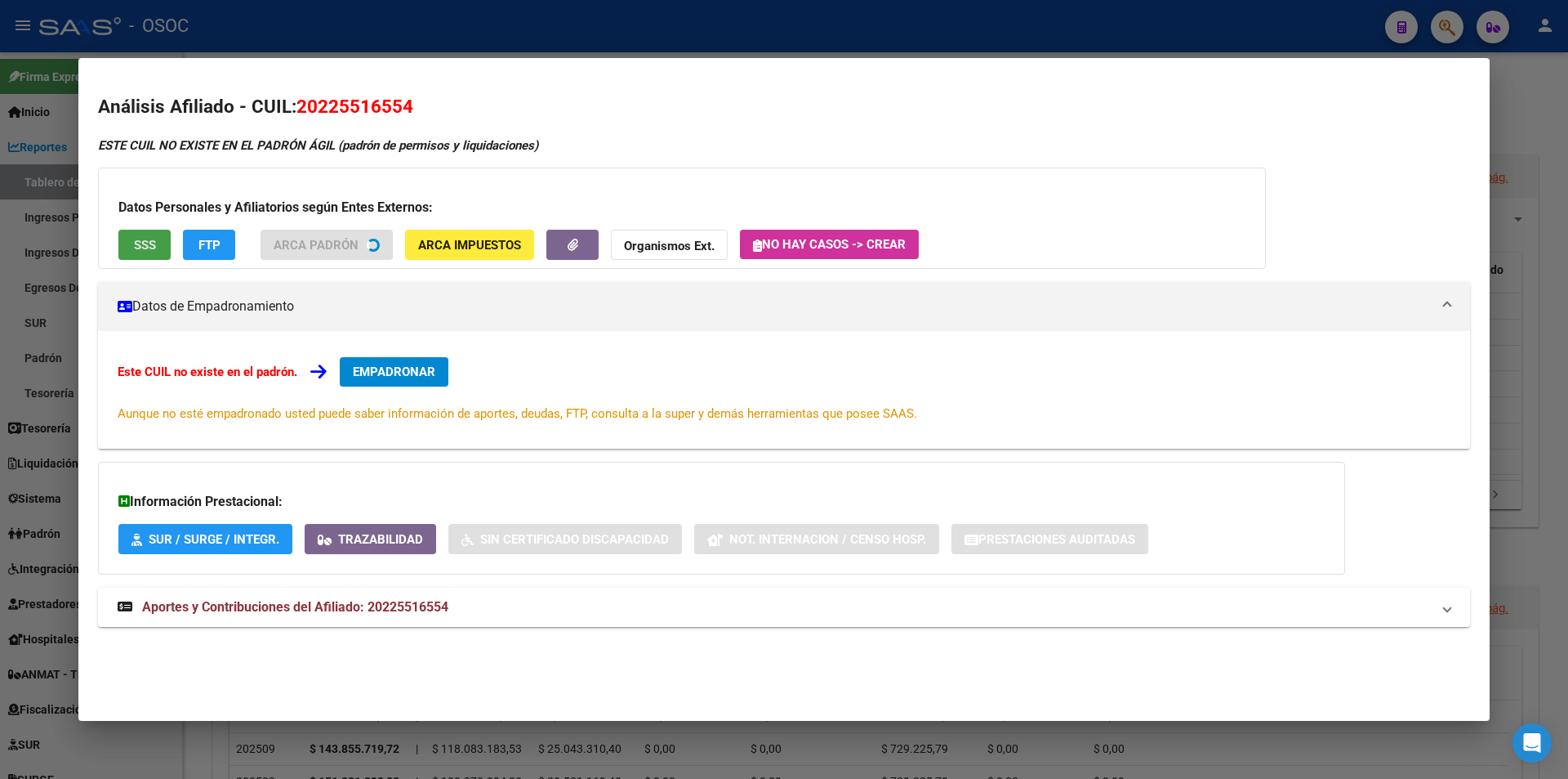
click at [170, 233] on button "SSS" at bounding box center [144, 244] width 52 height 30
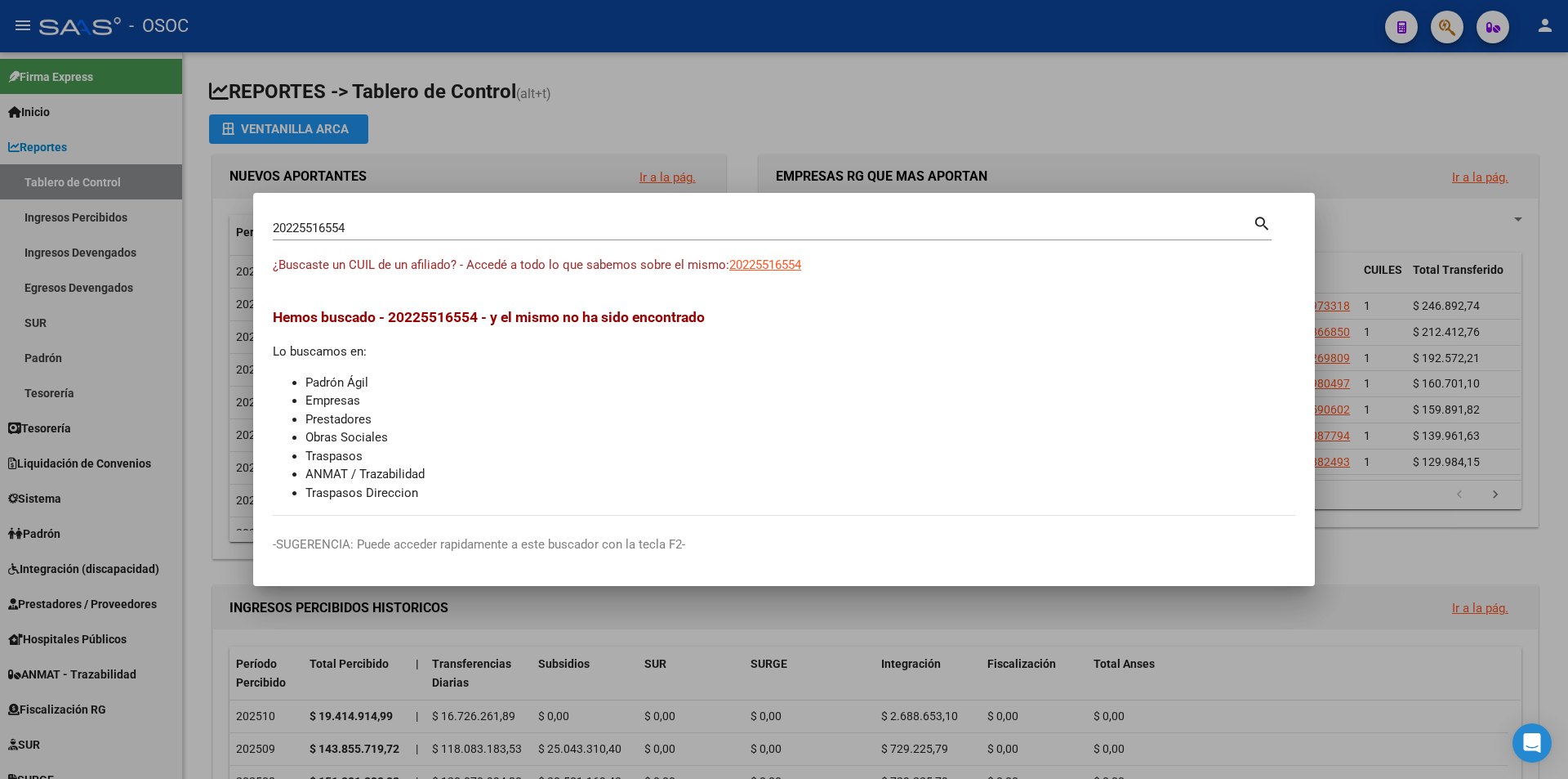
click at [798, 233] on input "20225516554" at bounding box center [762, 227] width 980 height 14
paste input "7225738616"
type input "27225738616"
click at [796, 273] on app-link-go-to "27225738616" at bounding box center [765, 266] width 72 height 19
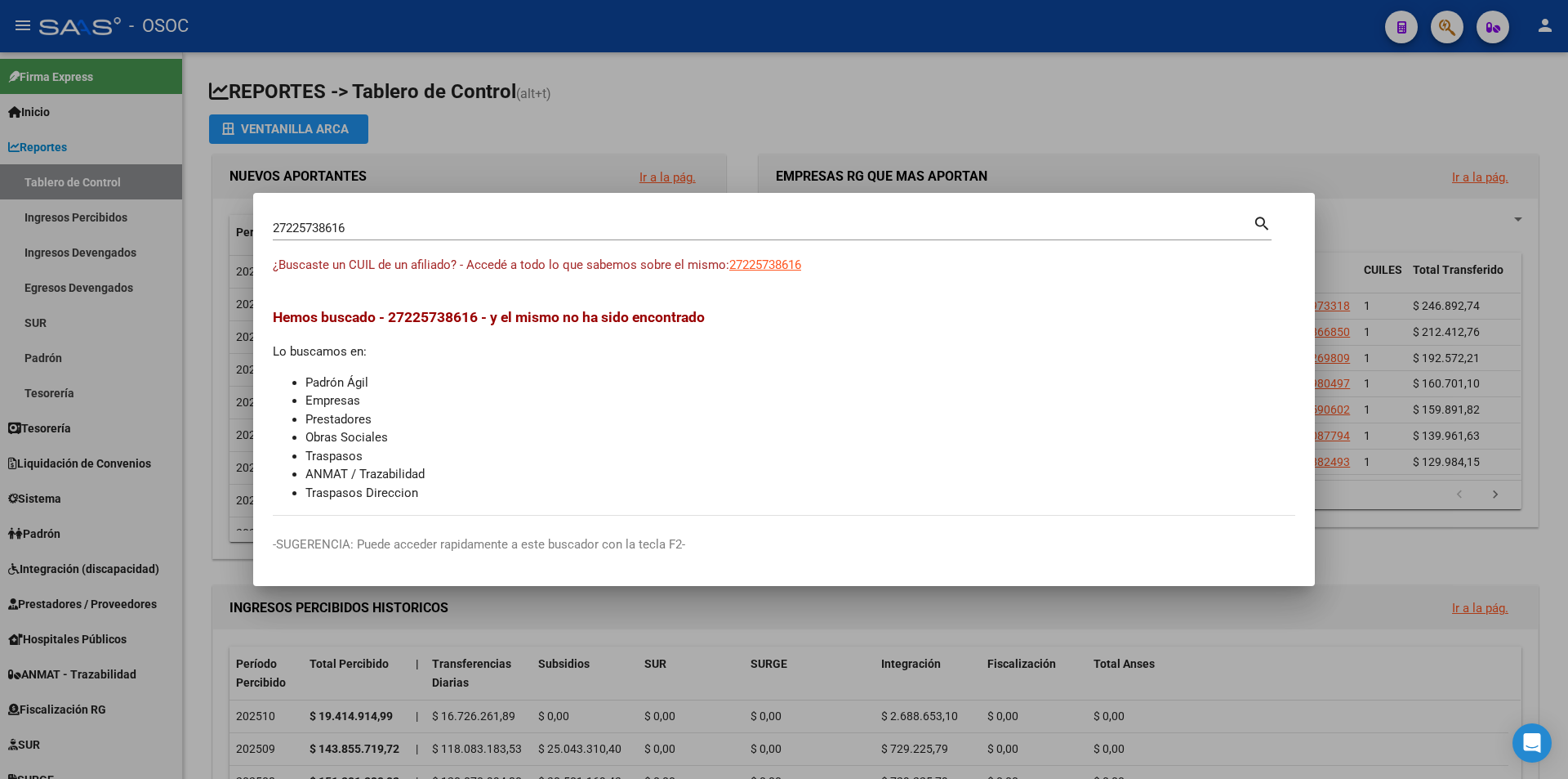
drag, startPoint x: 796, startPoint y: 273, endPoint x: 808, endPoint y: 268, distance: 13.0
click at [799, 271] on app-link-go-to "27225738616" at bounding box center [765, 266] width 72 height 19
click at [808, 268] on div "¿Buscaste un CUIL de un afiliado? - Accedé a todo lo que sabemos sobre el mismo…" at bounding box center [784, 274] width 1022 height 37
click at [785, 262] on span "27225738616" at bounding box center [765, 264] width 72 height 14
type textarea "27225738616"
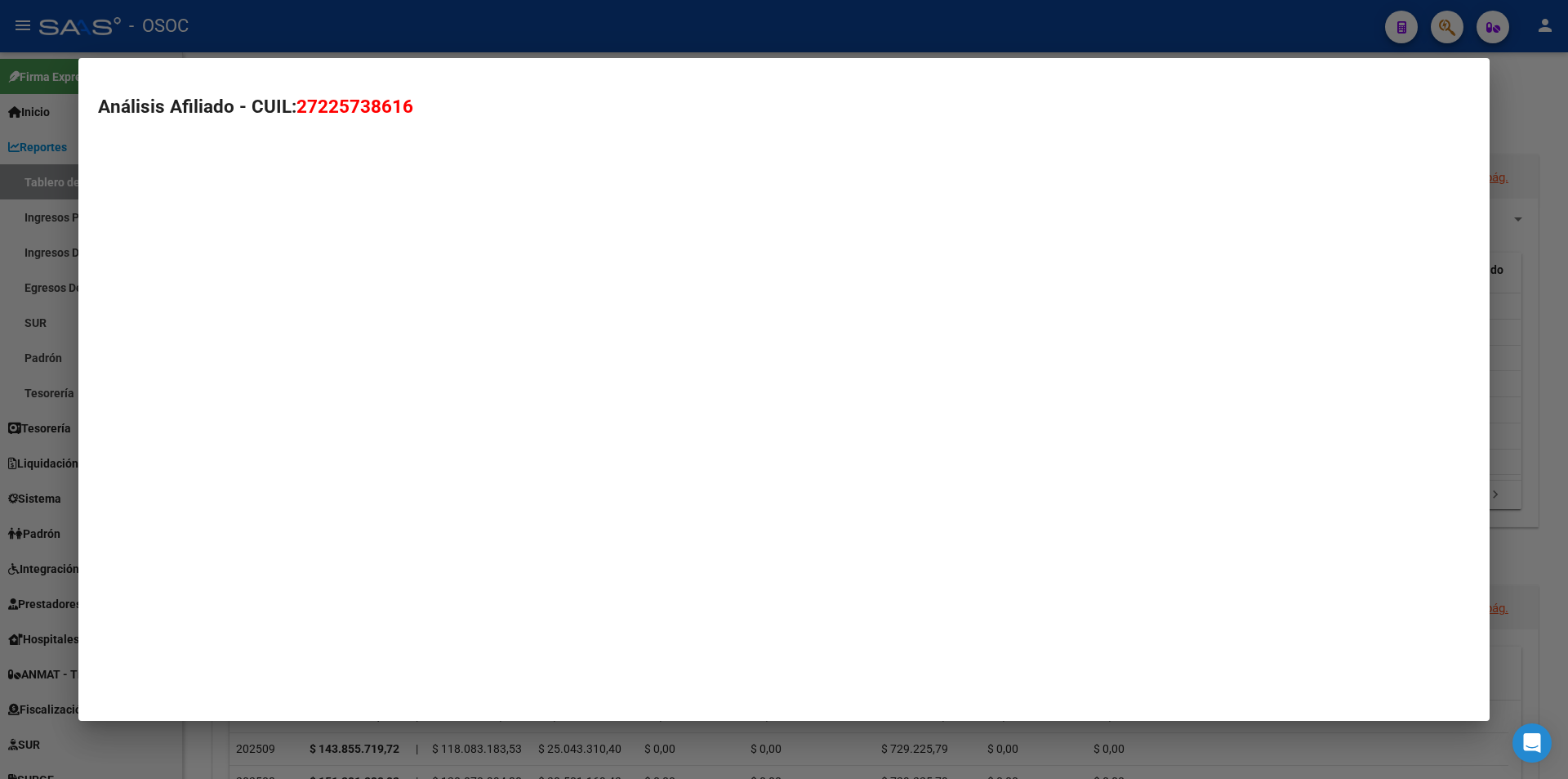
click at [505, 283] on mat-dialog-container "Análisis Afiliado - CUIL: 27225738616" at bounding box center [784, 388] width 1411 height 662
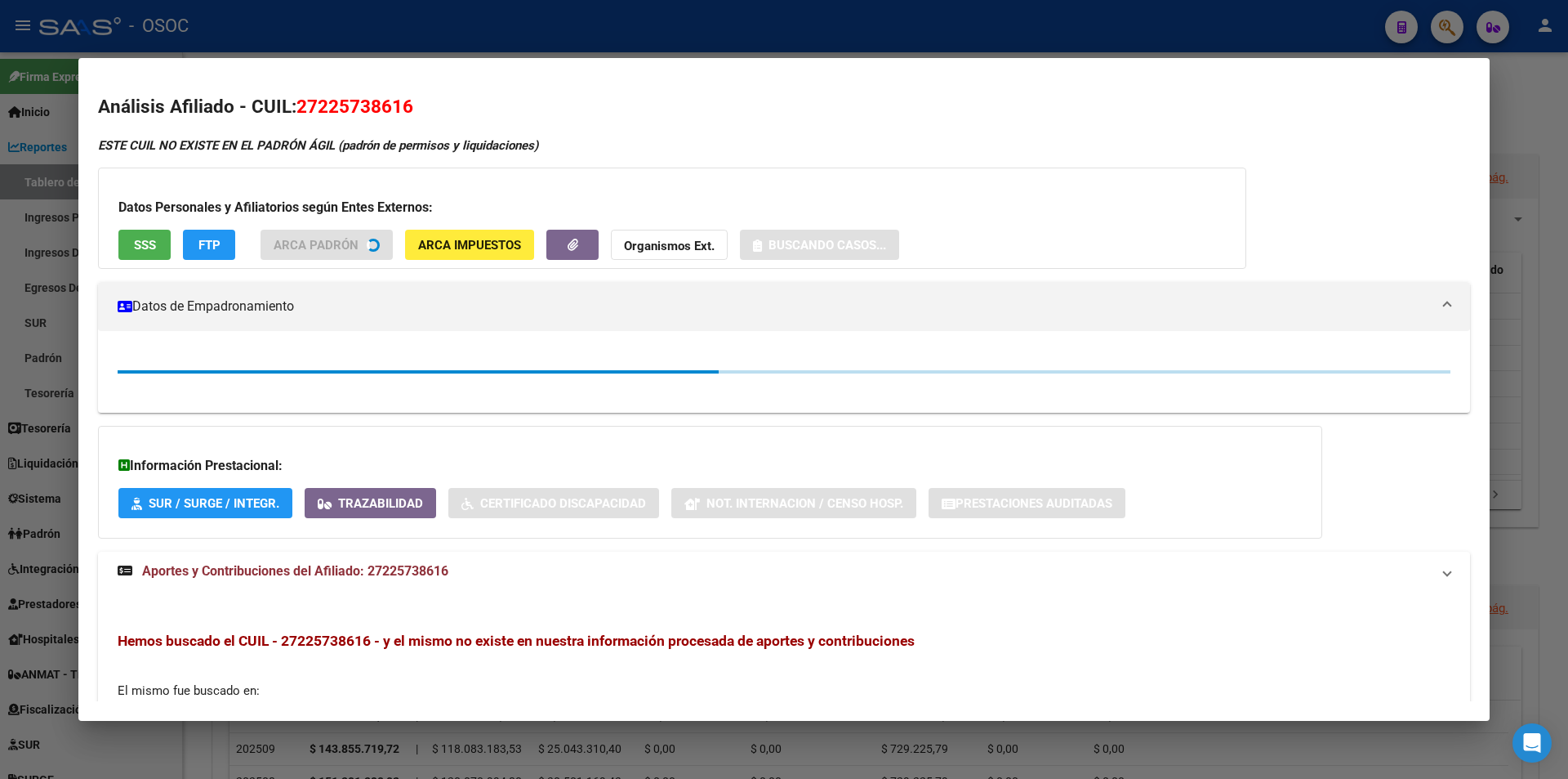
click at [121, 225] on div "Datos Personales y Afiliatorios según Entes Externos: SSS FTP ARCA Padrón ARCA …" at bounding box center [672, 218] width 1148 height 101
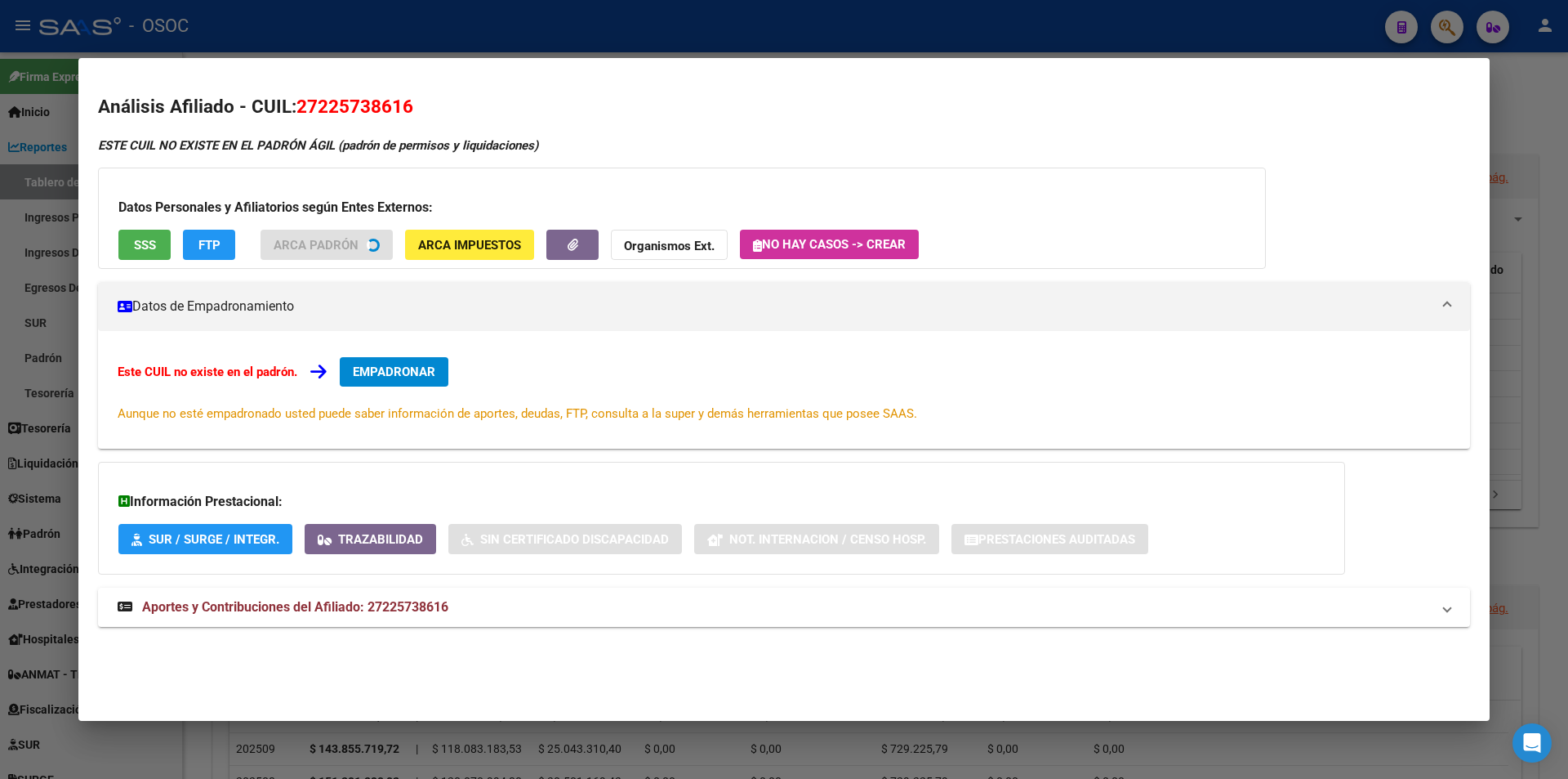
click at [121, 234] on button "SSS" at bounding box center [144, 244] width 52 height 30
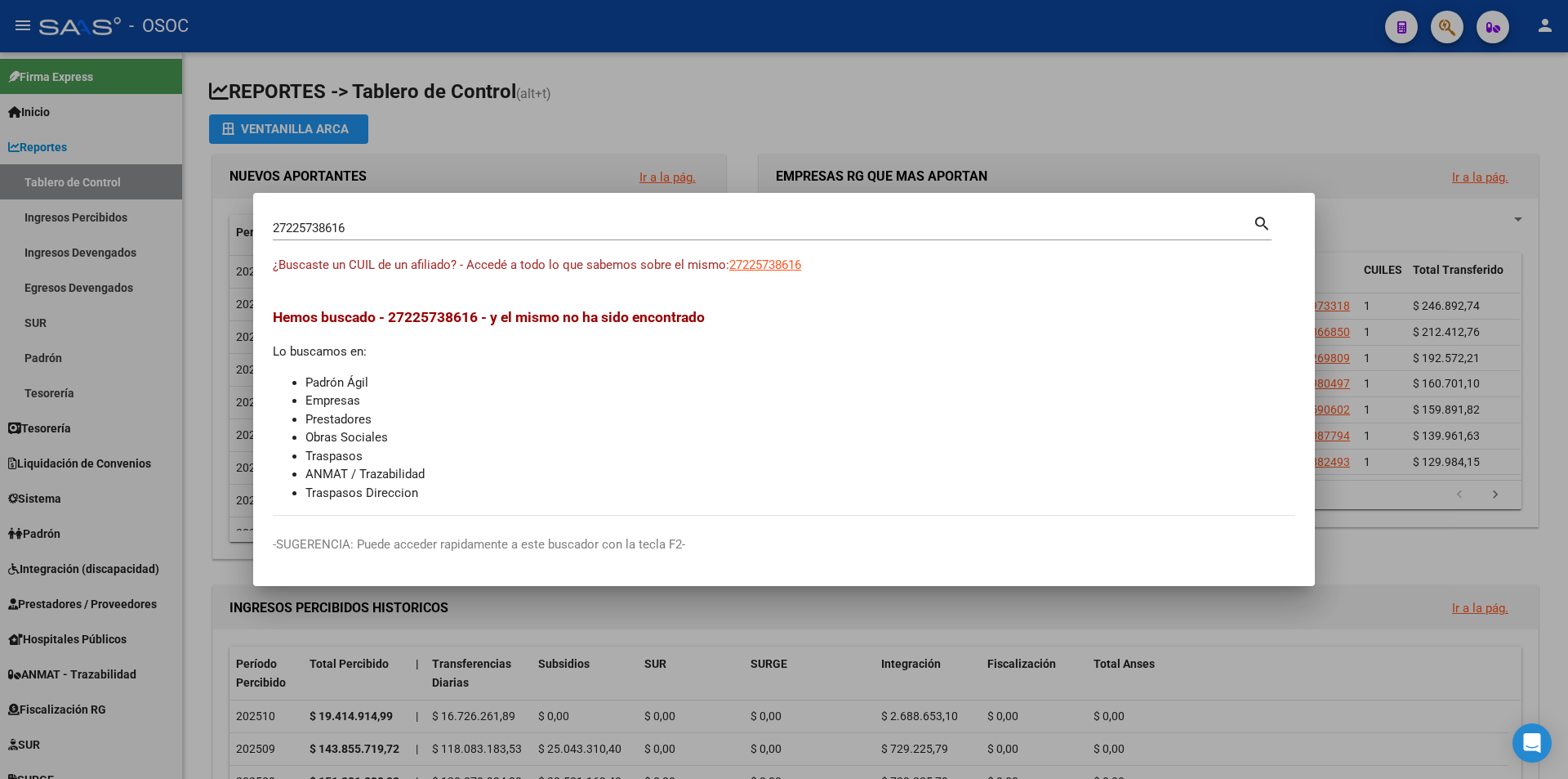
click at [850, 231] on input "27225738616" at bounding box center [762, 227] width 980 height 14
paste input "9248"
type input "27225739248"
click at [809, 268] on div "¿Buscaste un CUIL de un afiliado? - Accedé a todo lo que sabemos sobre el mismo…" at bounding box center [784, 274] width 1022 height 37
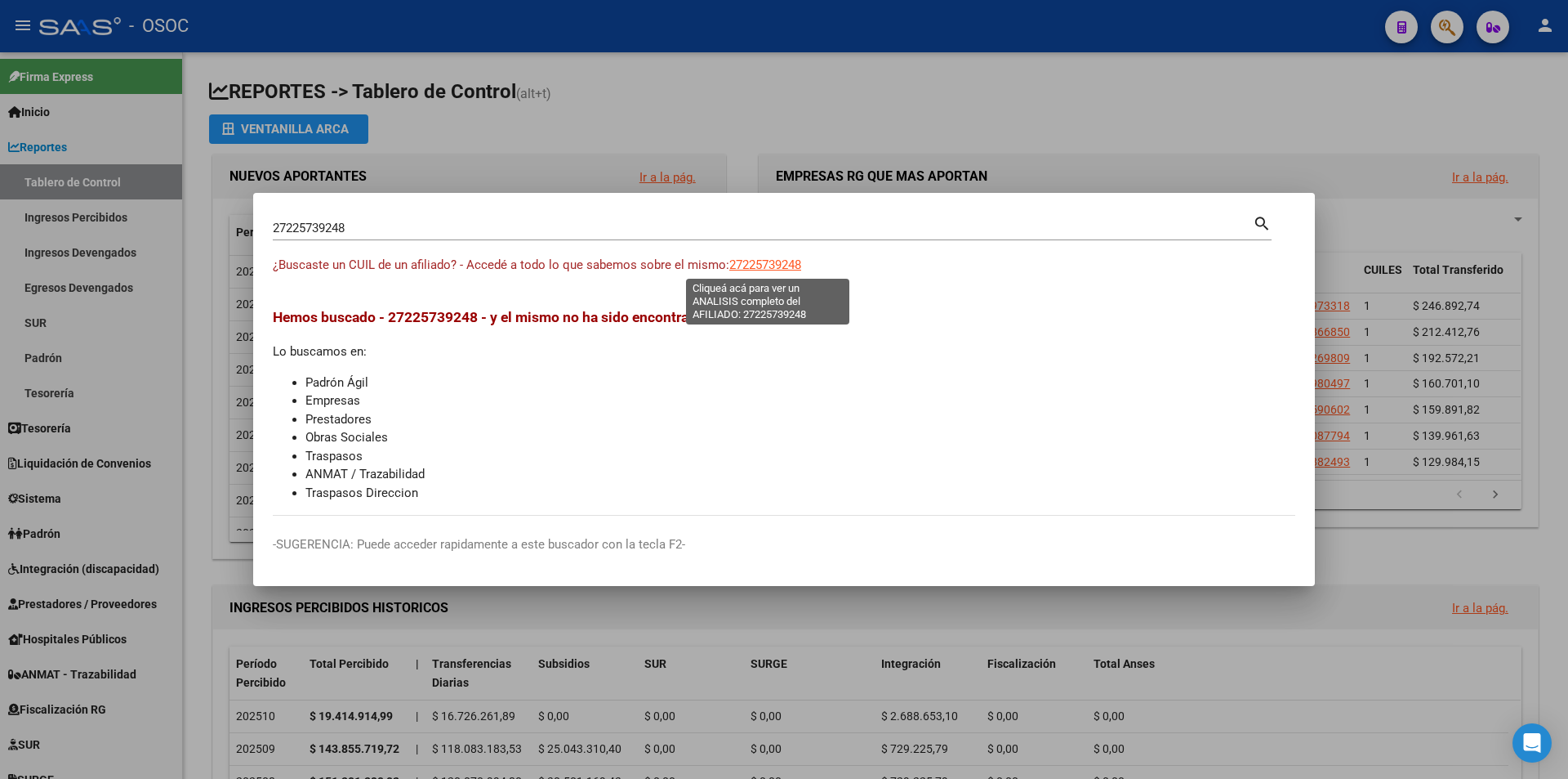
click at [777, 264] on span "27225739248" at bounding box center [765, 264] width 72 height 14
type textarea "27225739248"
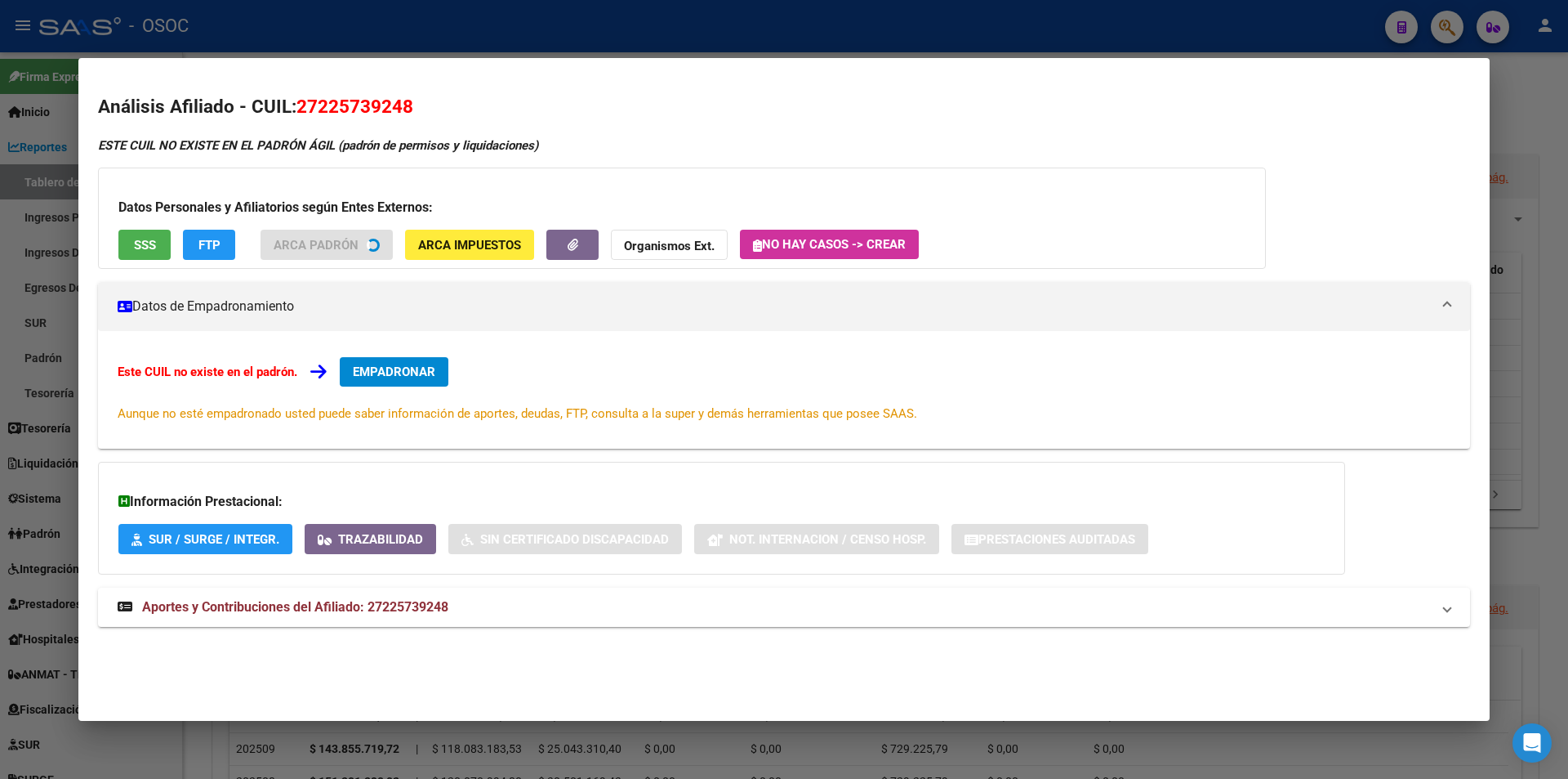
click at [152, 258] on button "SSS" at bounding box center [144, 244] width 52 height 30
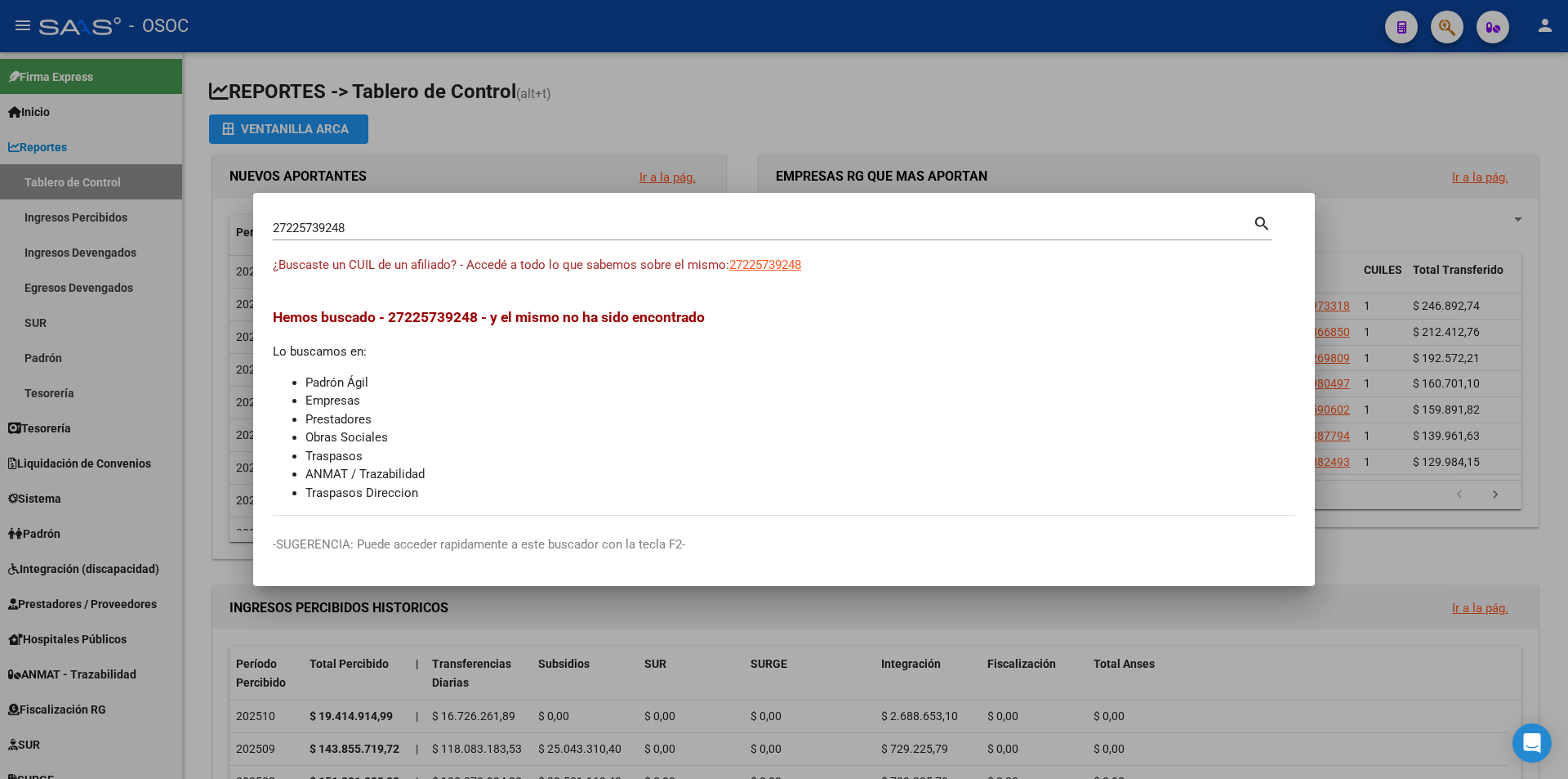
click at [496, 219] on div "27225739248 Buscar (apellido, dni, [PERSON_NAME], [PERSON_NAME], cuit, obra soc…" at bounding box center [762, 227] width 980 height 24
click at [497, 227] on input "27225739248" at bounding box center [762, 227] width 980 height 14
paste input "811844"
type input "27225811844"
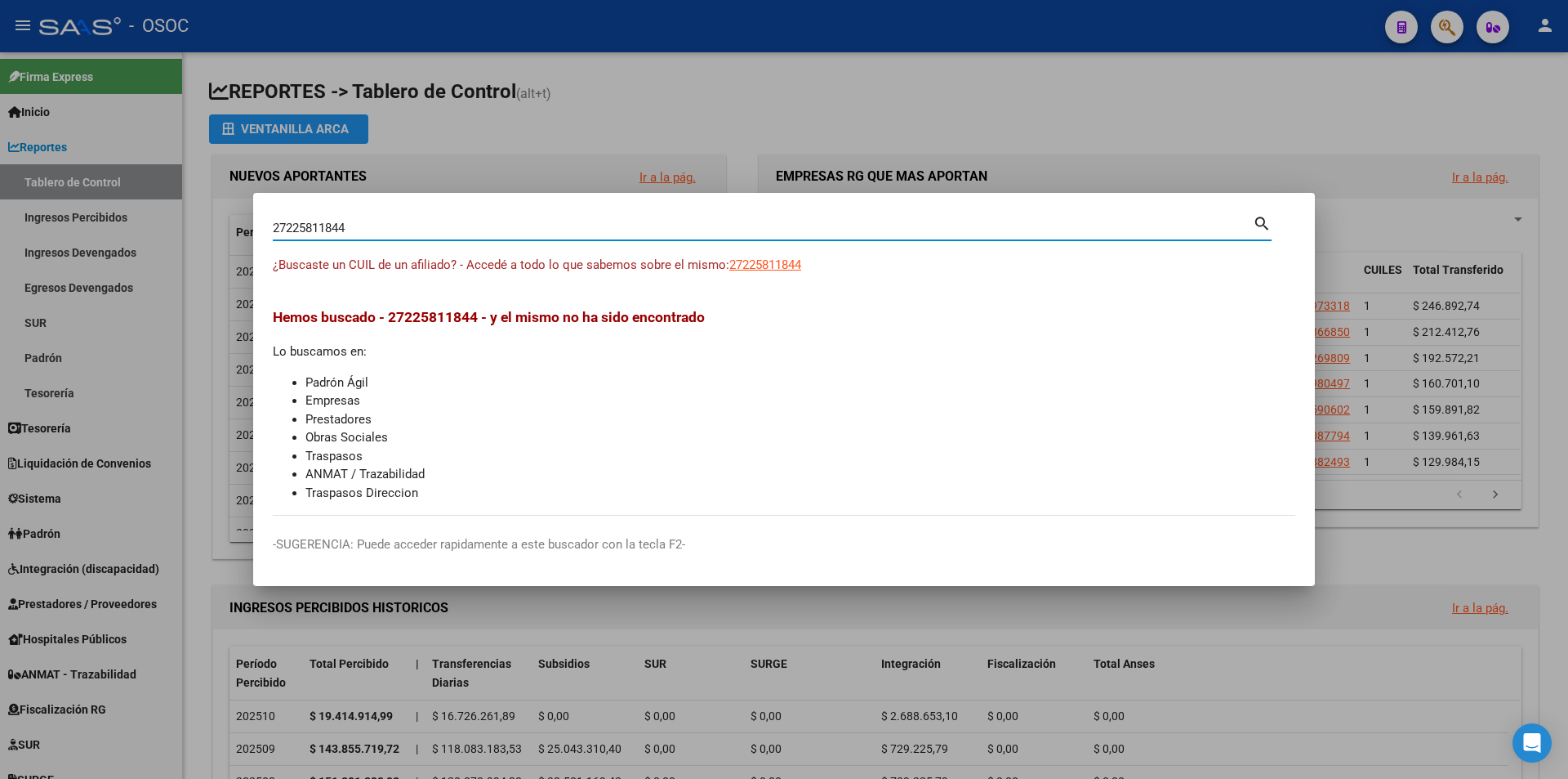
click at [745, 265] on span "27225811844" at bounding box center [765, 264] width 72 height 14
type textarea "27225811844"
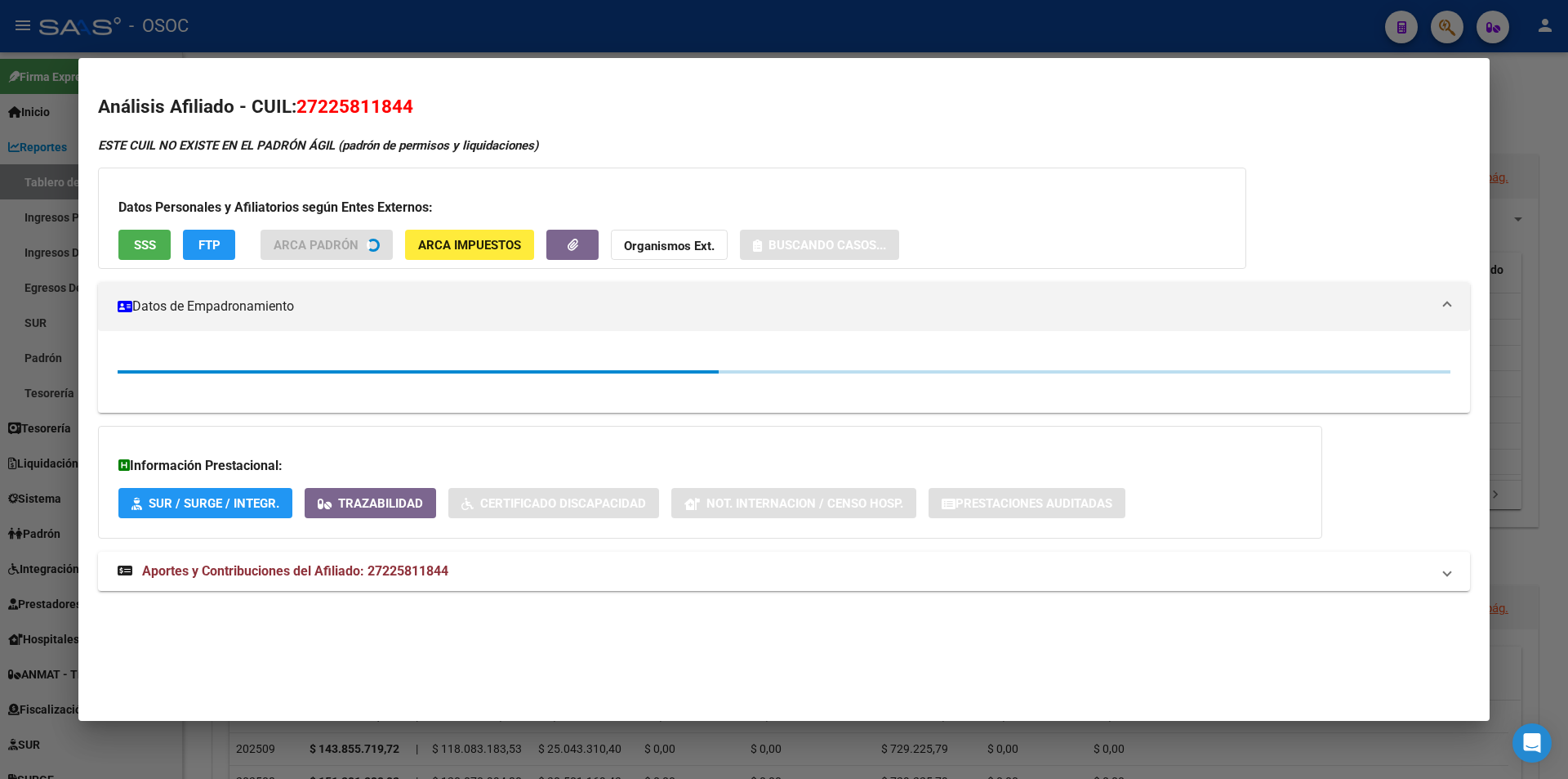
click at [148, 244] on span "SSS" at bounding box center [144, 245] width 22 height 14
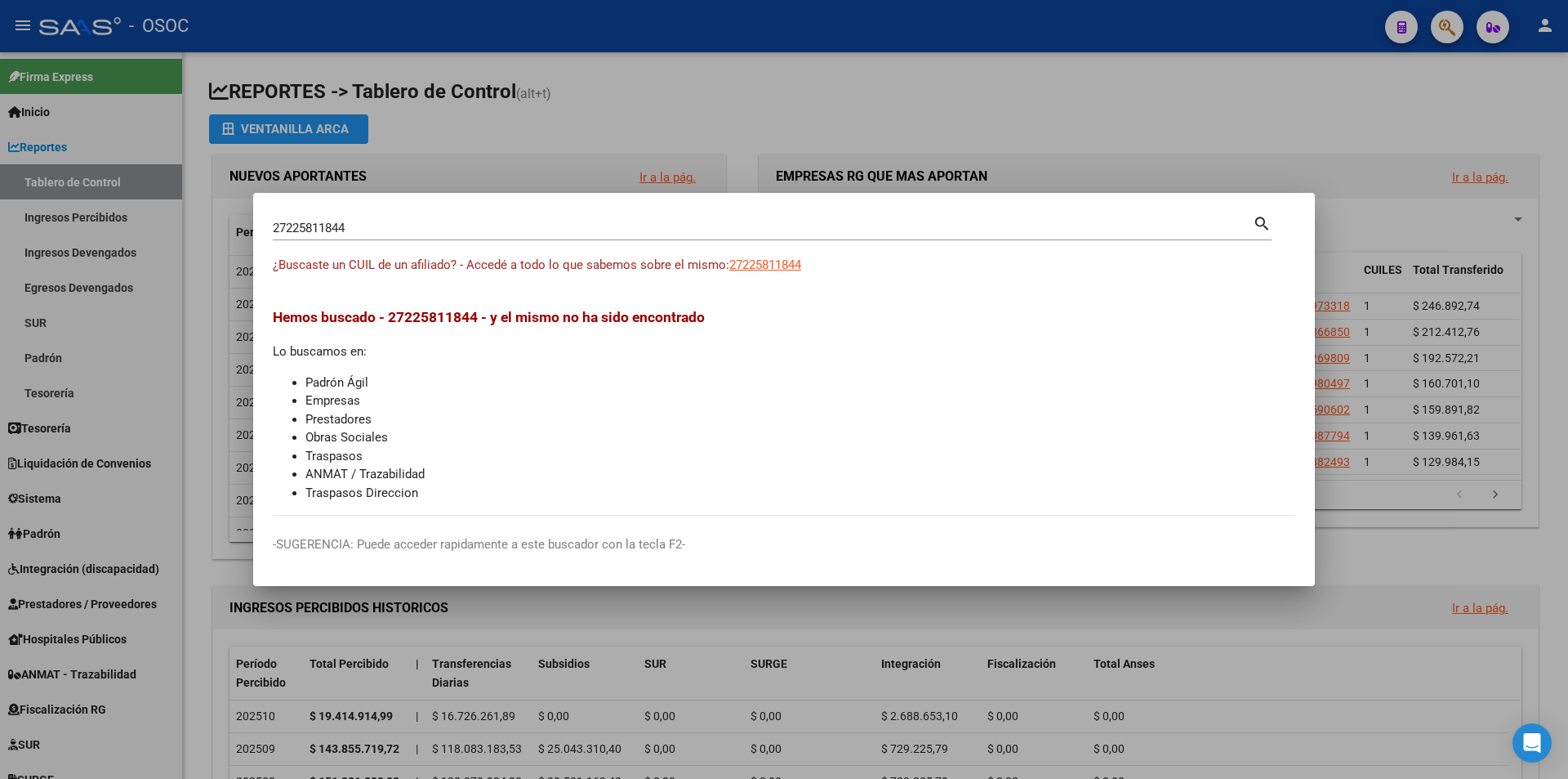
click at [666, 229] on input "27225811844" at bounding box center [762, 227] width 980 height 14
paste input "908279"
type input "27225908279"
click at [778, 273] on app-link-go-to "27225908279" at bounding box center [765, 266] width 72 height 19
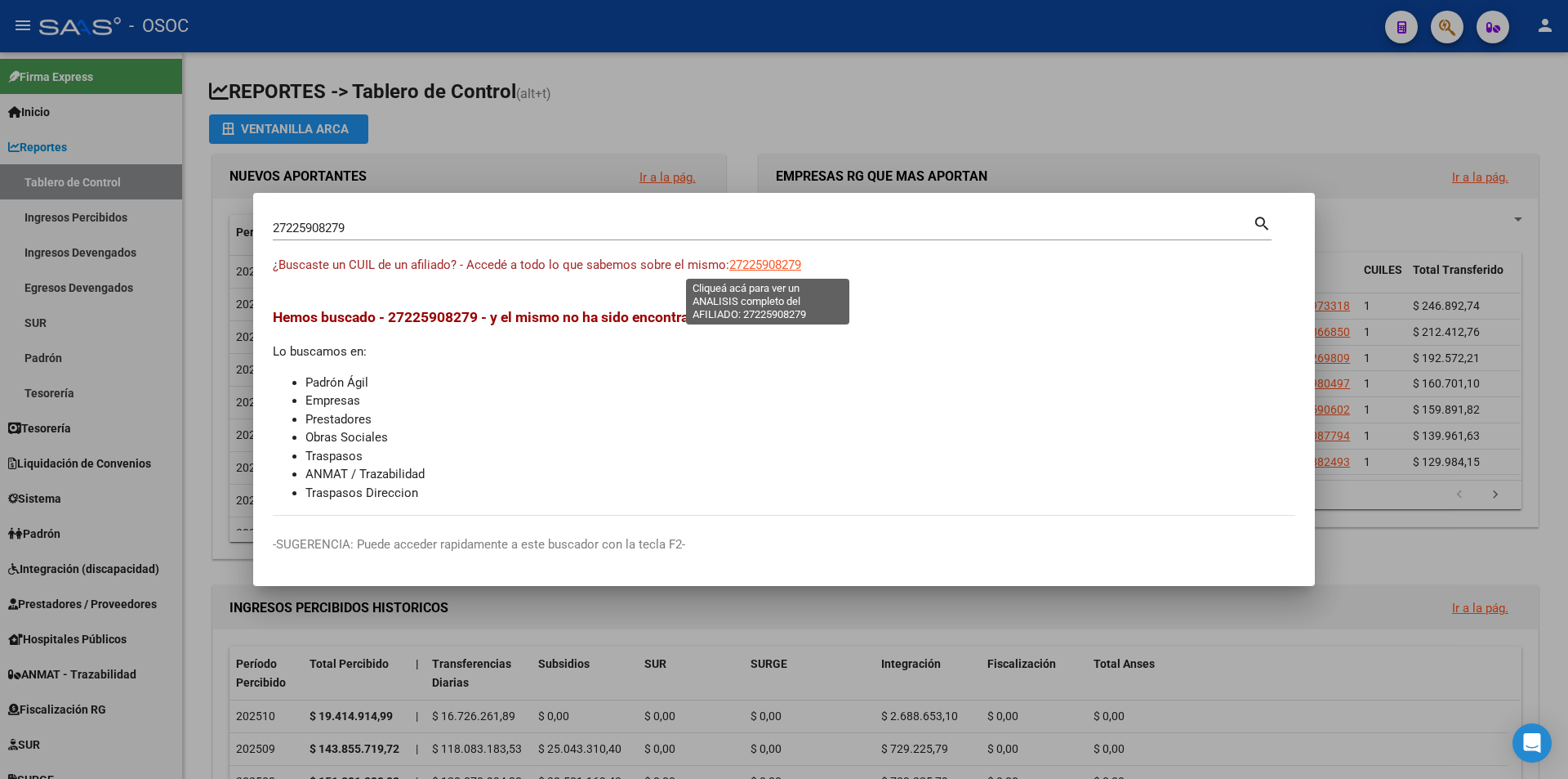
click at [778, 269] on span "27225908279" at bounding box center [765, 264] width 72 height 14
type textarea "27225908279"
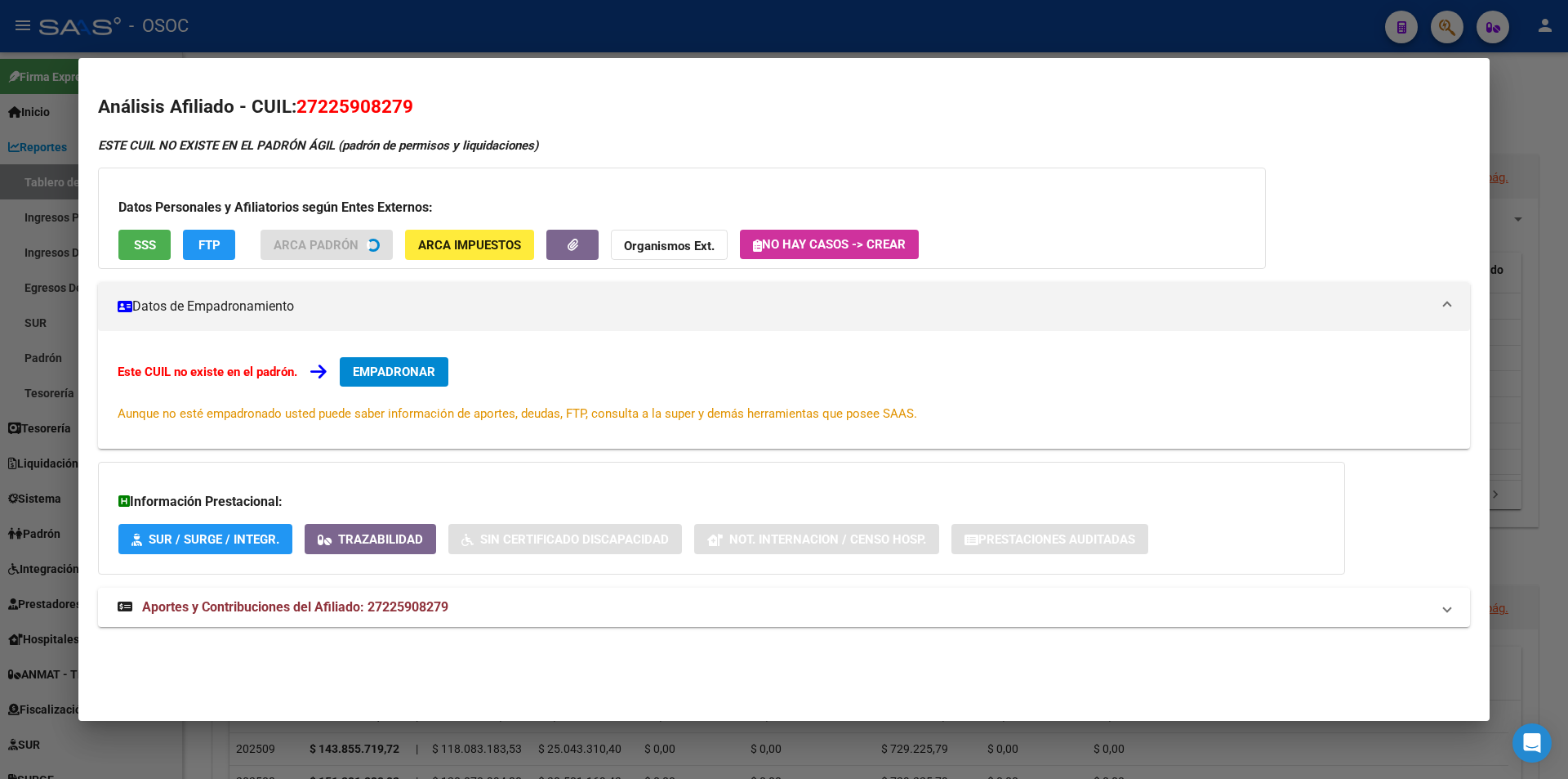
click at [162, 250] on button "SSS" at bounding box center [144, 244] width 52 height 30
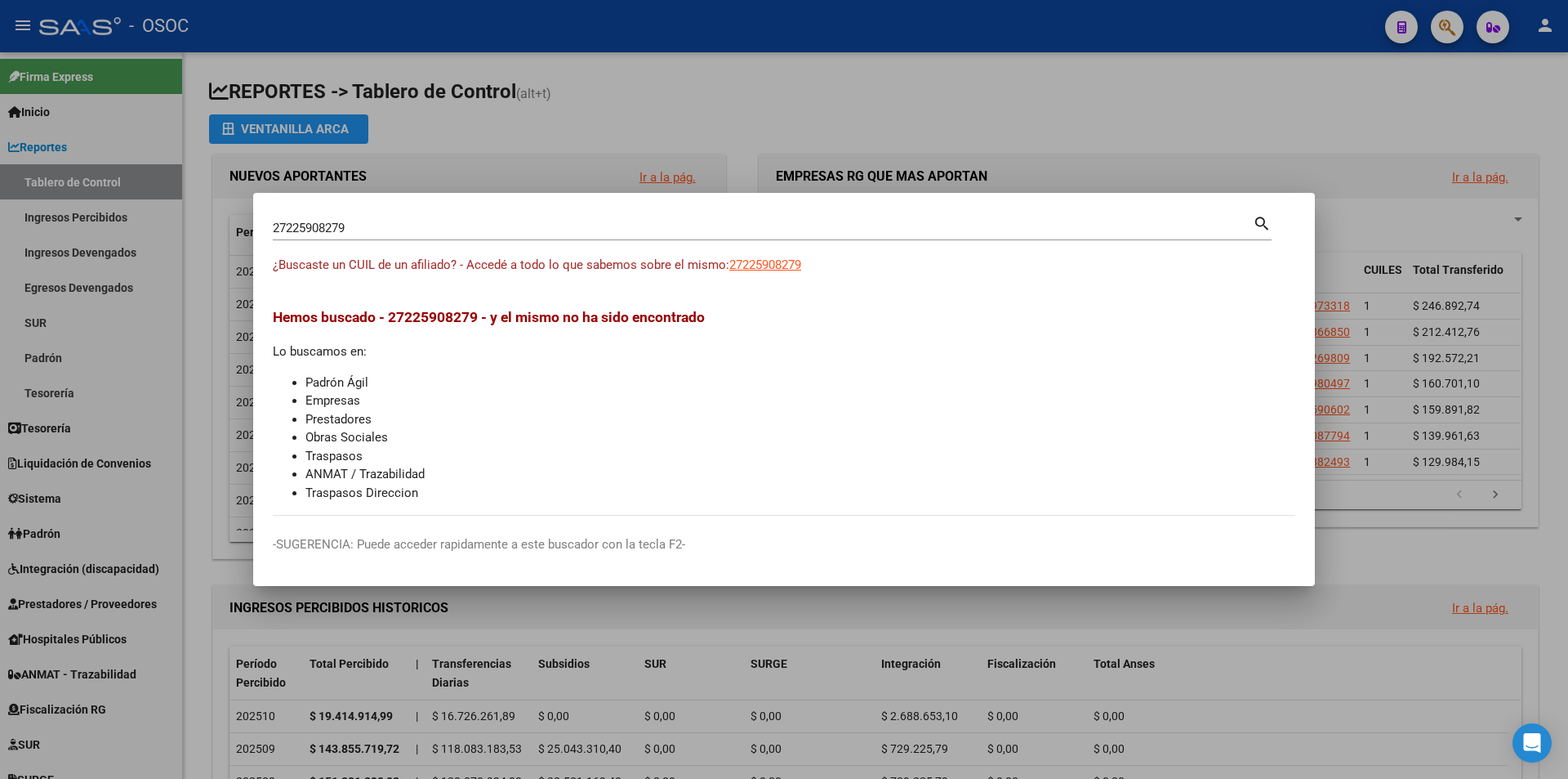
click at [659, 222] on input "27225908279" at bounding box center [762, 227] width 980 height 14
paste input "022606206"
type input "20226062069"
click at [808, 256] on div "¿Buscaste un CUIL de un afiliado? - Accedé a todo lo que sabemos sobre el mismo…" at bounding box center [784, 274] width 1022 height 37
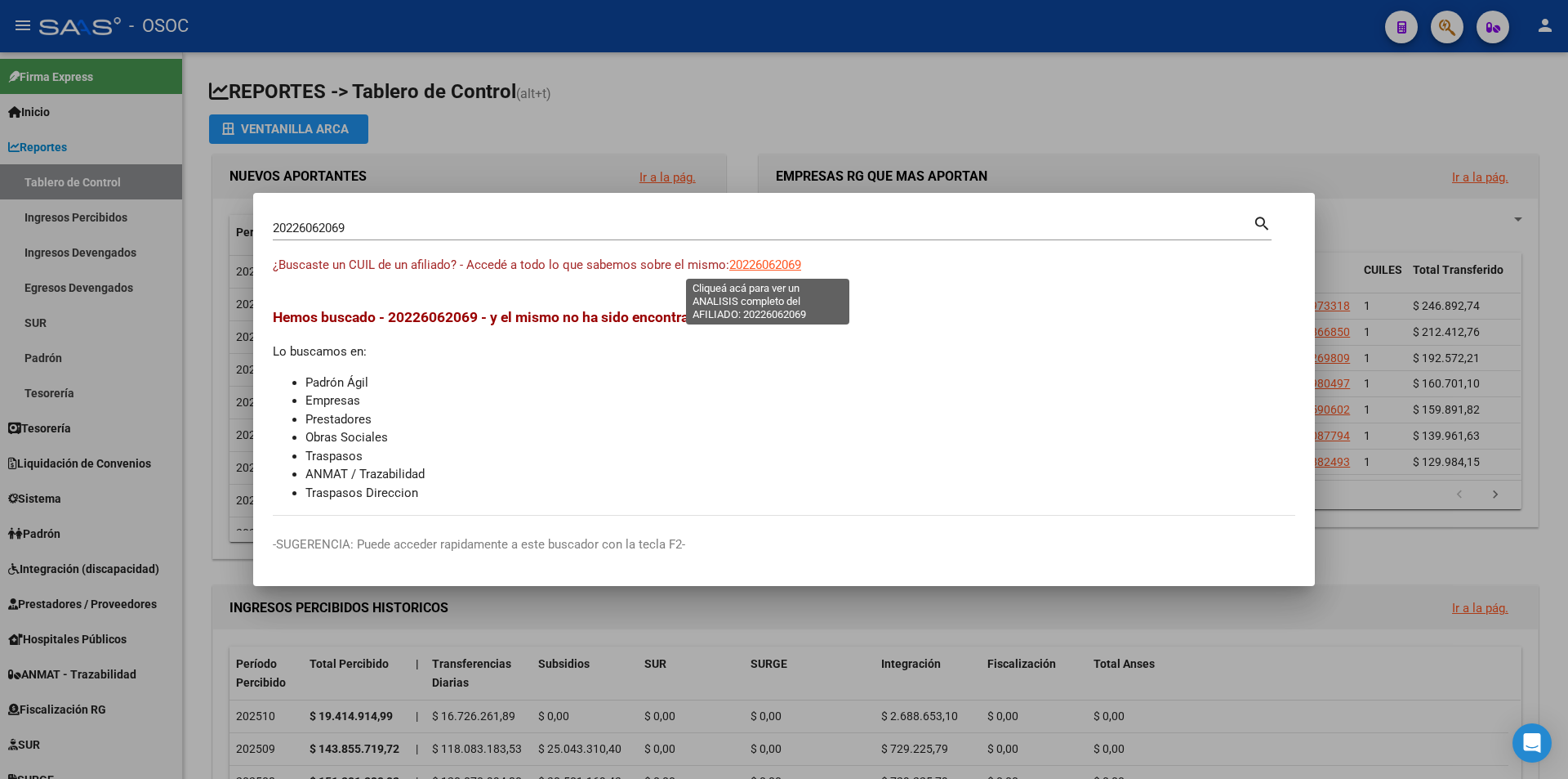
click at [801, 260] on span "20226062069" at bounding box center [765, 264] width 72 height 14
type textarea "20226062069"
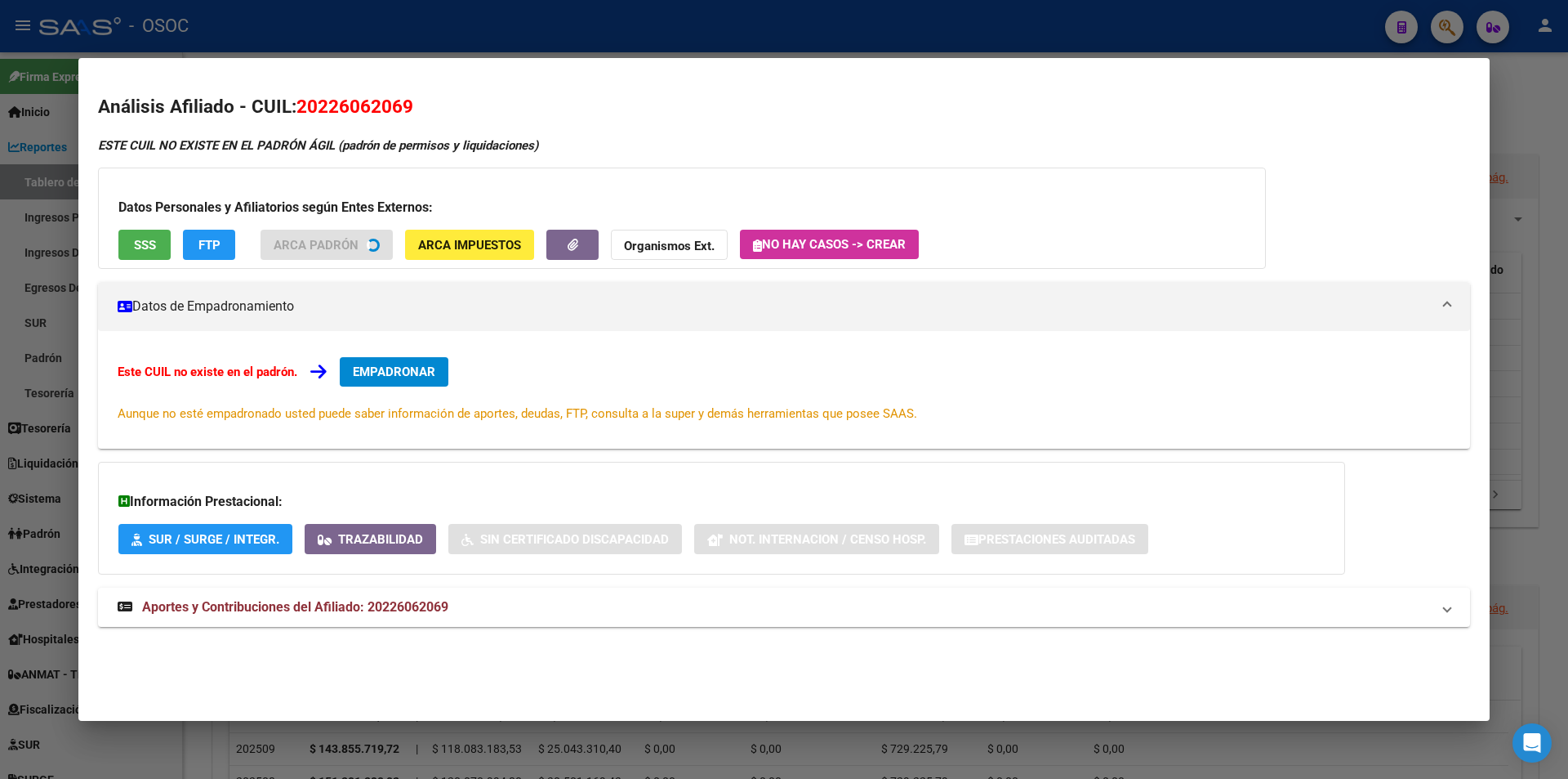
click at [143, 251] on button "SSS" at bounding box center [144, 244] width 52 height 30
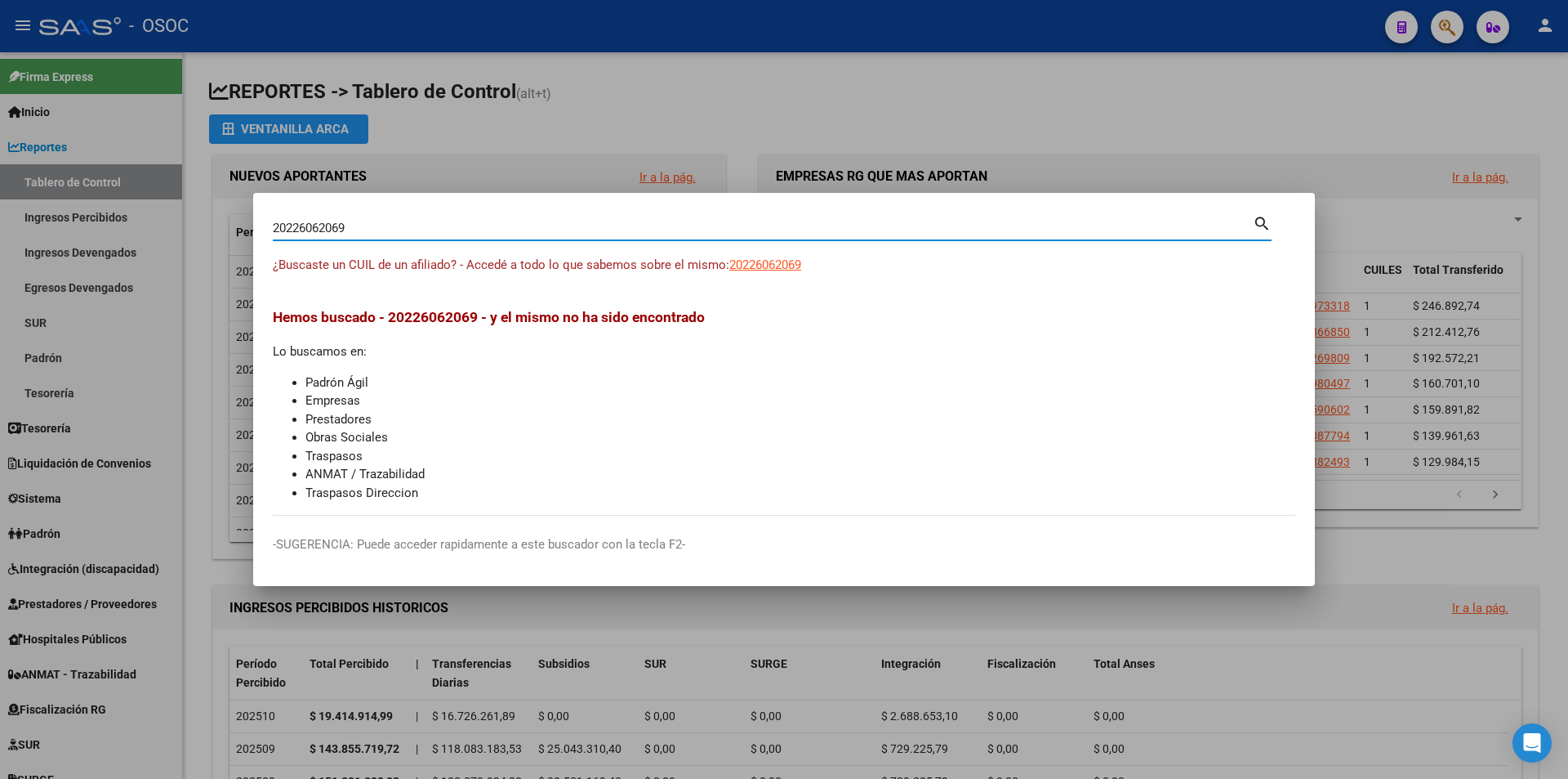
click at [610, 229] on input "20226062069" at bounding box center [762, 227] width 980 height 14
paste input "3226504214"
type input "23226504214"
click at [730, 256] on div "¿Buscaste un CUIL de un afiliado? - Accedé a todo lo que sabemos sobre el mismo…" at bounding box center [784, 274] width 1022 height 37
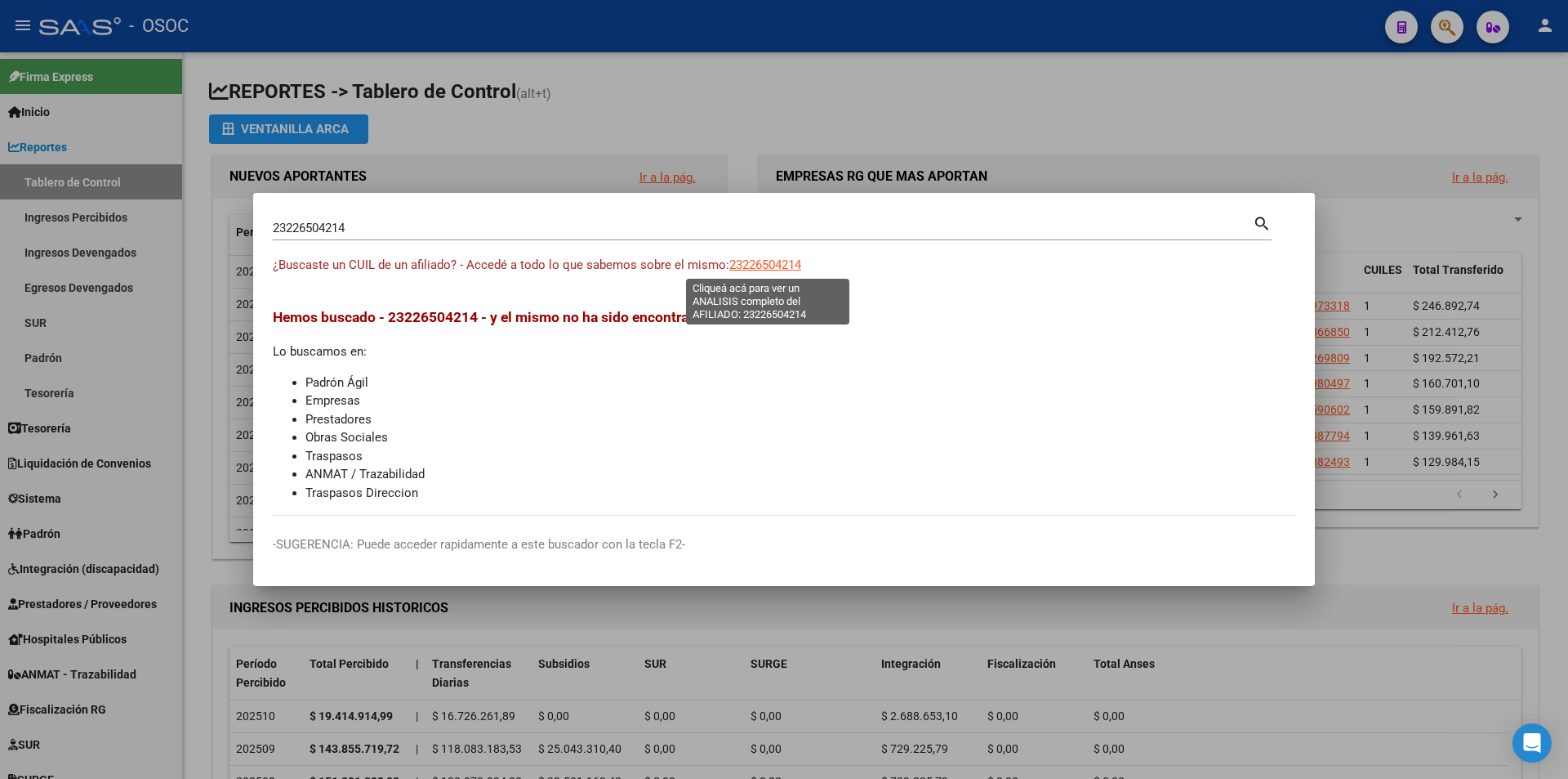
click at [742, 263] on span "23226504214" at bounding box center [765, 264] width 72 height 14
type textarea "23226504214"
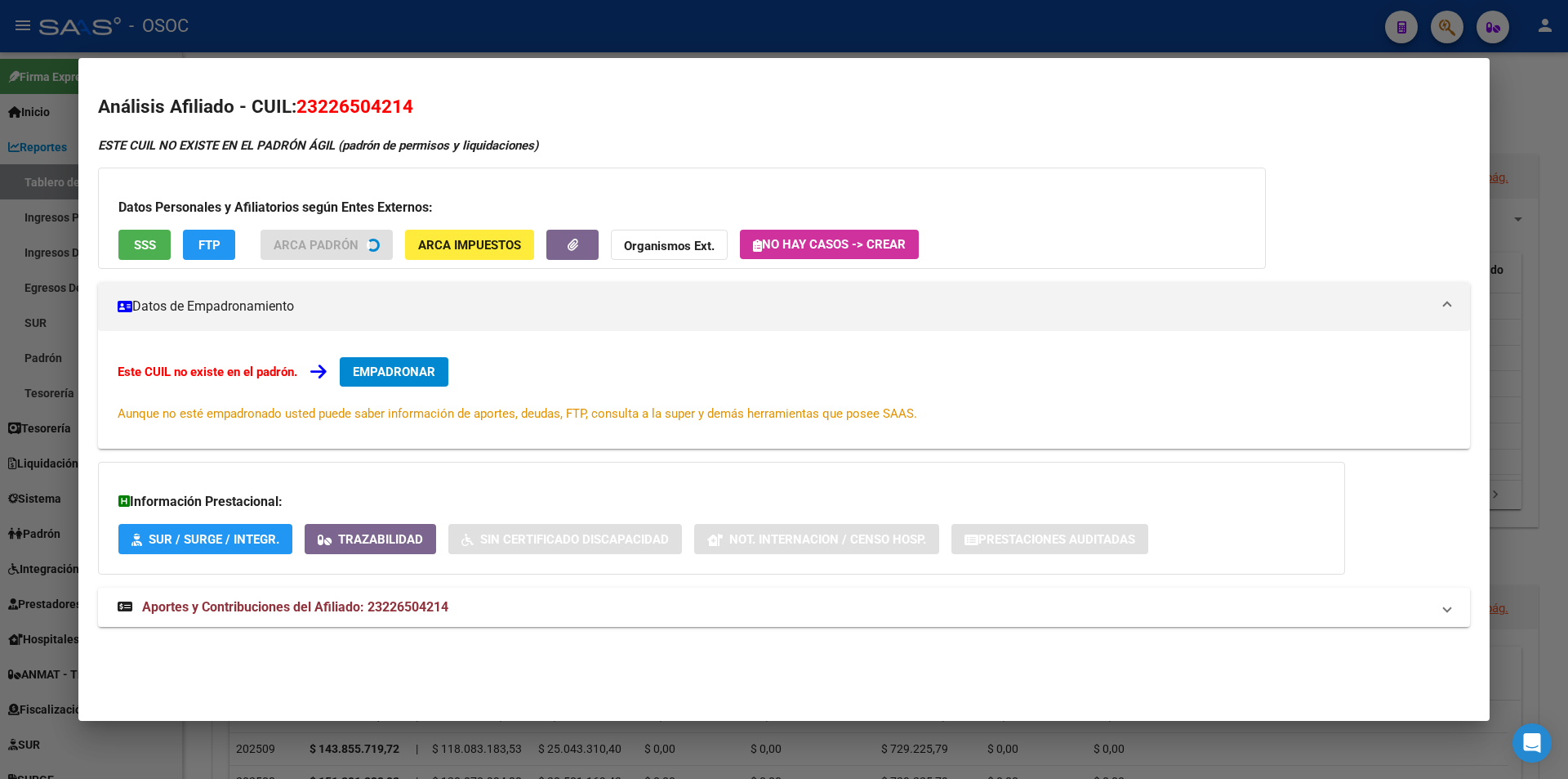
click at [167, 235] on button "SSS" at bounding box center [144, 244] width 52 height 30
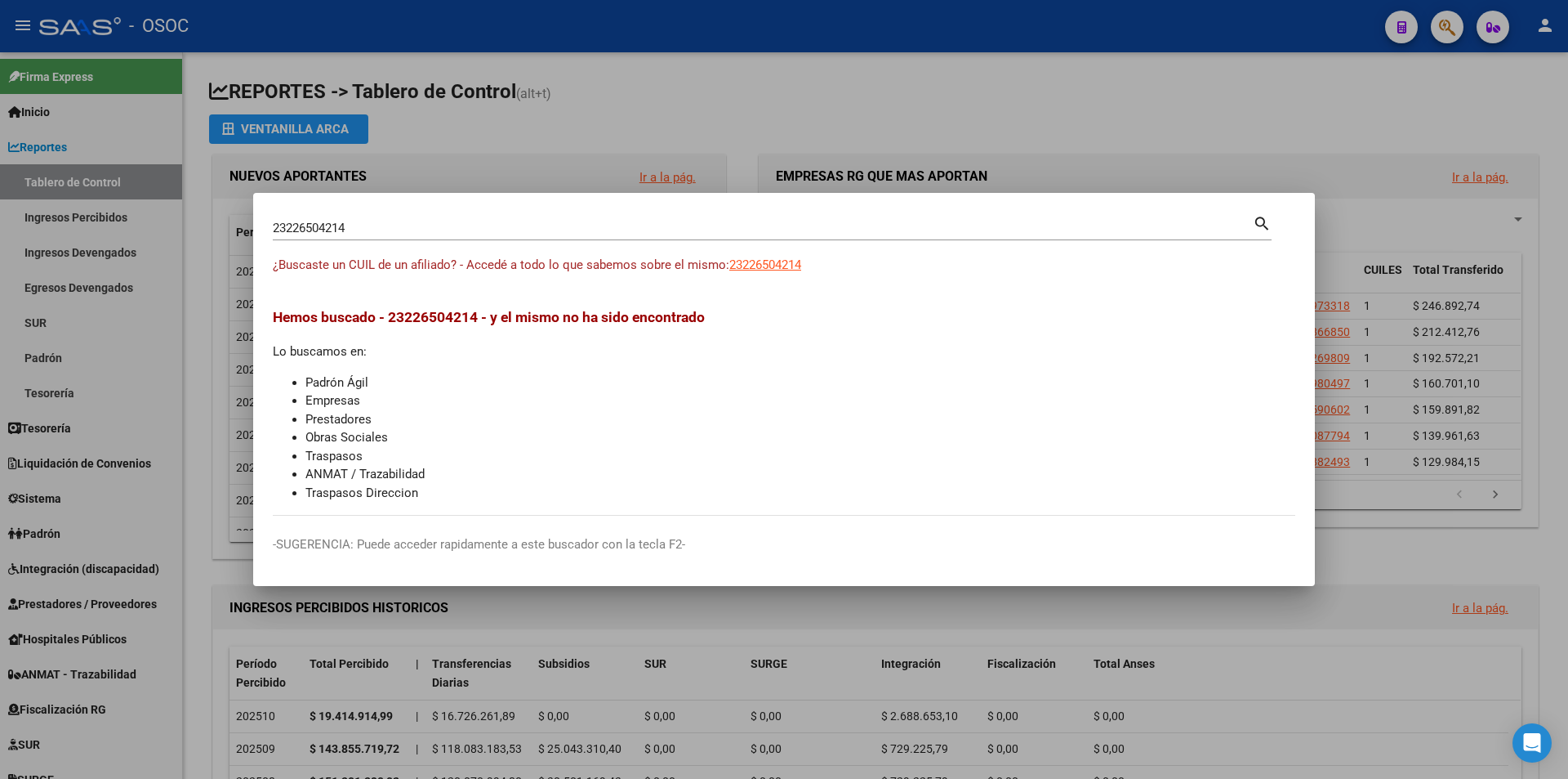
click at [672, 236] on div "23226504214 Buscar (apellido, dni, [PERSON_NAME], [PERSON_NAME], cuit, obra soc…" at bounding box center [762, 227] width 980 height 24
click at [692, 221] on input "23226504214" at bounding box center [762, 227] width 980 height 14
paste input "0226573977"
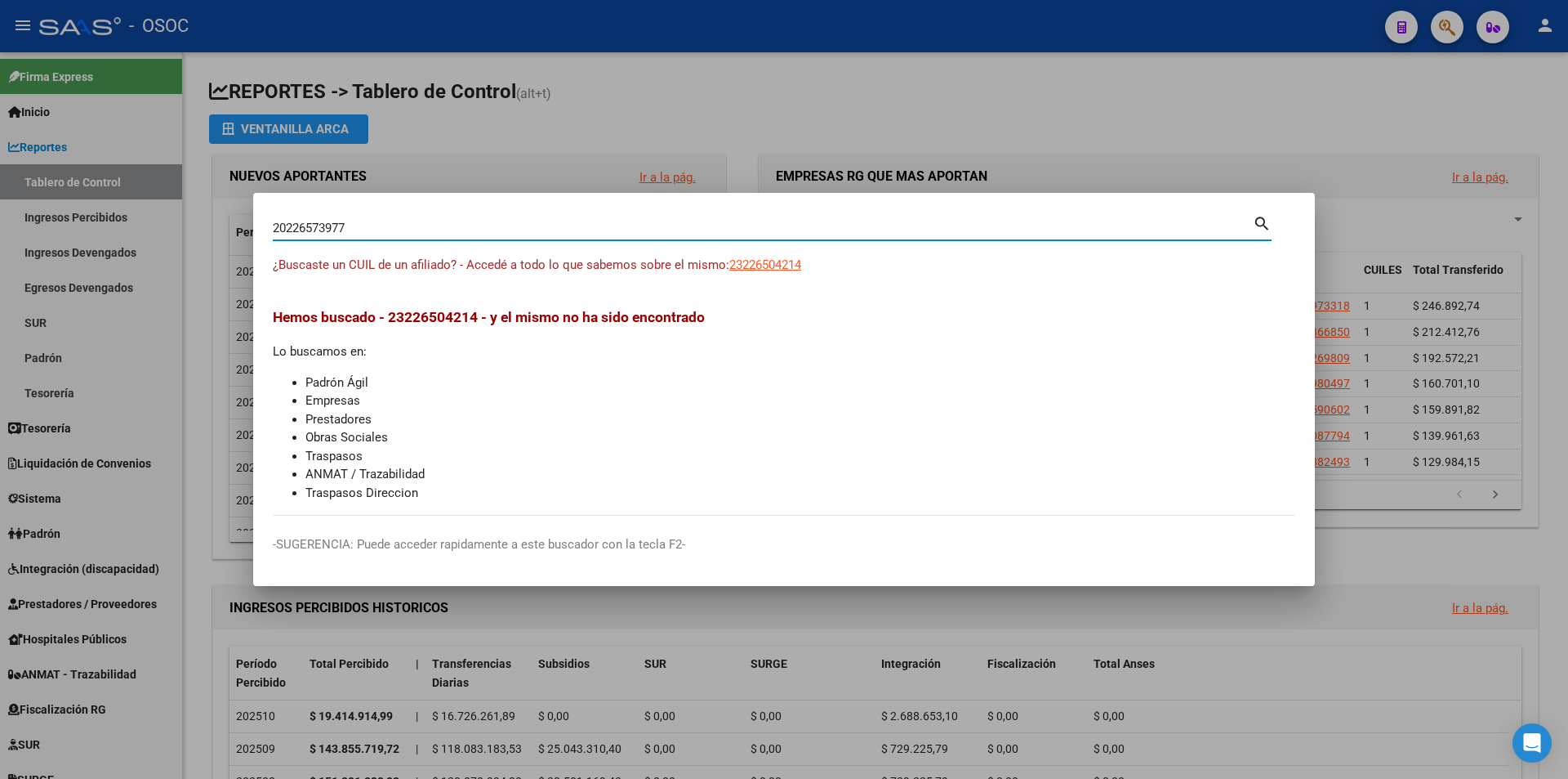
type input "20226573977"
drag, startPoint x: 766, startPoint y: 272, endPoint x: 743, endPoint y: 290, distance: 29.2
click at [768, 273] on app-link-go-to "20226573977" at bounding box center [765, 266] width 72 height 19
click at [753, 257] on mat-dialog-content "20226573977 Buscar (apellido, dni, cuil, nro traspaso, cuit, obra social) searc…" at bounding box center [784, 364] width 1062 height 303
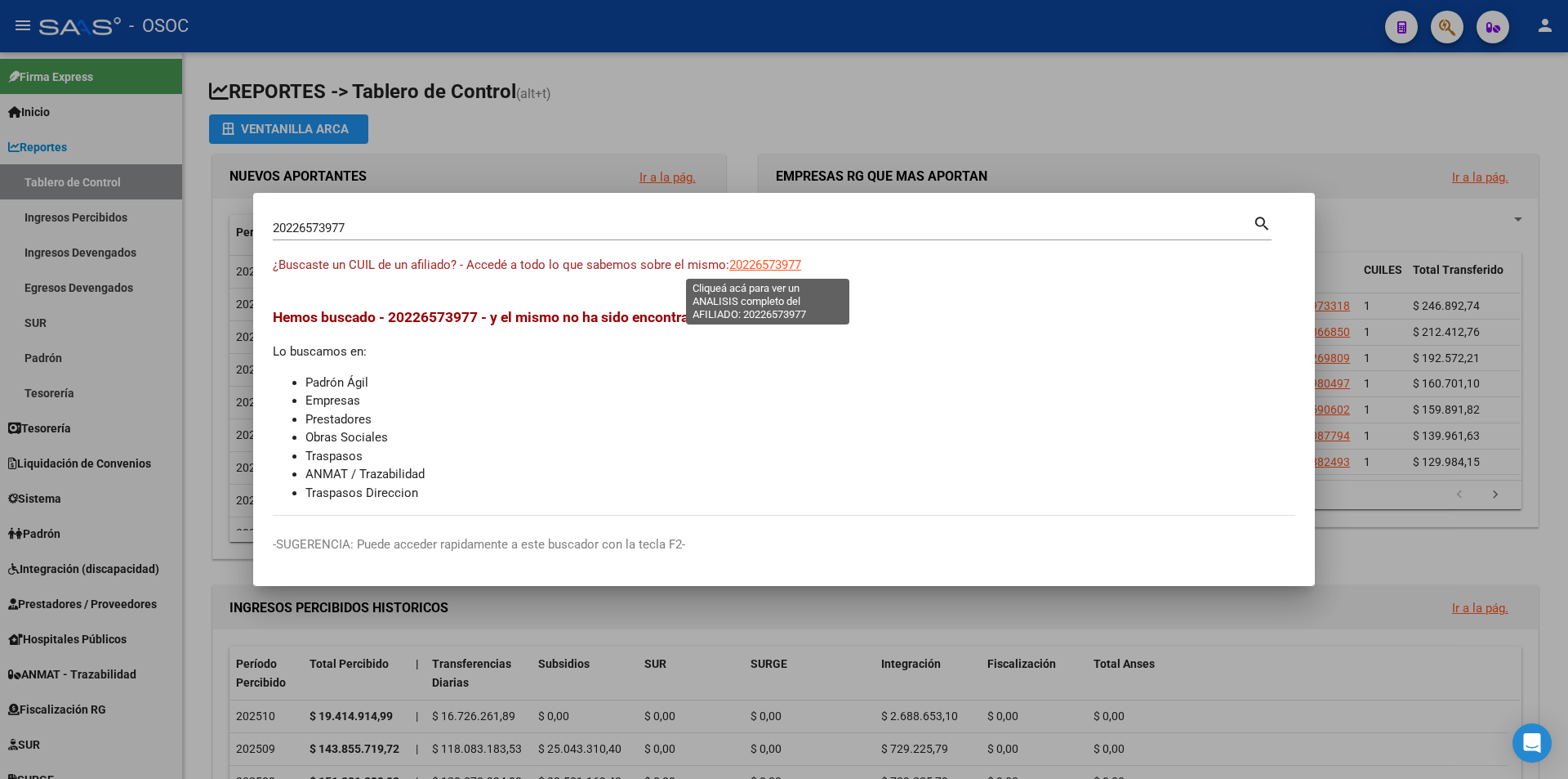
click at [753, 267] on span "20226573977" at bounding box center [765, 264] width 72 height 14
copy mat-dialog-content "Buscar (apellido, dni, [PERSON_NAME], [PERSON_NAME], cuit, obra social) search …"
type textarea "20226573977"
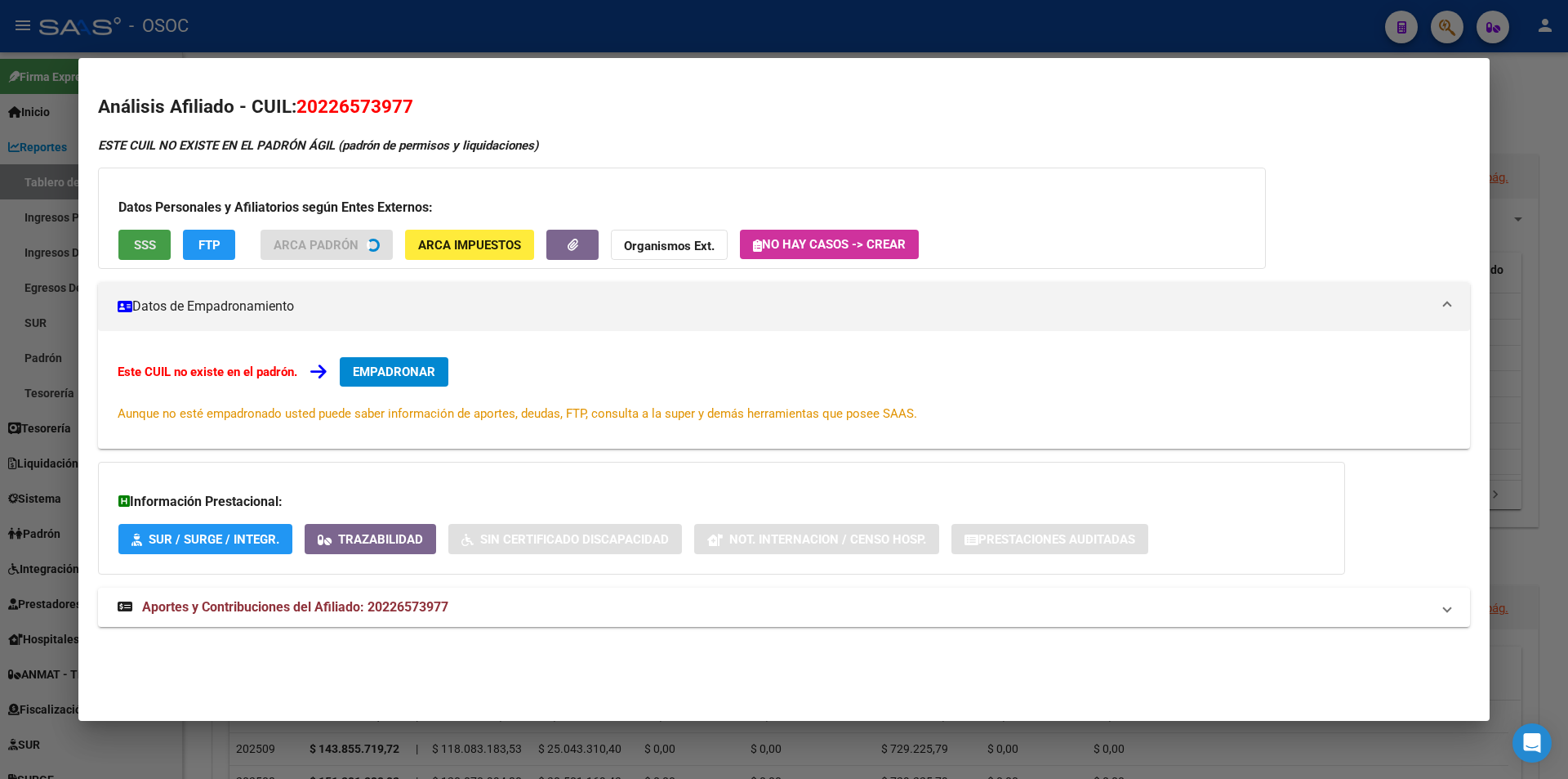
click at [143, 239] on button "SSS" at bounding box center [144, 244] width 52 height 30
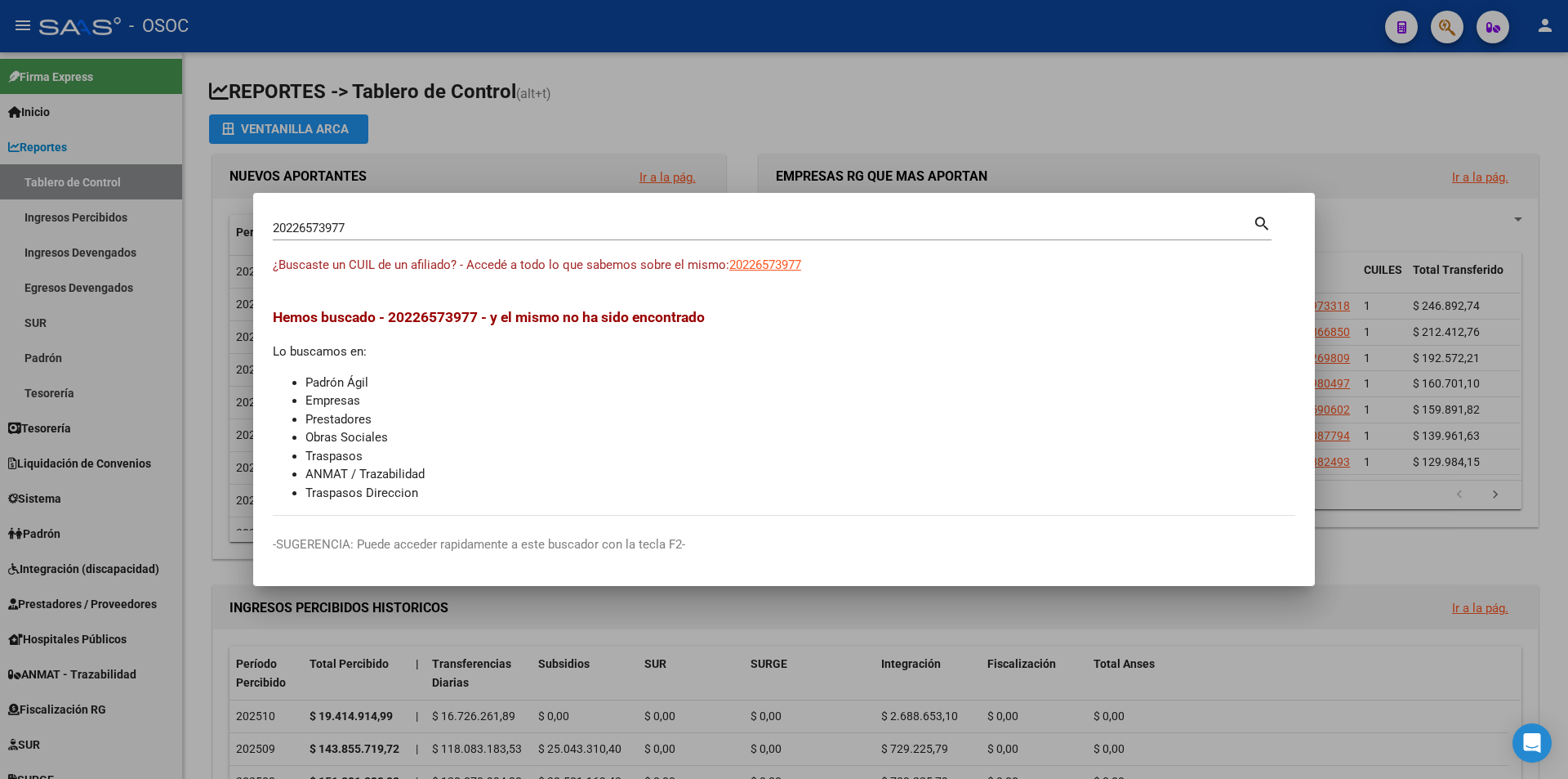
click at [632, 235] on input "20226573977" at bounding box center [762, 227] width 980 height 14
paste input "6758"
type input "20226675877"
click at [747, 255] on div "20226675877 Buscar (apellido, dni, cuil, [PERSON_NAME], cuit, obra social) sear…" at bounding box center [772, 234] width 999 height 43
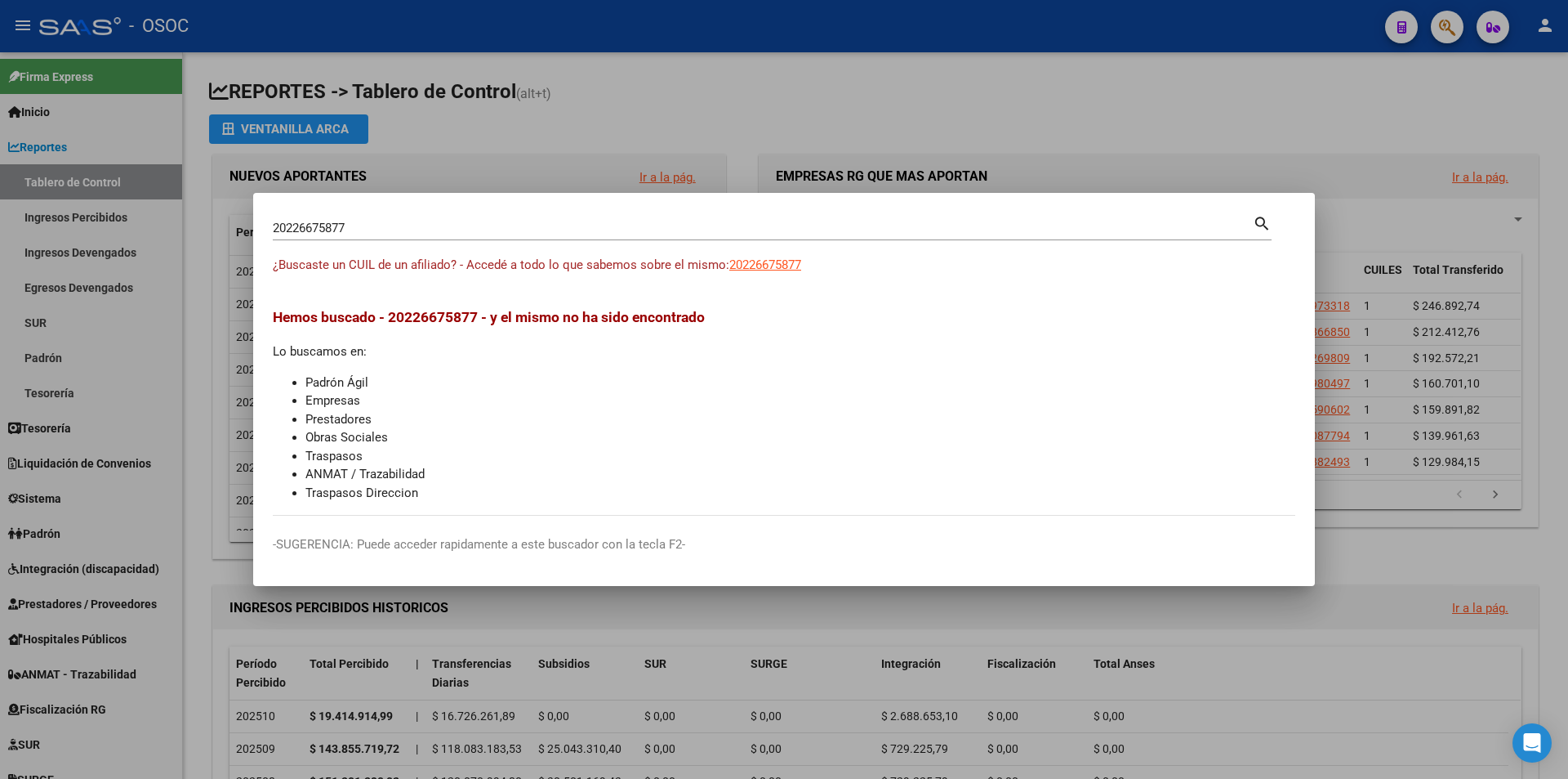
click at [753, 263] on span "20226675877" at bounding box center [765, 264] width 72 height 14
type textarea "20226675877"
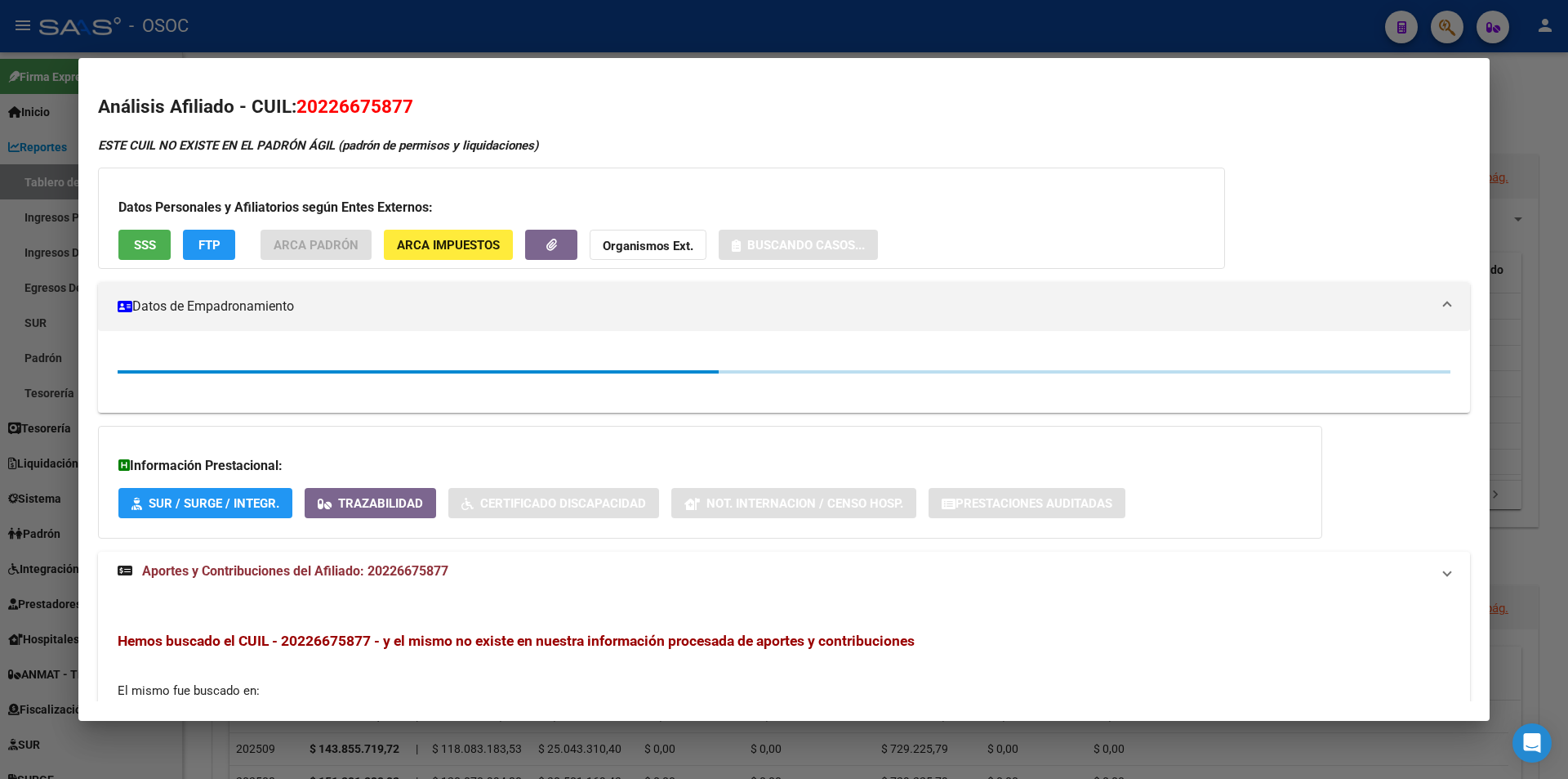
click at [155, 254] on button "SSS" at bounding box center [144, 244] width 52 height 30
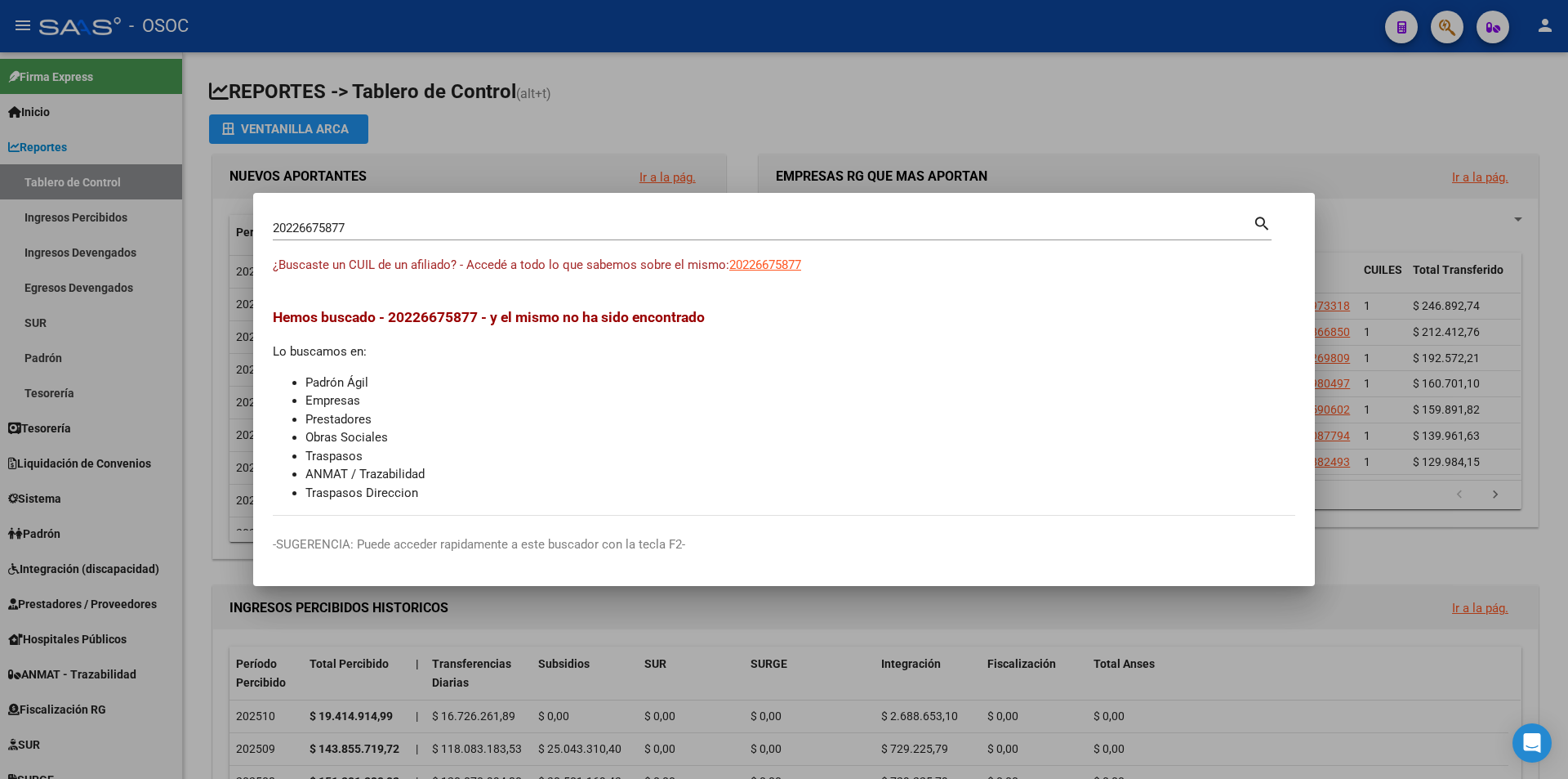
click at [627, 231] on input "20226675877" at bounding box center [762, 227] width 980 height 14
paste input "7226811651"
type input "27226811651"
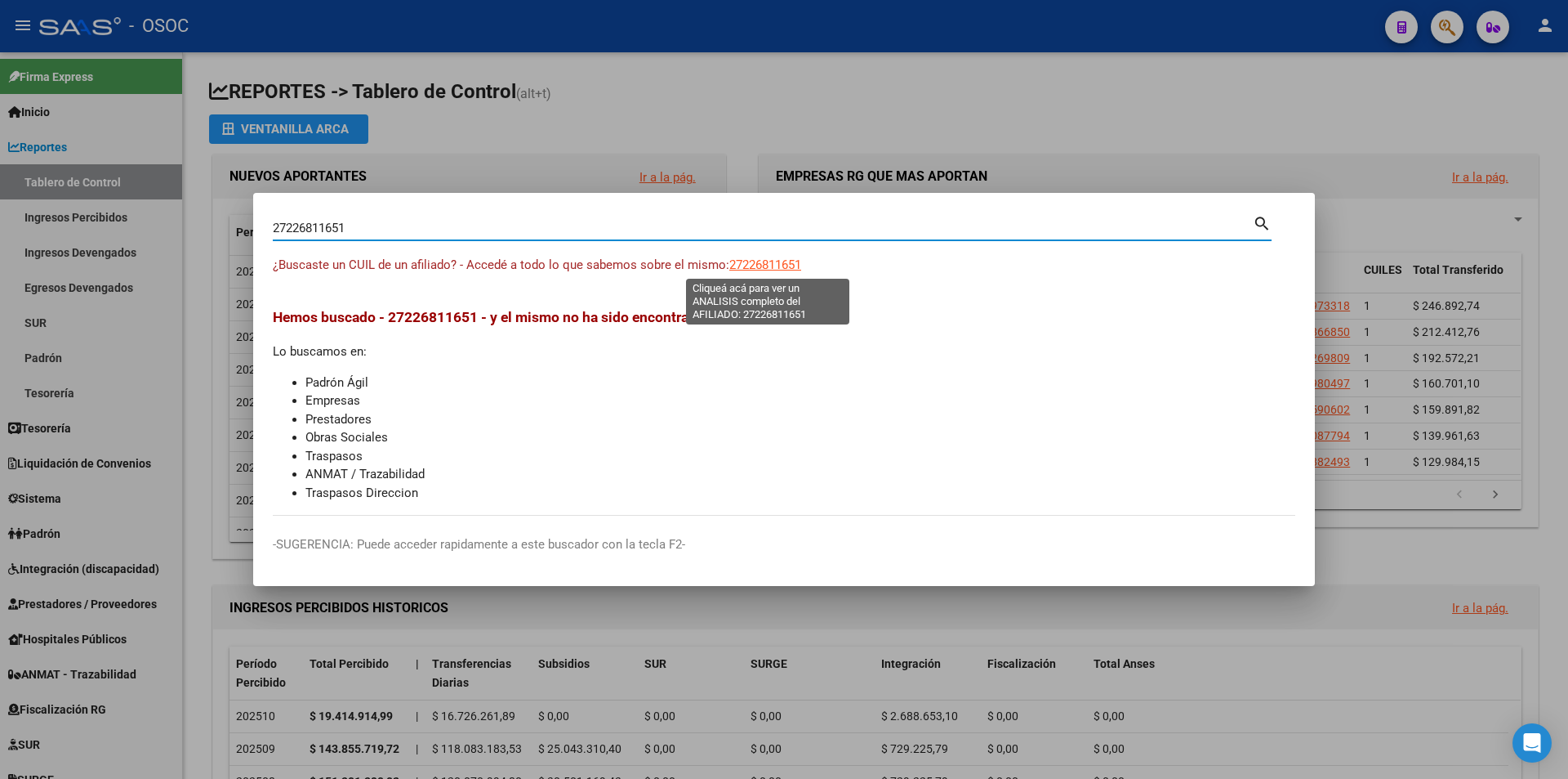
click at [768, 275] on div "¿Buscaste un CUIL de un afiliado? - Accedé a todo lo que sabemos sobre el mismo…" at bounding box center [784, 274] width 1022 height 37
